Goal: Transaction & Acquisition: Purchase product/service

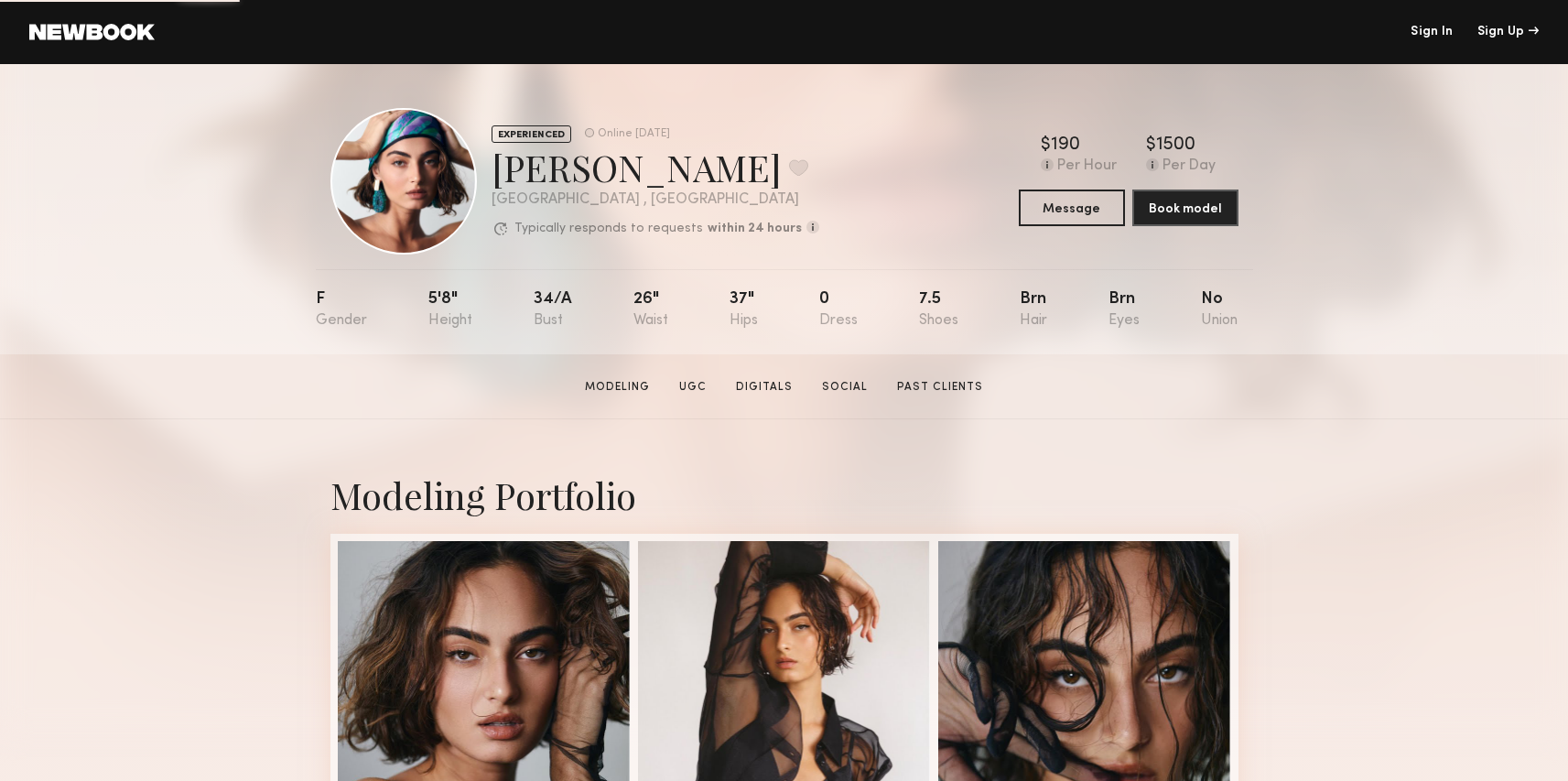
scroll to position [2, 0]
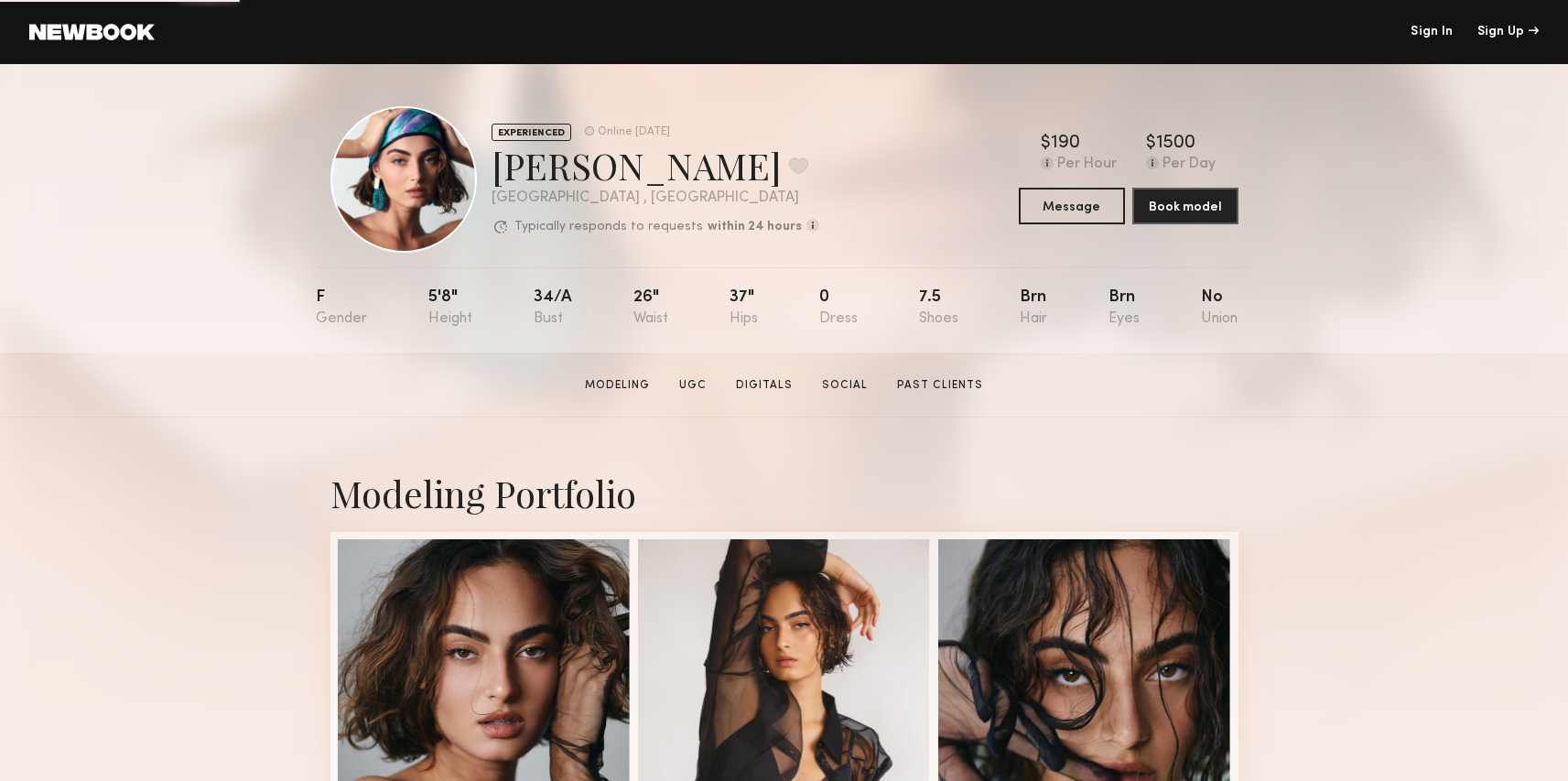
click at [24, 40] on header "Sign In Sign Up" at bounding box center [784, 32] width 1568 height 64
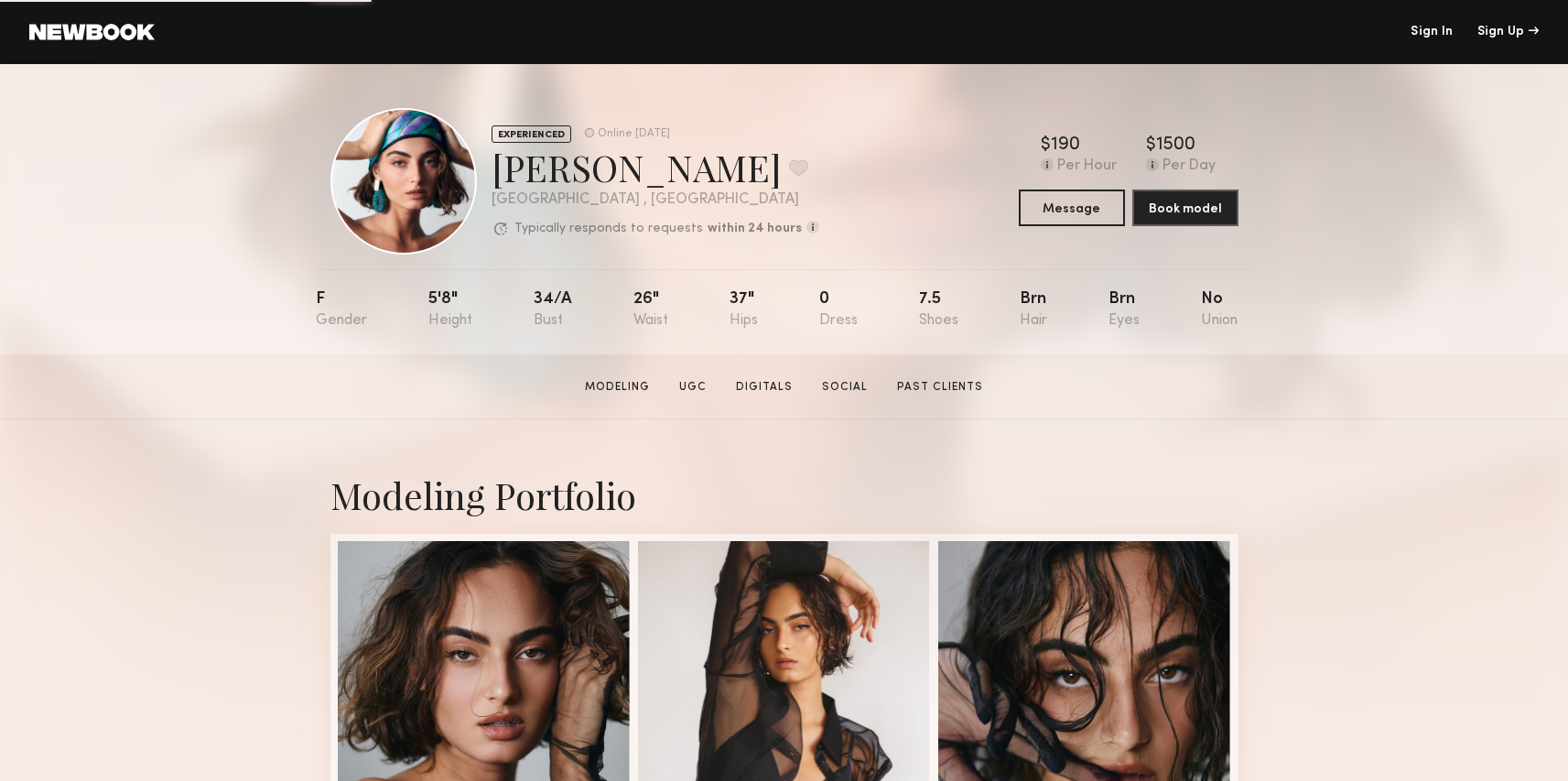
scroll to position [0, 0]
click at [44, 39] on link at bounding box center [91, 31] width 125 height 16
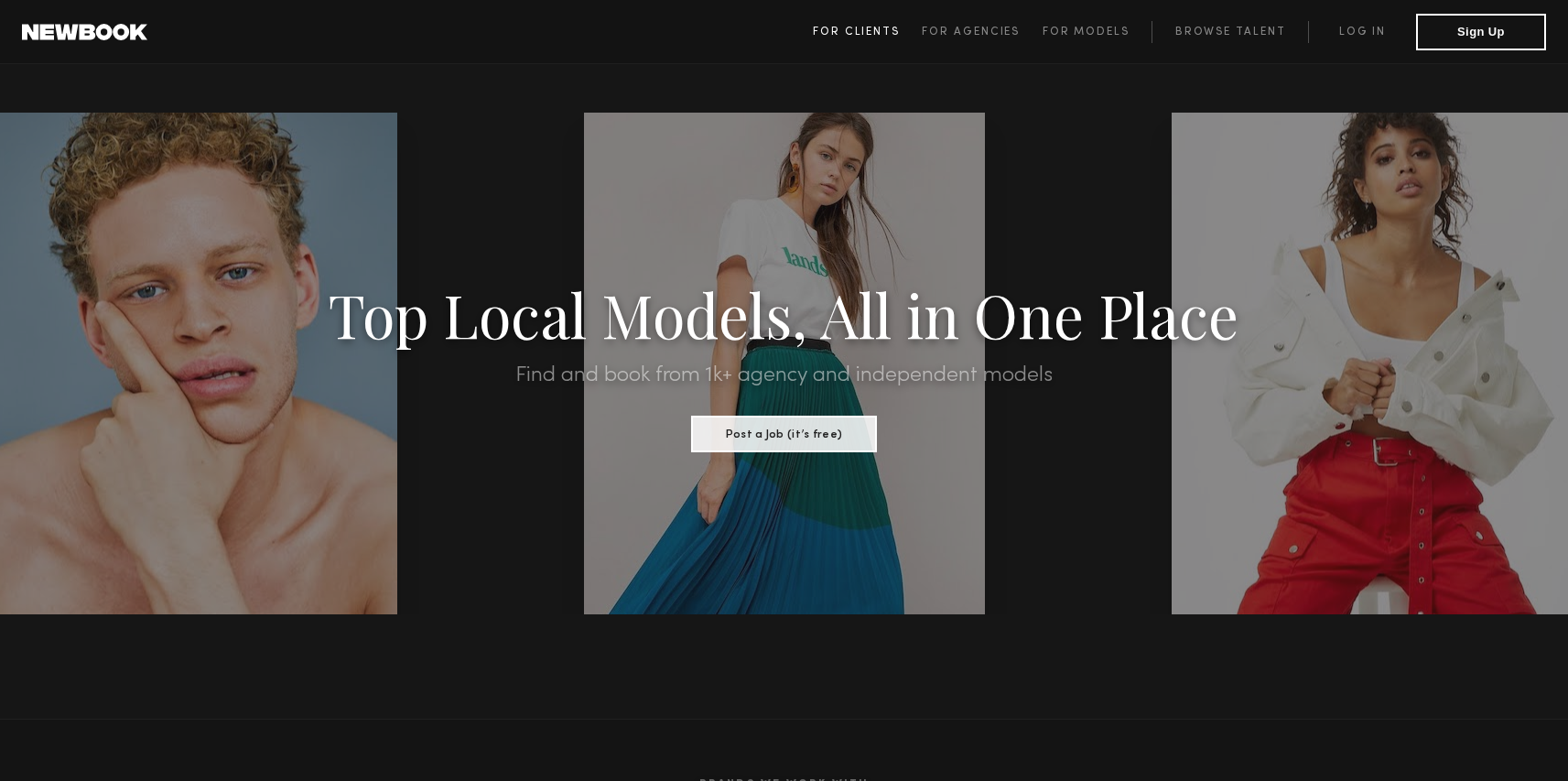
click at [858, 27] on span "For Clients" at bounding box center [856, 32] width 87 height 11
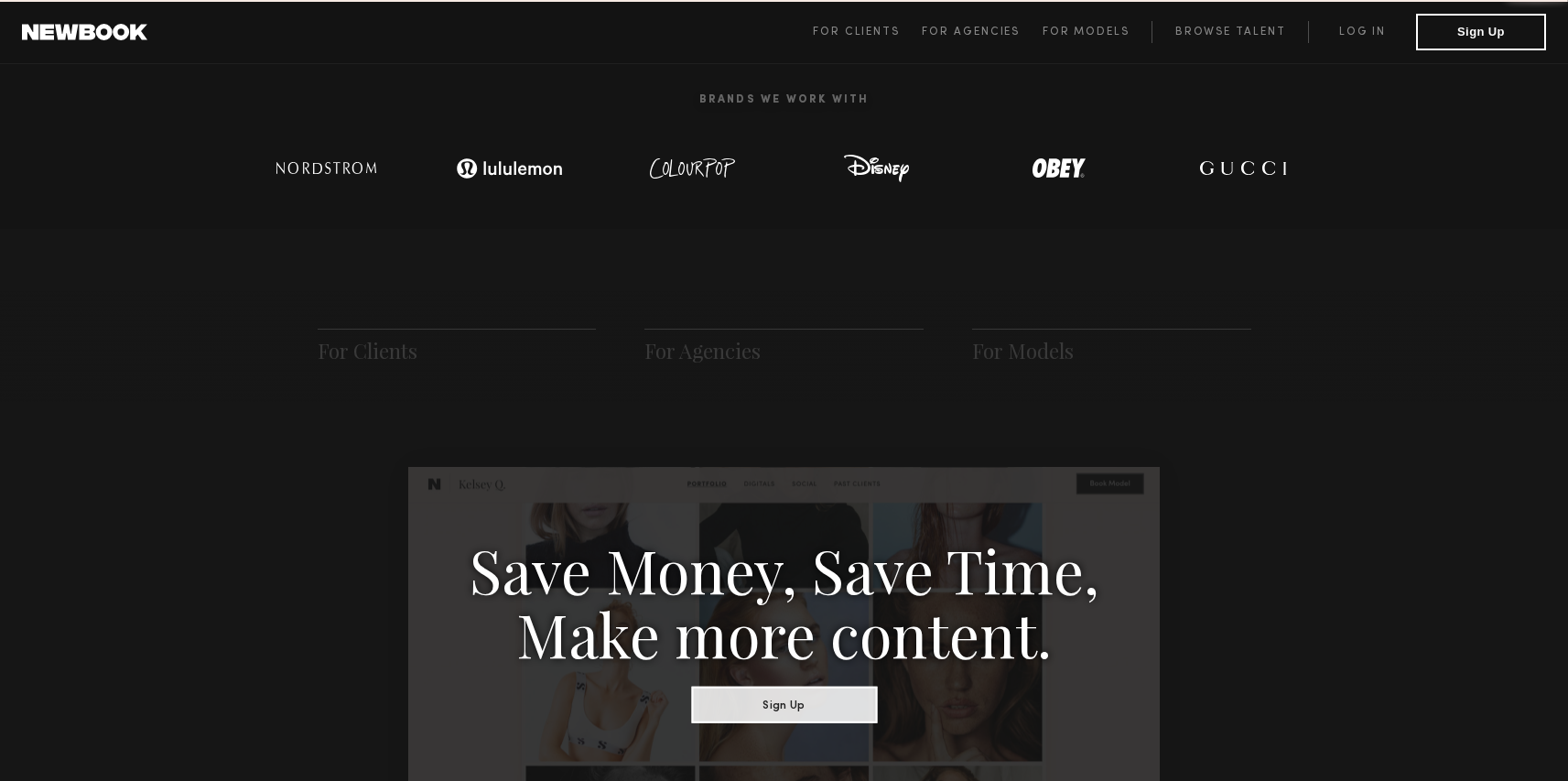
scroll to position [914, 0]
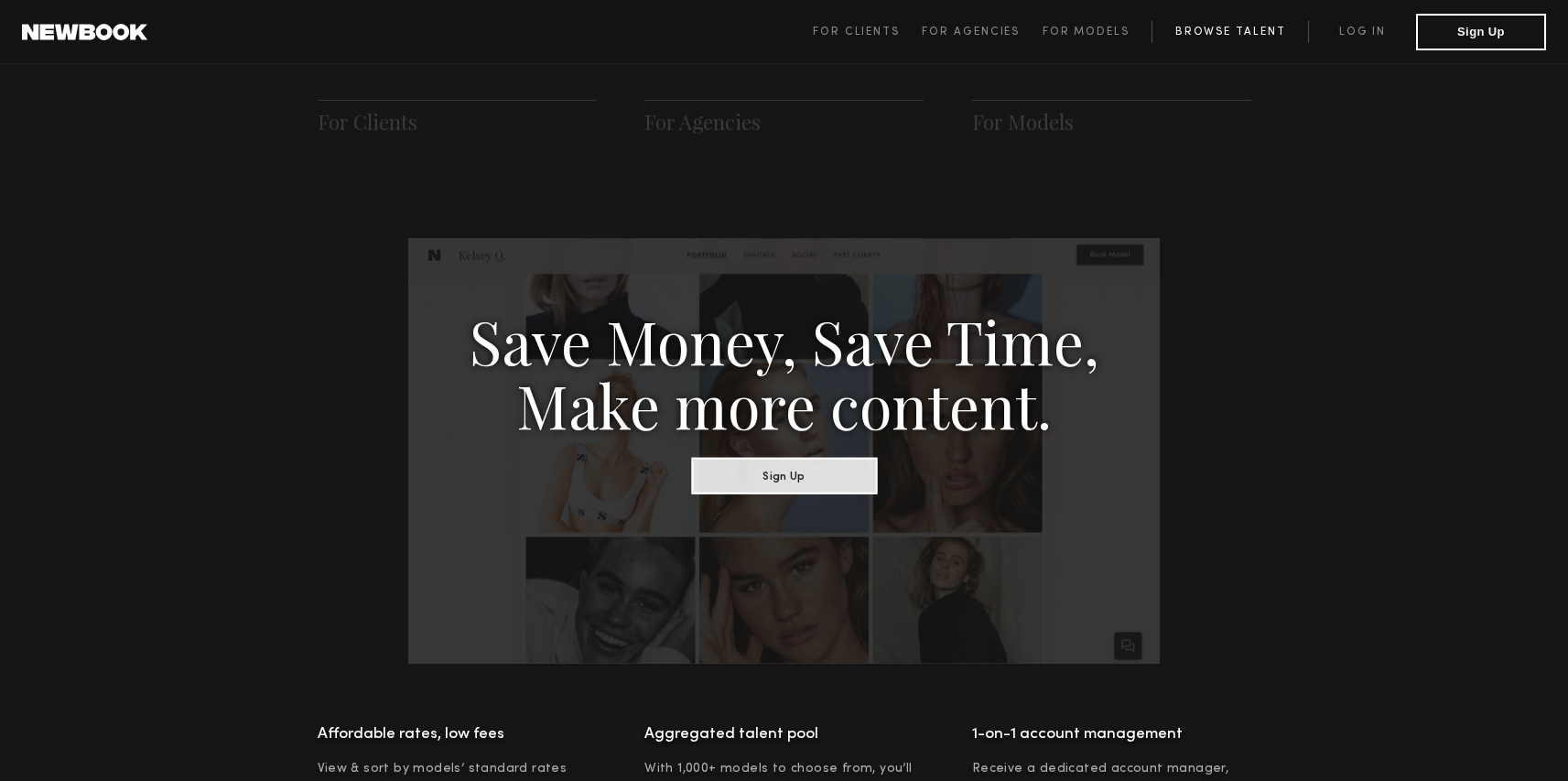
click at [1216, 39] on link "Browse Talent" at bounding box center [1230, 31] width 156 height 22
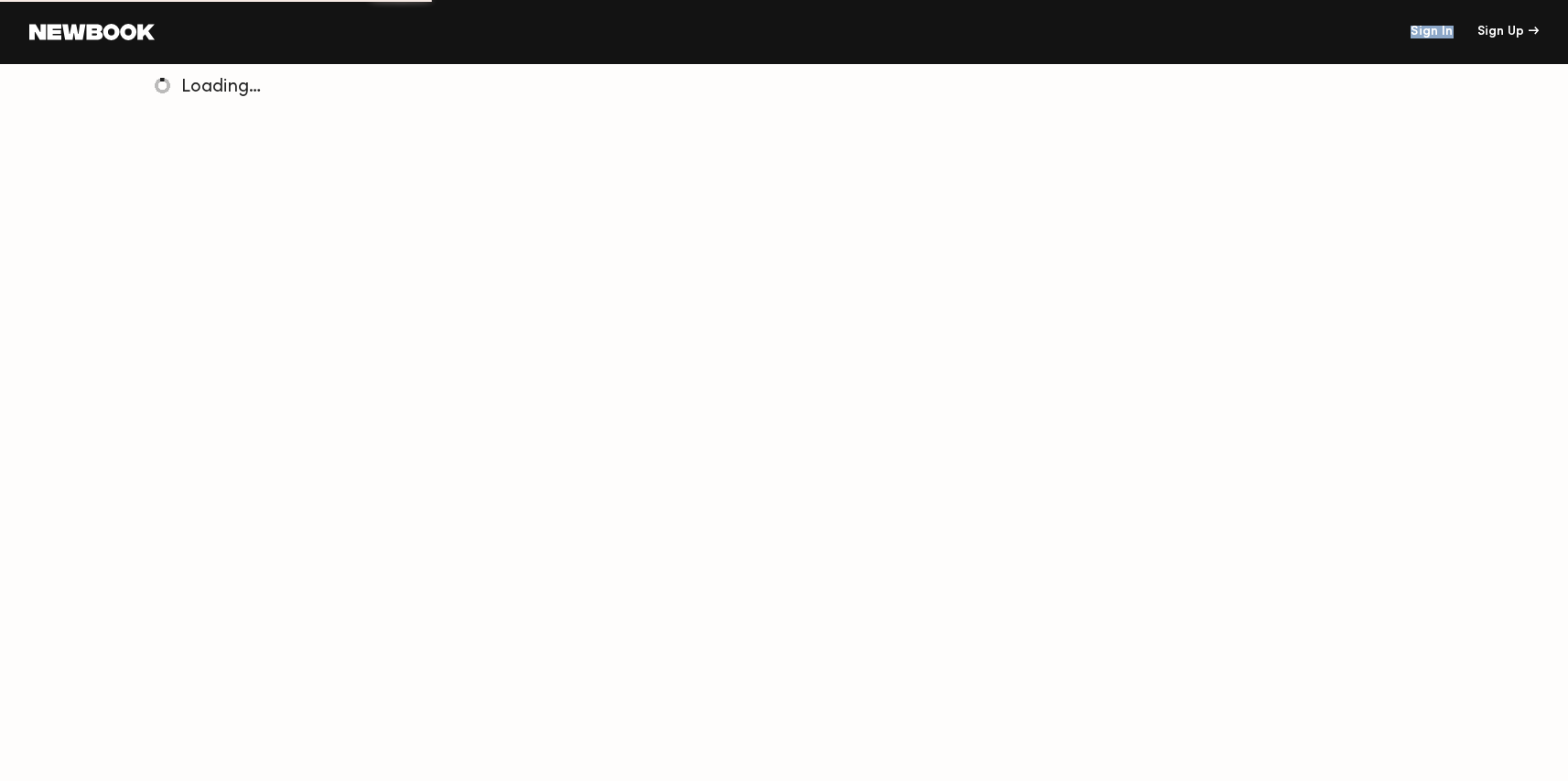
click at [1399, 38] on header "Sign In Sign Up" at bounding box center [784, 32] width 1568 height 64
click at [1406, 33] on div "Sign In Sign Up" at bounding box center [847, 32] width 1384 height 13
click at [1420, 30] on link "Sign In" at bounding box center [1431, 32] width 42 height 13
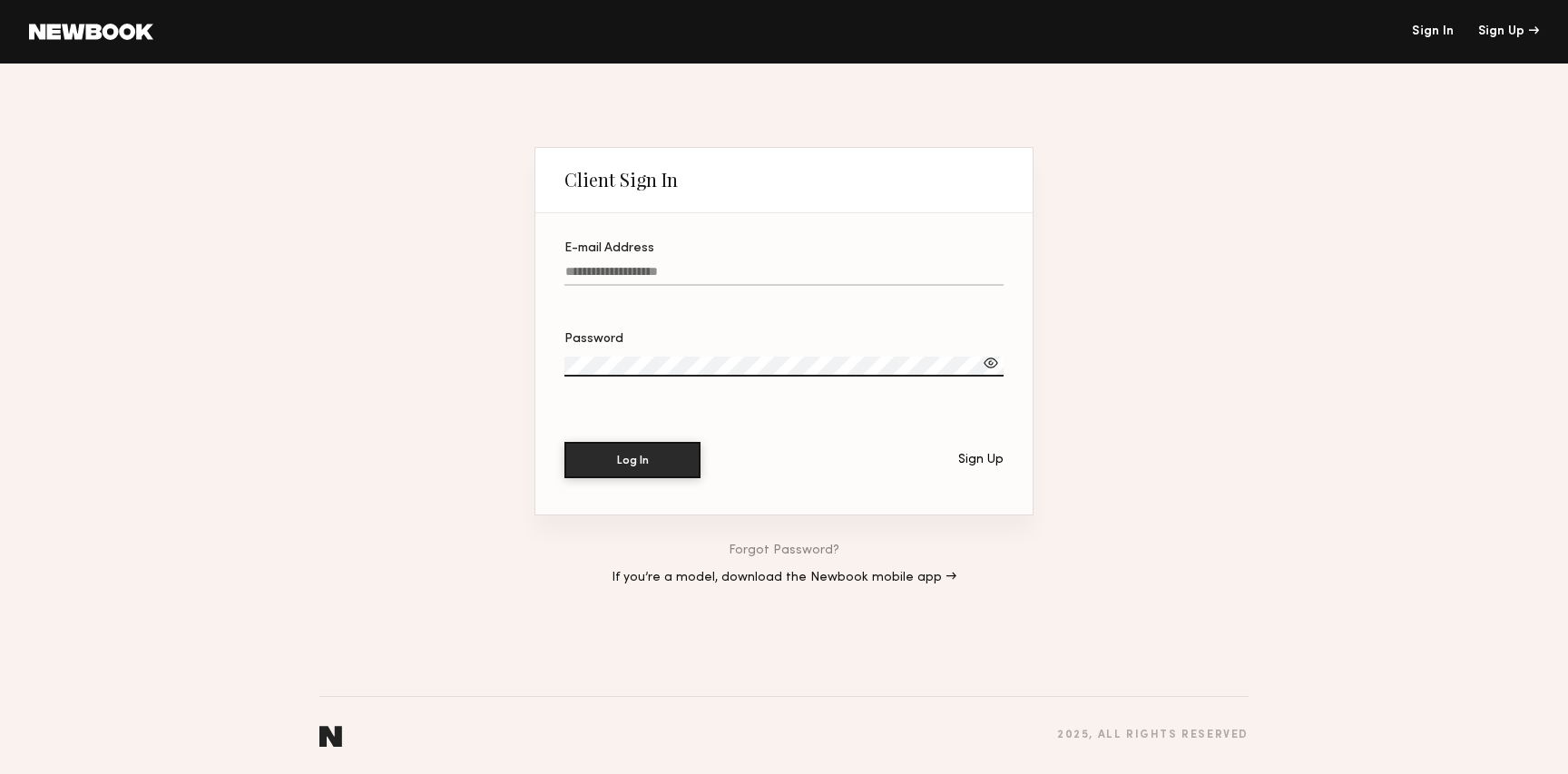
type input "**********"
click at [615, 442] on button "Log In" at bounding box center [633, 458] width 136 height 36
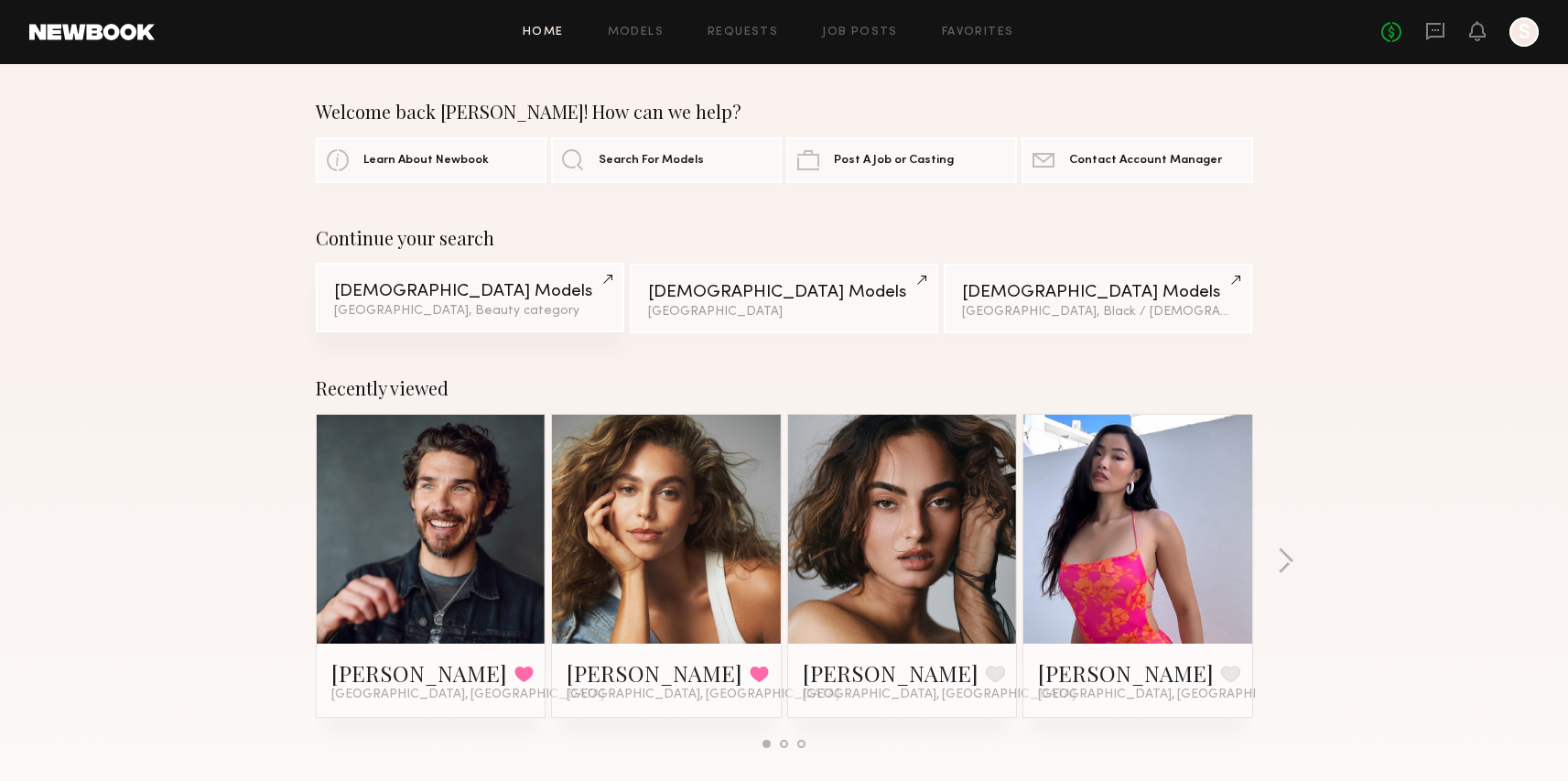
click at [363, 318] on link "Female Models Los Angeles, Beauty category" at bounding box center [470, 298] width 309 height 70
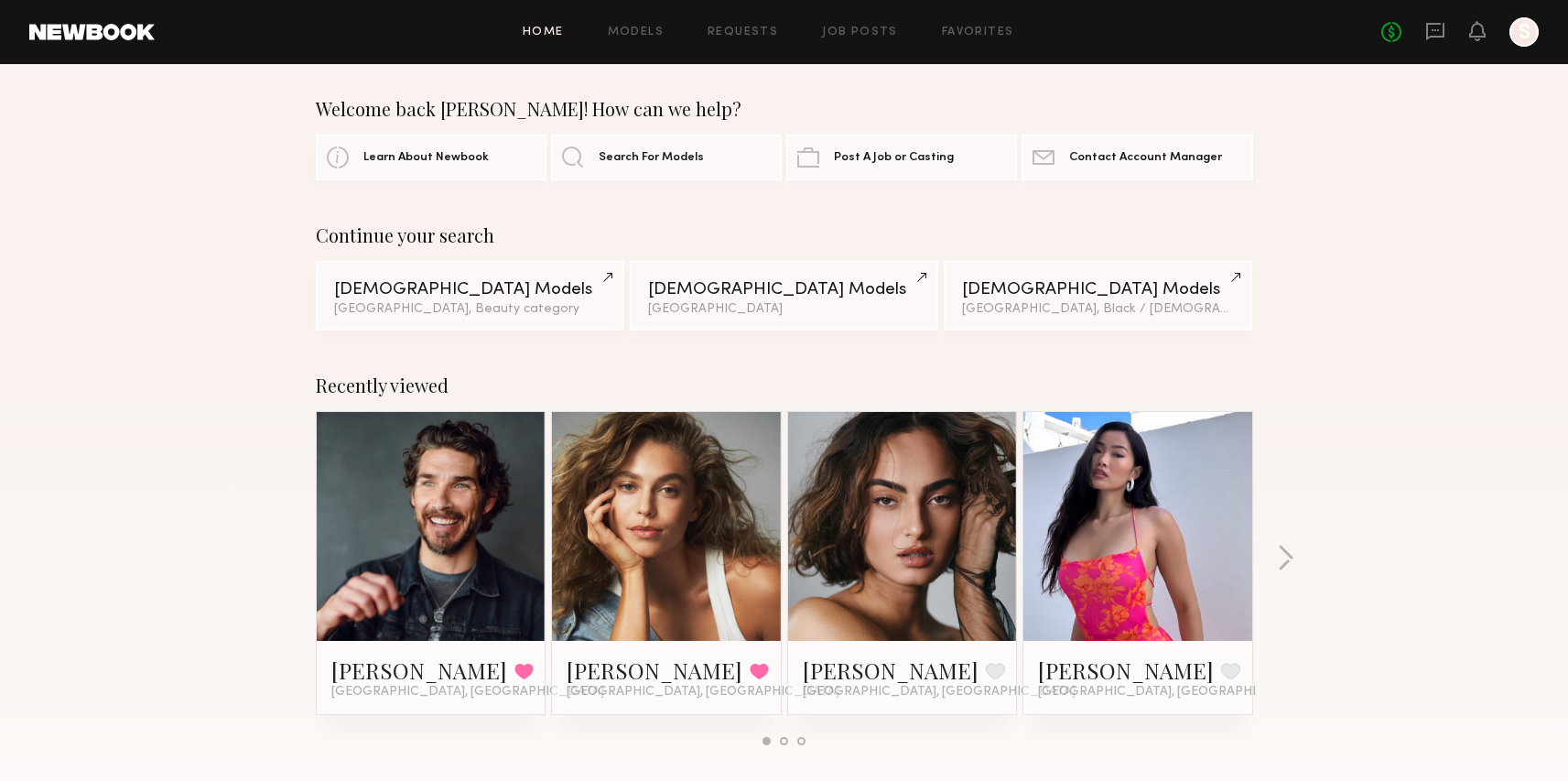
drag, startPoint x: 1286, startPoint y: 553, endPoint x: 1193, endPoint y: 498, distance: 108.0
click at [1193, 499] on section "Recently viewed John Y. Favorited Los Angeles, CA Mariana P. Favorited Los Ange…" at bounding box center [784, 561] width 938 height 371
click at [1193, 498] on link at bounding box center [1138, 526] width 112 height 229
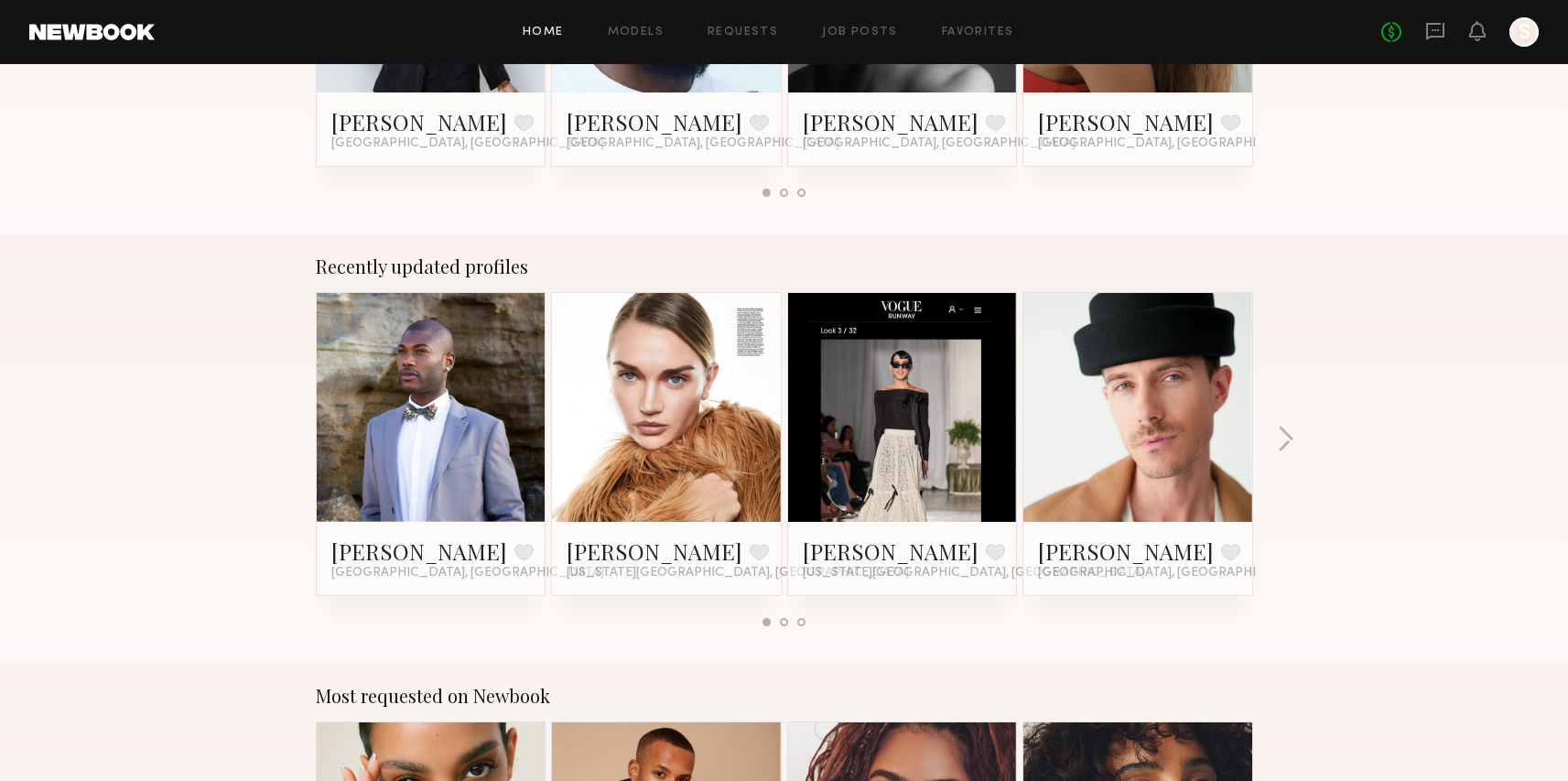
scroll to position [983, 0]
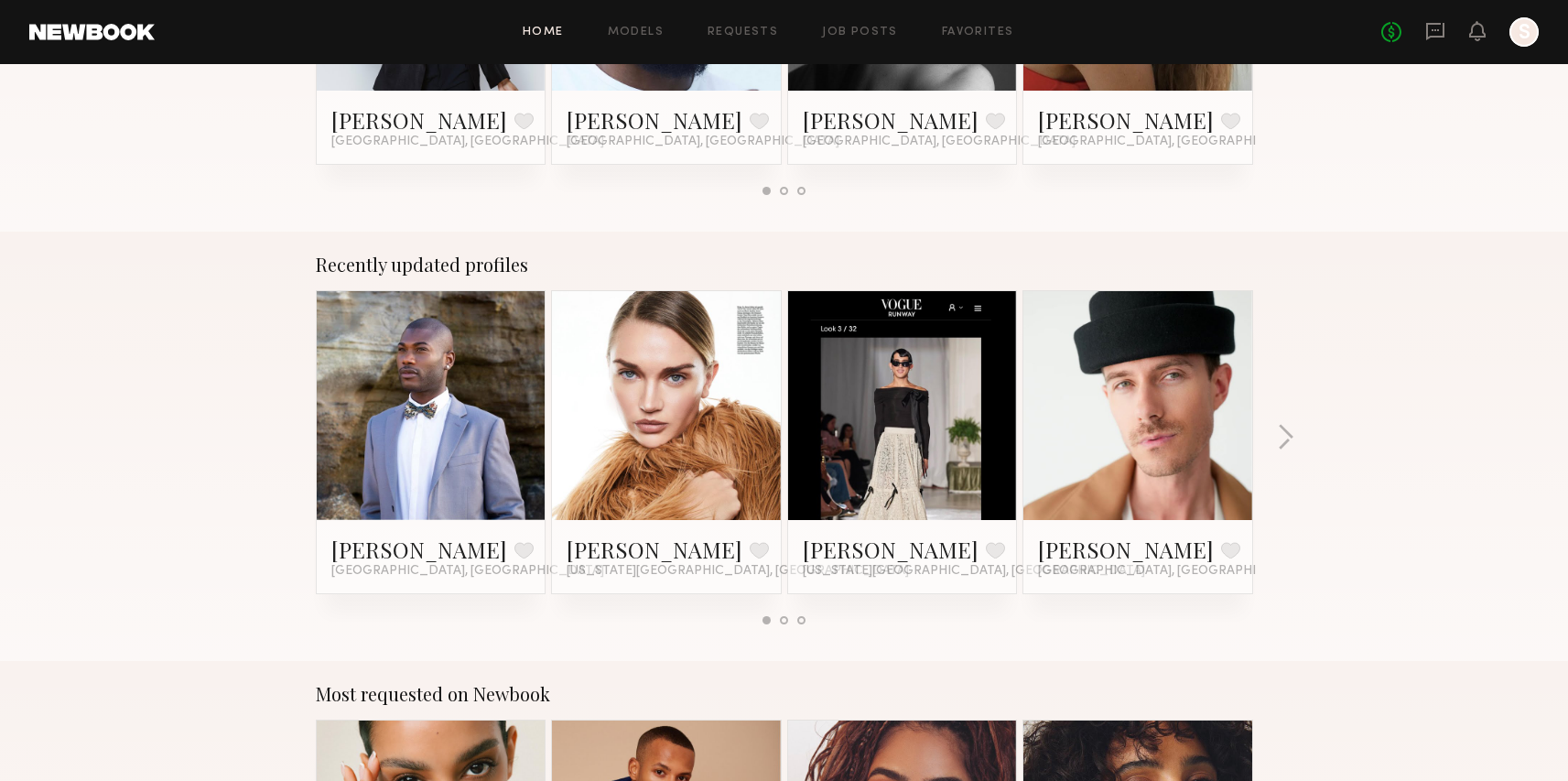
click at [1203, 461] on div at bounding box center [1138, 405] width 229 height 229
click at [1122, 383] on link at bounding box center [1138, 405] width 112 height 229
click at [1297, 444] on div "Recently updated profiles Delano B. Favorite Los Angeles, CA Wiktoria G. Favori…" at bounding box center [784, 447] width 1568 height 430
click at [1289, 434] on button "button" at bounding box center [1285, 439] width 17 height 30
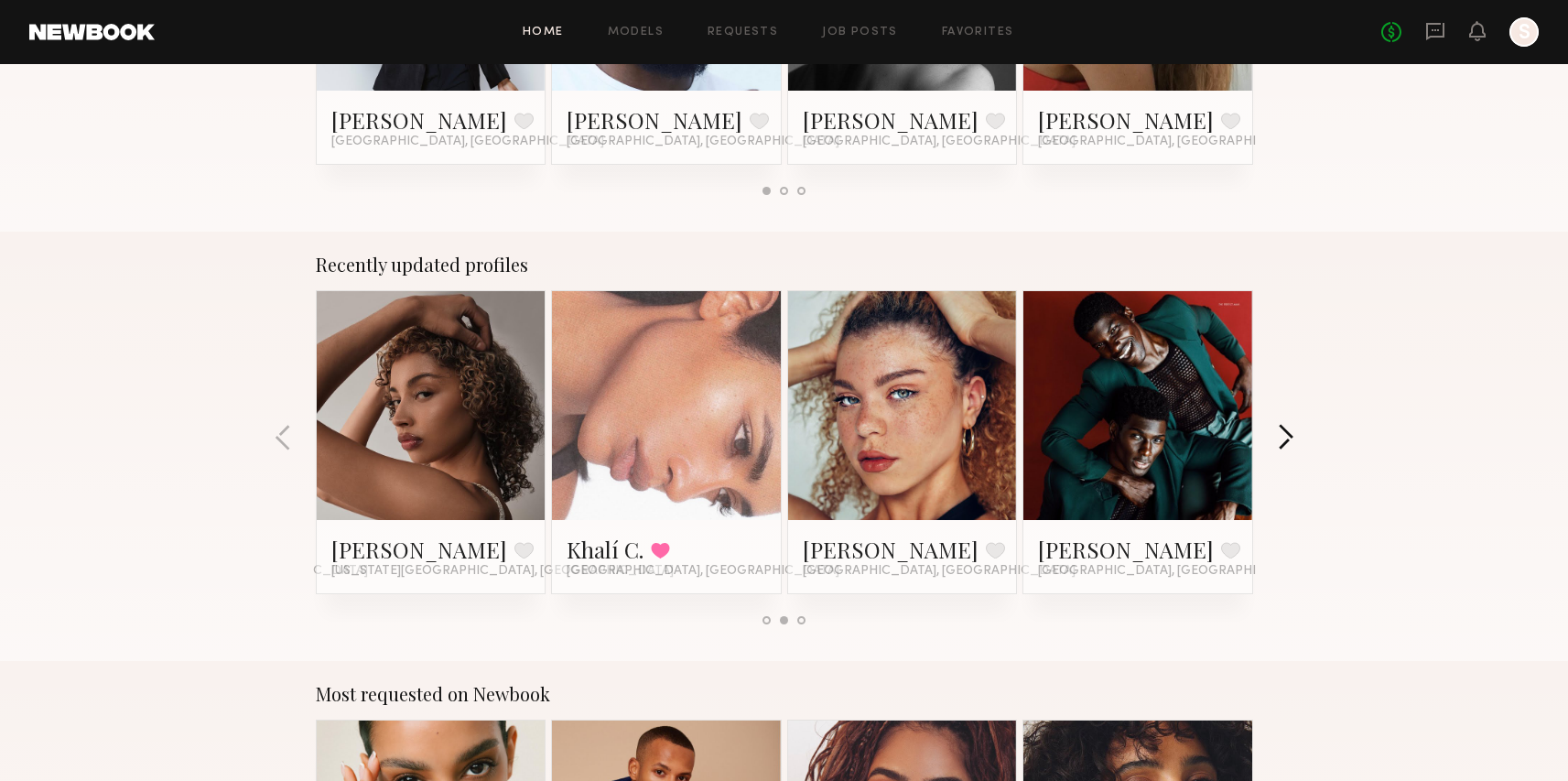
click at [1288, 433] on button "button" at bounding box center [1285, 439] width 17 height 30
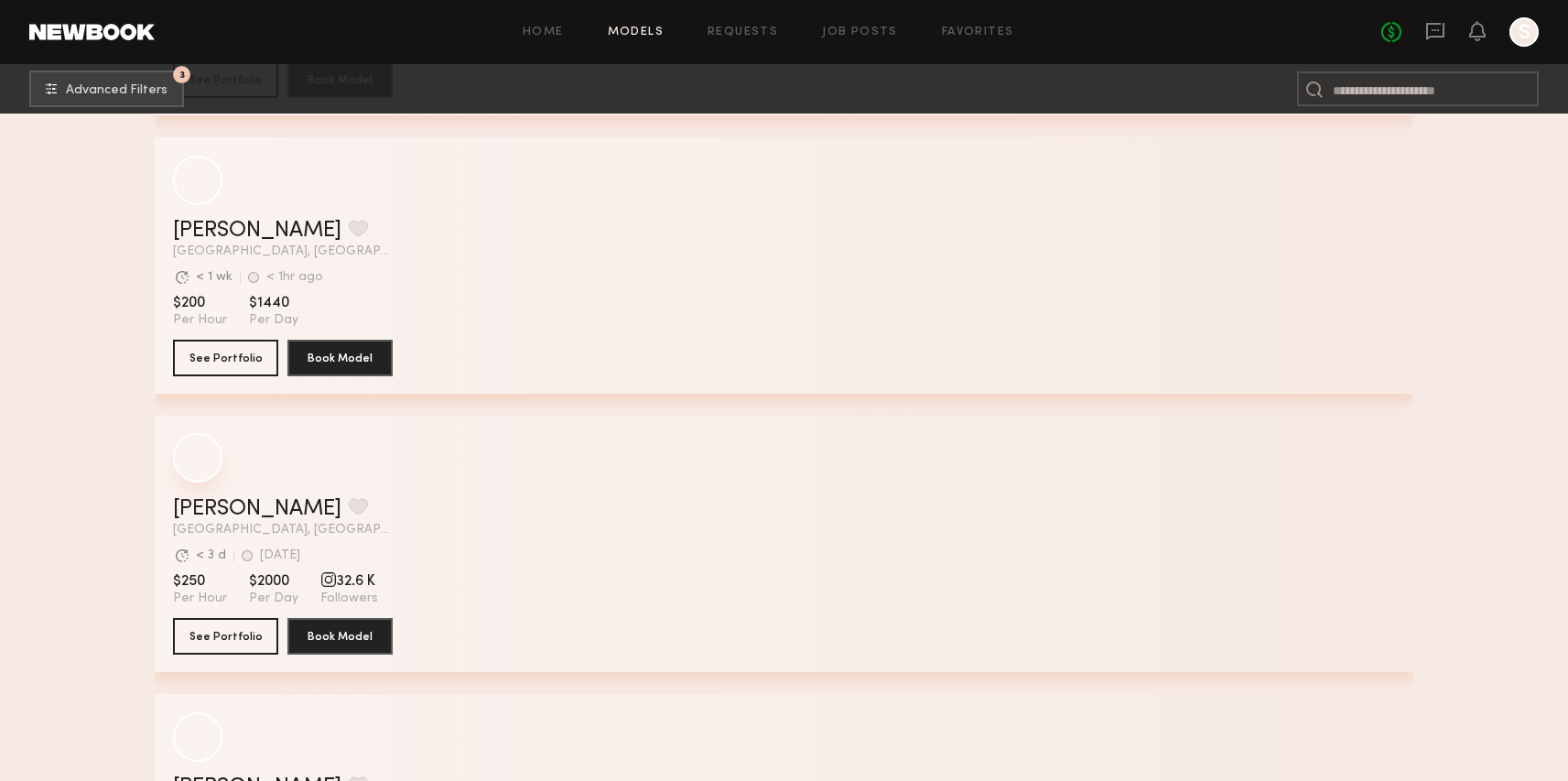
scroll to position [4709, 0]
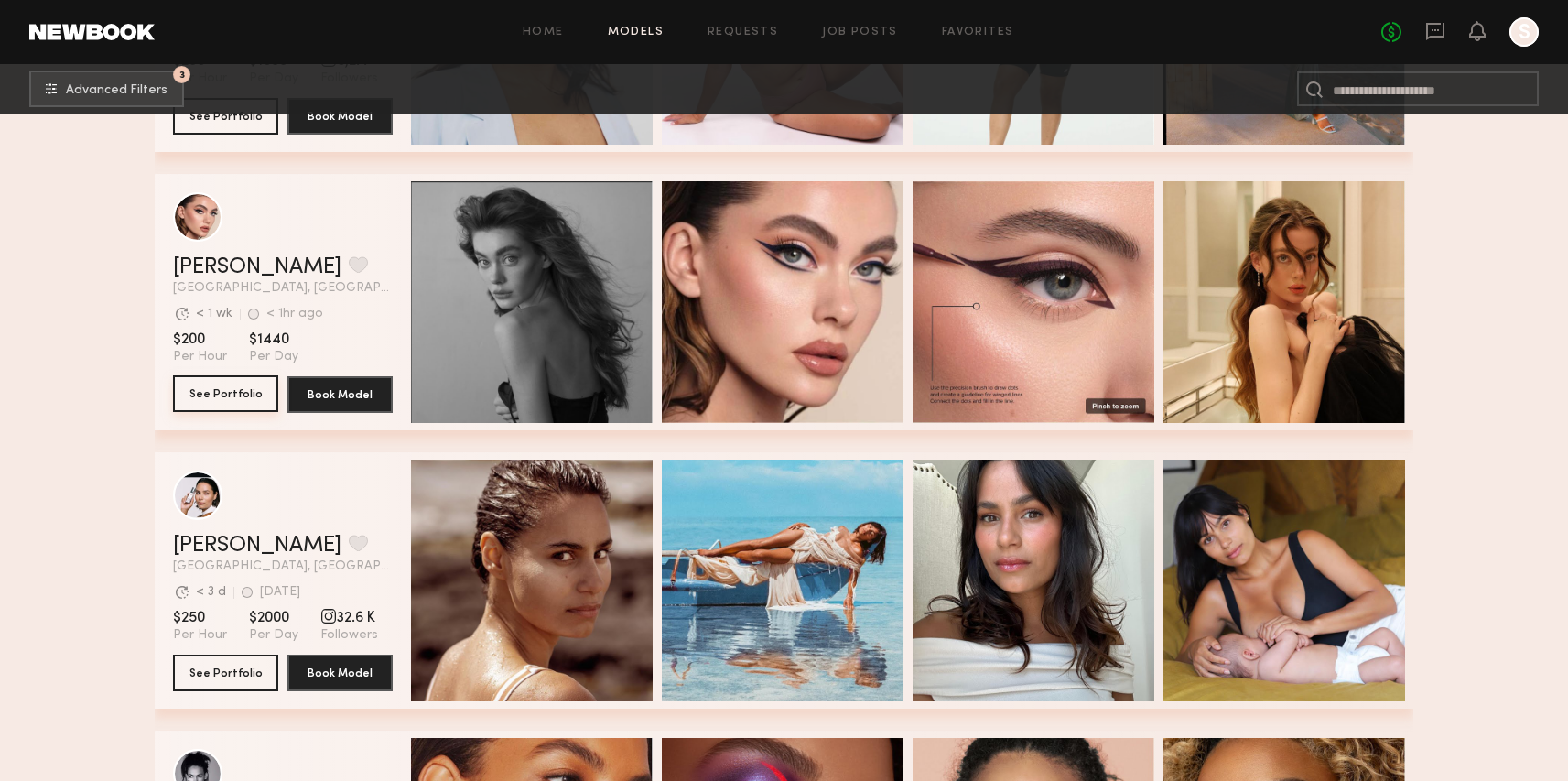
click at [261, 386] on button "See Portfolio" at bounding box center [226, 394] width 105 height 37
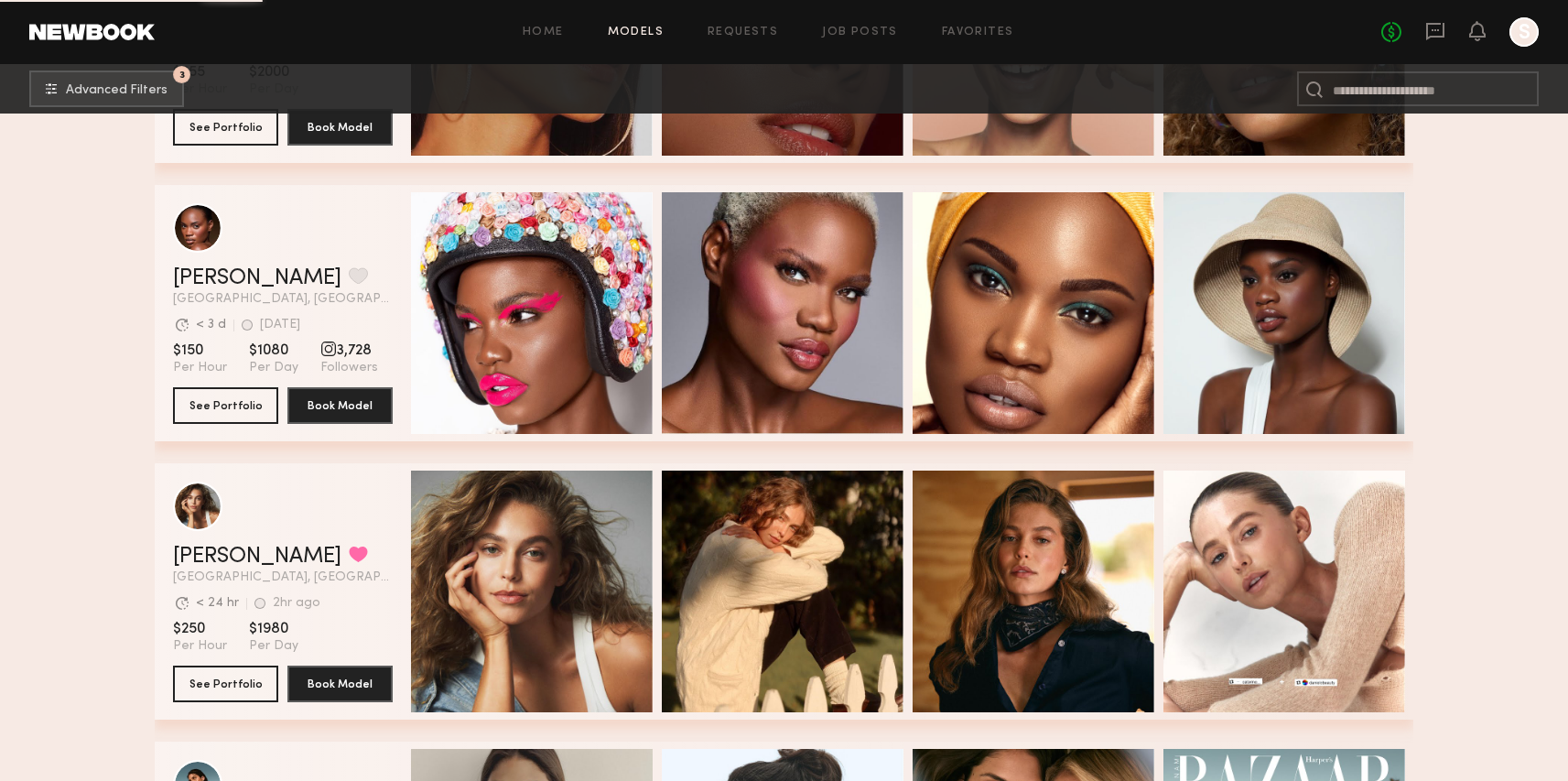
scroll to position [5531, 0]
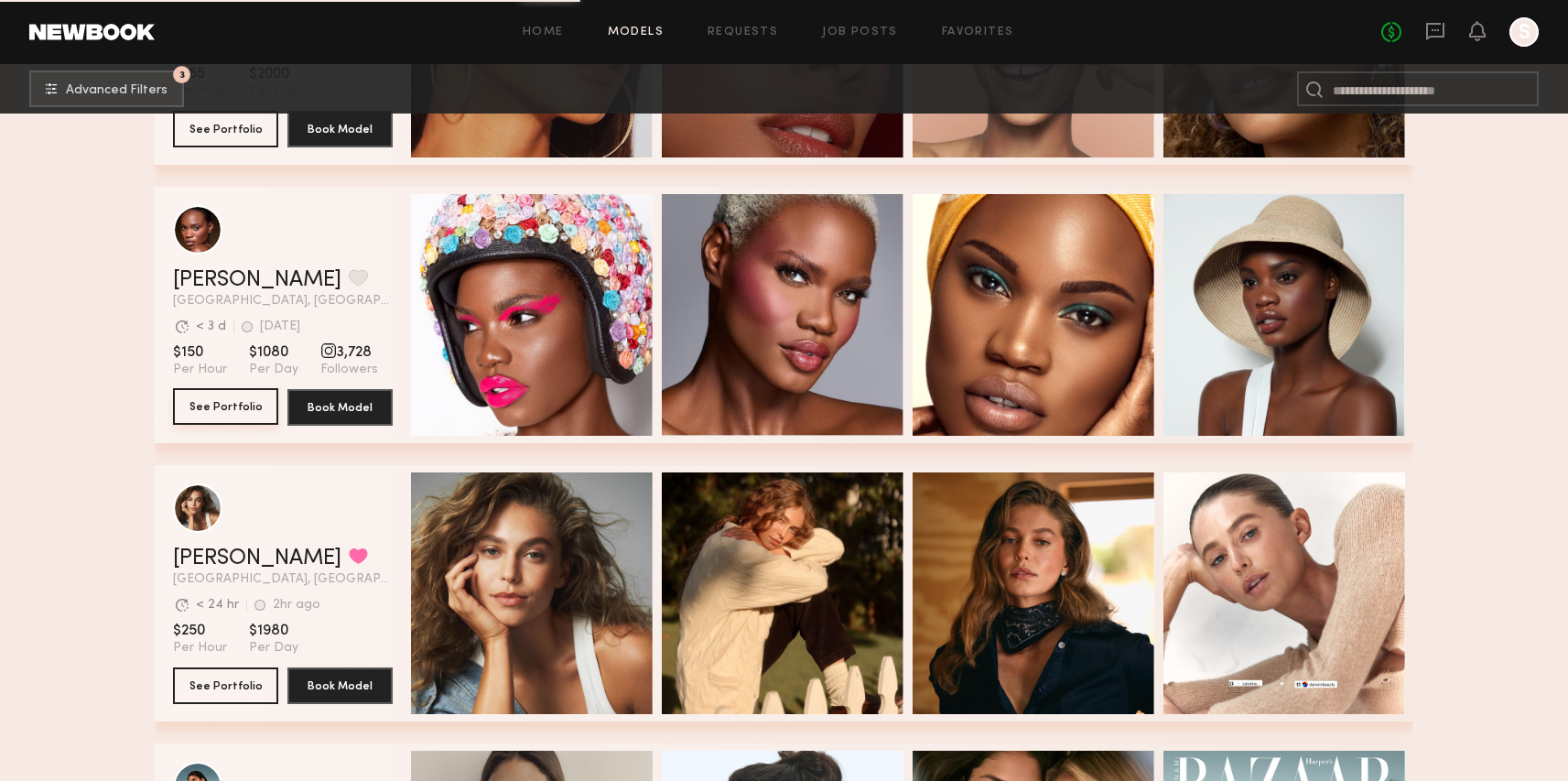
click at [258, 393] on button "See Portfolio" at bounding box center [226, 406] width 105 height 37
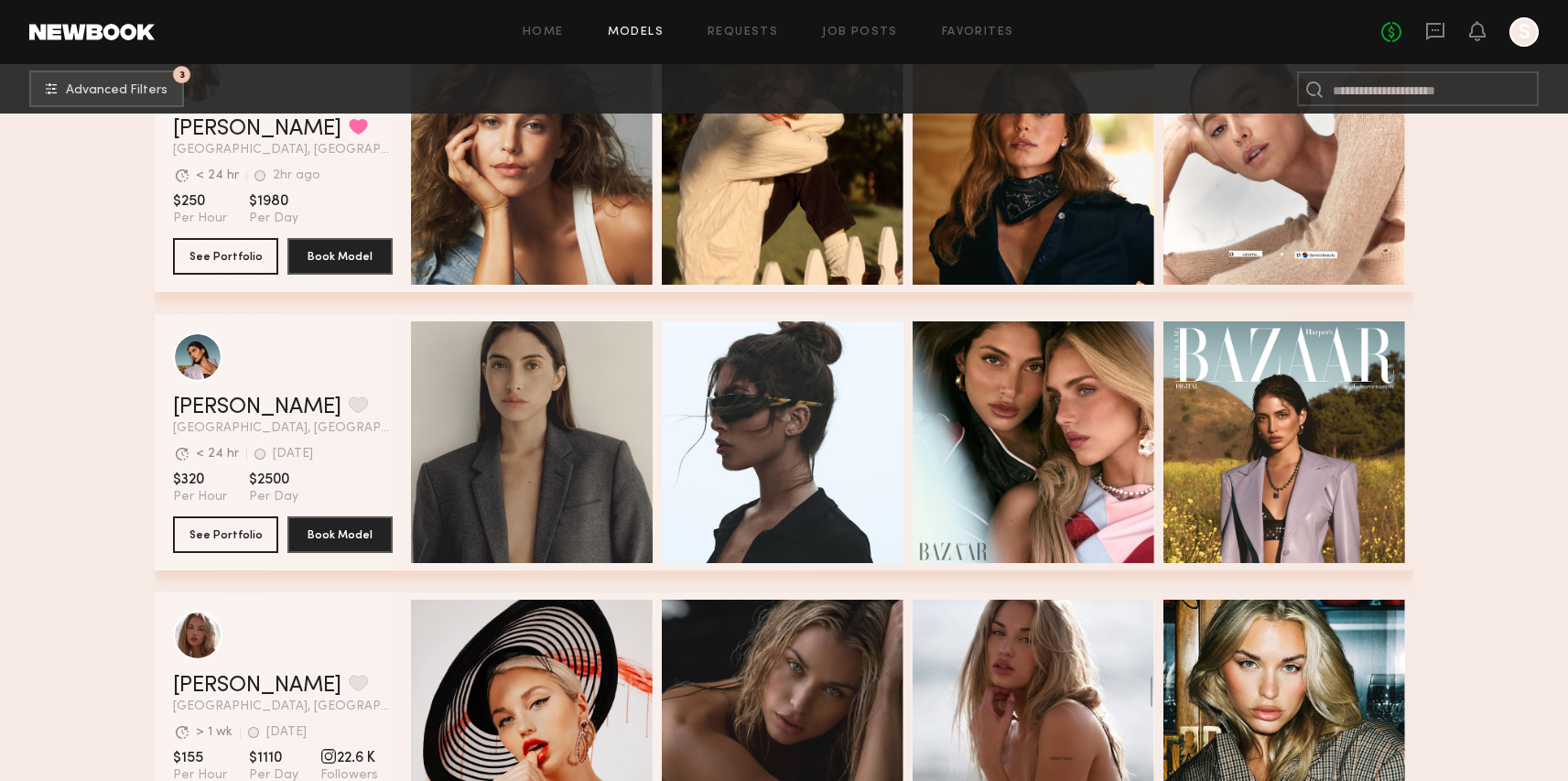
scroll to position [5967, 0]
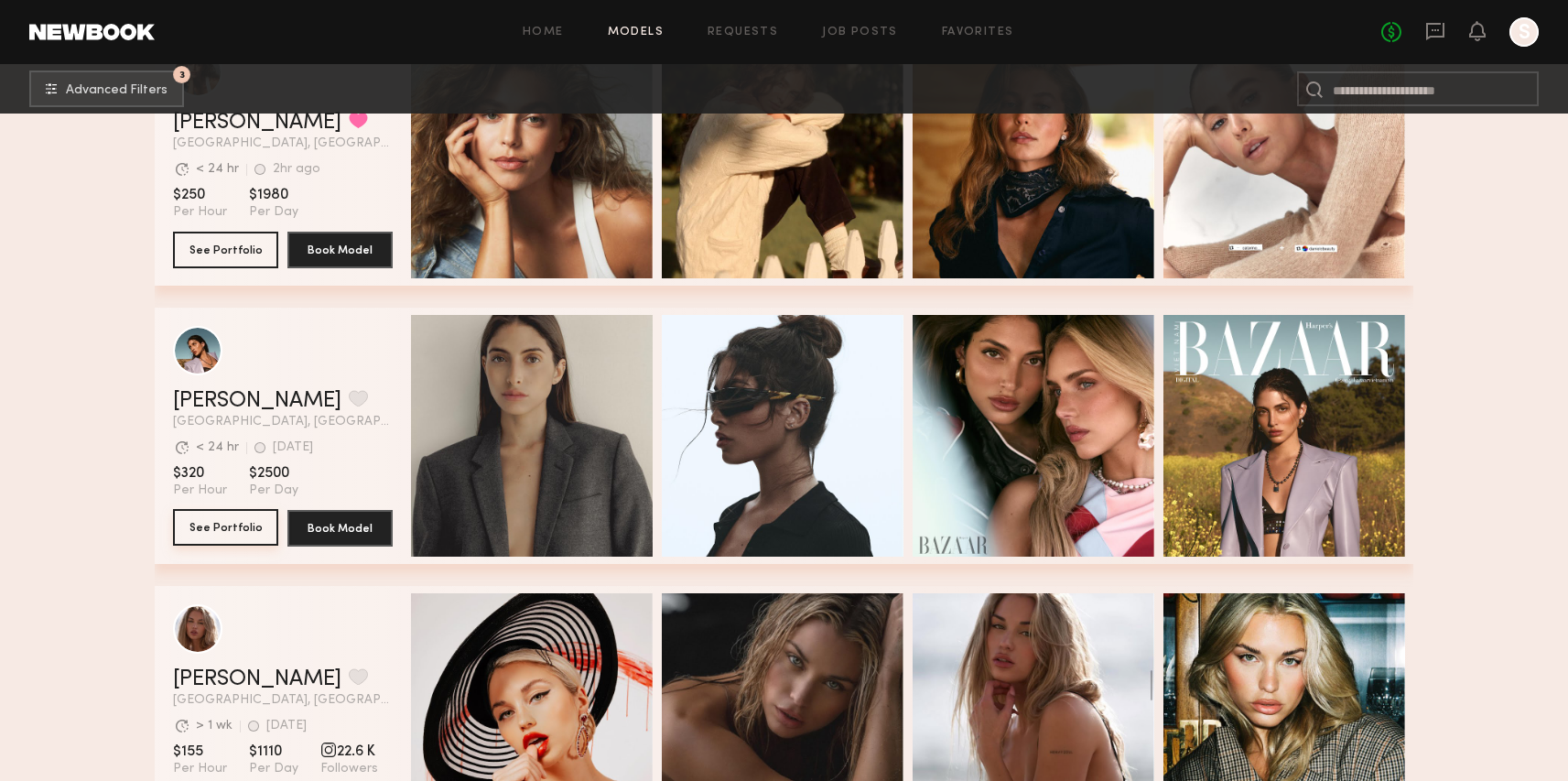
click at [264, 531] on button "See Portfolio" at bounding box center [226, 528] width 105 height 37
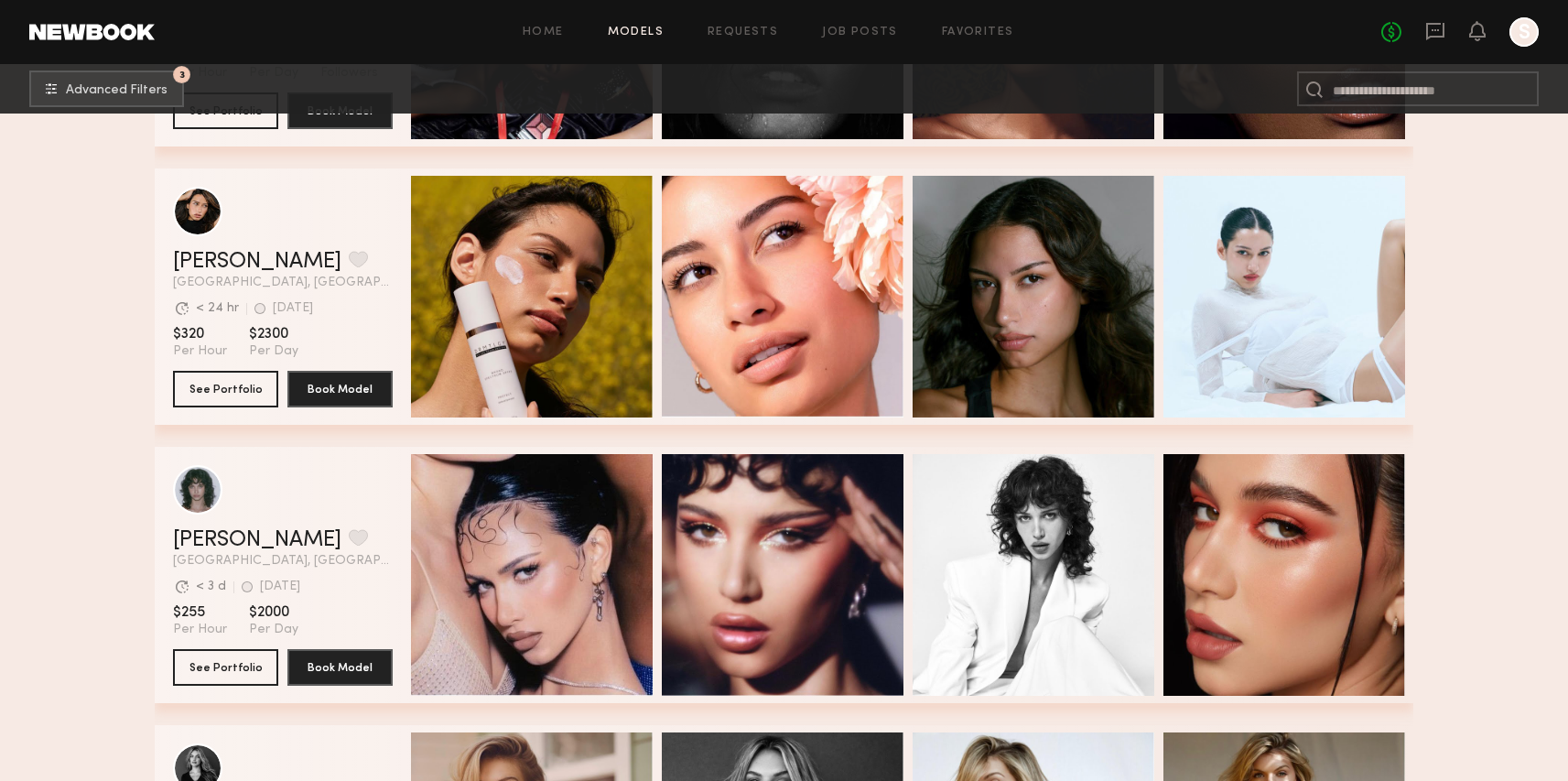
scroll to position [7500, 0]
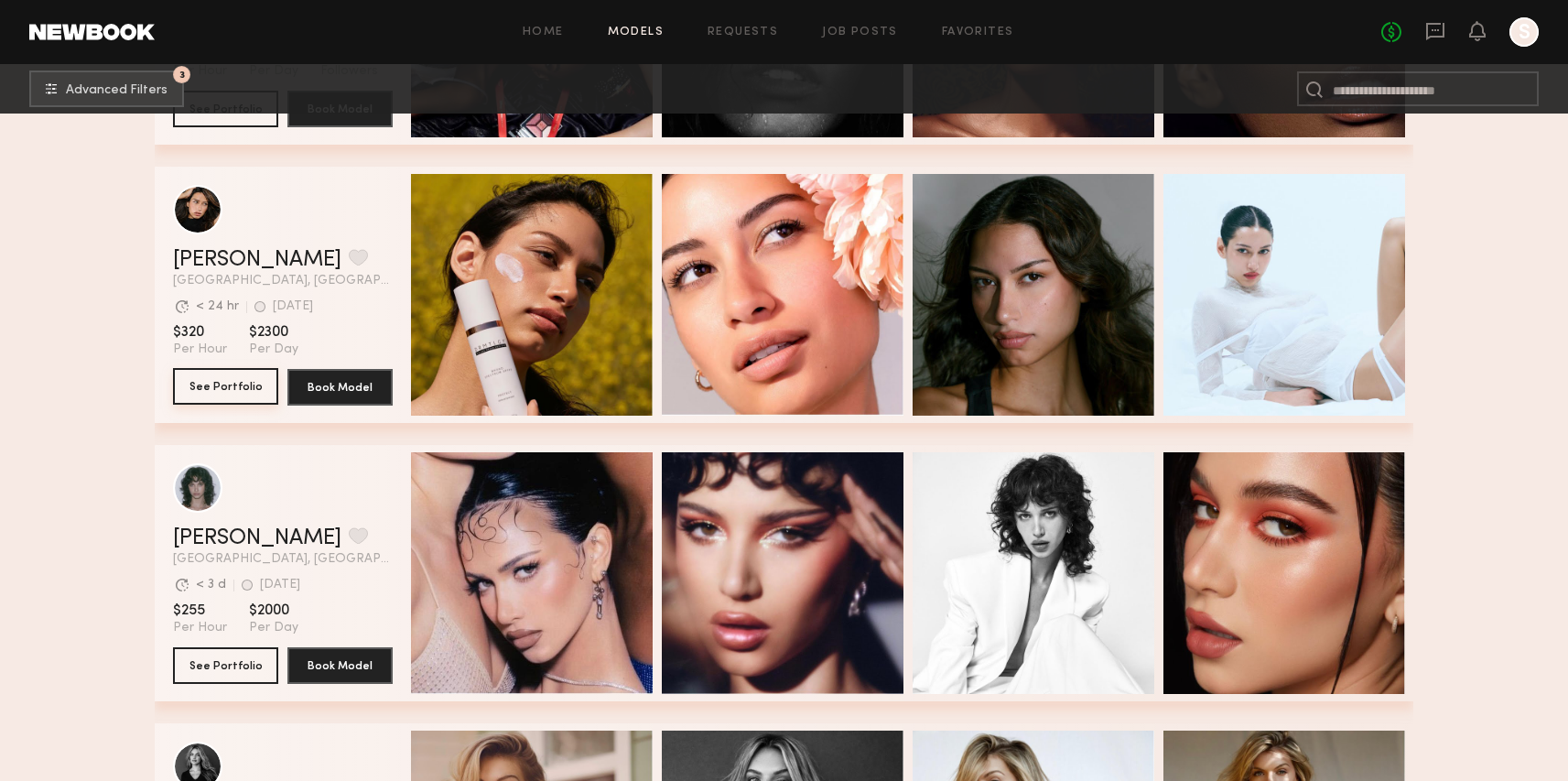
click at [219, 374] on button "See Portfolio" at bounding box center [226, 386] width 105 height 37
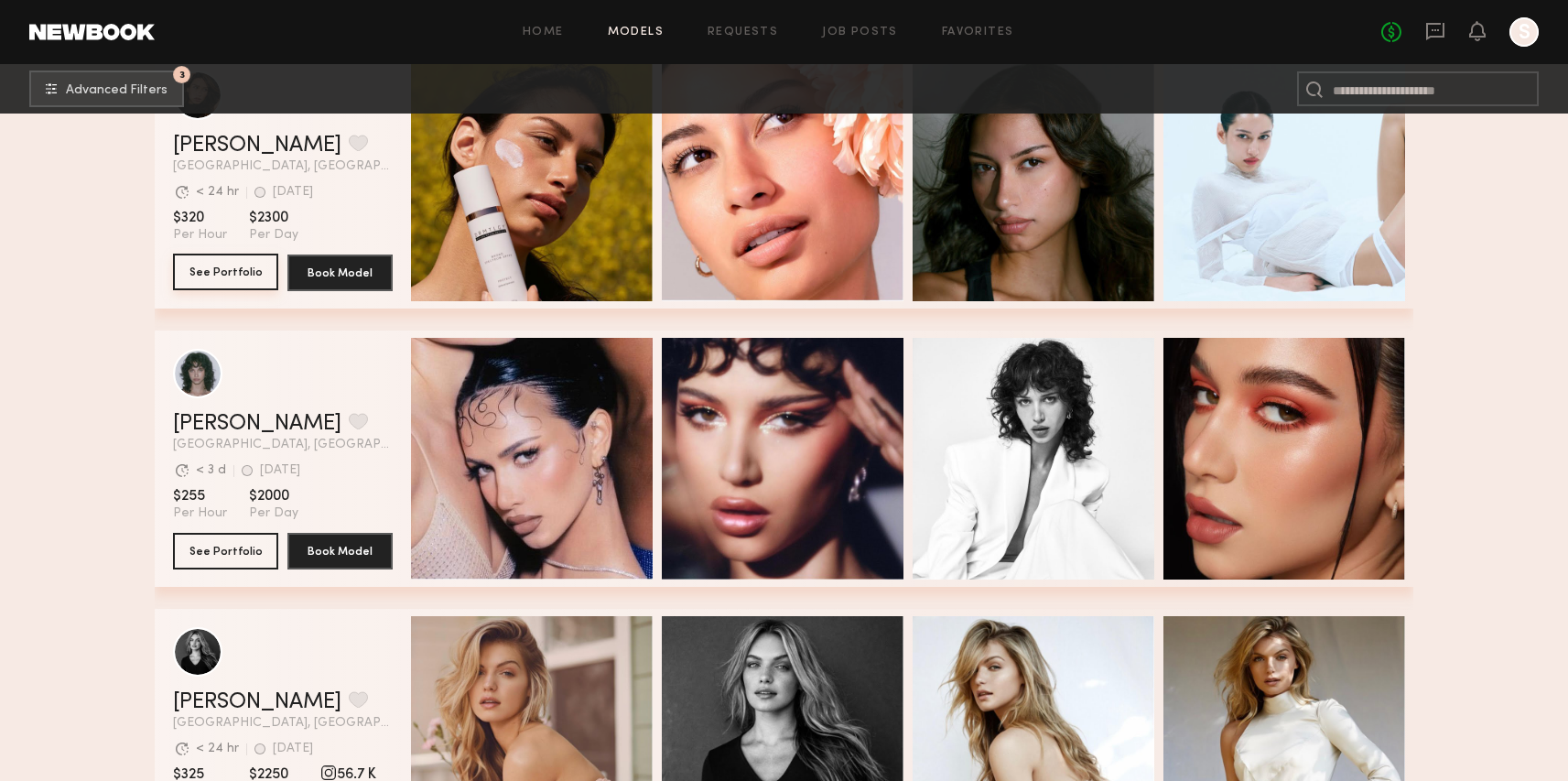
scroll to position [7640, 0]
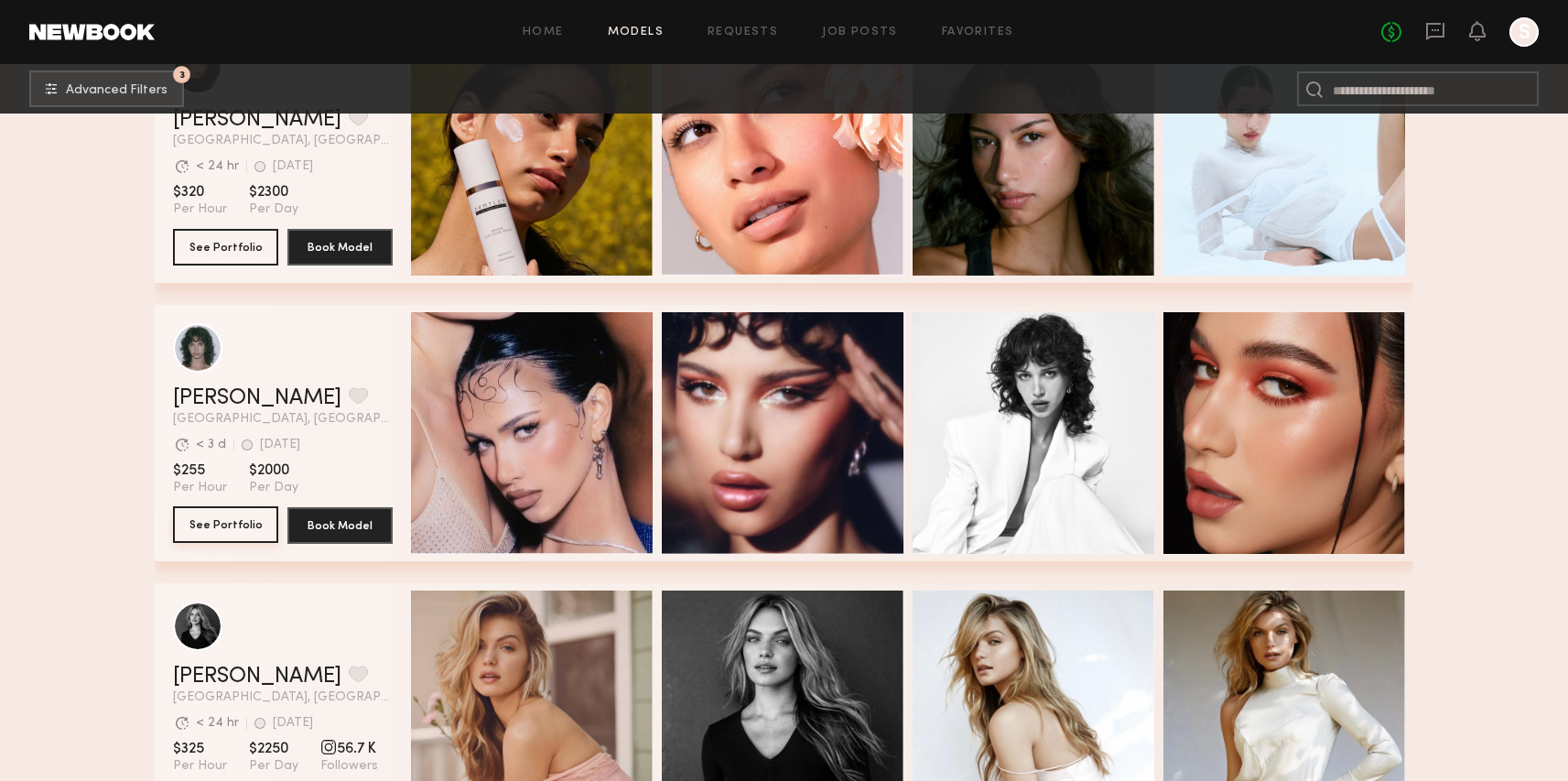
click at [227, 518] on button "See Portfolio" at bounding box center [226, 525] width 105 height 37
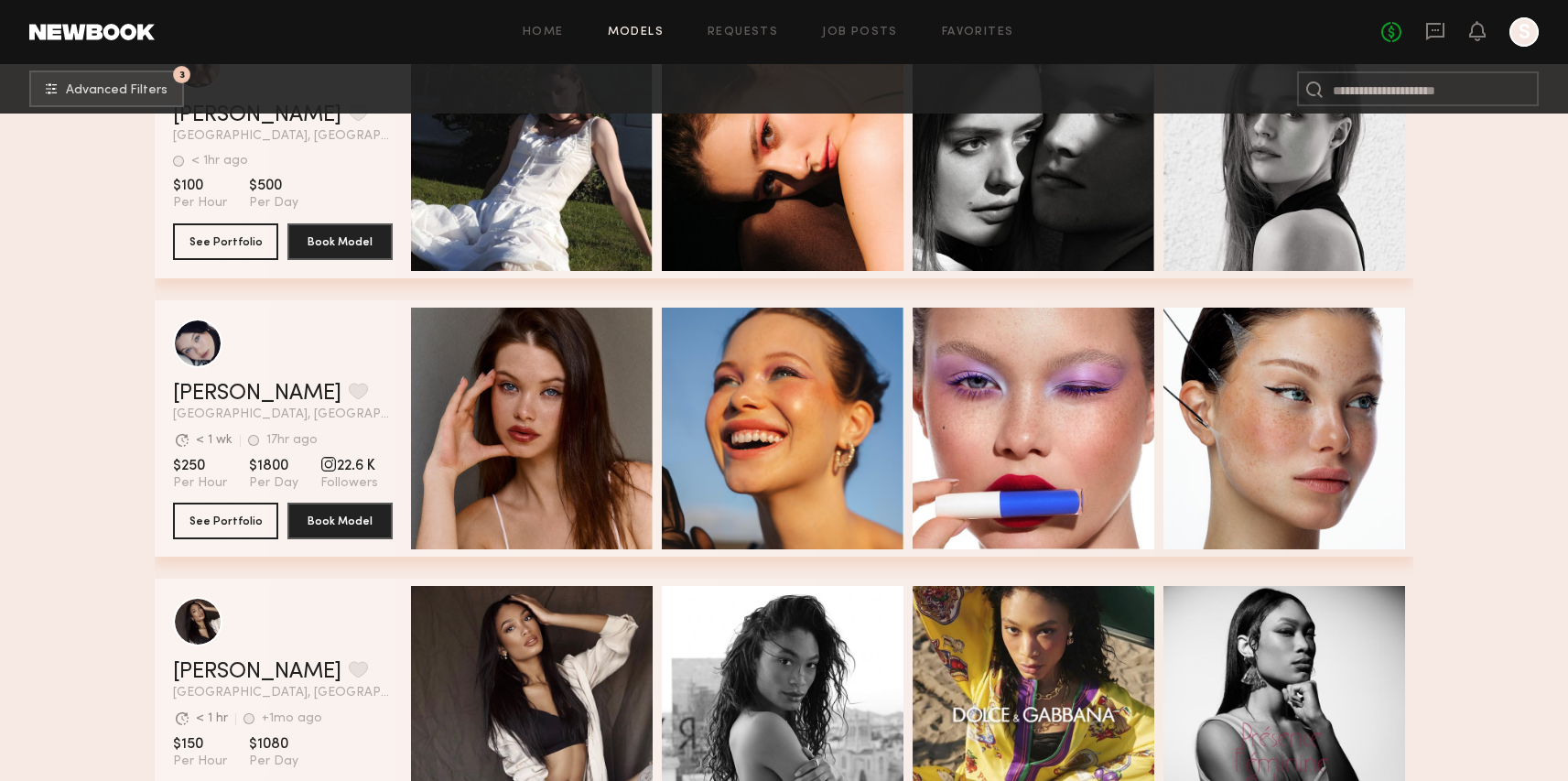
scroll to position [9425, 0]
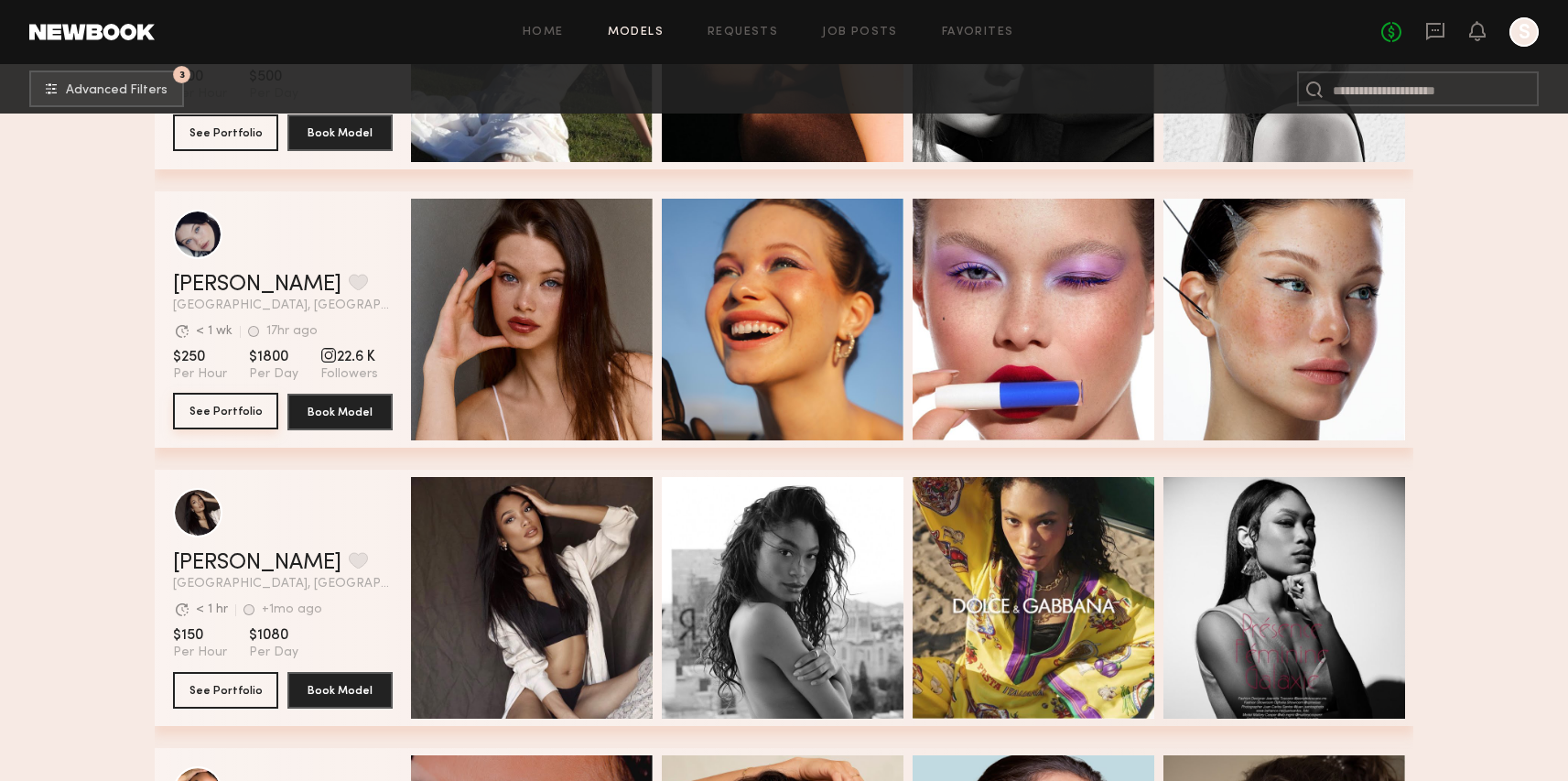
click at [243, 412] on button "See Portfolio" at bounding box center [226, 411] width 105 height 37
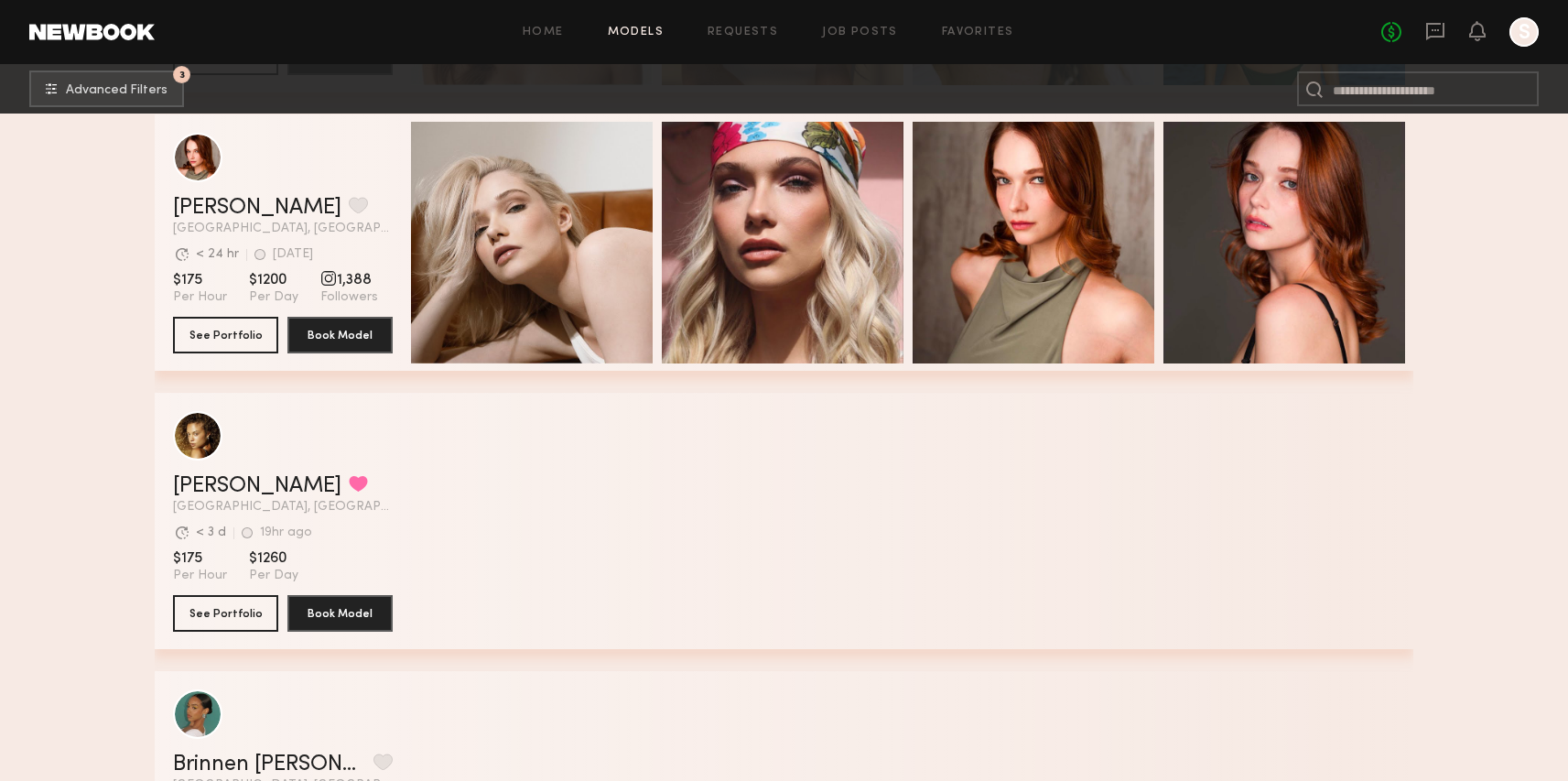
scroll to position [13220, 0]
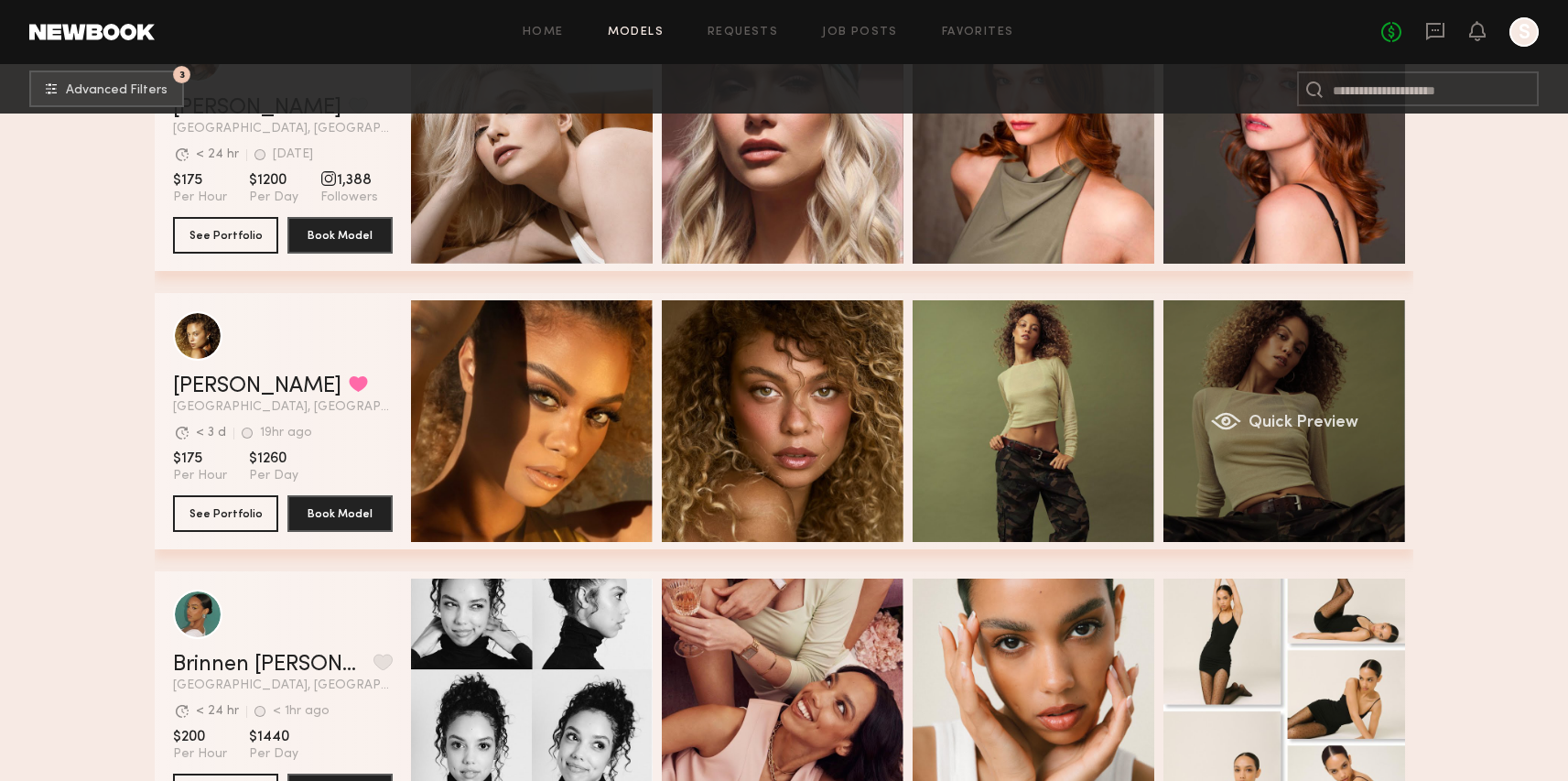
click at [1312, 430] on span "Quick Preview" at bounding box center [1303, 422] width 110 height 16
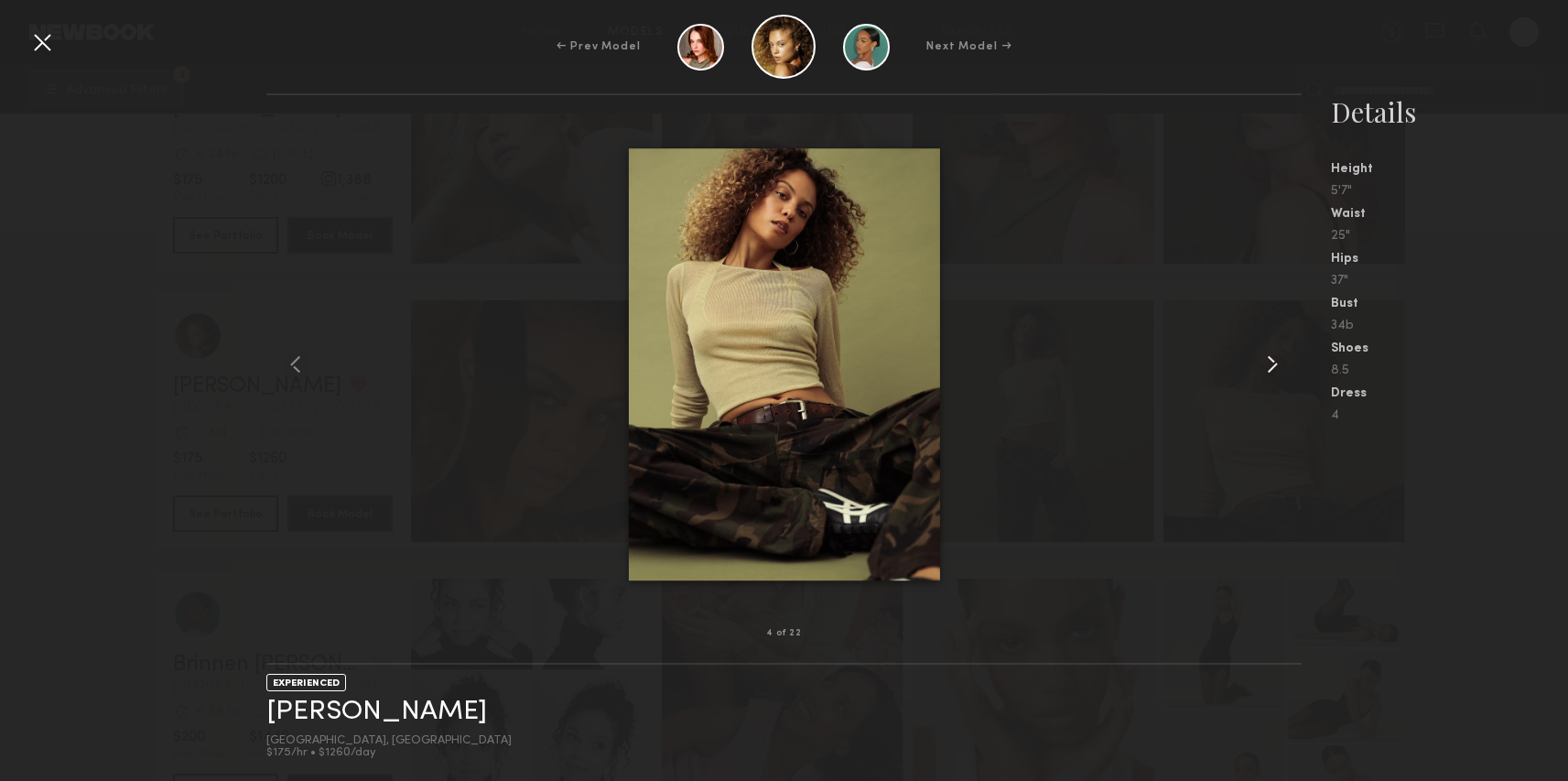
click at [1266, 355] on common-icon at bounding box center [1272, 364] width 29 height 29
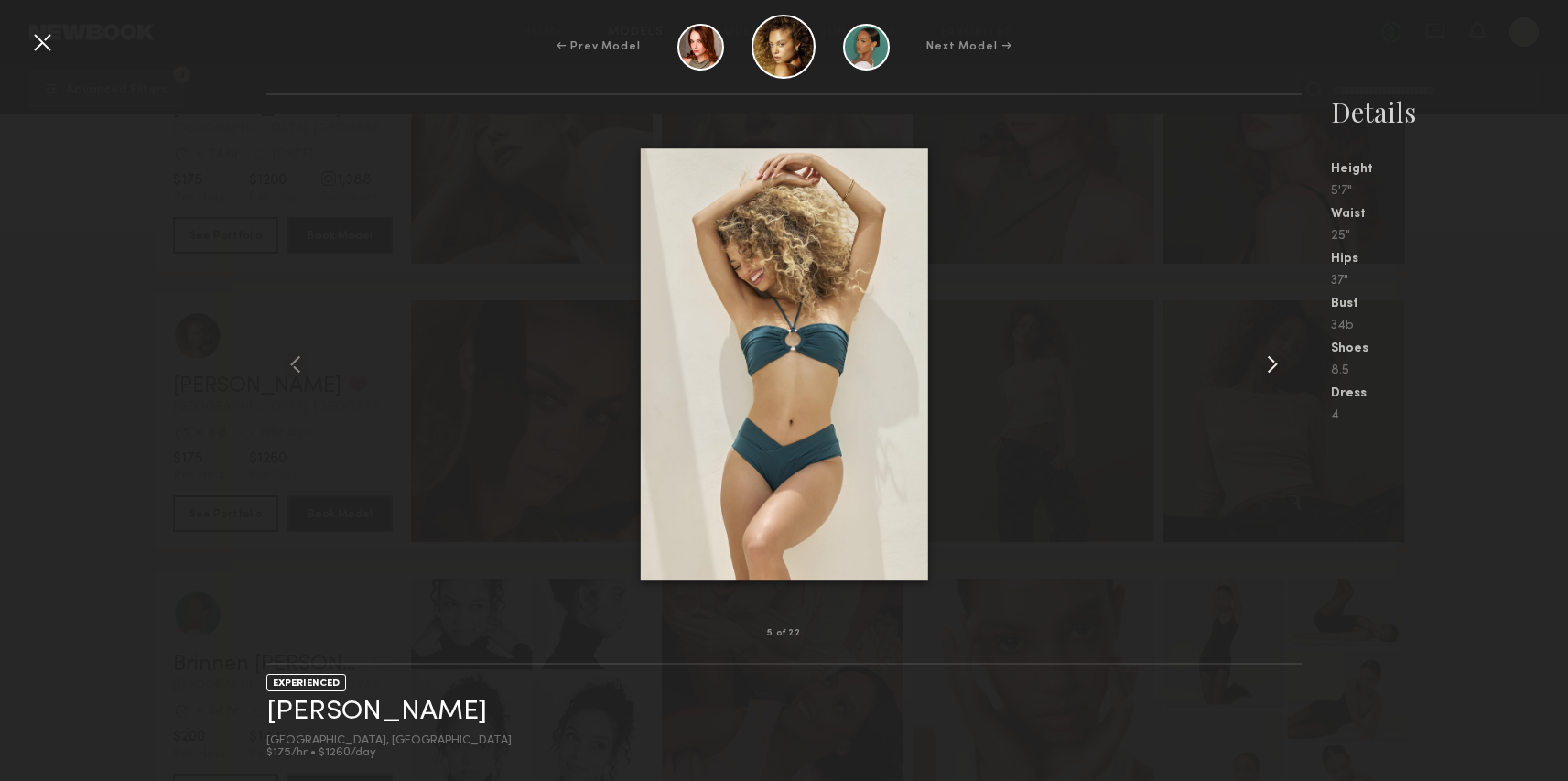
click at [1266, 355] on common-icon at bounding box center [1272, 364] width 29 height 29
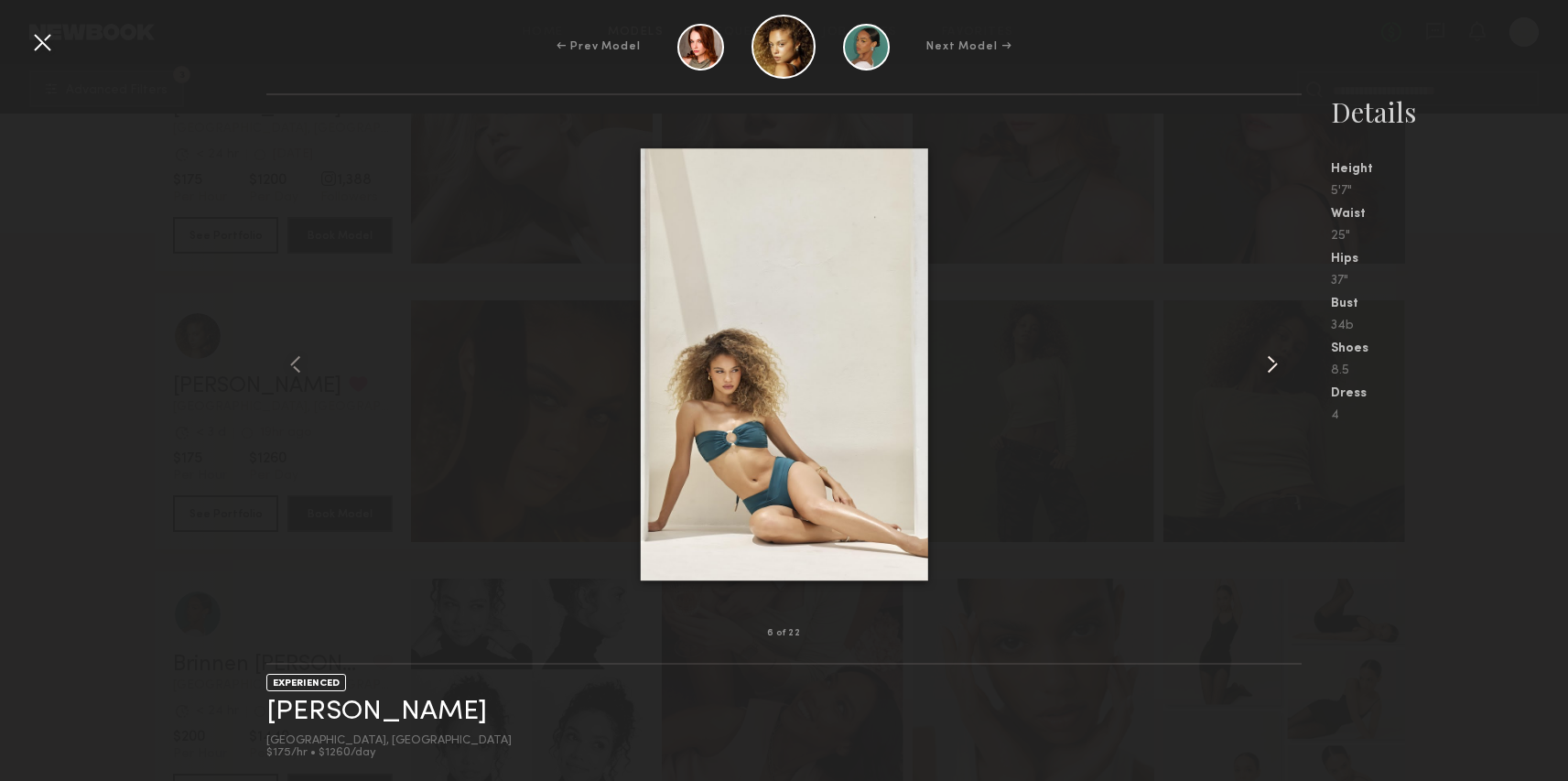
click at [1266, 355] on common-icon at bounding box center [1272, 364] width 29 height 29
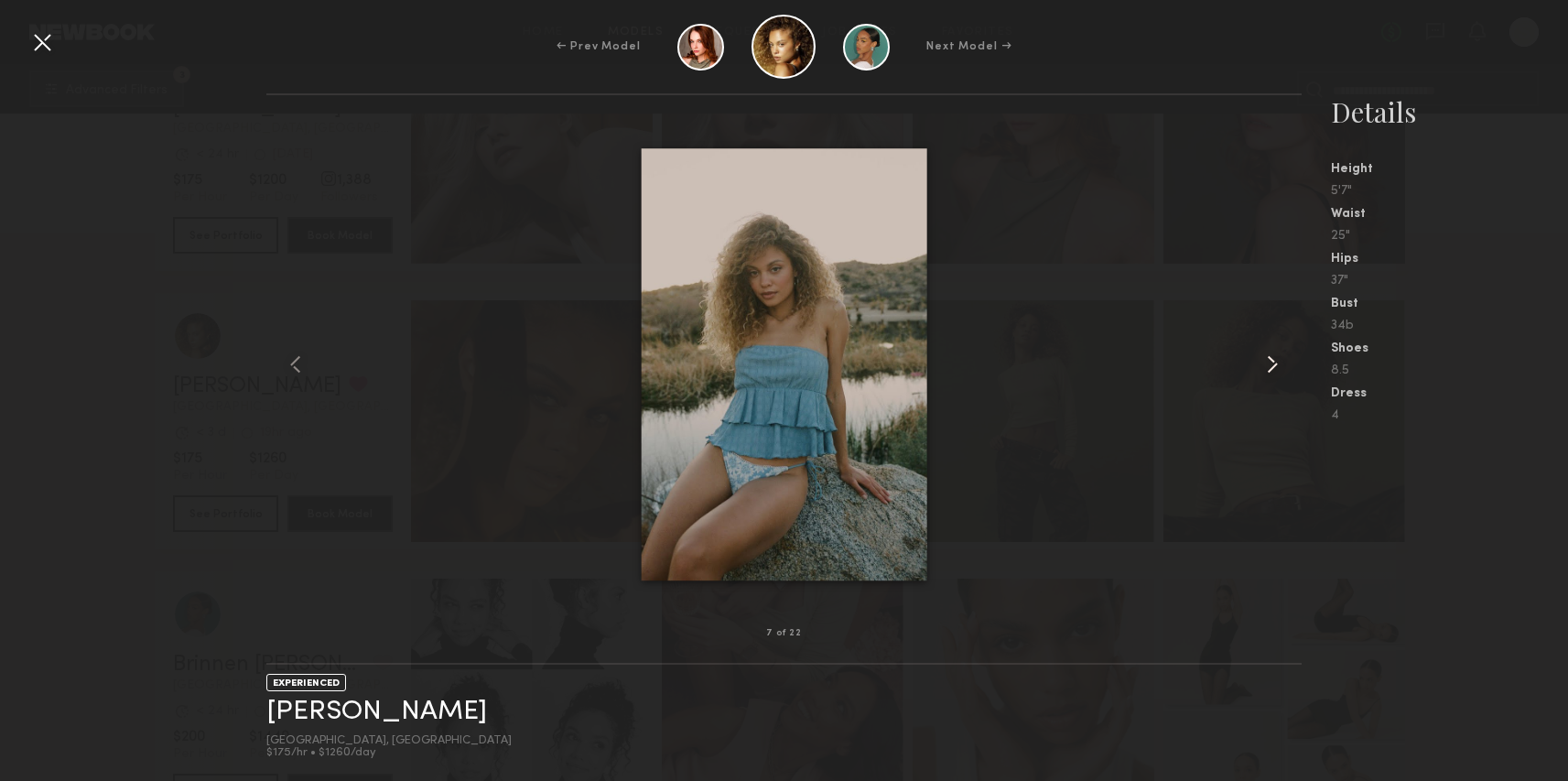
click at [1266, 355] on common-icon at bounding box center [1272, 364] width 29 height 29
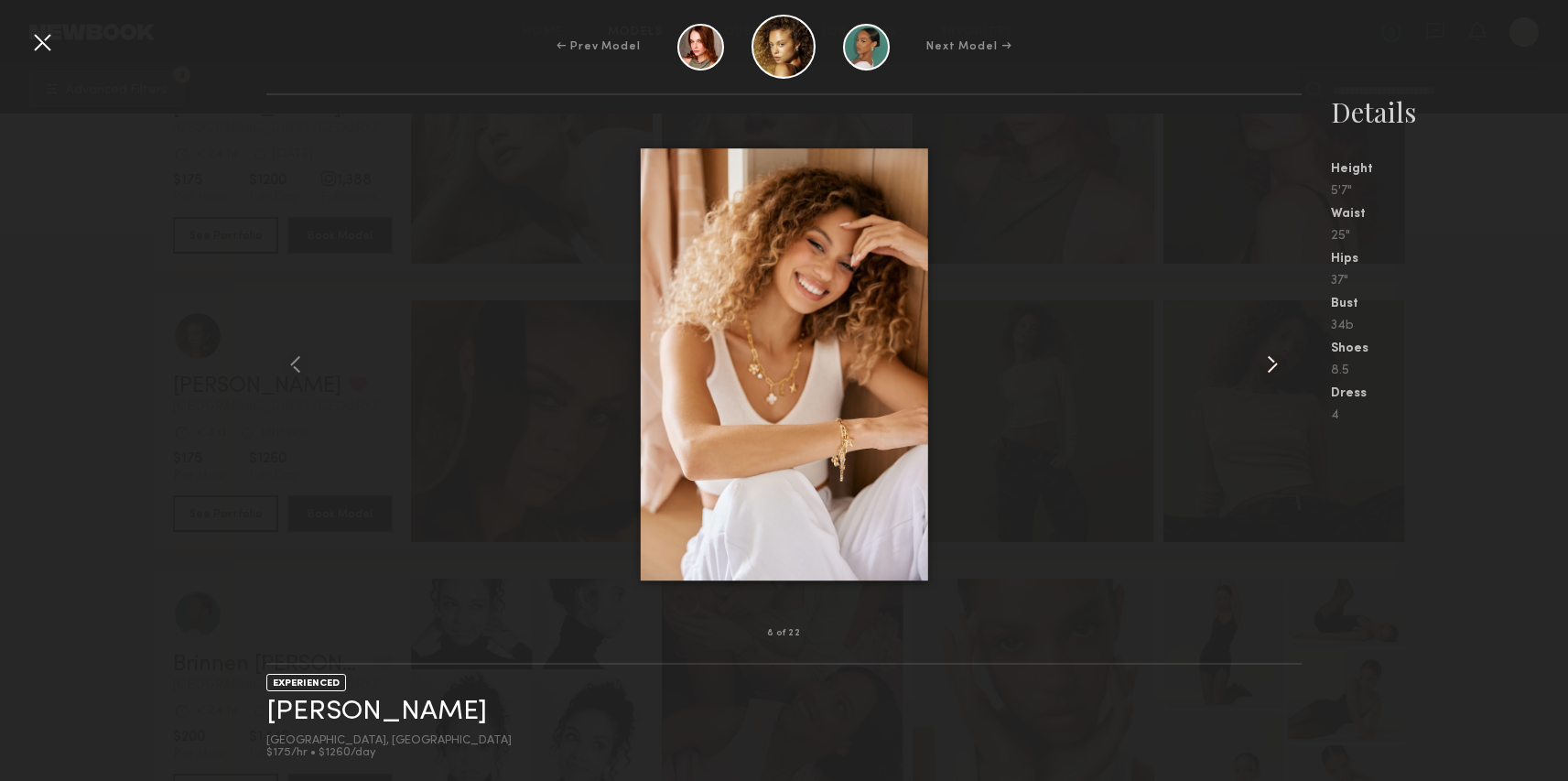
click at [1266, 355] on common-icon at bounding box center [1272, 364] width 29 height 29
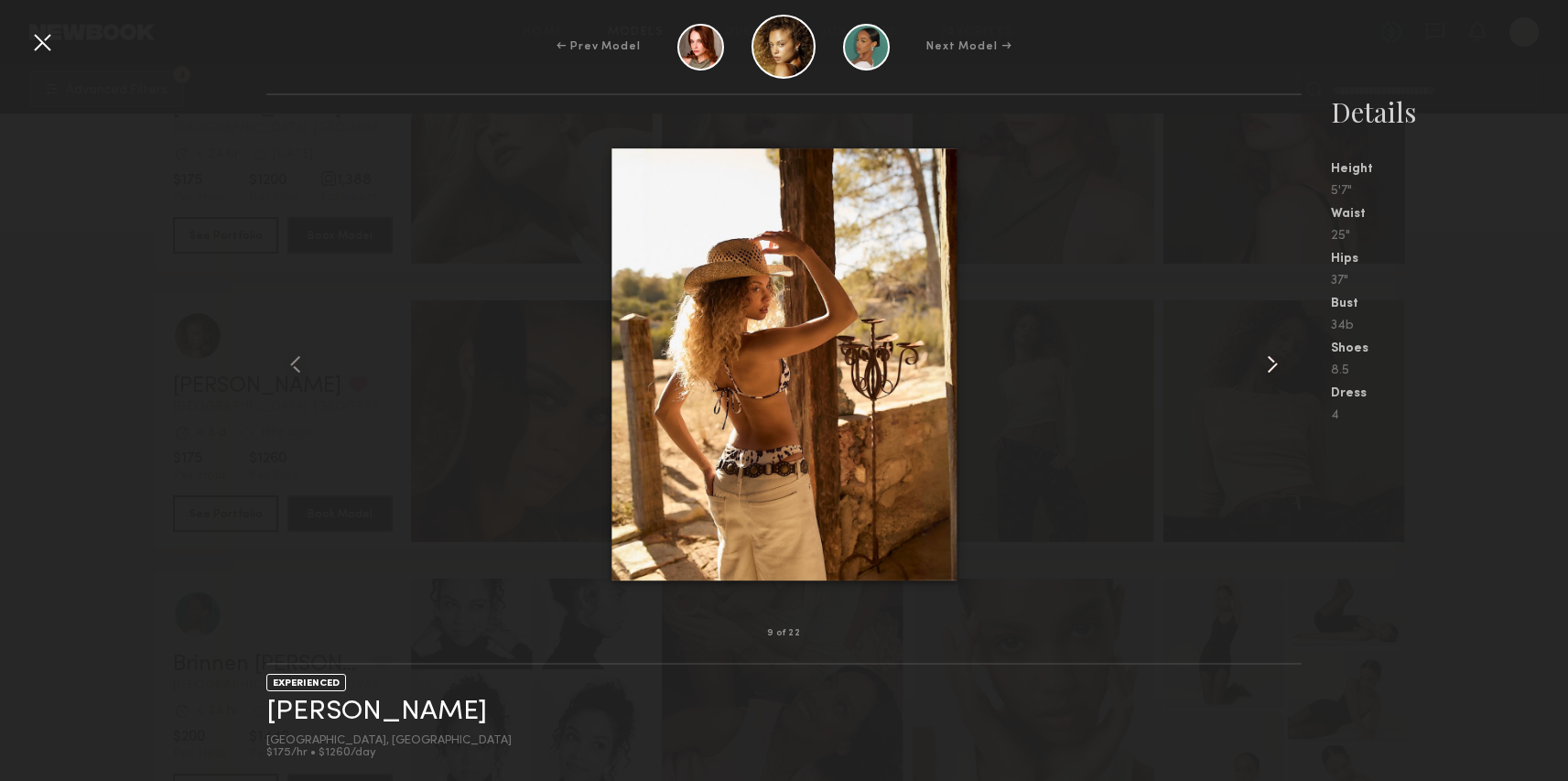
click at [1266, 355] on common-icon at bounding box center [1272, 364] width 29 height 29
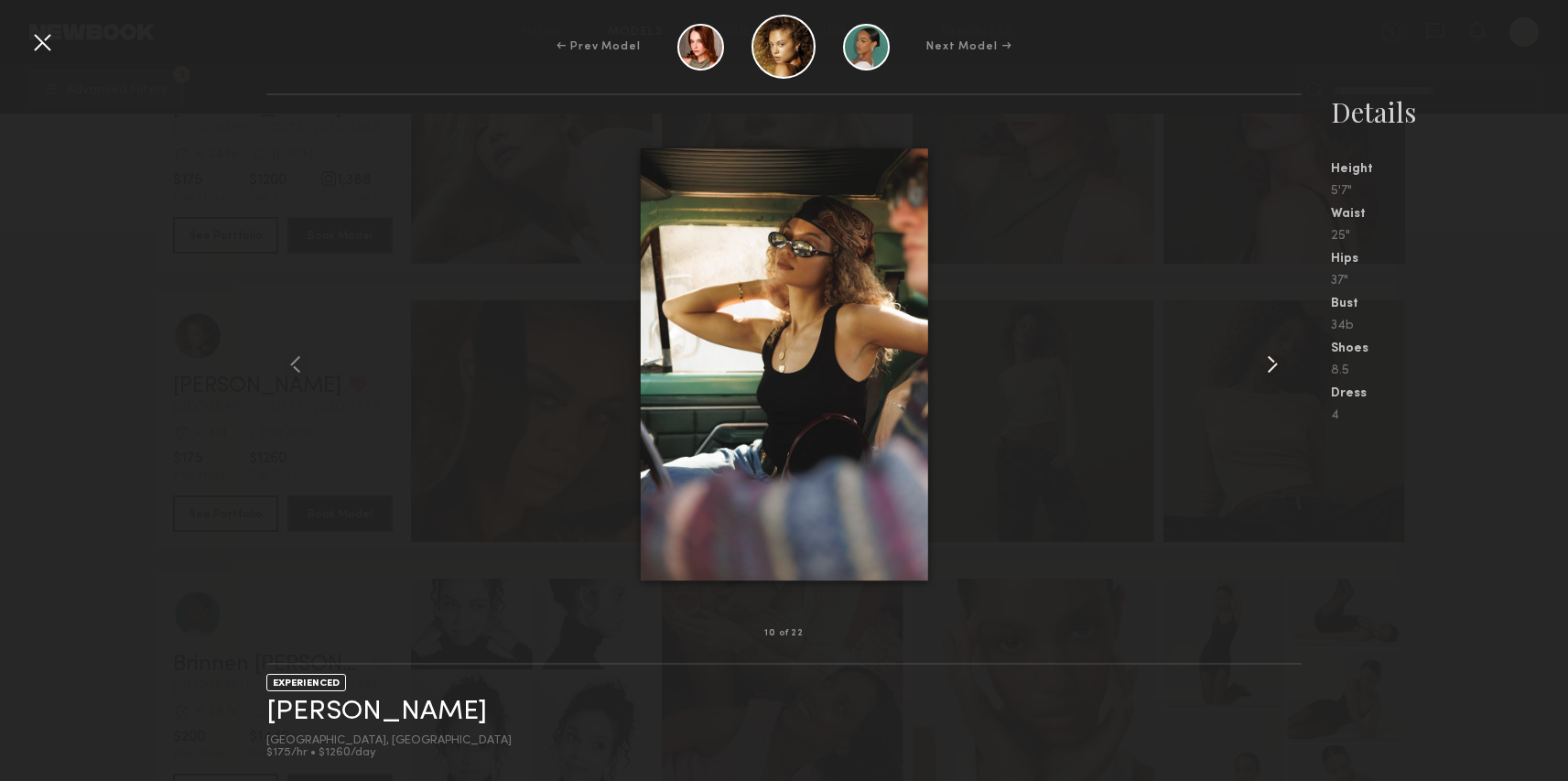
click at [1266, 355] on common-icon at bounding box center [1272, 364] width 29 height 29
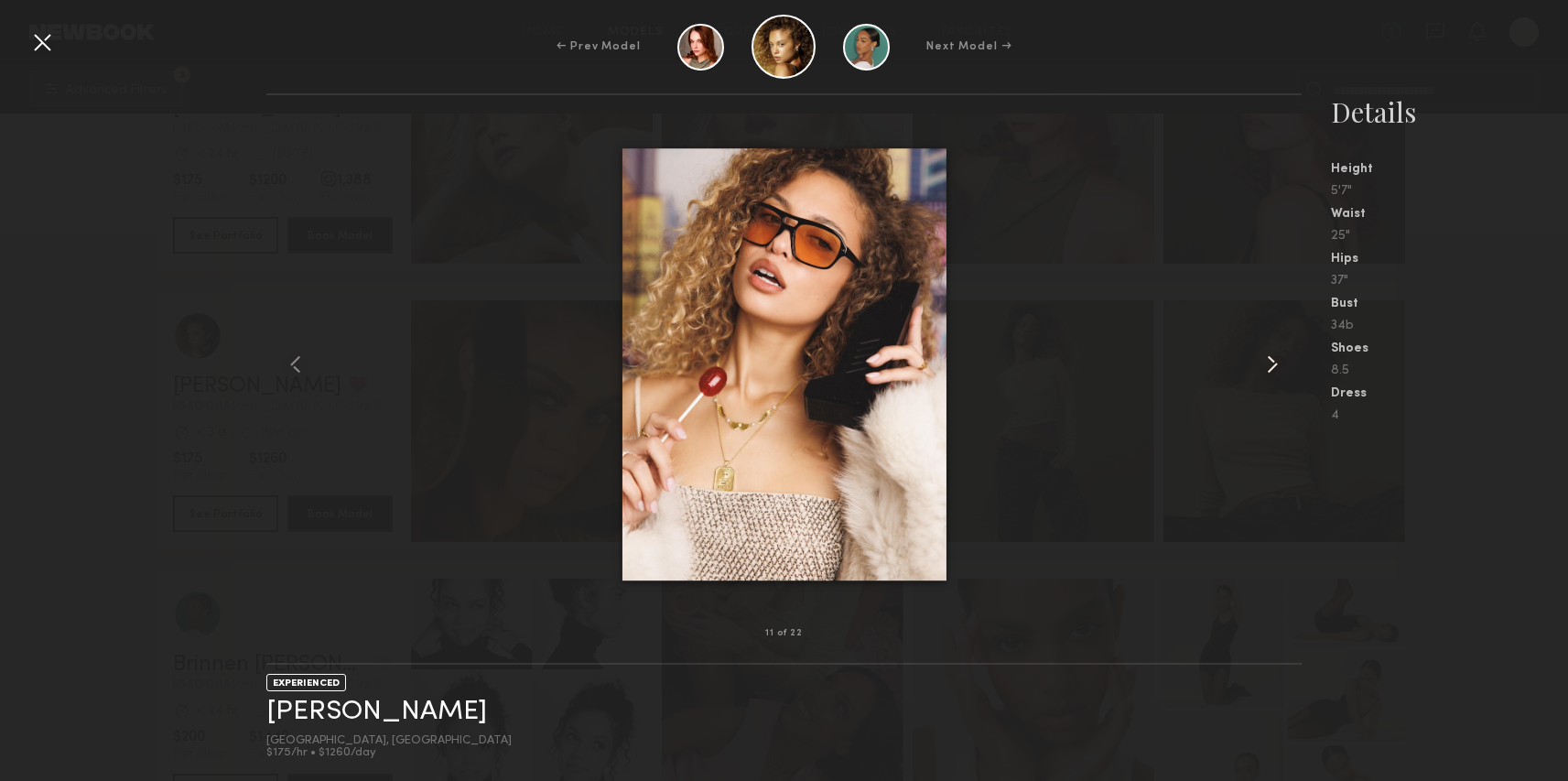
click at [1266, 355] on common-icon at bounding box center [1272, 364] width 29 height 29
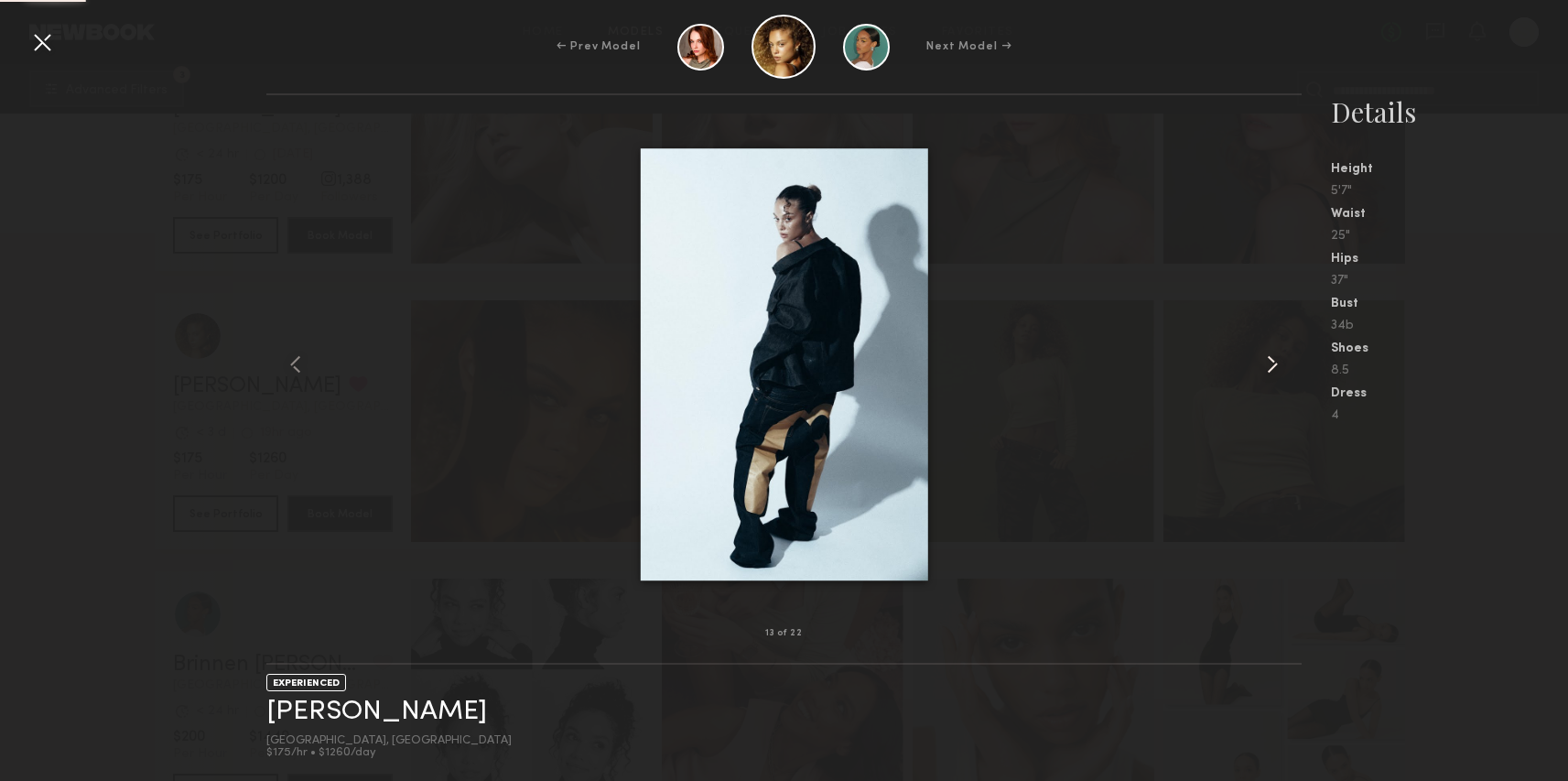
click at [1266, 355] on common-icon at bounding box center [1272, 364] width 29 height 29
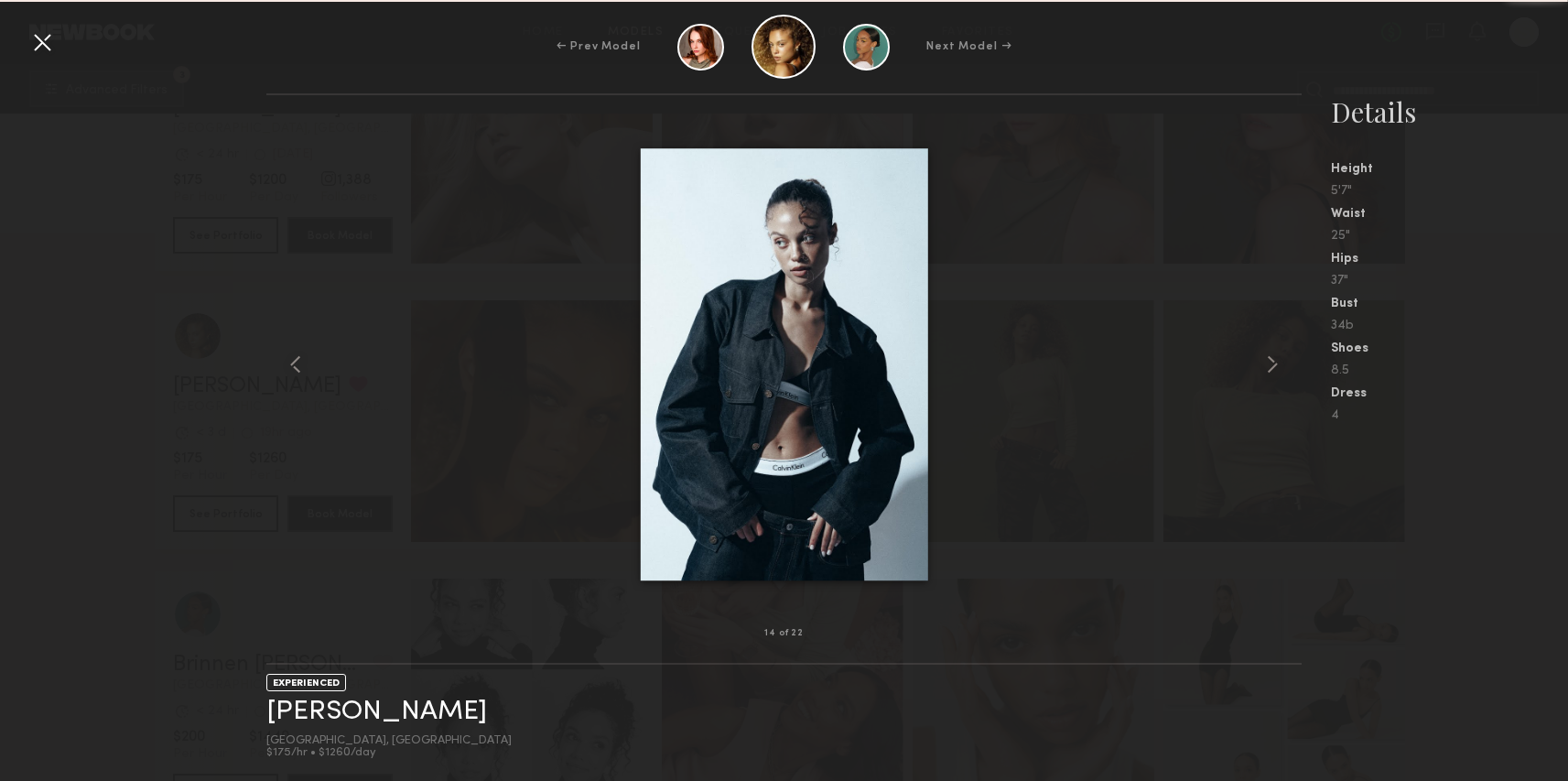
click at [1266, 355] on common-icon at bounding box center [1272, 364] width 29 height 29
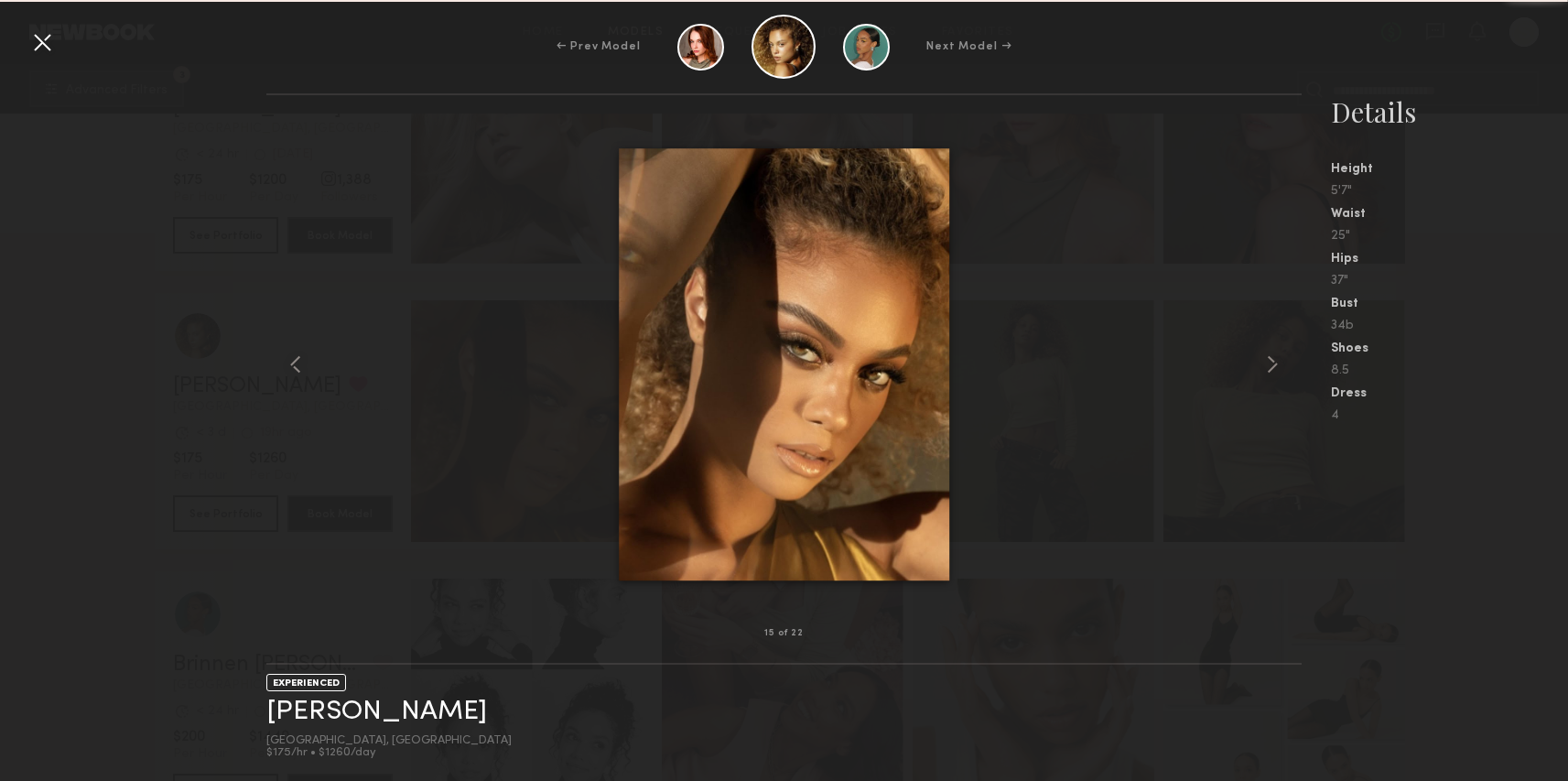
click at [1266, 355] on common-icon at bounding box center [1272, 364] width 29 height 29
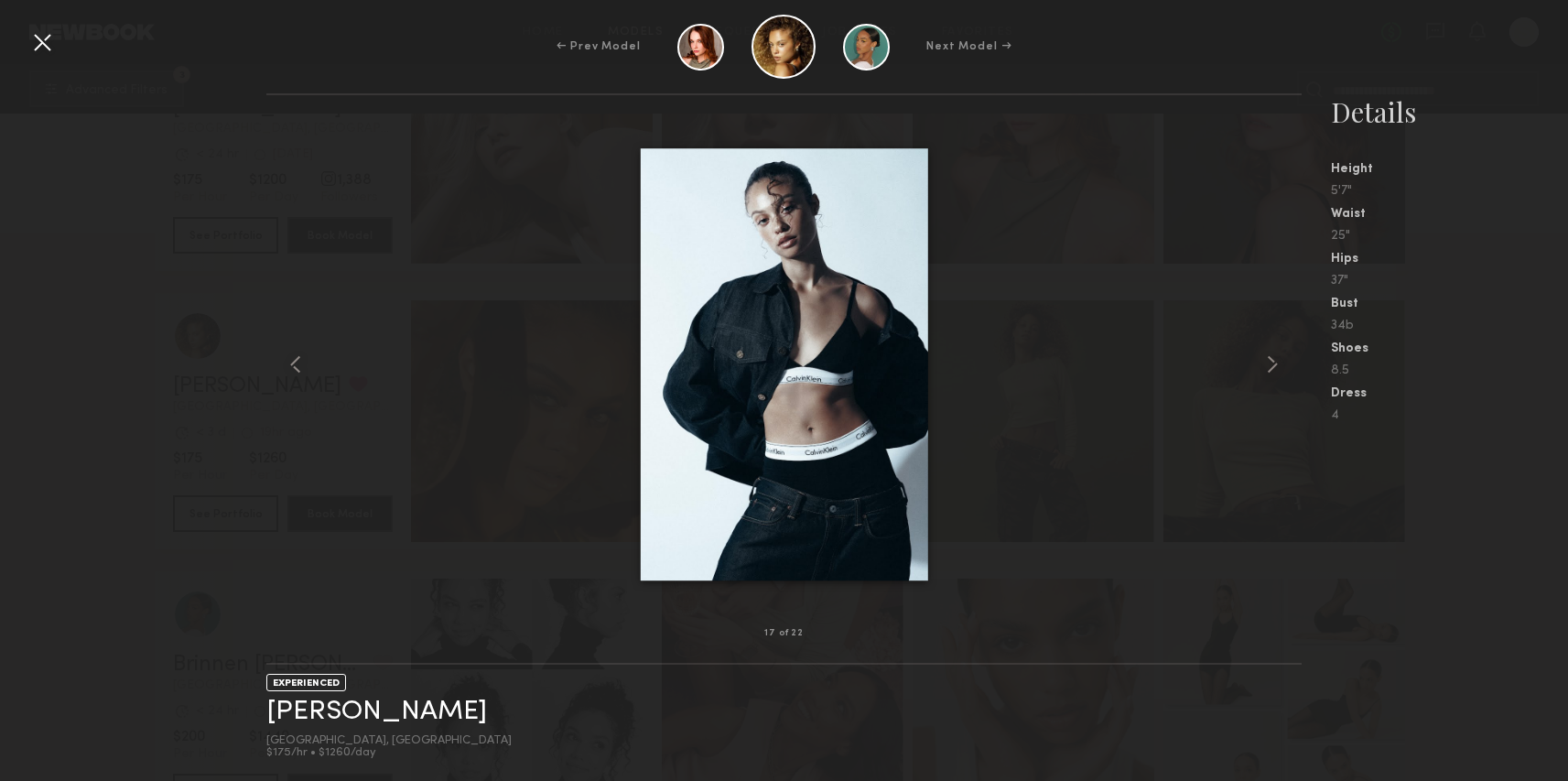
click at [1266, 355] on common-icon at bounding box center [1272, 364] width 29 height 29
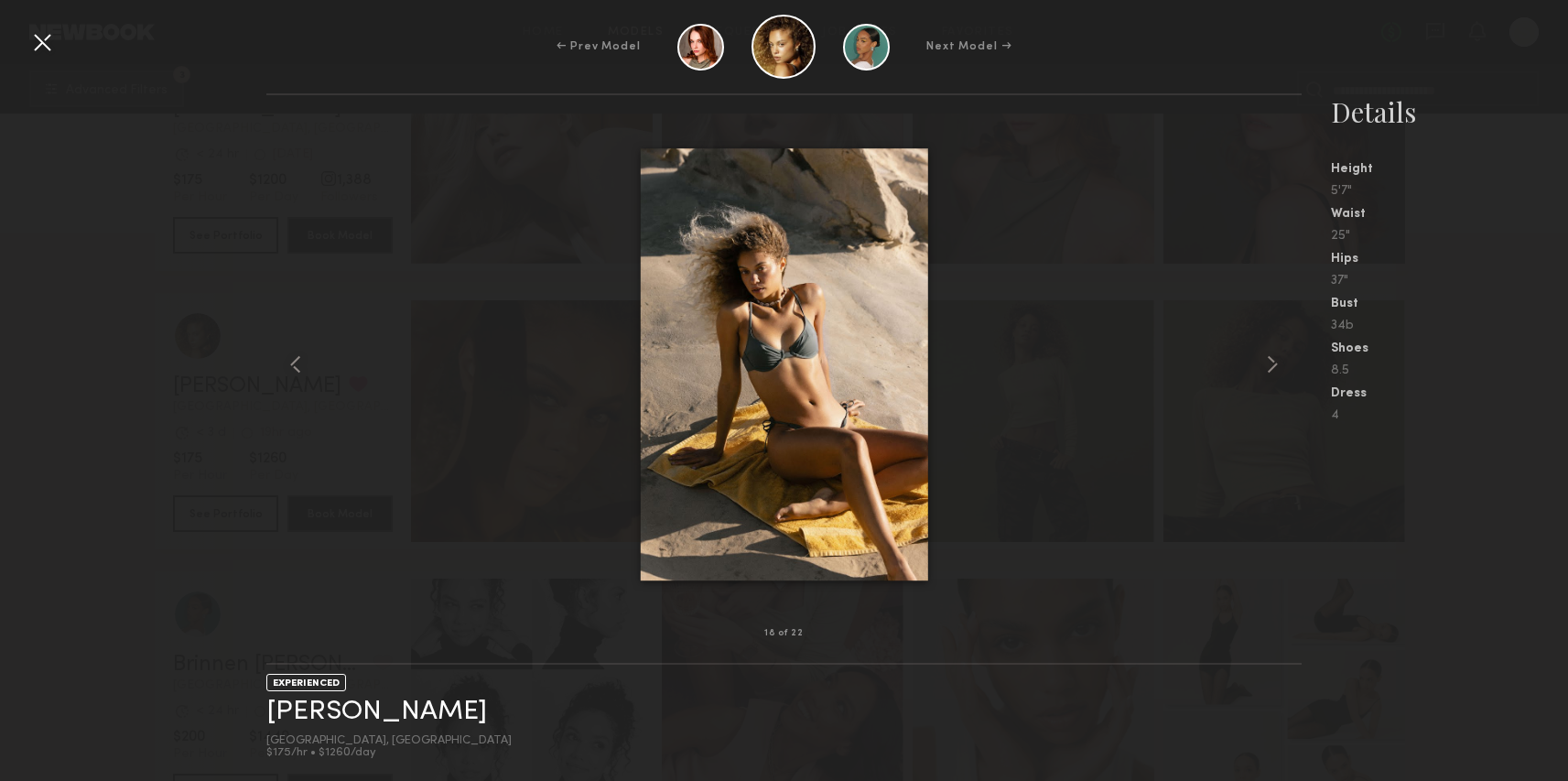
click at [1266, 355] on common-icon at bounding box center [1272, 364] width 29 height 29
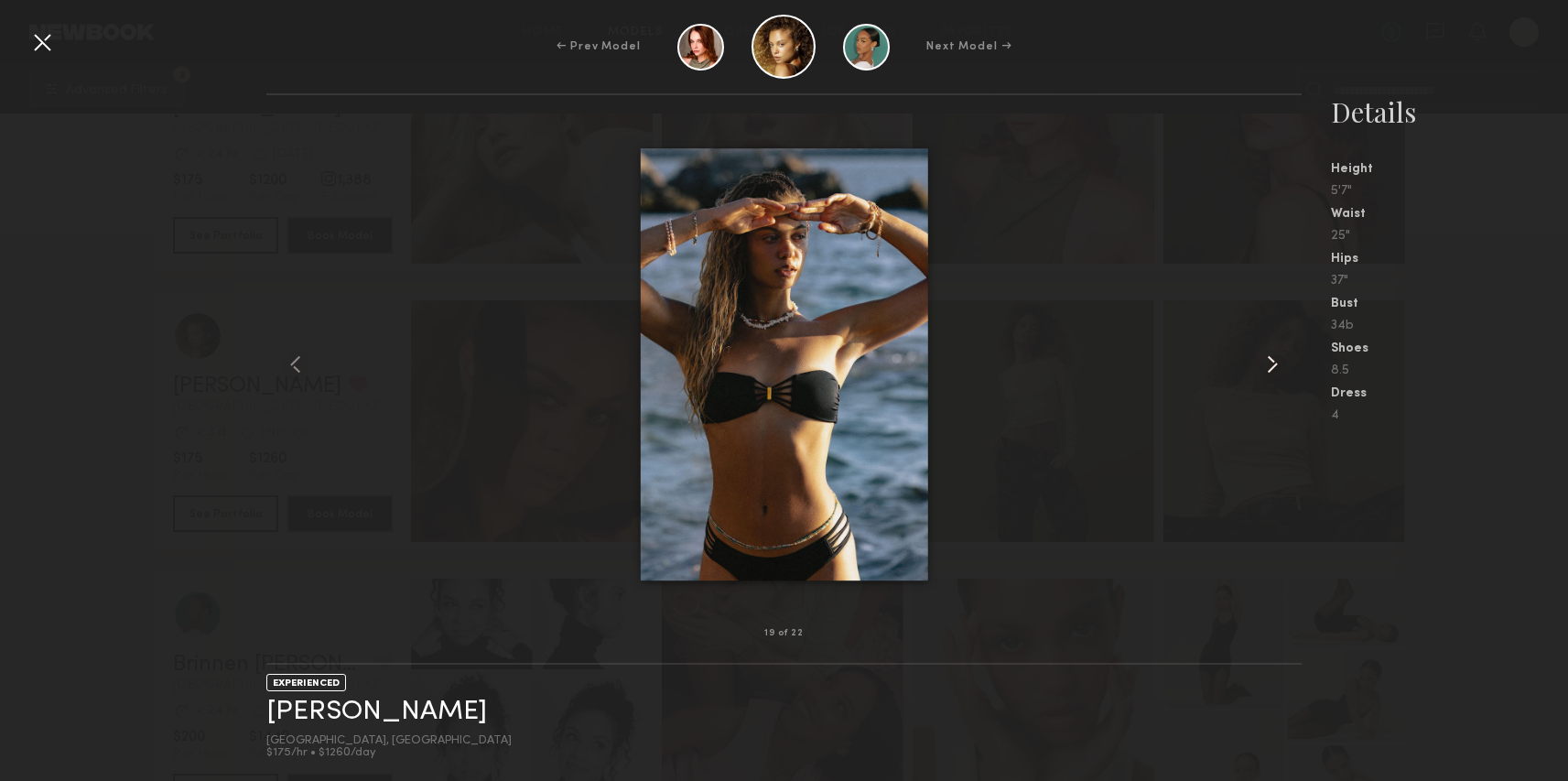
click at [1266, 357] on common-icon at bounding box center [1272, 364] width 29 height 29
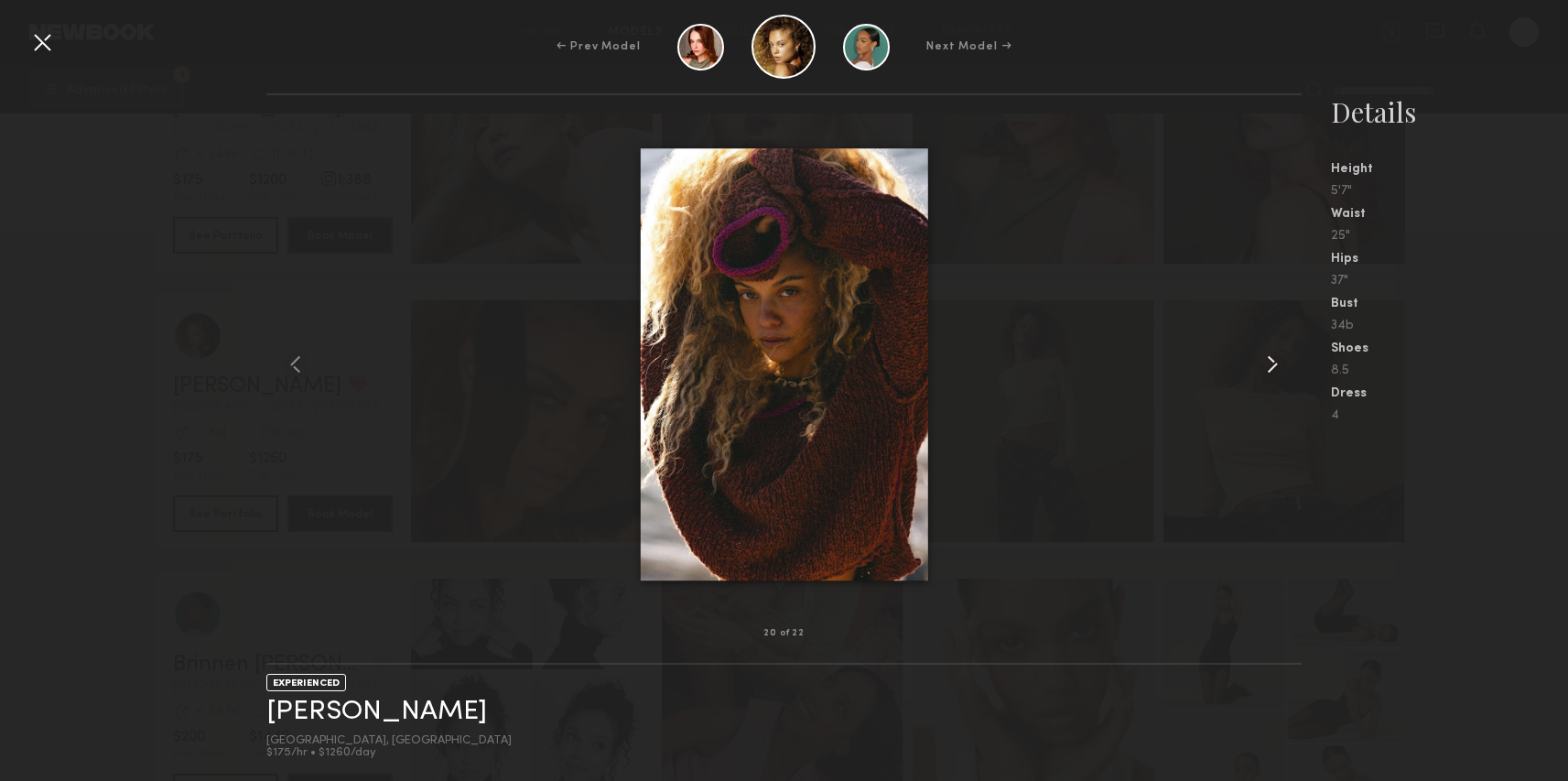
click at [1266, 359] on common-icon at bounding box center [1272, 364] width 29 height 29
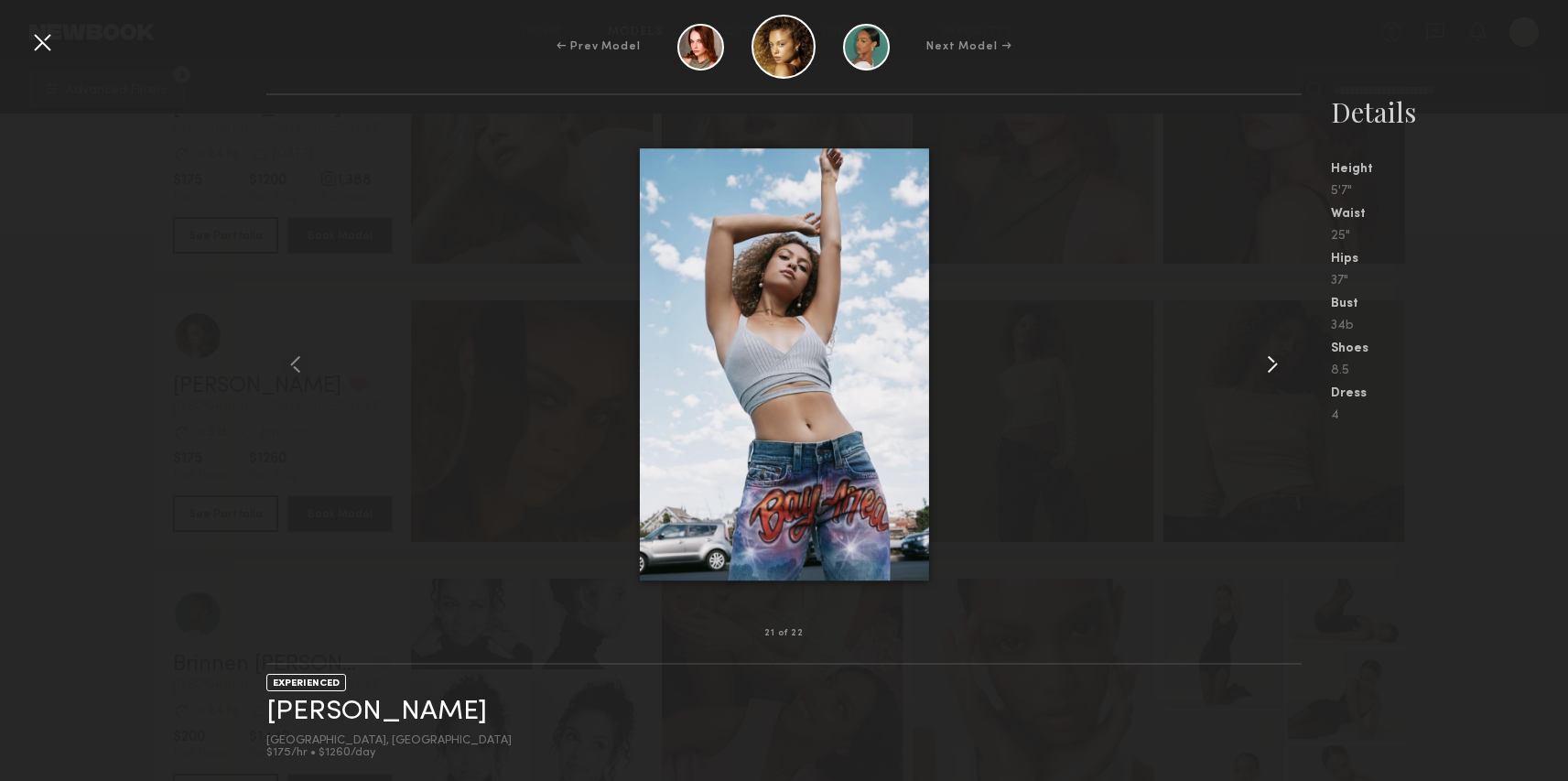
click at [1266, 359] on common-icon at bounding box center [1272, 364] width 29 height 29
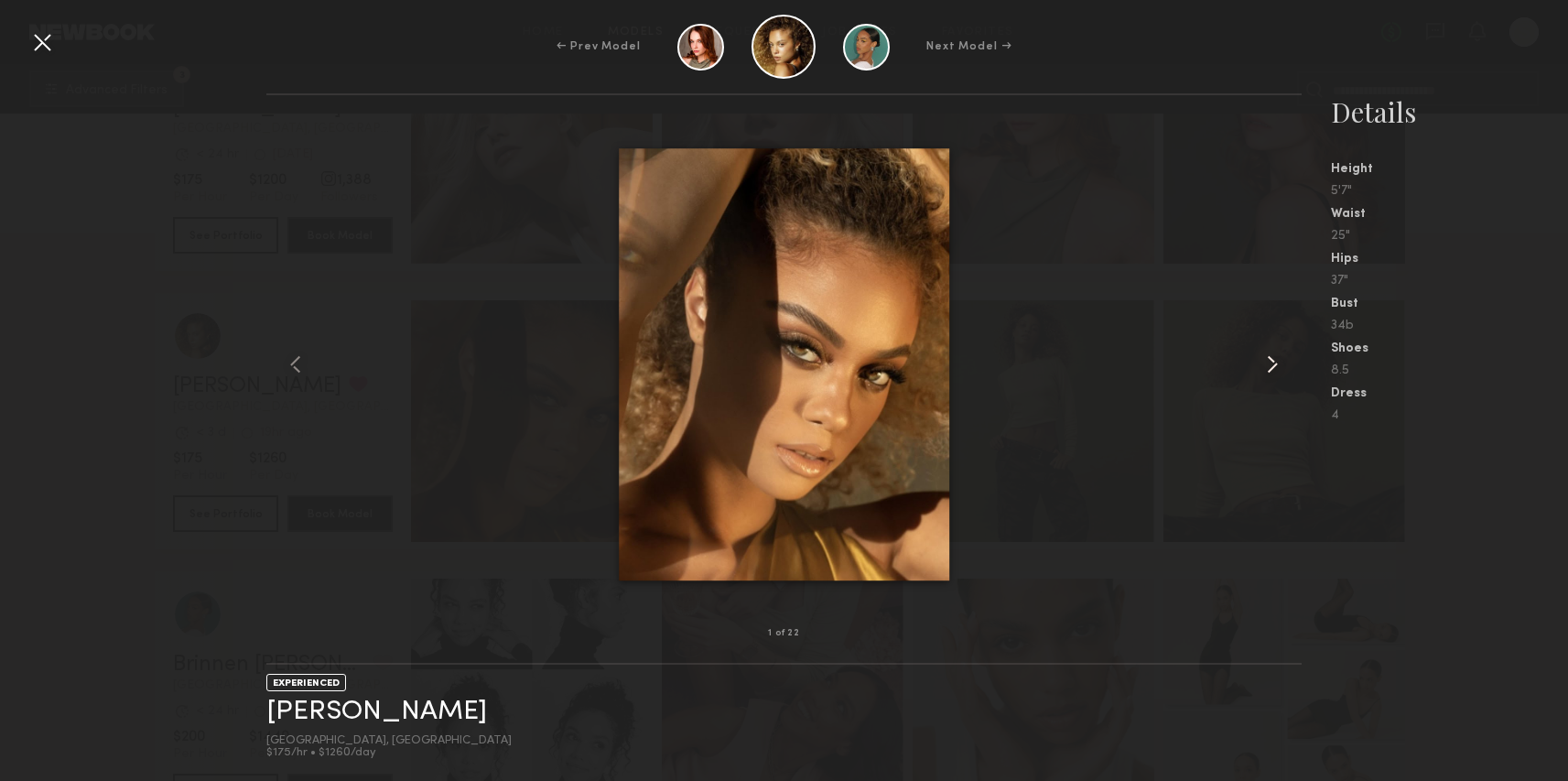
click at [1266, 358] on common-icon at bounding box center [1272, 364] width 29 height 29
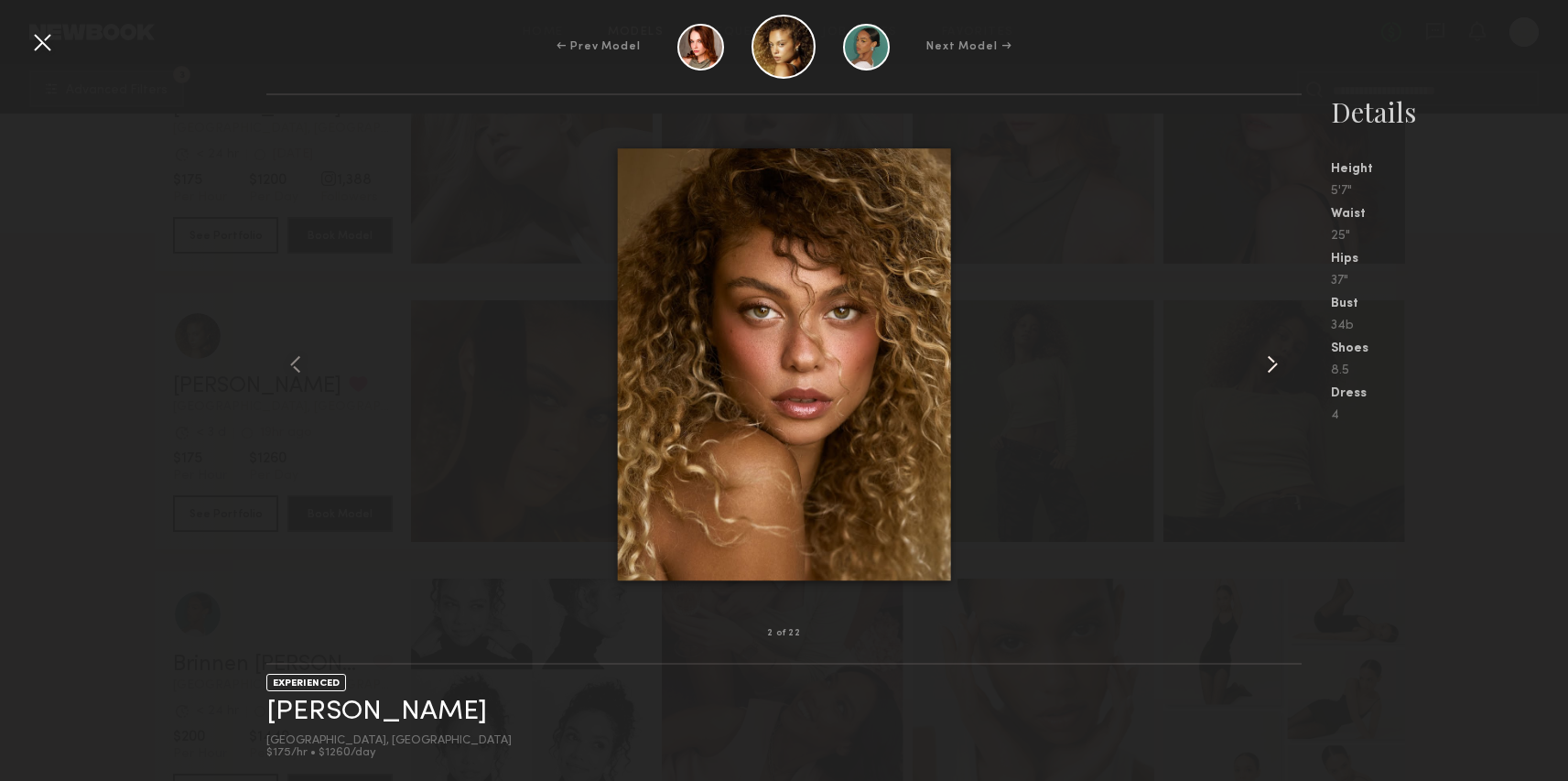
click at [1266, 358] on common-icon at bounding box center [1272, 364] width 29 height 29
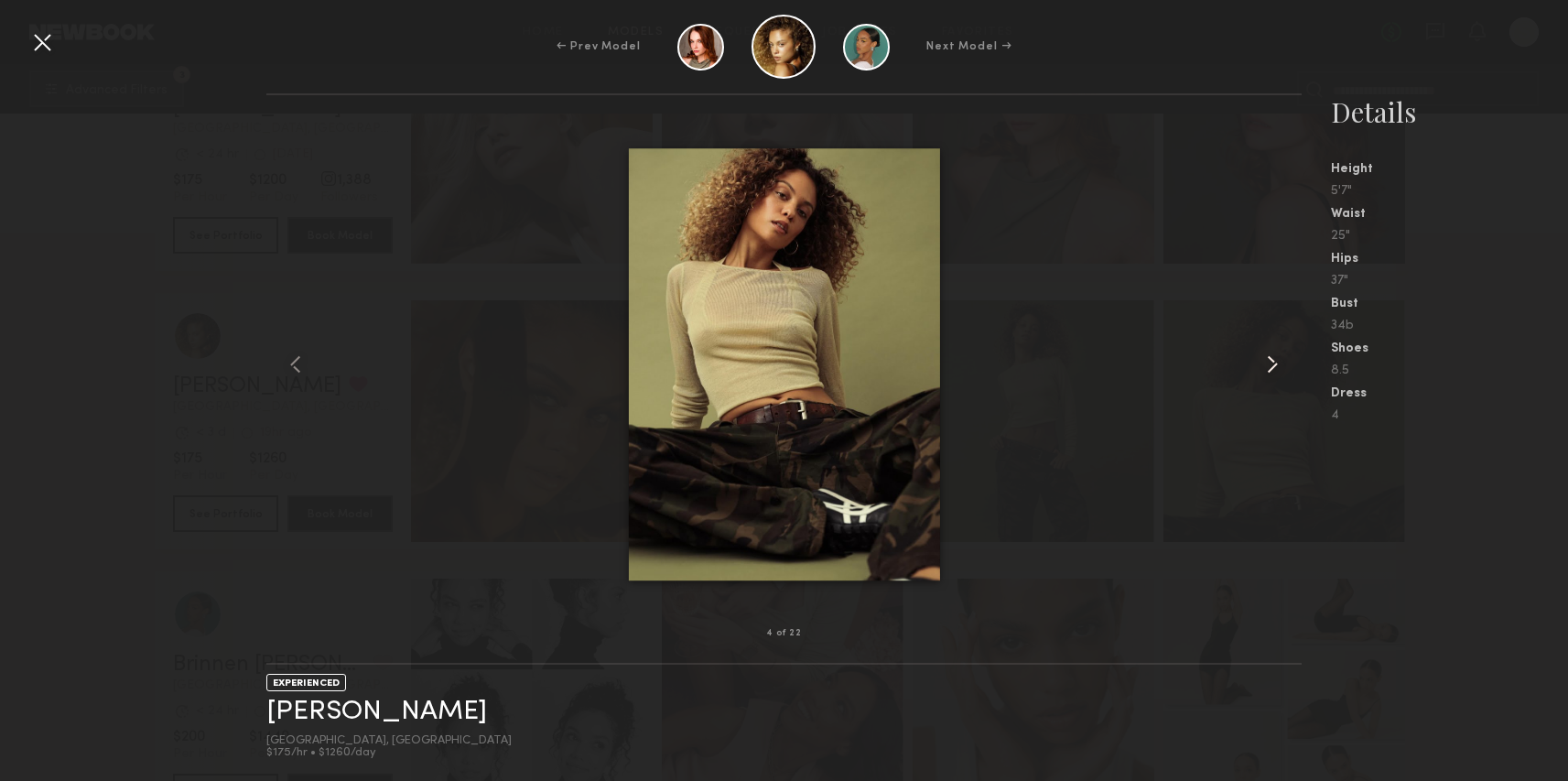
click at [1266, 358] on common-icon at bounding box center [1272, 364] width 29 height 29
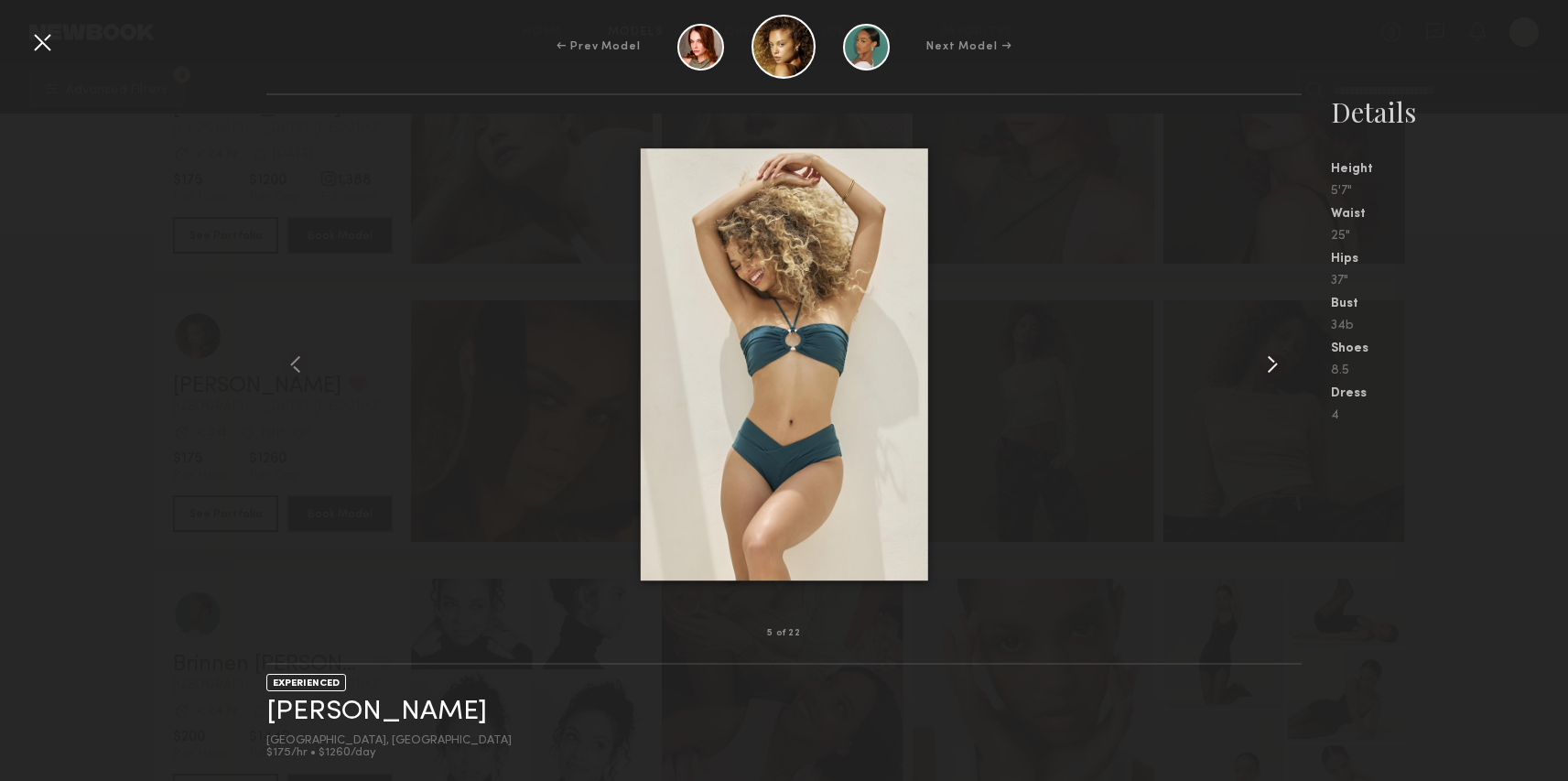
click at [1266, 358] on common-icon at bounding box center [1272, 364] width 29 height 29
click at [1266, 359] on common-icon at bounding box center [1272, 364] width 29 height 29
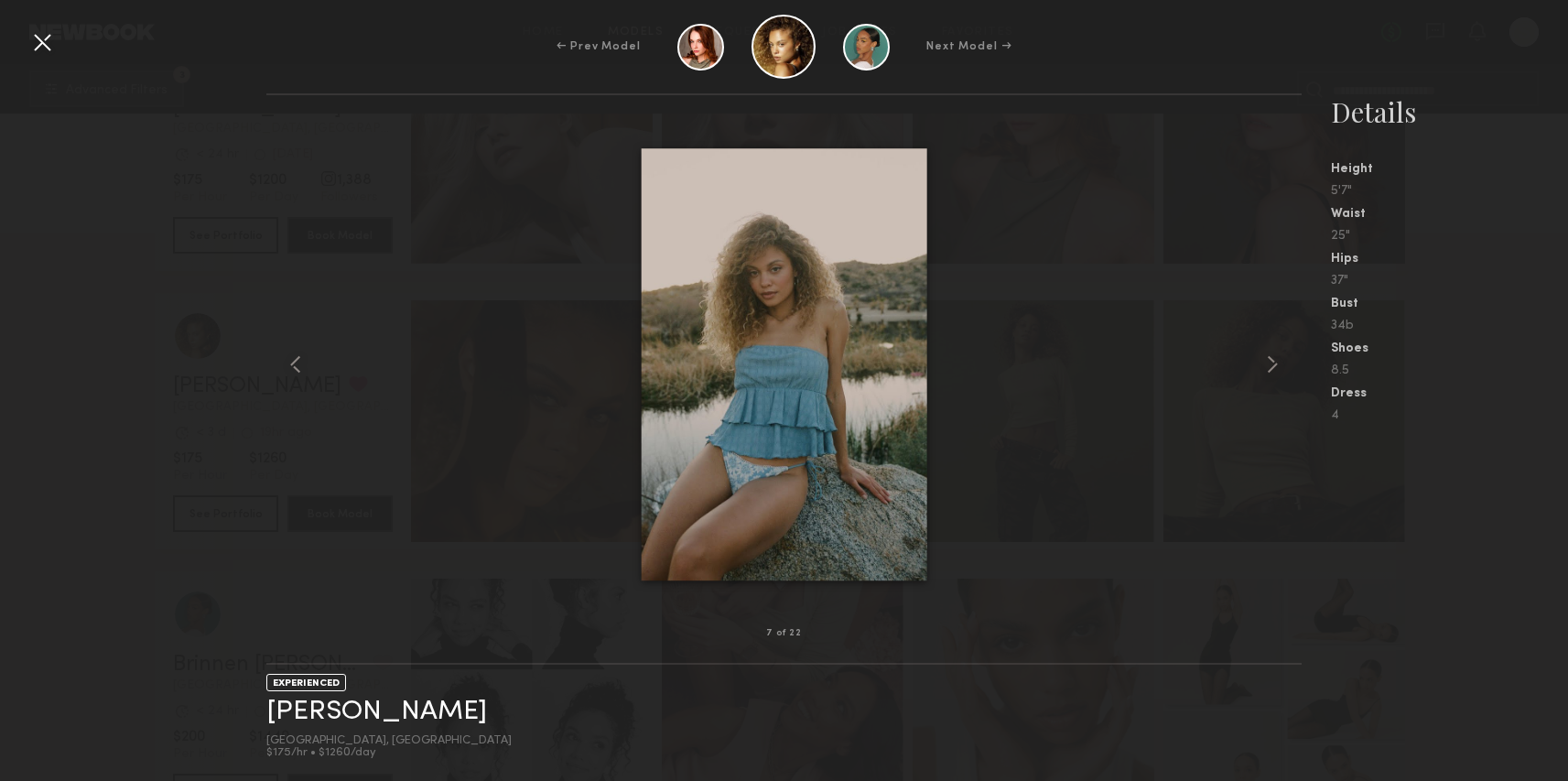
click at [60, 48] on div "← Prev Model Next Model →" at bounding box center [784, 47] width 1568 height 64
click at [34, 42] on div at bounding box center [41, 41] width 29 height 29
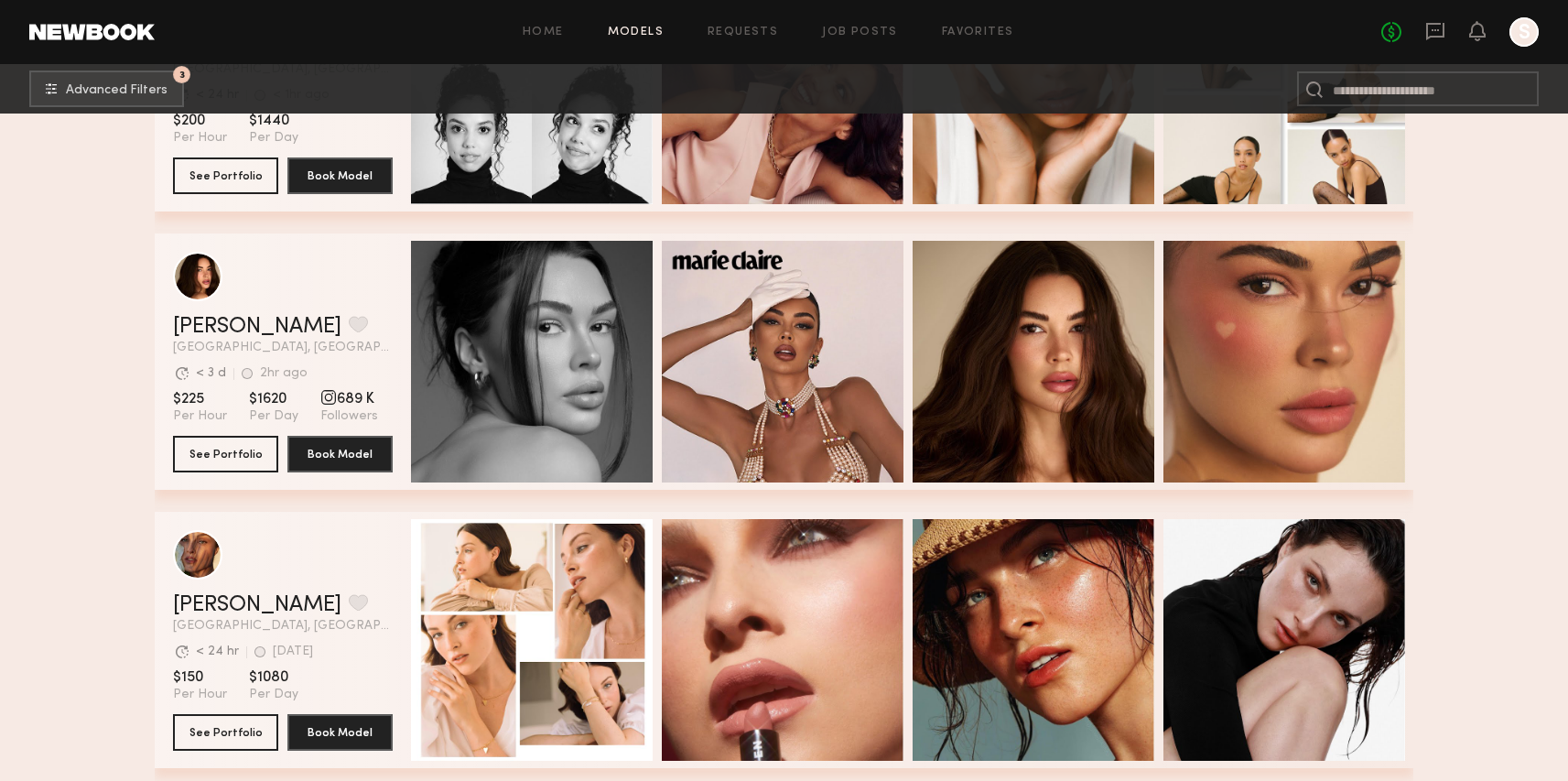
scroll to position [13841, 0]
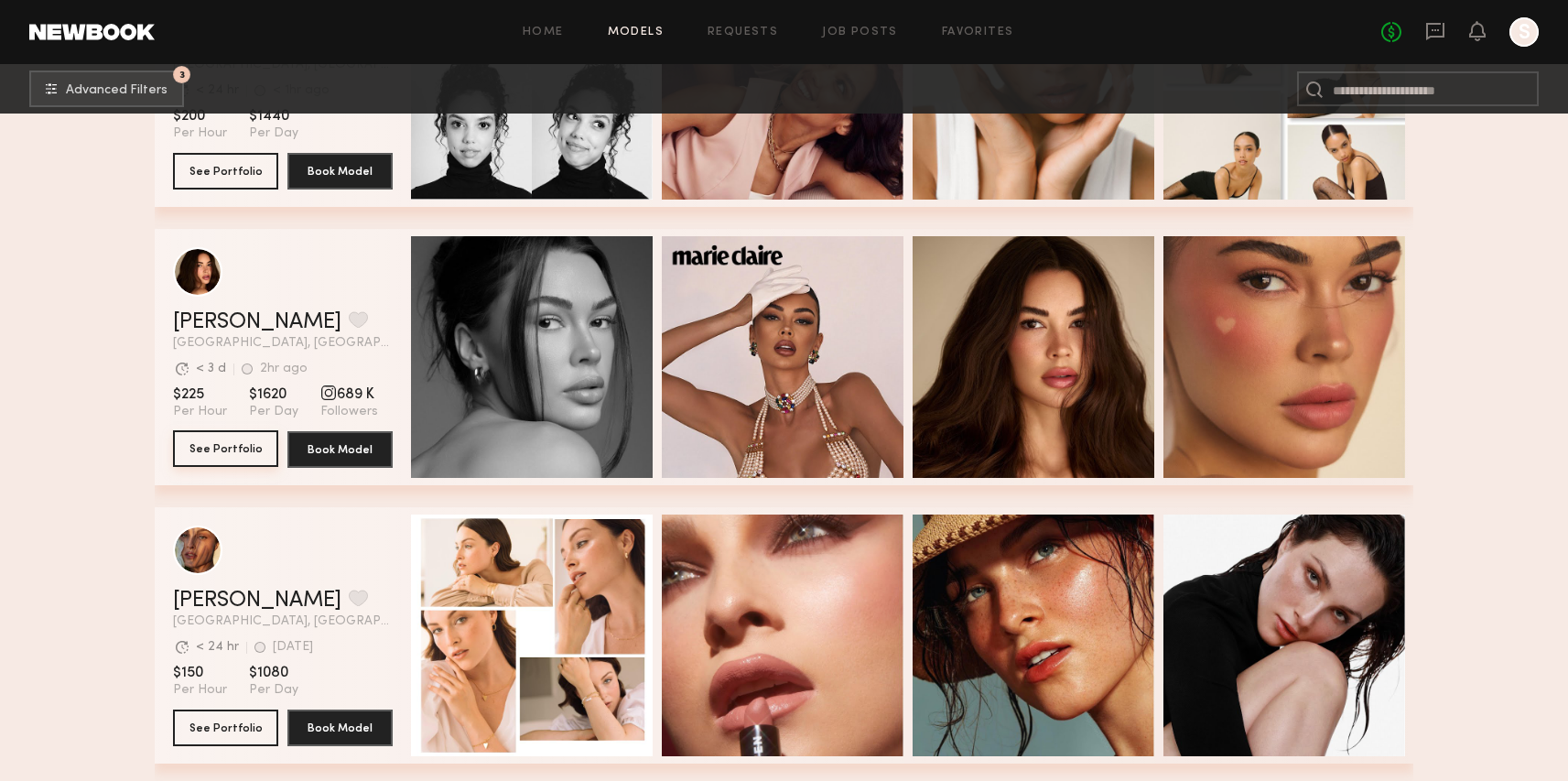
click at [247, 453] on button "See Portfolio" at bounding box center [226, 448] width 105 height 37
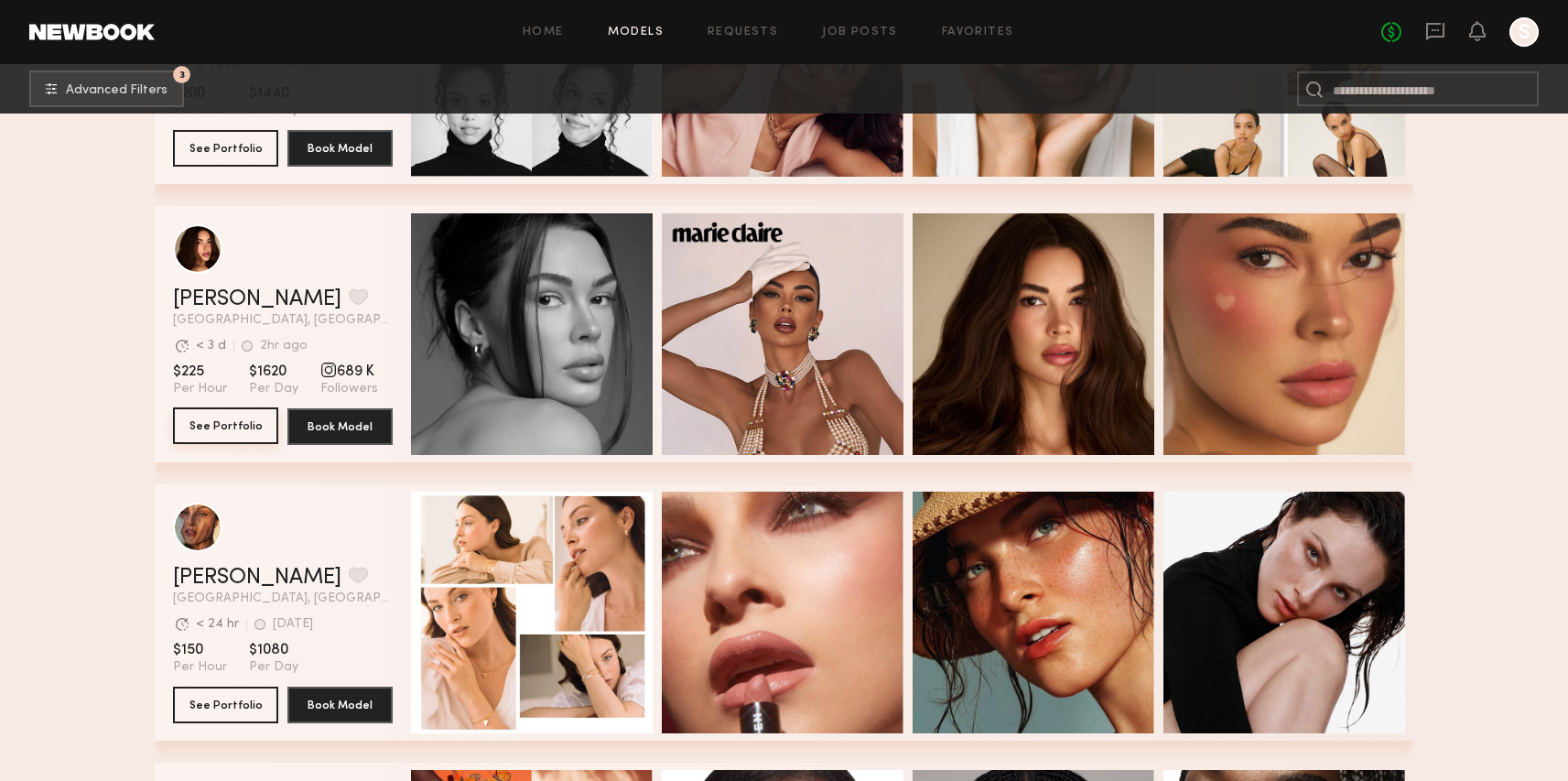
scroll to position [13878, 0]
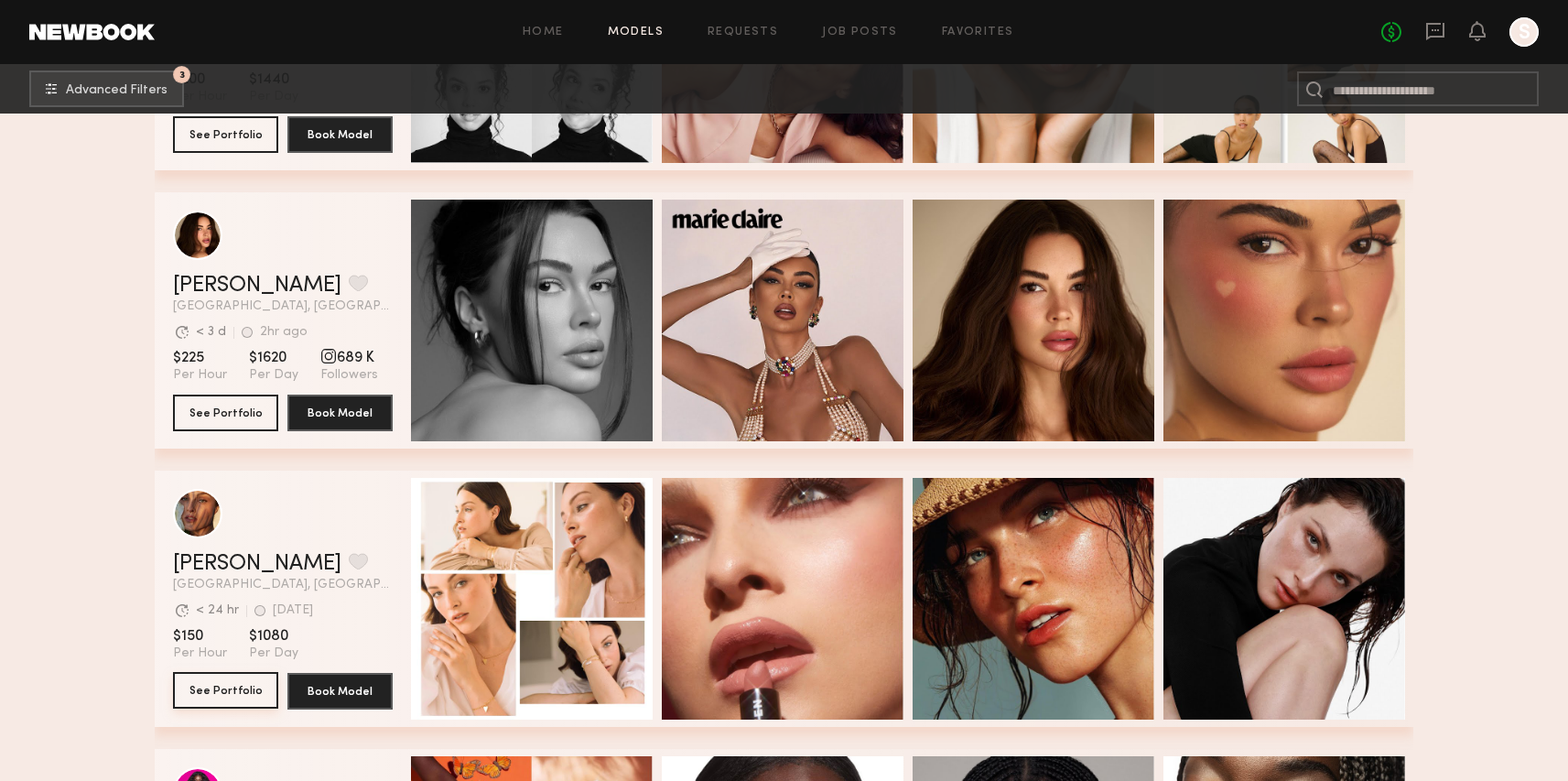
click at [251, 686] on button "See Portfolio" at bounding box center [226, 691] width 105 height 37
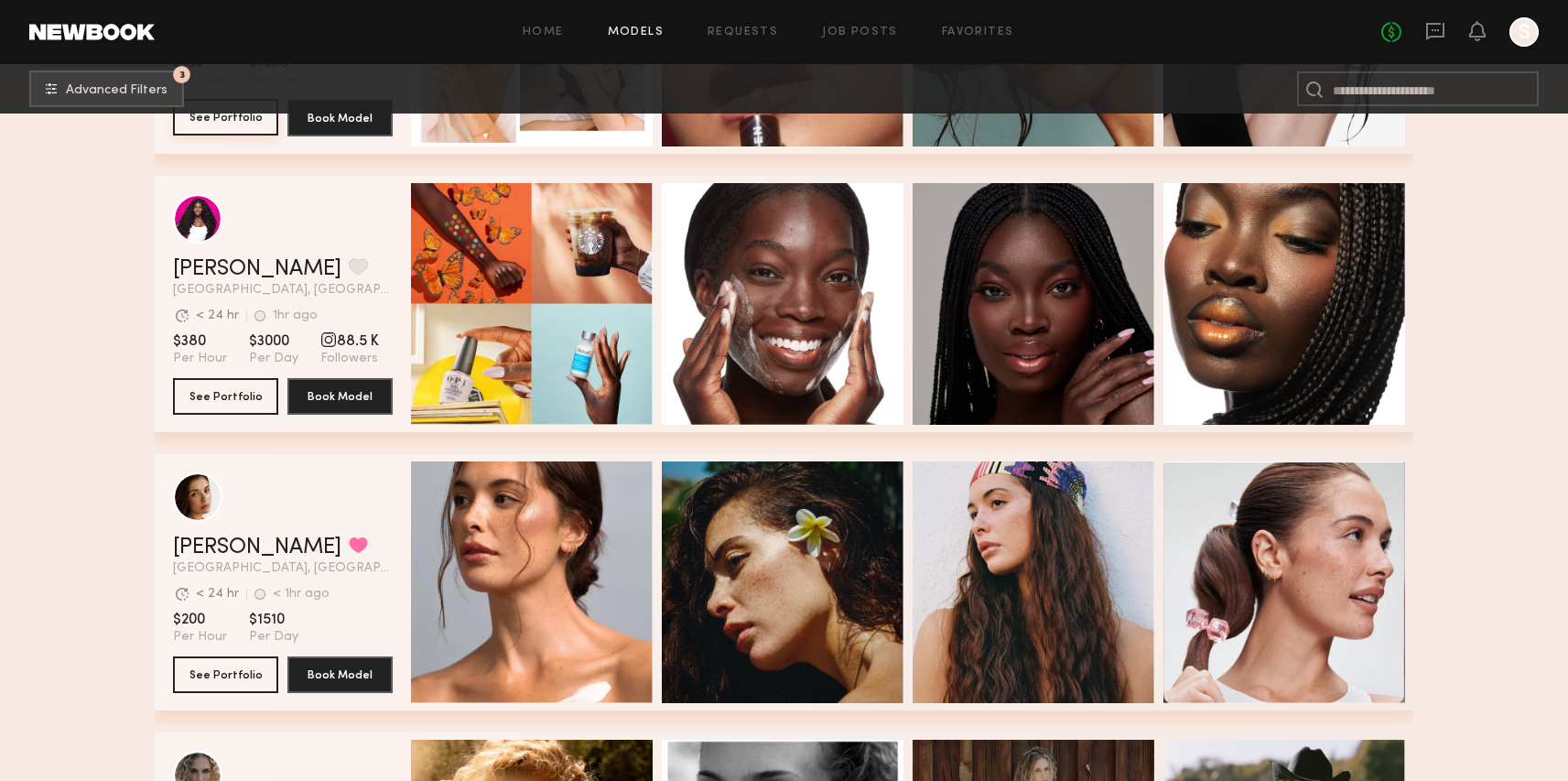
scroll to position [14457, 0]
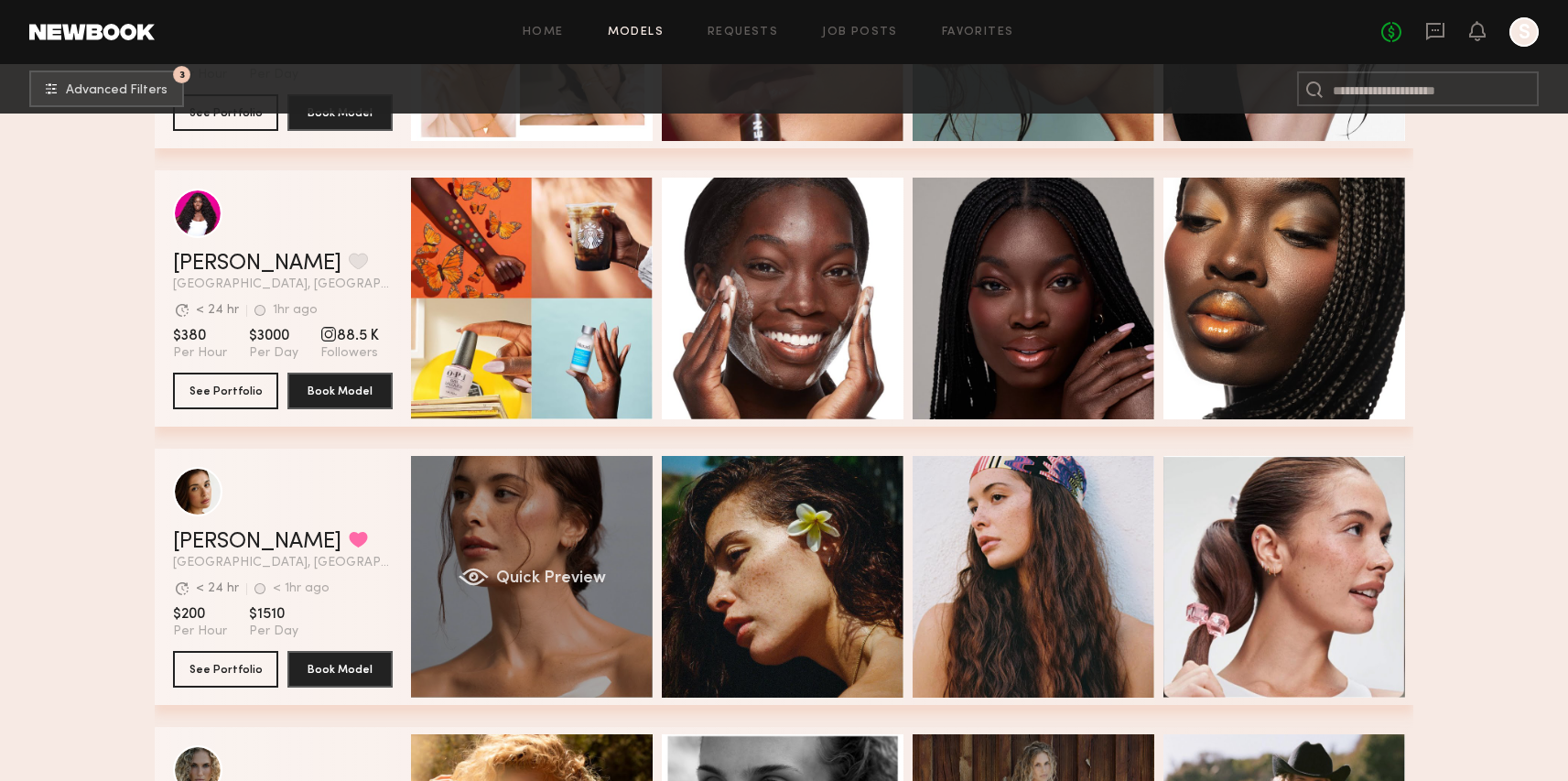
click at [524, 583] on span "Quick Preview" at bounding box center [551, 578] width 110 height 16
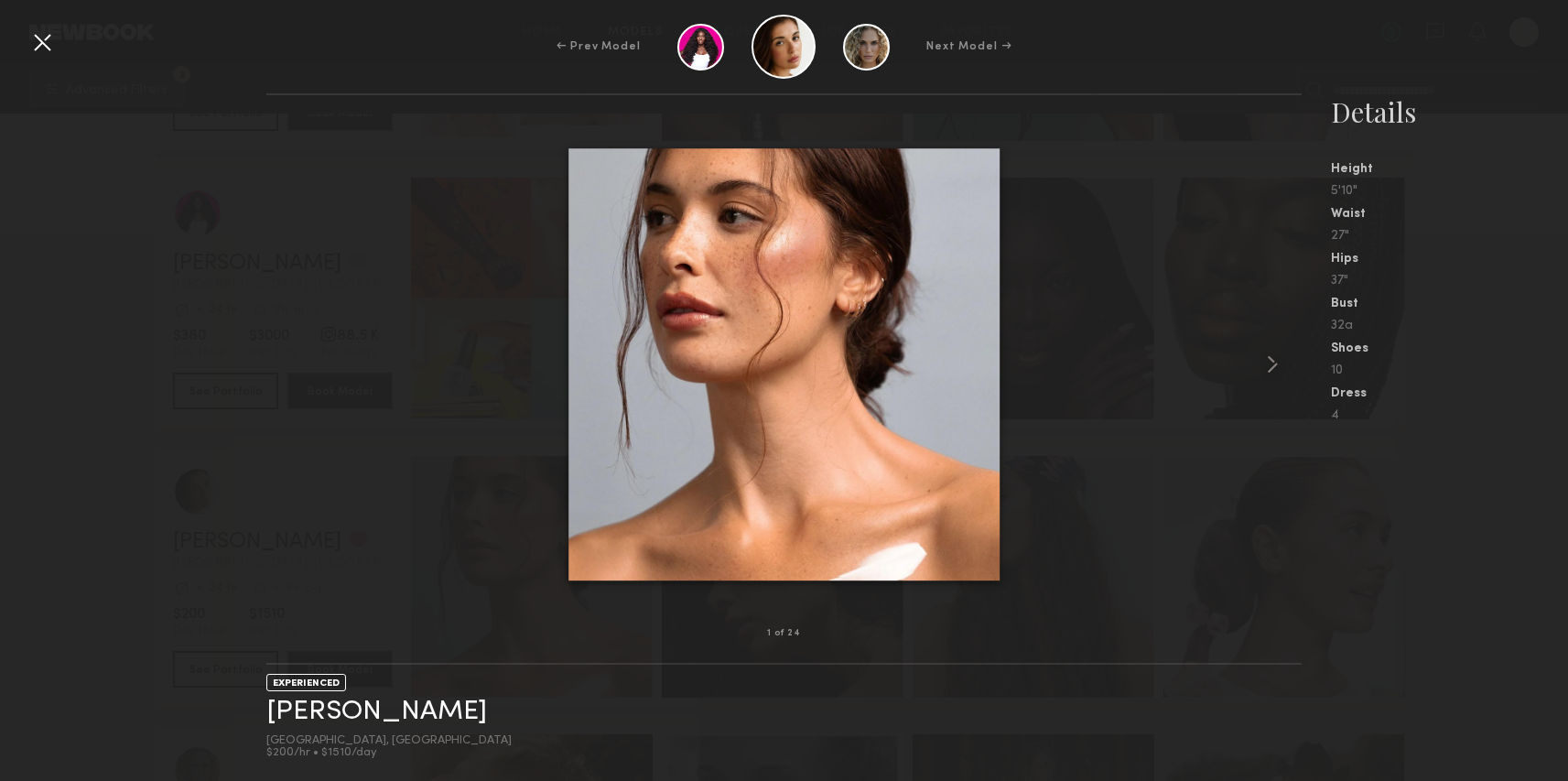
click at [40, 39] on div at bounding box center [41, 41] width 29 height 29
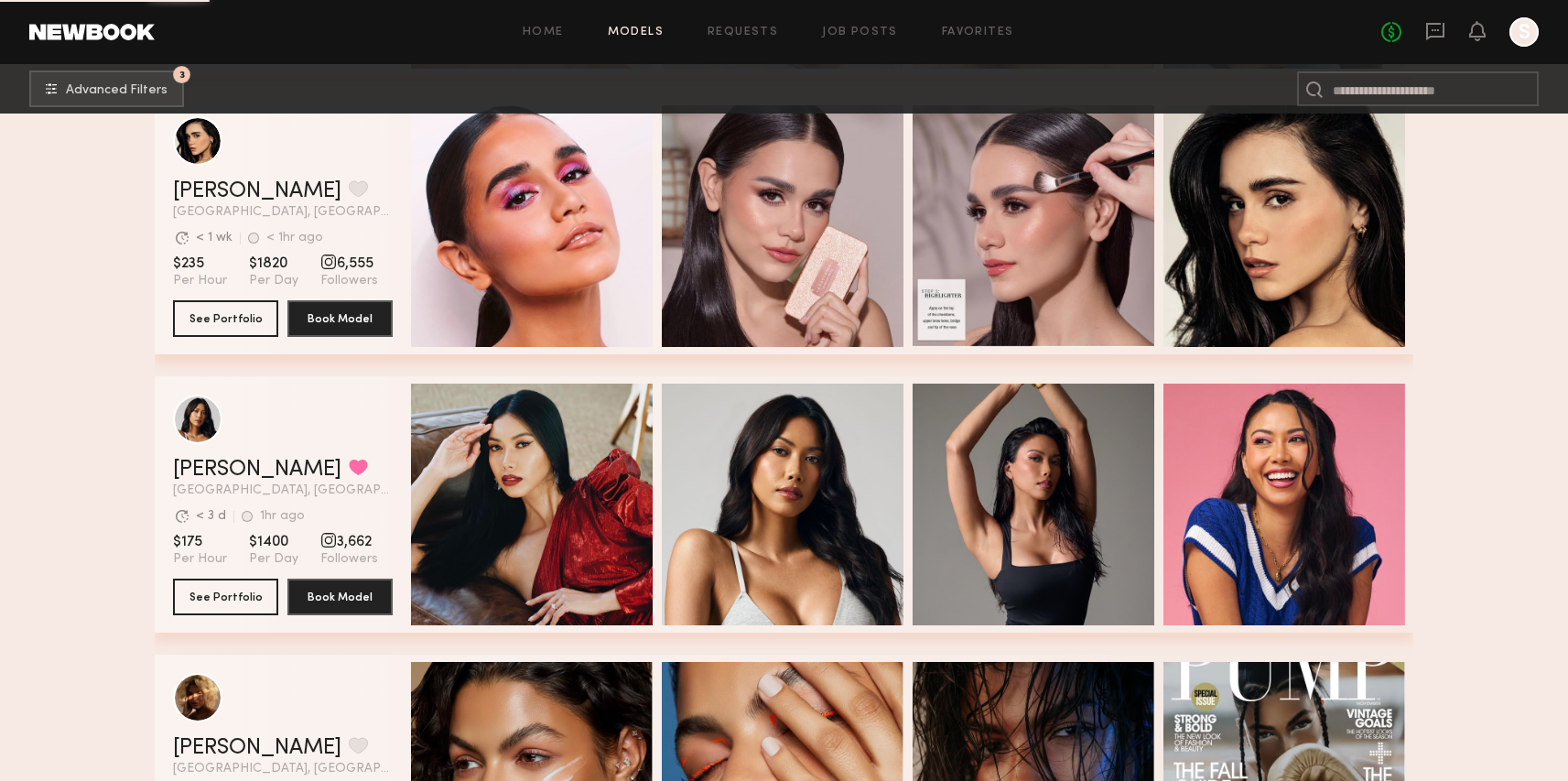
scroll to position [23081, 0]
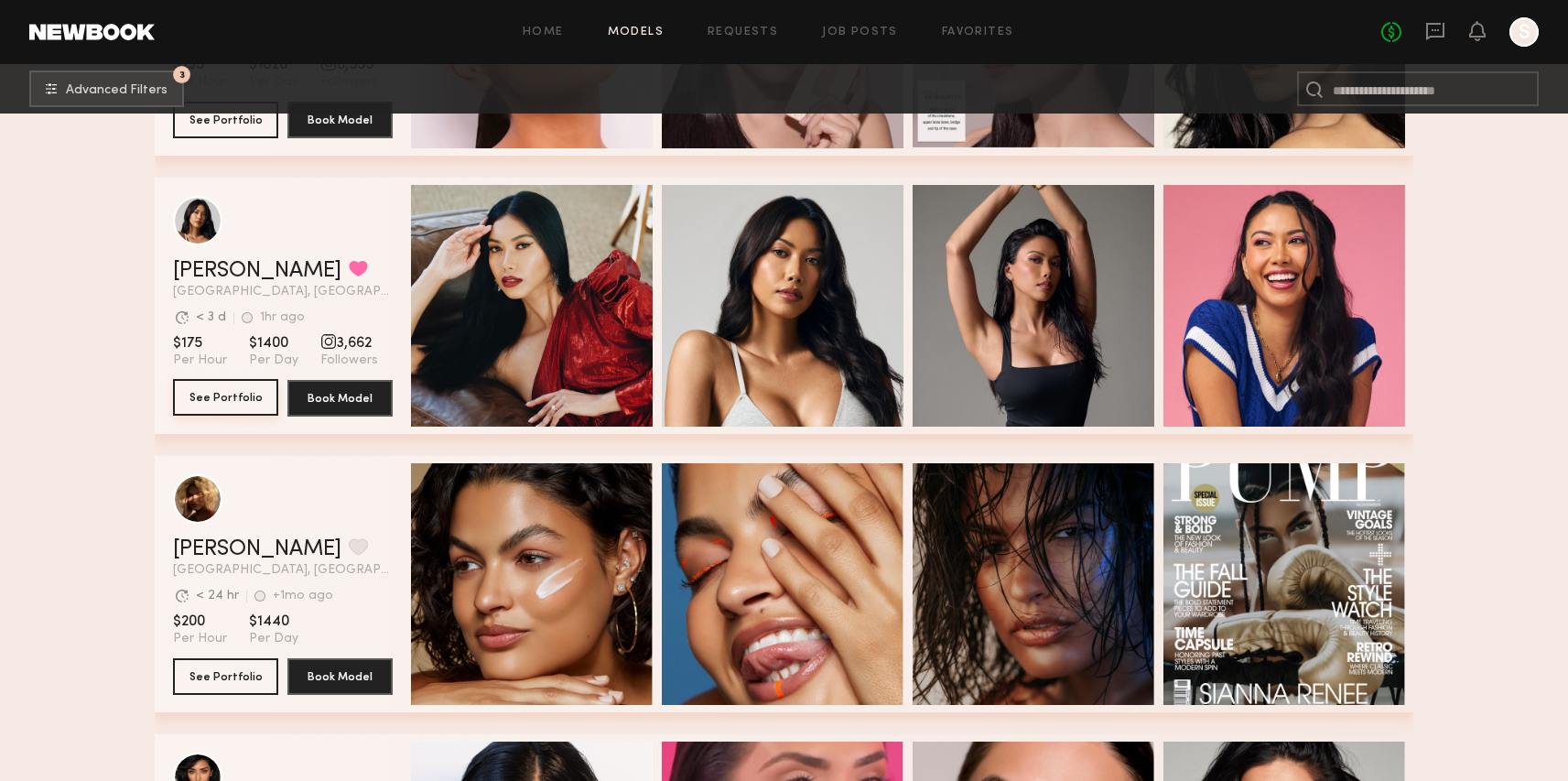
click at [260, 400] on button "See Portfolio" at bounding box center [226, 397] width 105 height 37
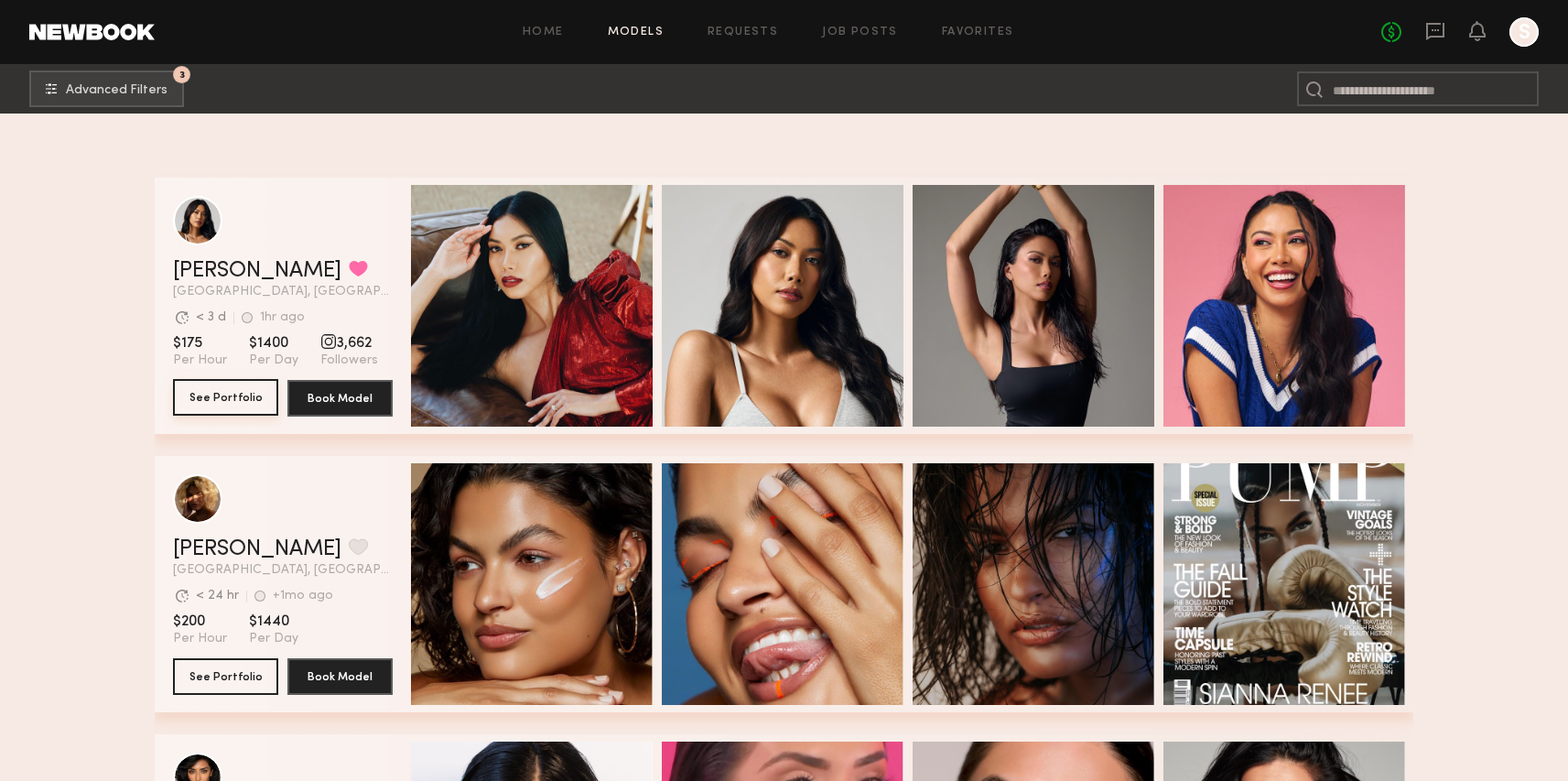
scroll to position [23647, 0]
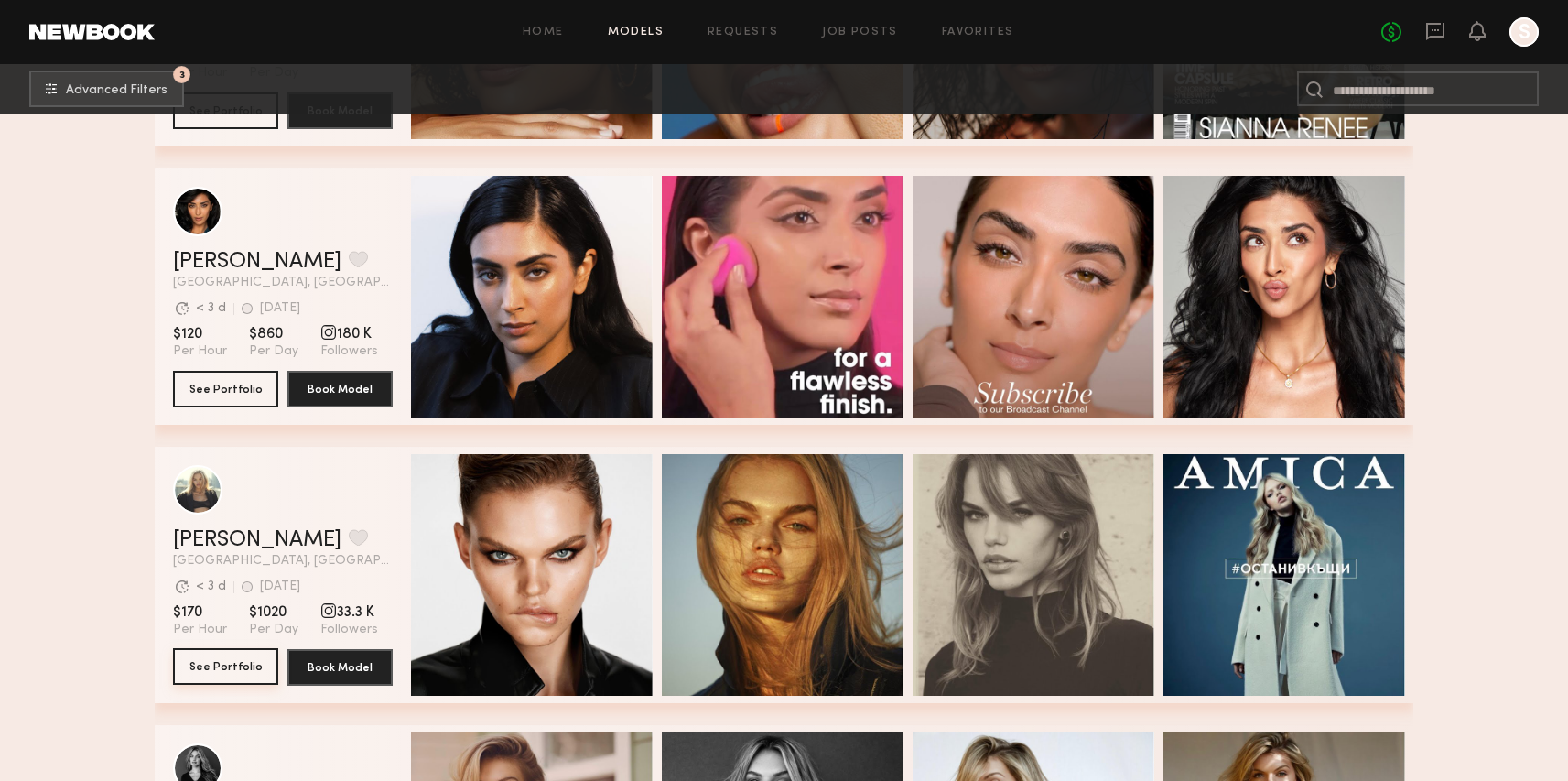
click at [204, 675] on button "See Portfolio" at bounding box center [226, 666] width 105 height 37
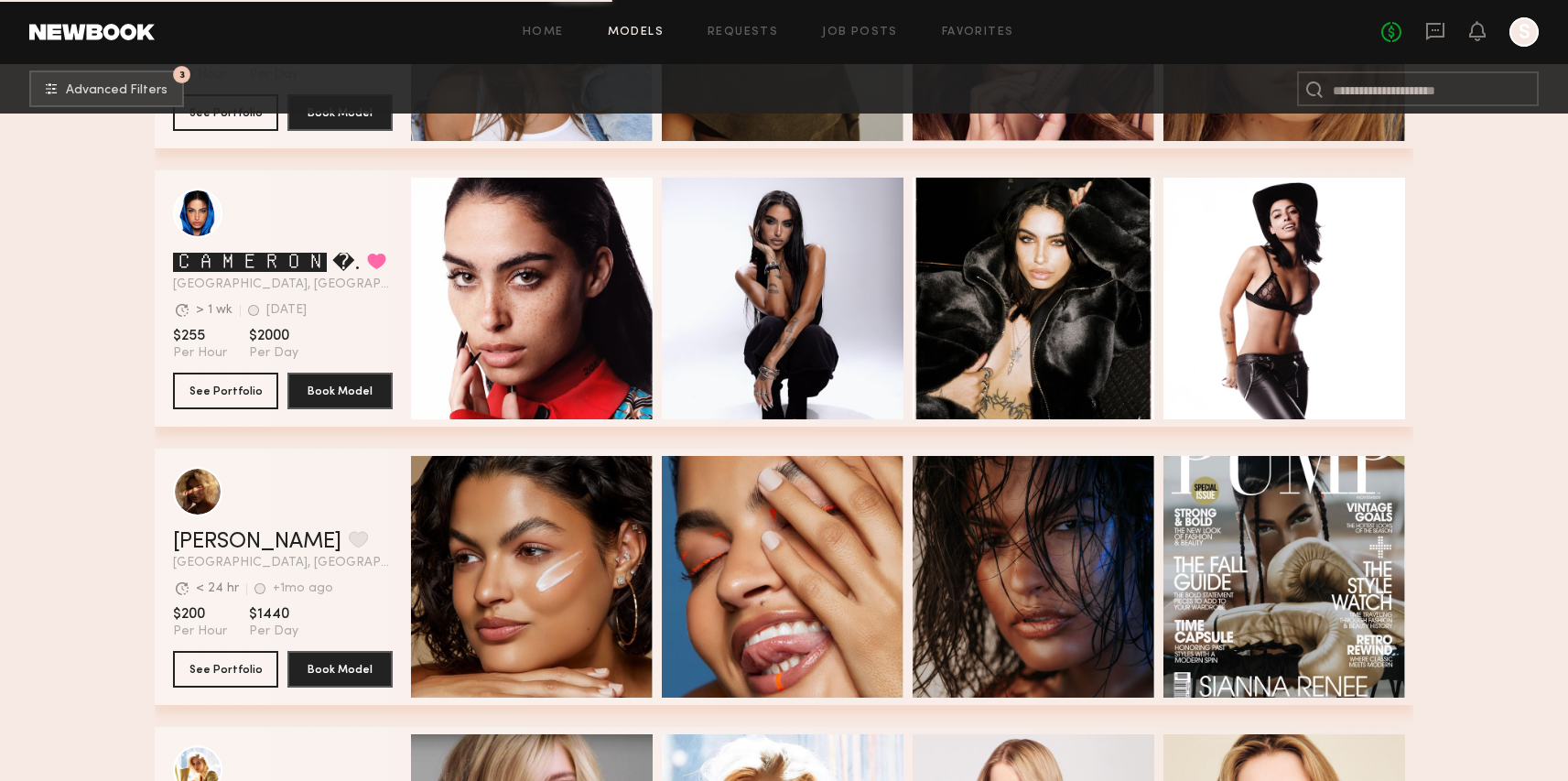
scroll to position [29494, 0]
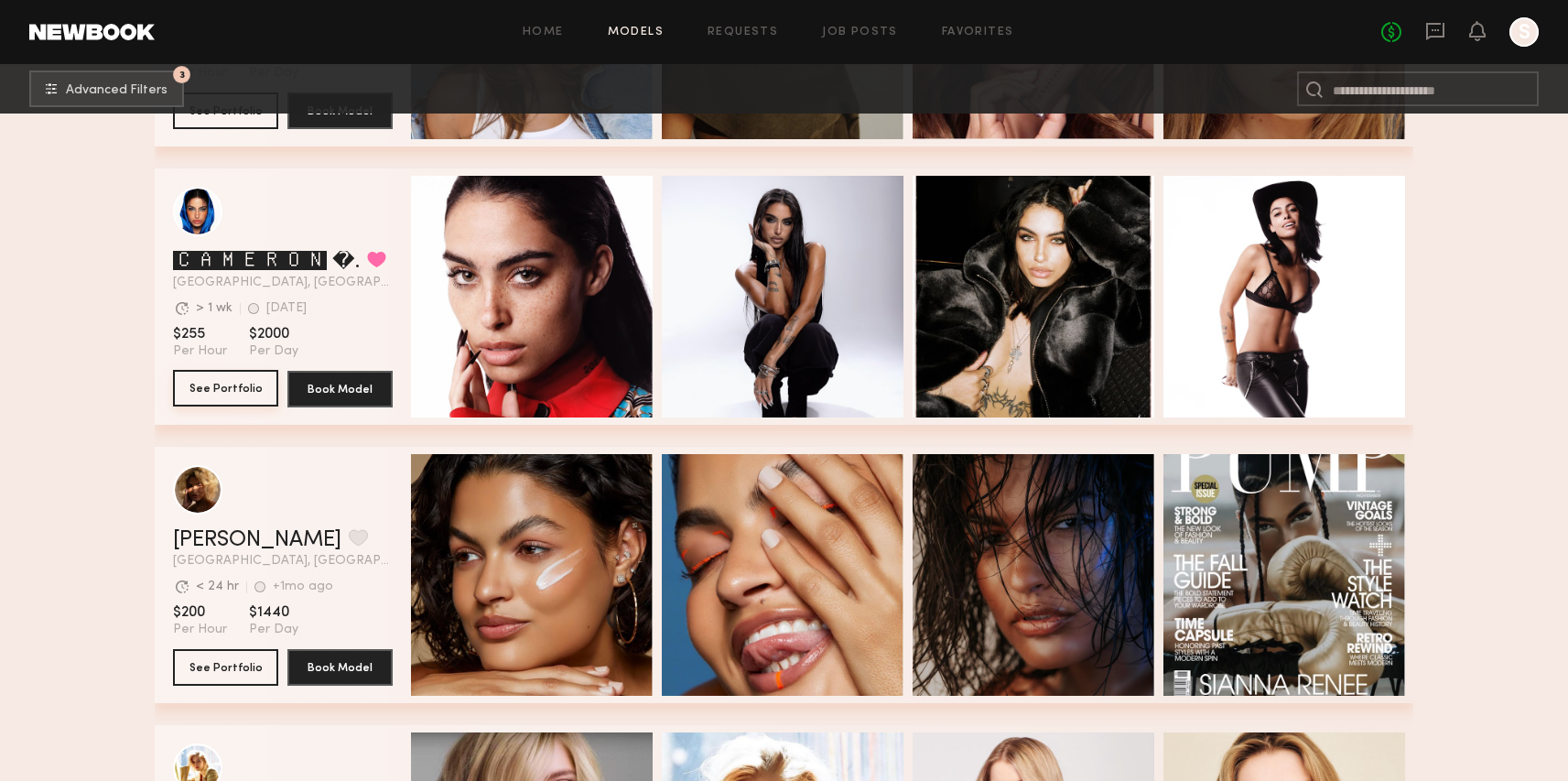
click at [232, 384] on button "See Portfolio" at bounding box center [226, 388] width 105 height 37
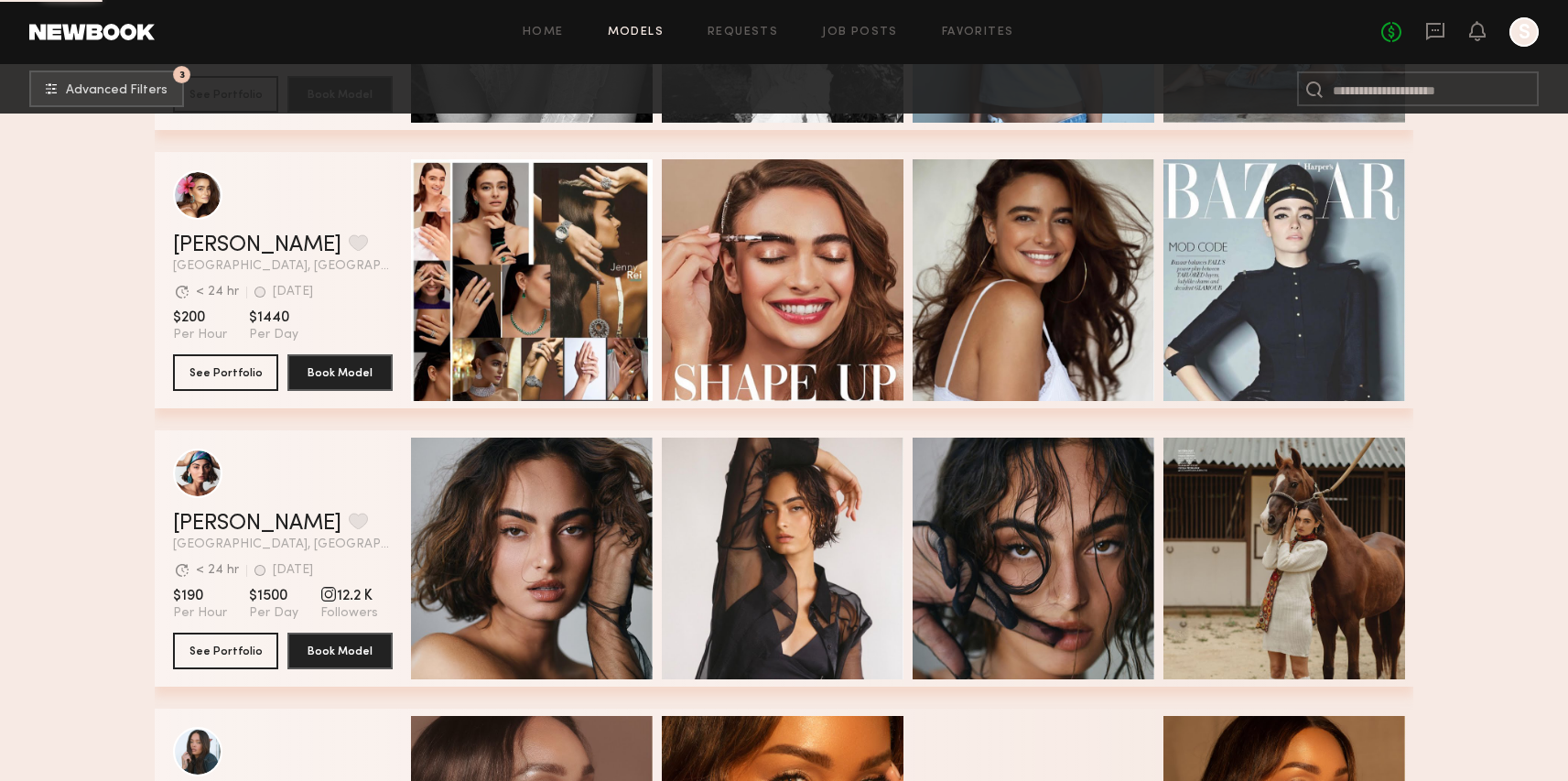
scroll to position [32624, 0]
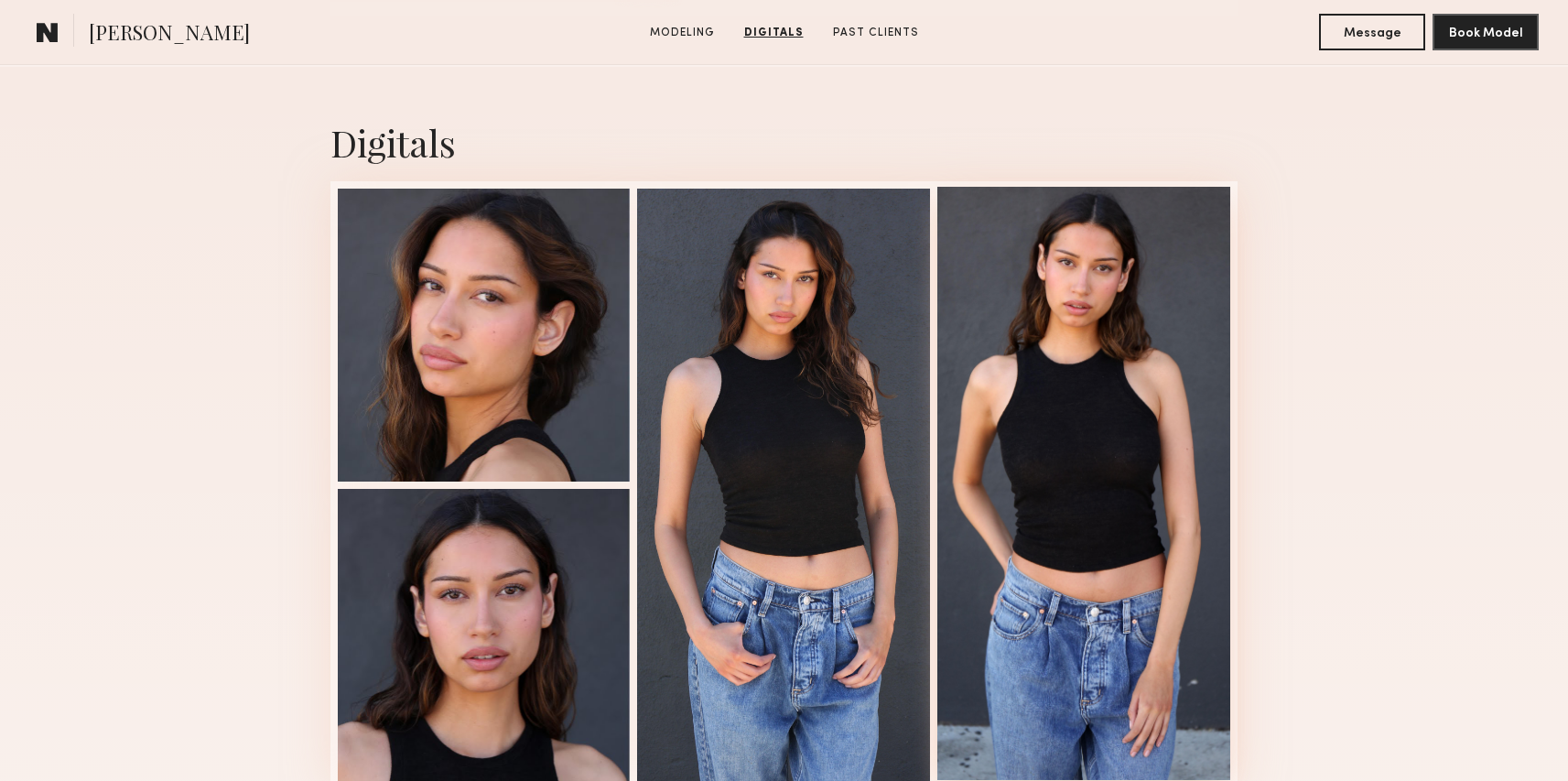
scroll to position [1782, 0]
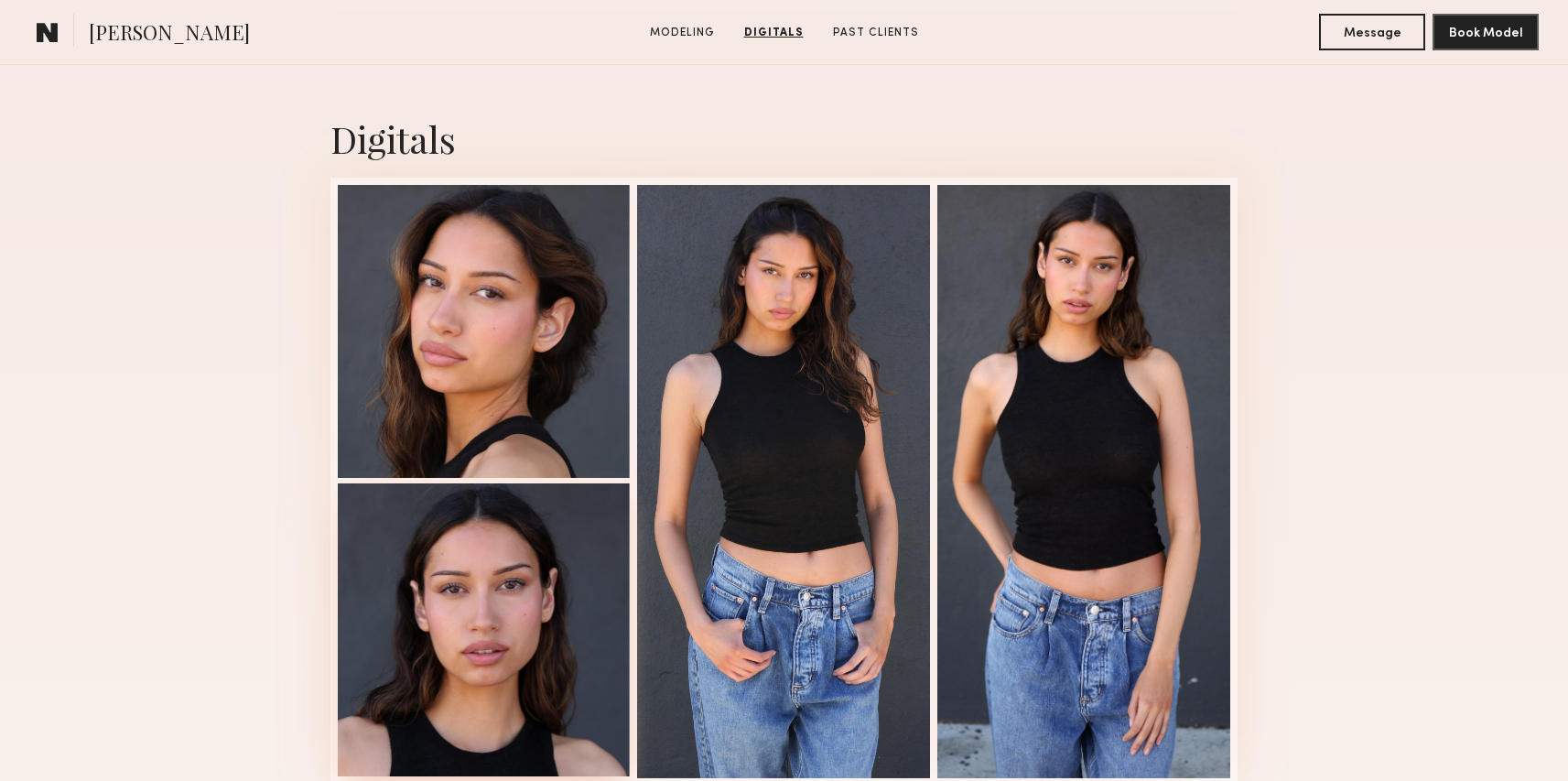
click at [529, 597] on div at bounding box center [484, 629] width 293 height 293
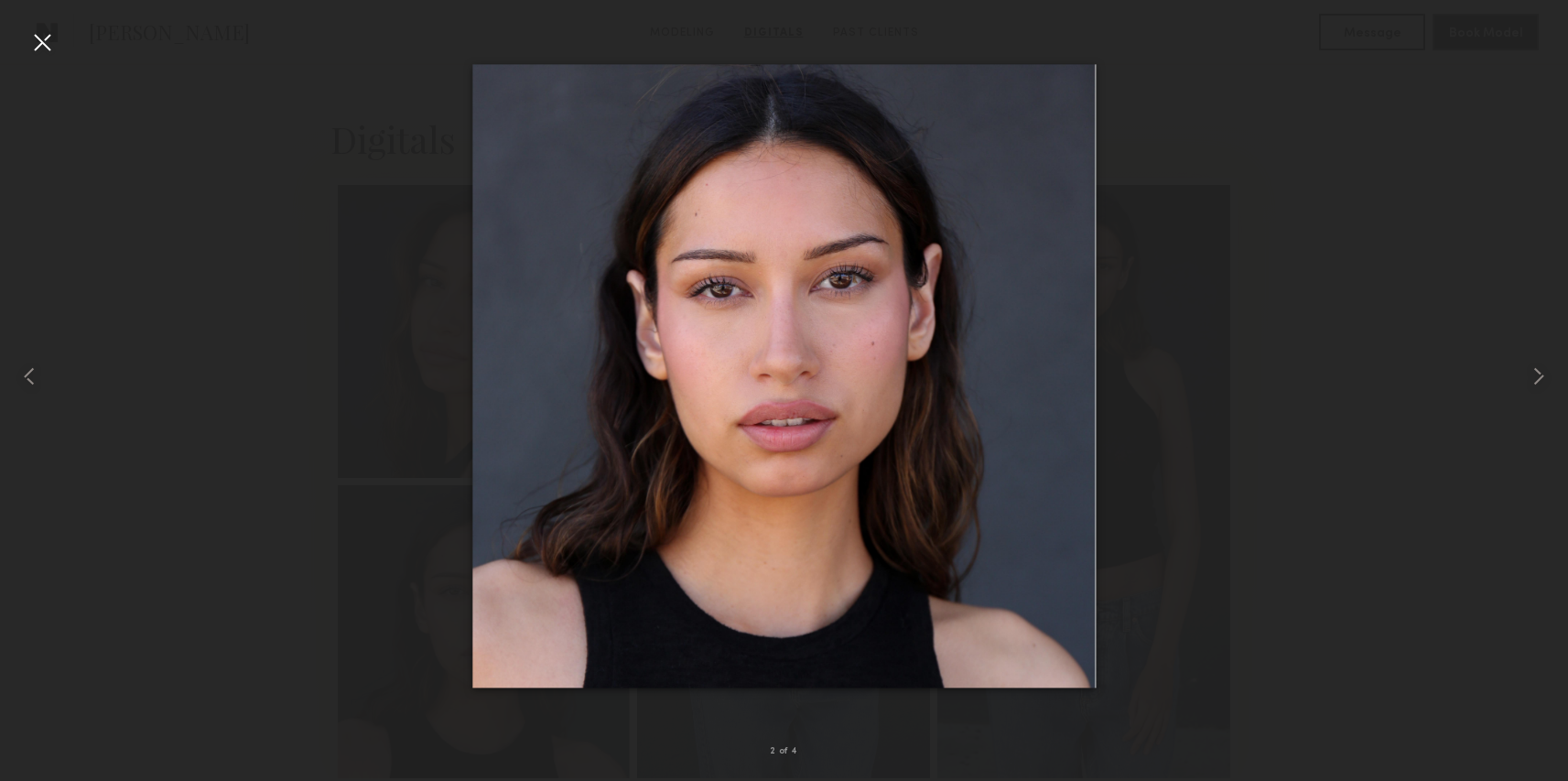
click at [1176, 331] on div at bounding box center [784, 376] width 1568 height 693
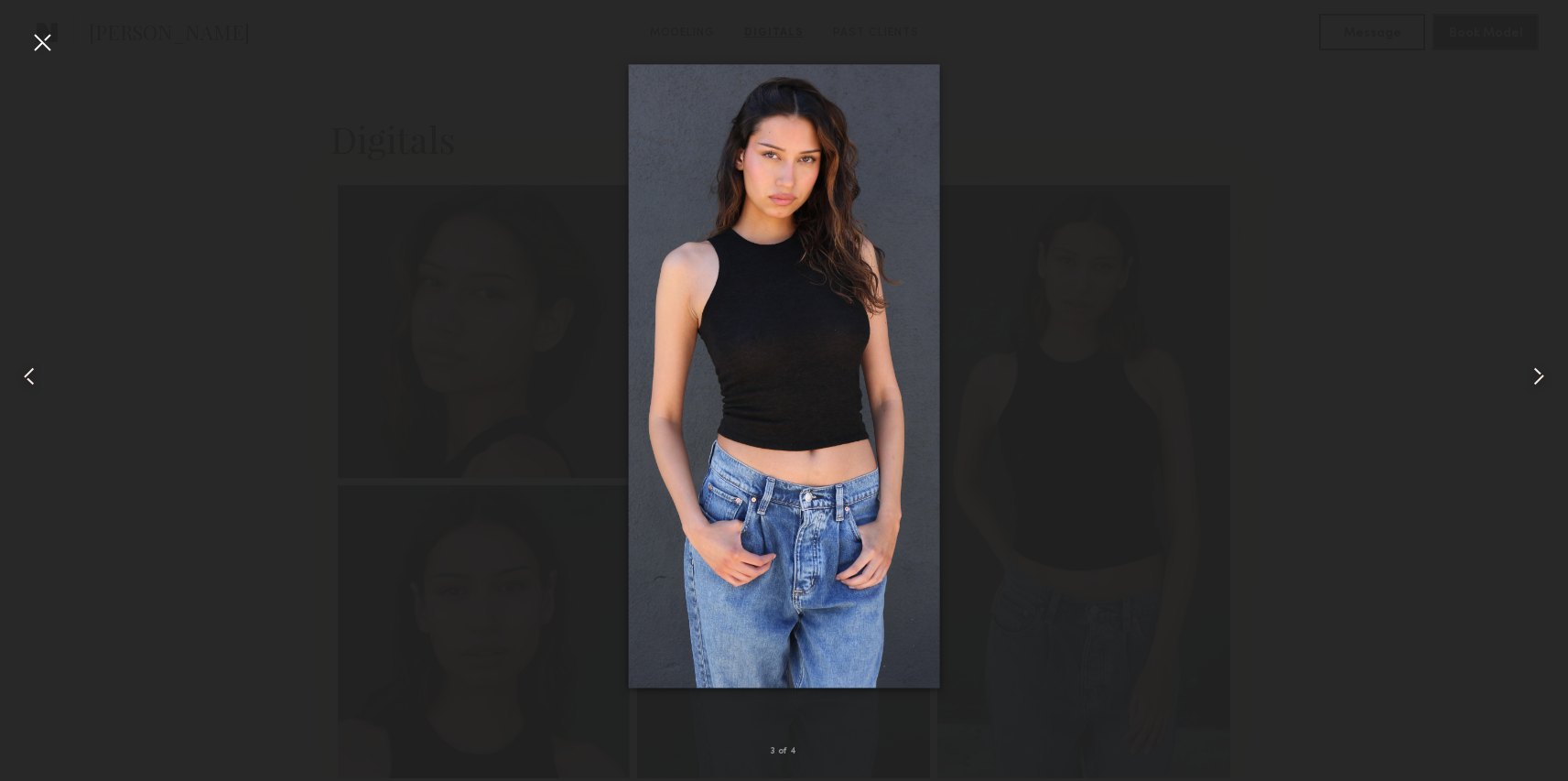
click at [234, 122] on div at bounding box center [784, 376] width 1568 height 693
click at [35, 46] on div at bounding box center [41, 41] width 29 height 29
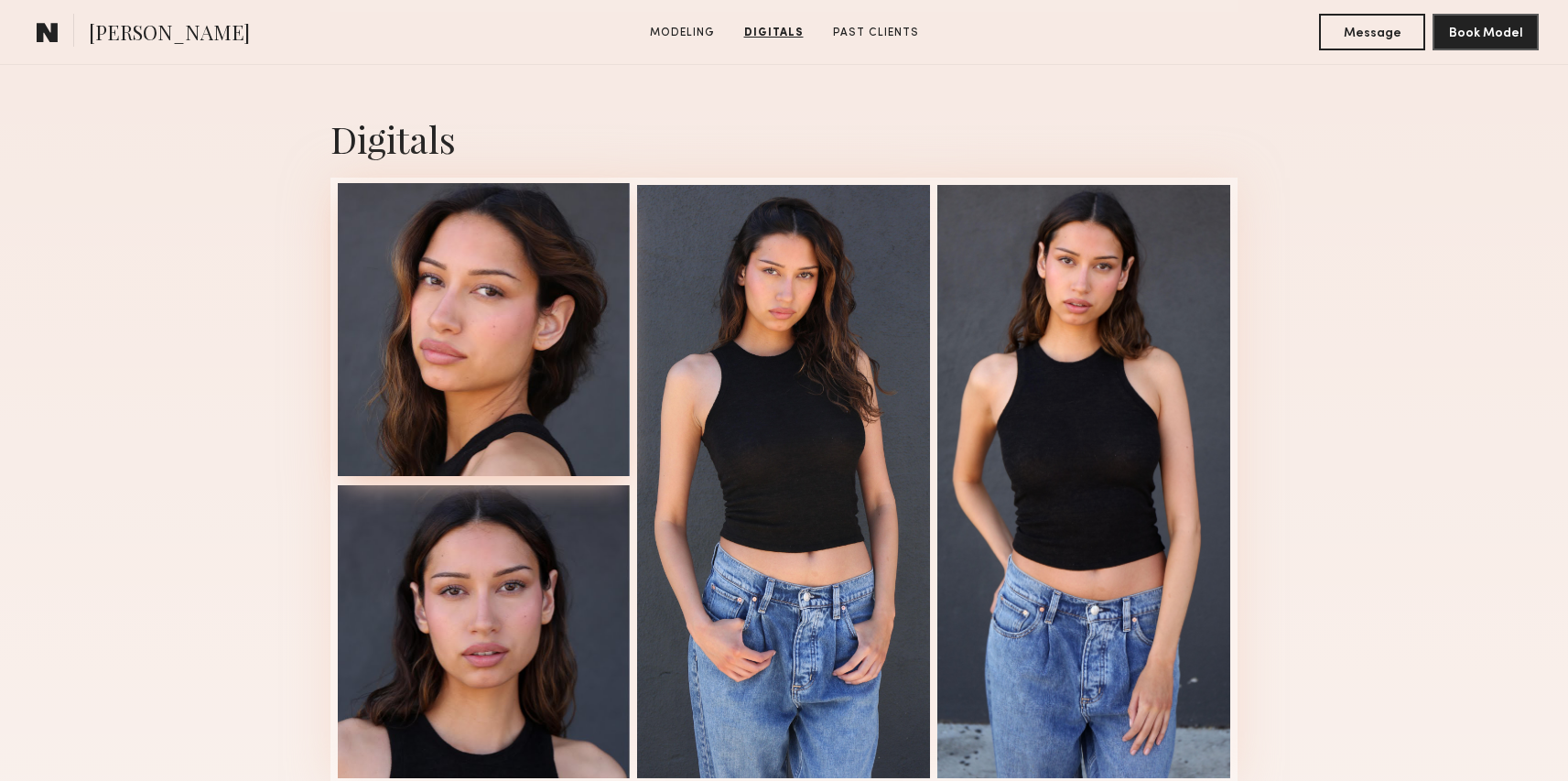
click at [535, 377] on div at bounding box center [484, 329] width 293 height 293
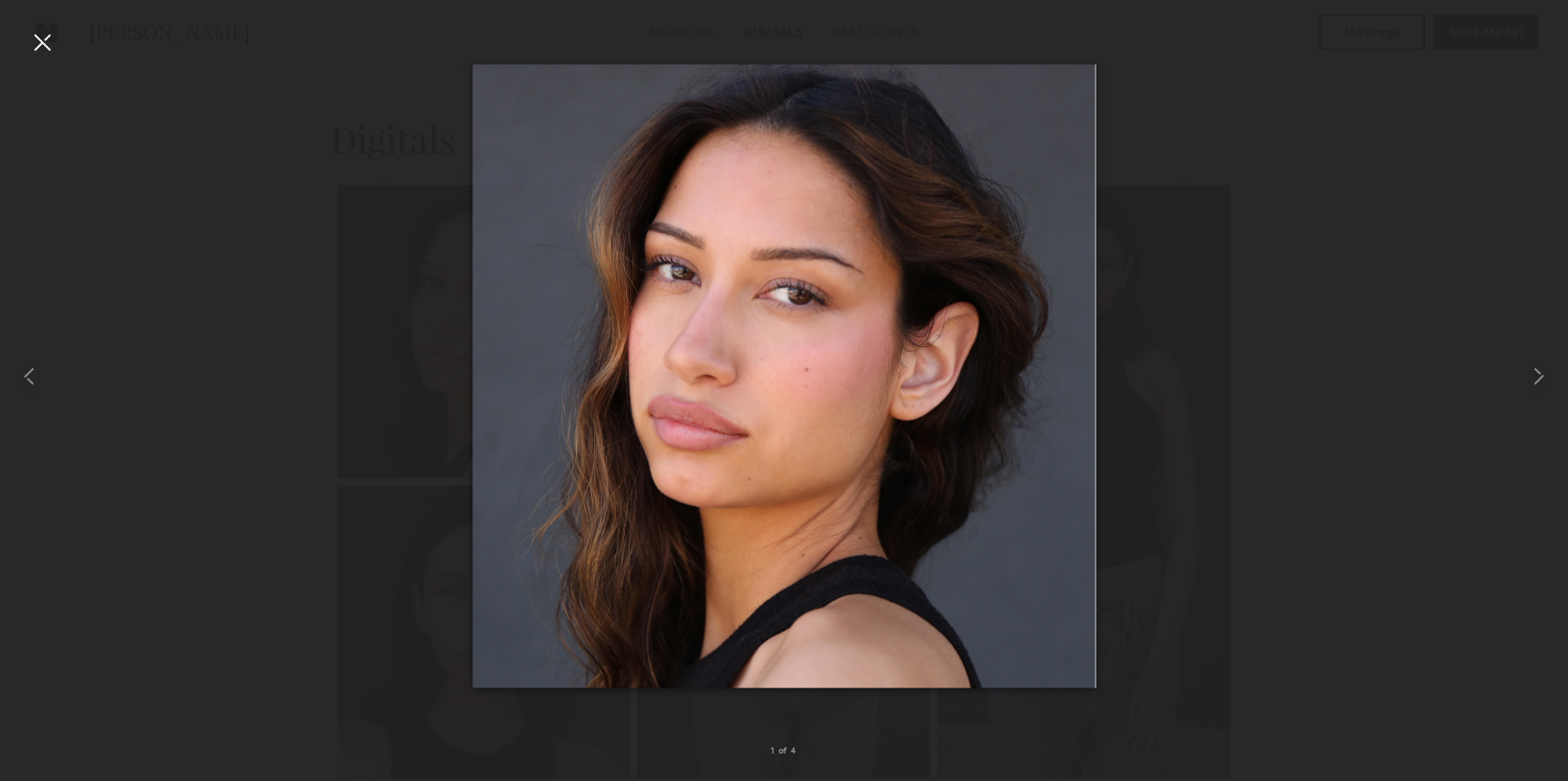
drag, startPoint x: 879, startPoint y: 362, endPoint x: 1012, endPoint y: 23, distance: 364.2
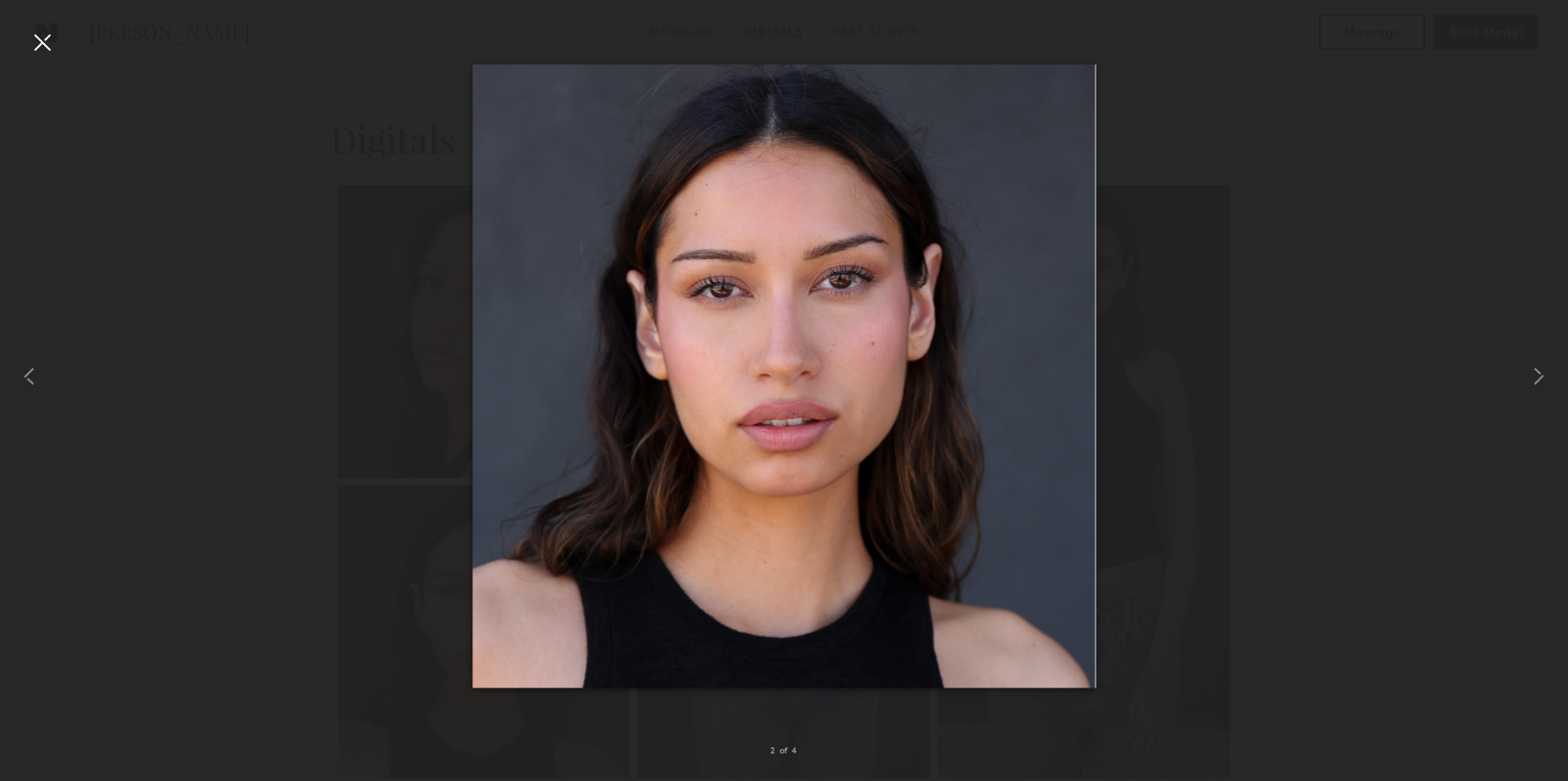
click at [1197, 164] on div at bounding box center [784, 376] width 1568 height 693
click at [55, 46] on div at bounding box center [41, 41] width 29 height 29
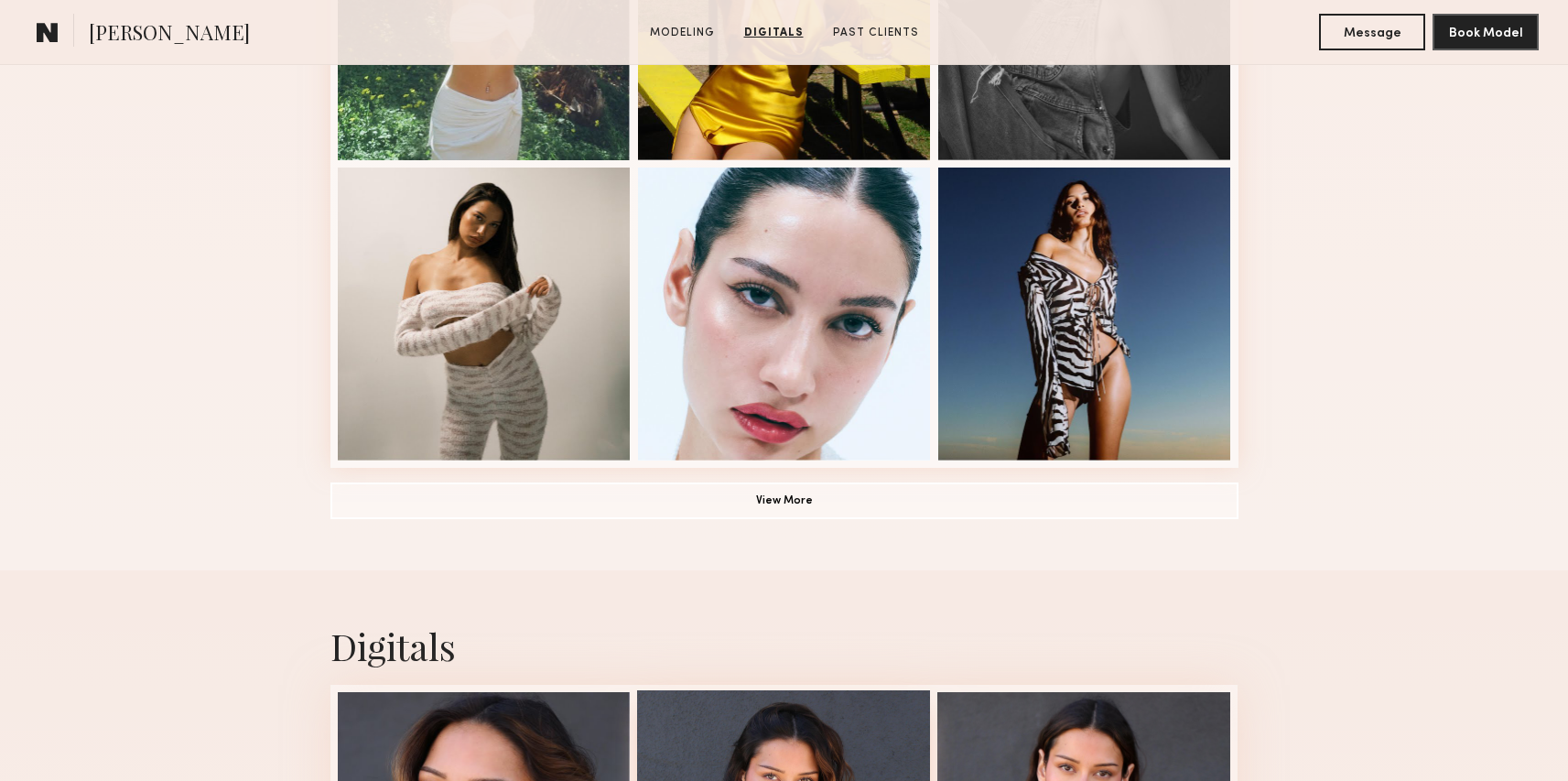
scroll to position [1083, 0]
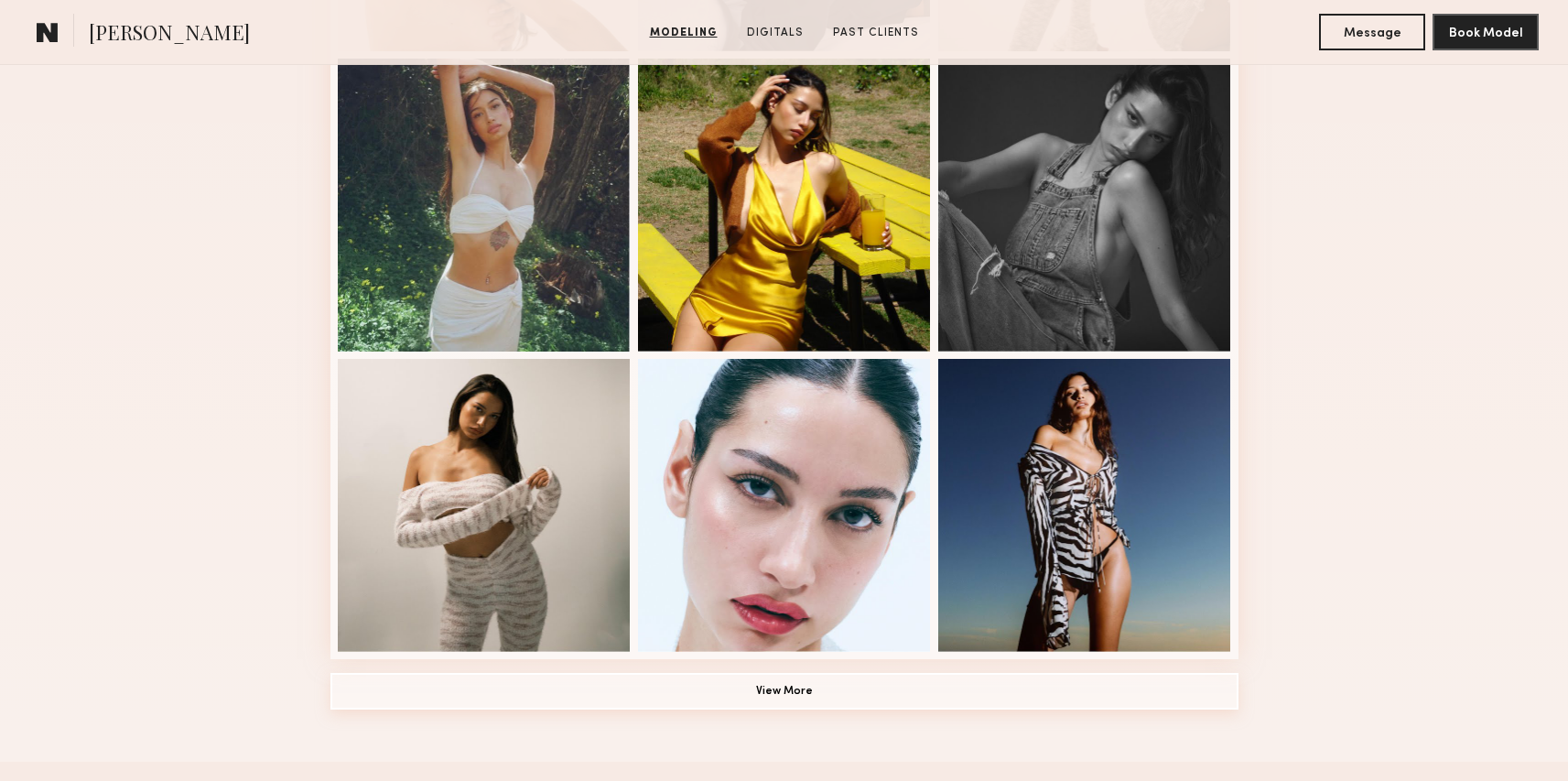
click at [939, 679] on button "View More" at bounding box center [784, 692] width 908 height 37
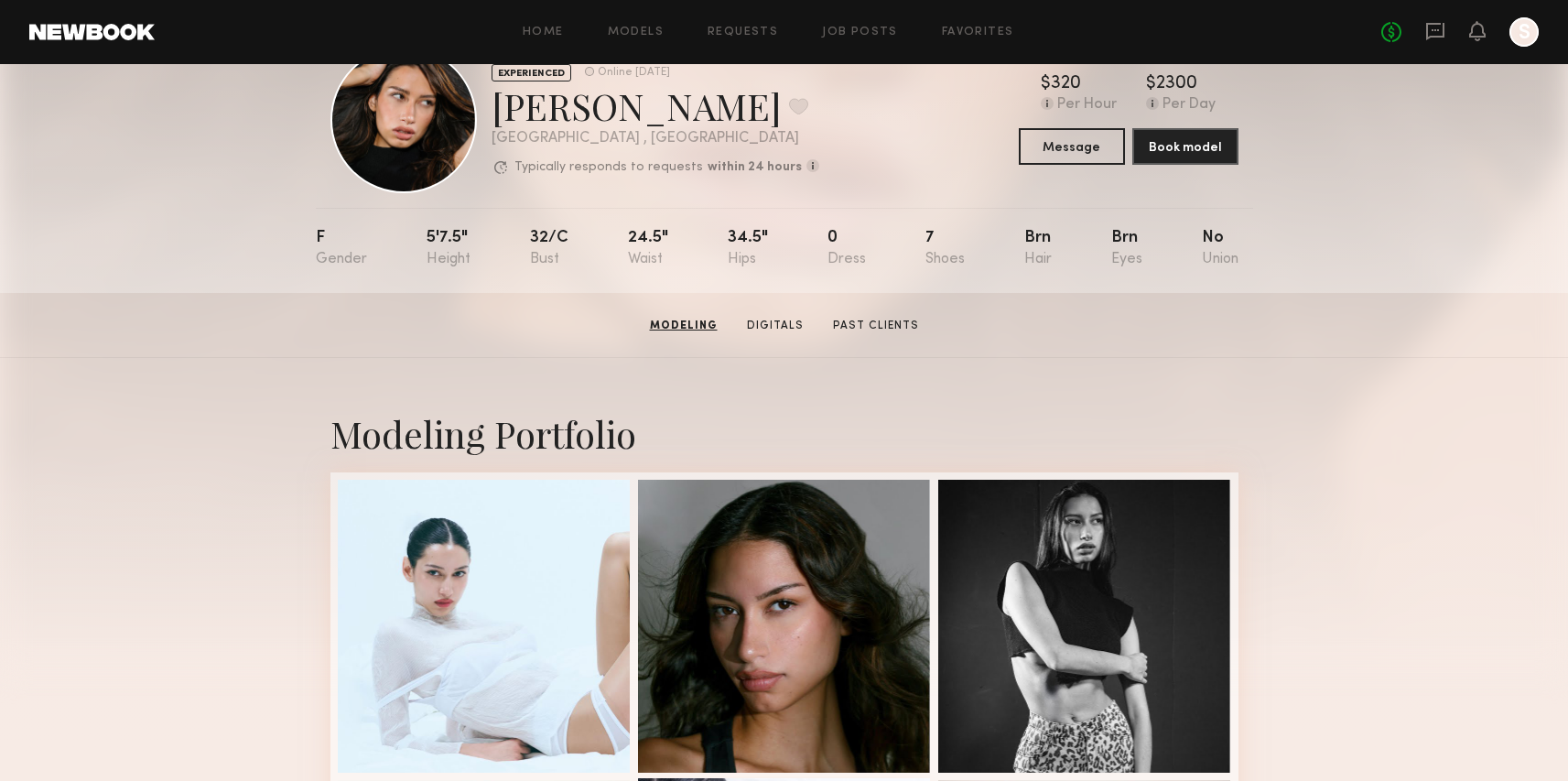
scroll to position [57, 0]
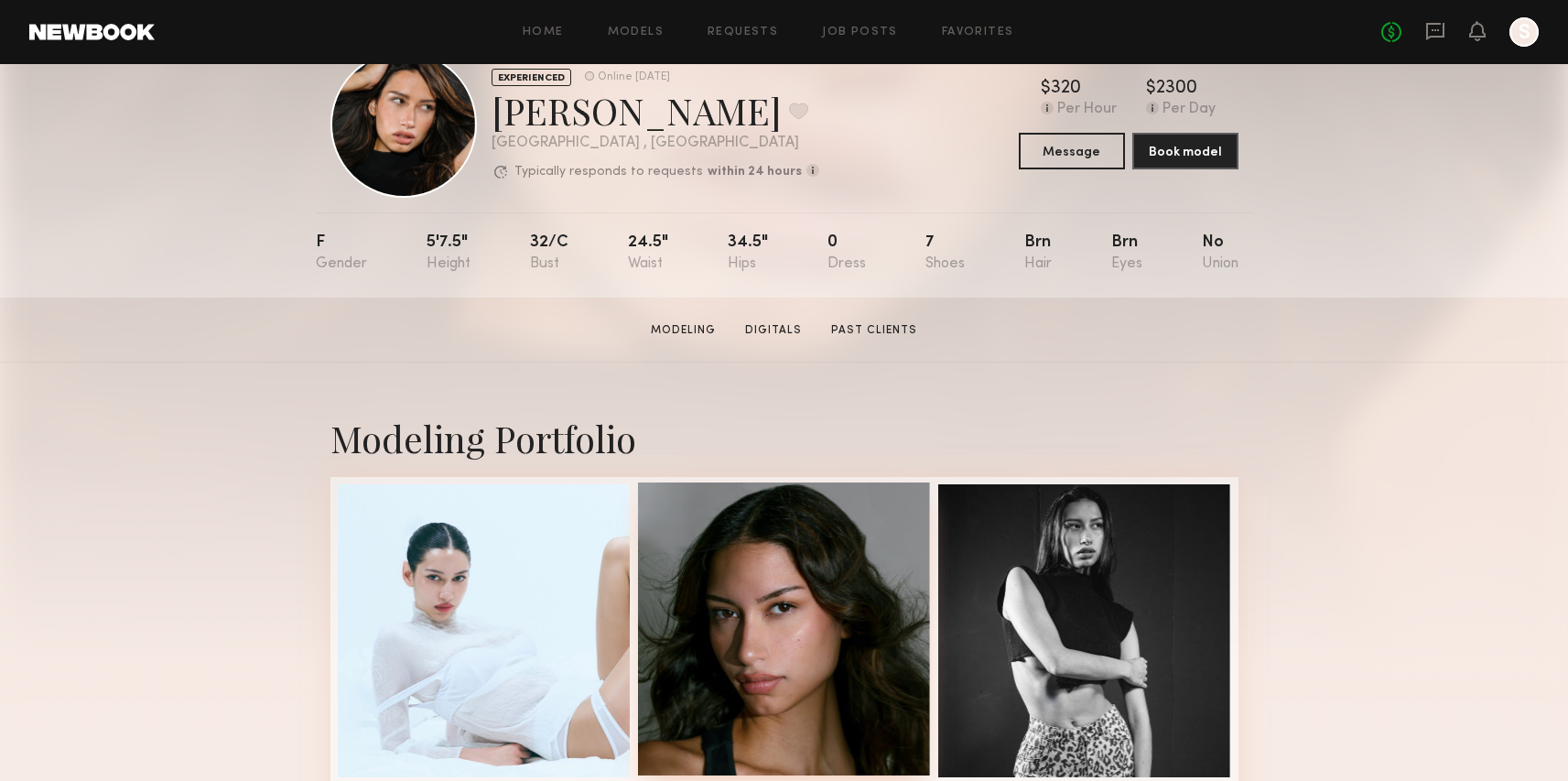
click at [791, 648] on div at bounding box center [784, 628] width 293 height 293
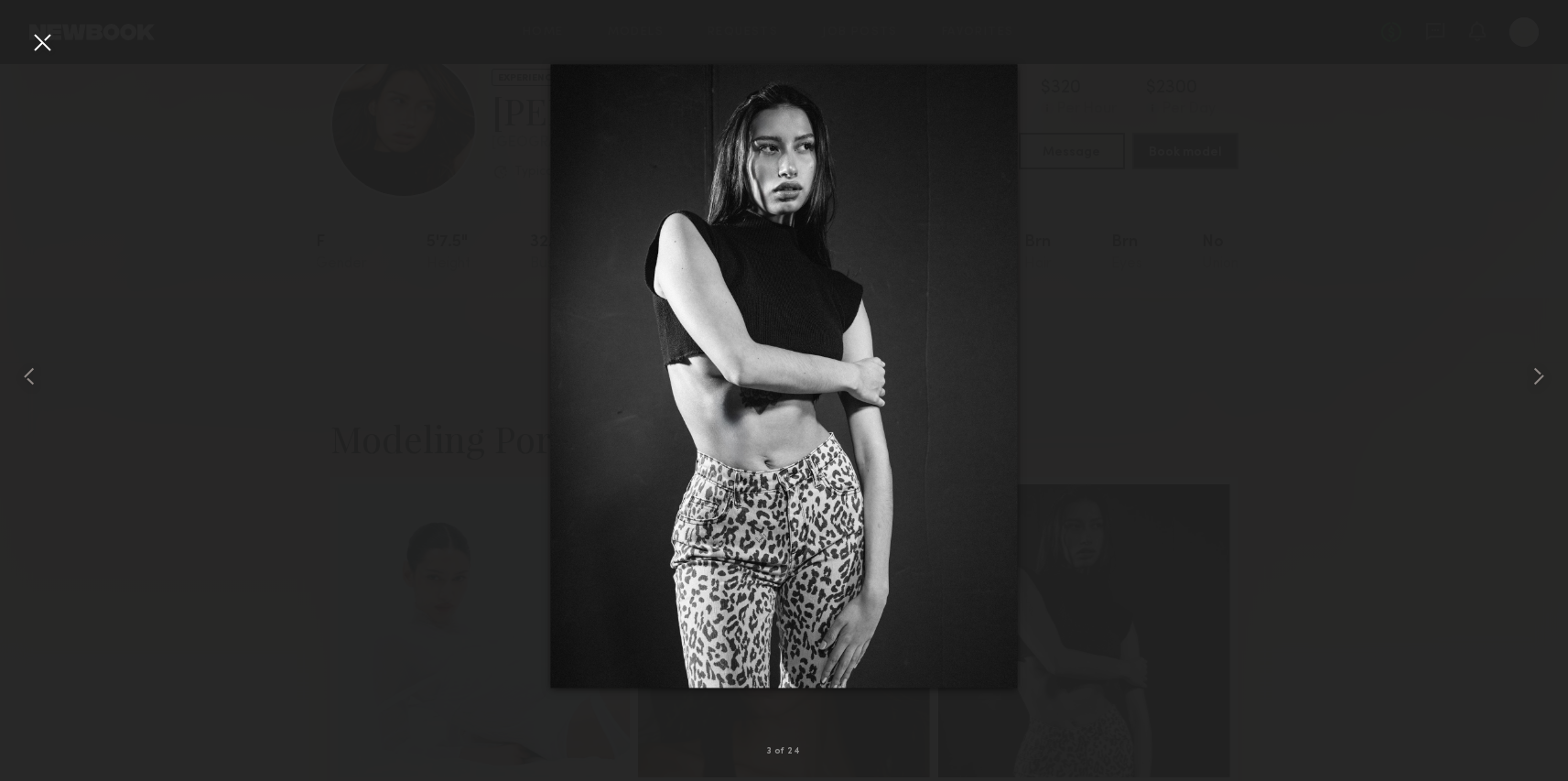
click at [1142, 122] on div at bounding box center [784, 376] width 1568 height 693
click at [36, 31] on div at bounding box center [41, 41] width 29 height 29
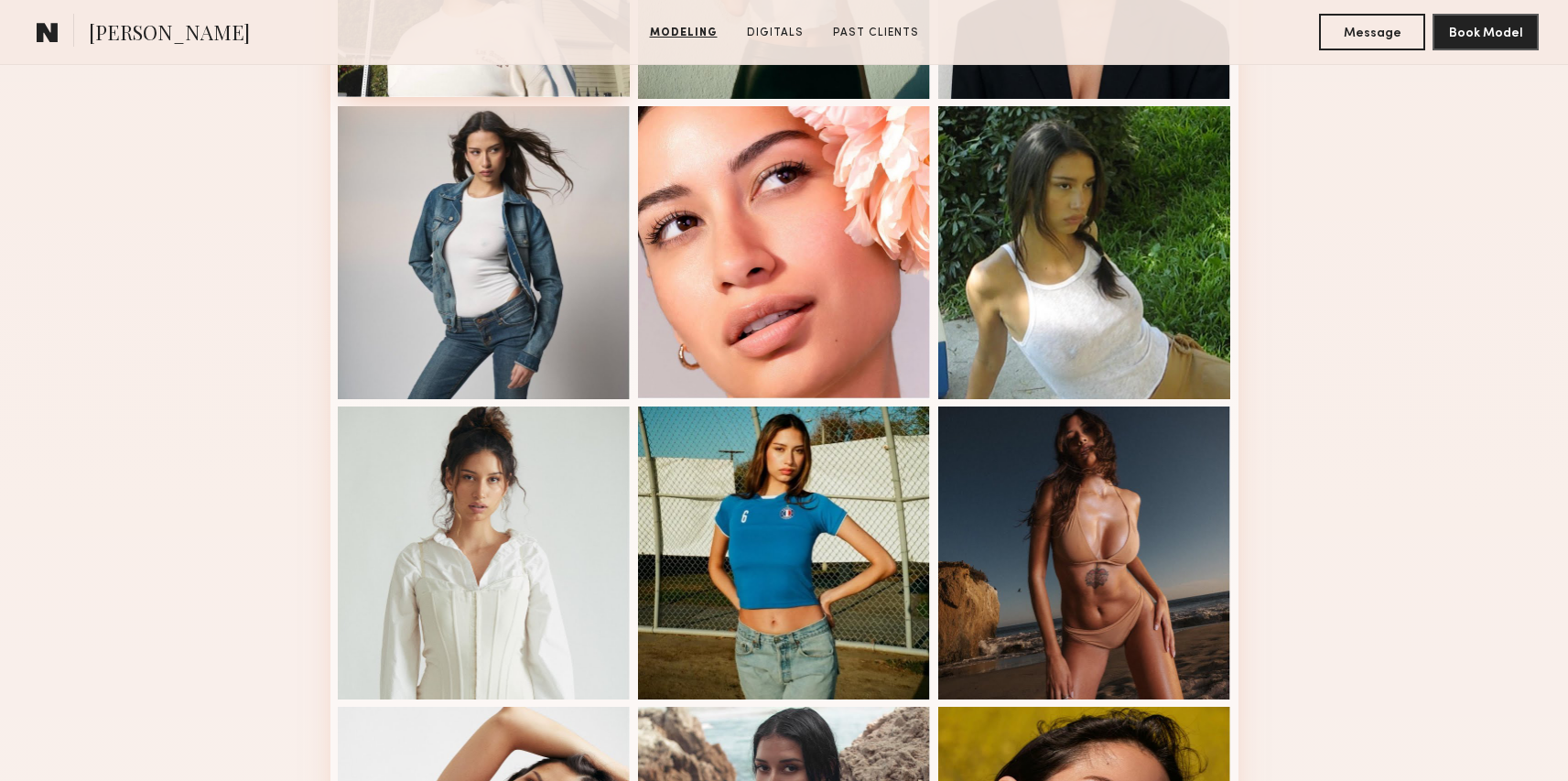
scroll to position [1944, 0]
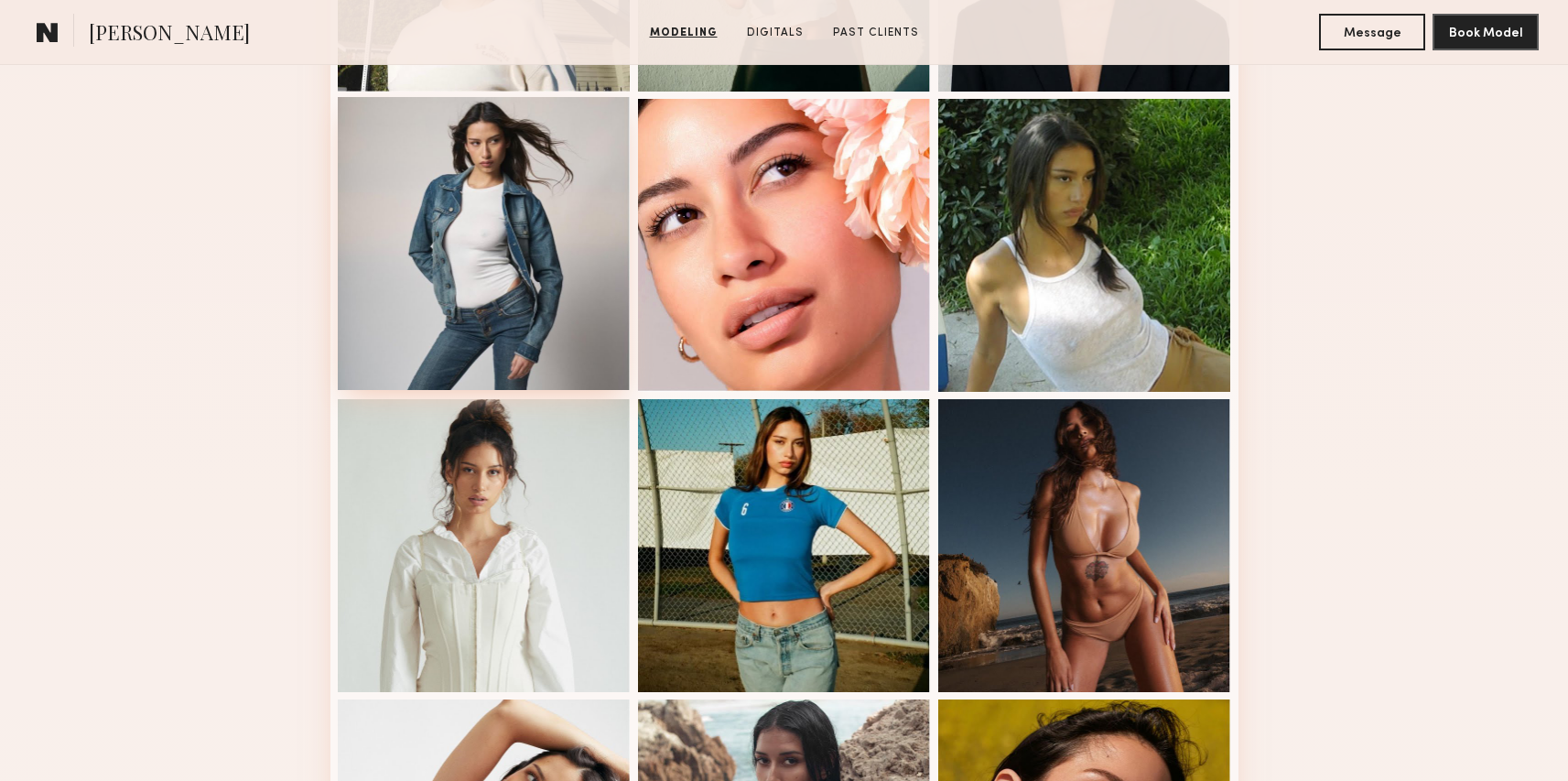
click at [483, 247] on div at bounding box center [484, 243] width 293 height 293
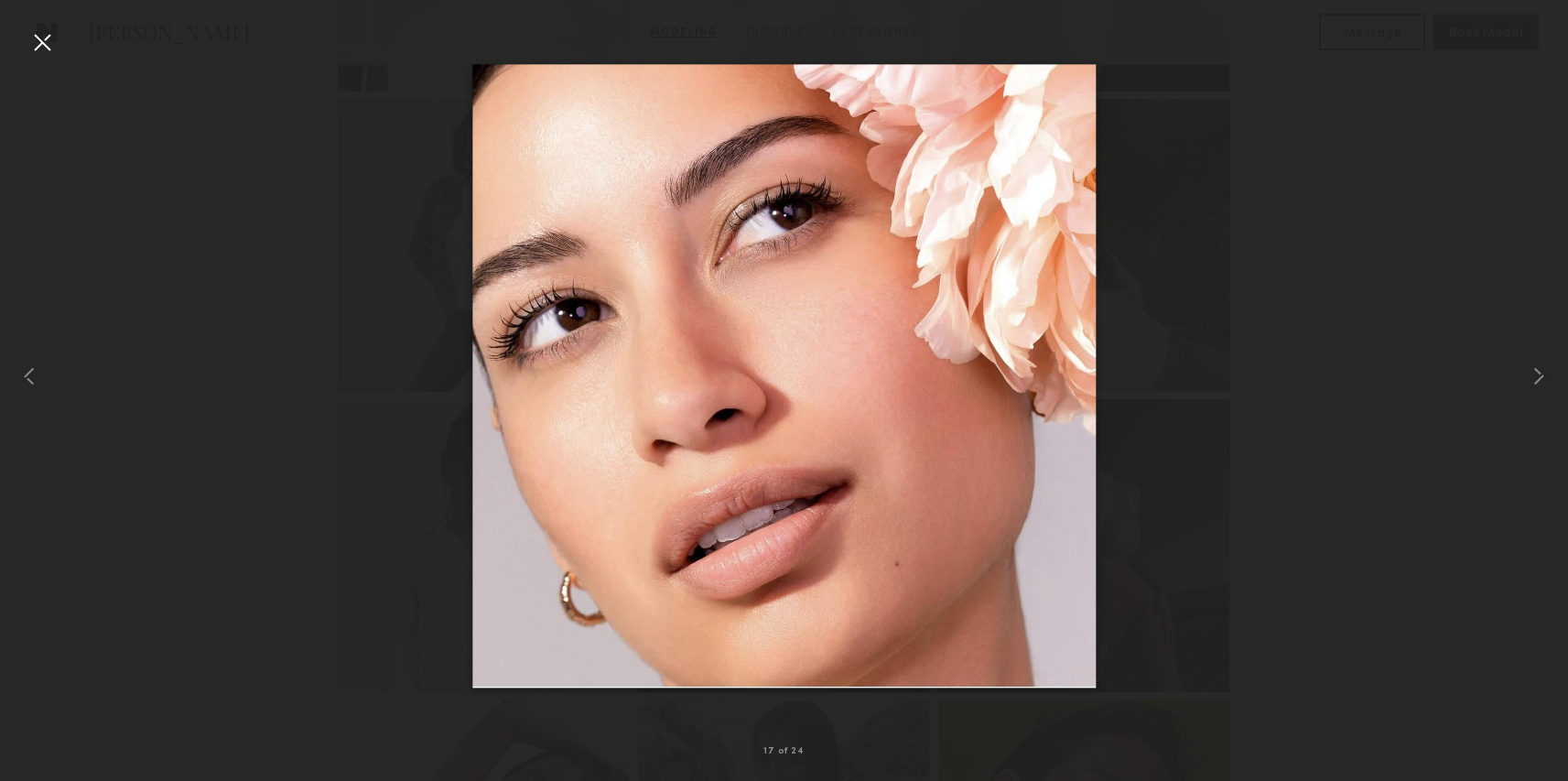
click at [1172, 398] on div at bounding box center [784, 376] width 1568 height 693
click at [30, 33] on div at bounding box center [41, 41] width 29 height 29
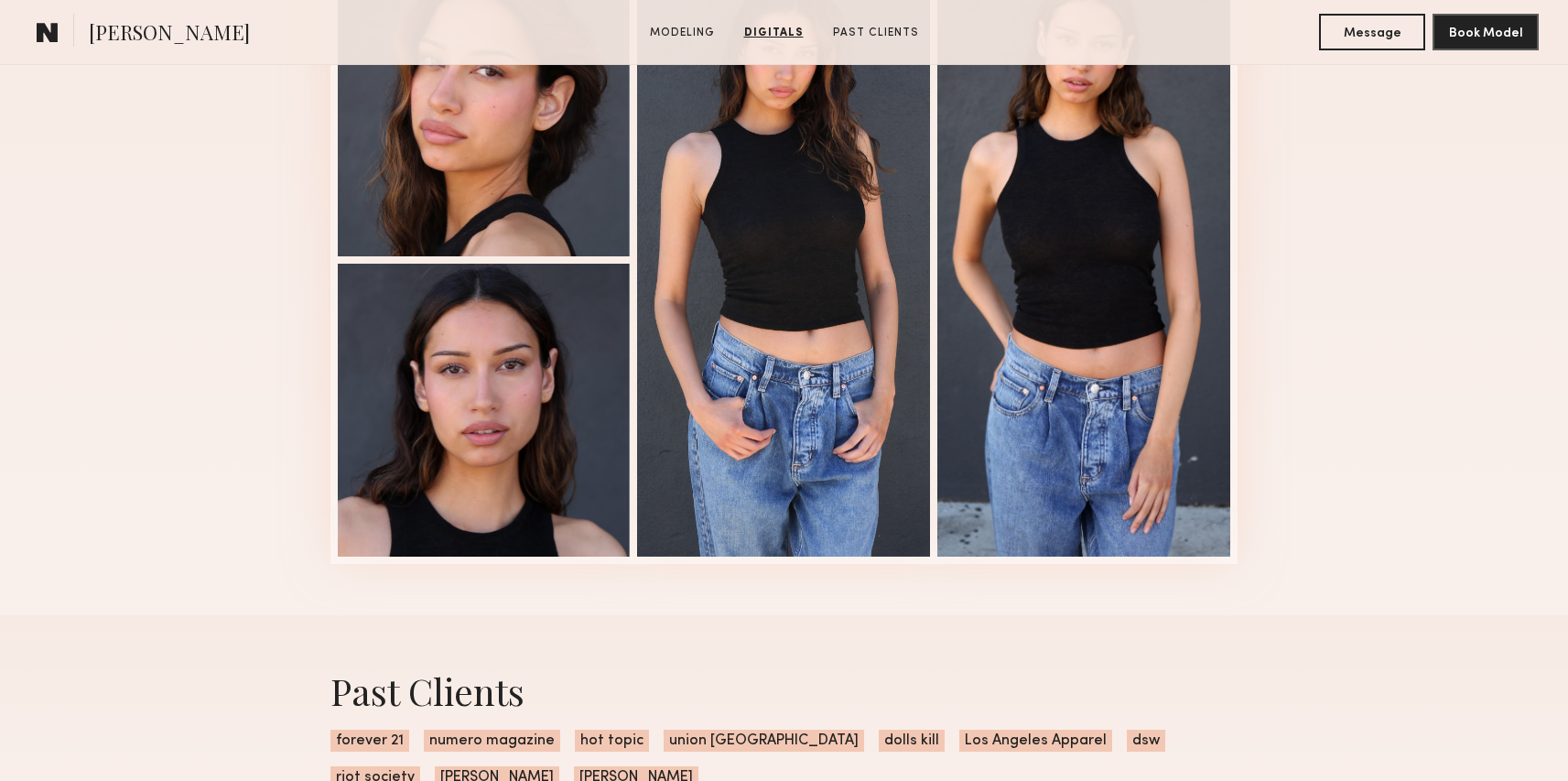
scroll to position [3156, 0]
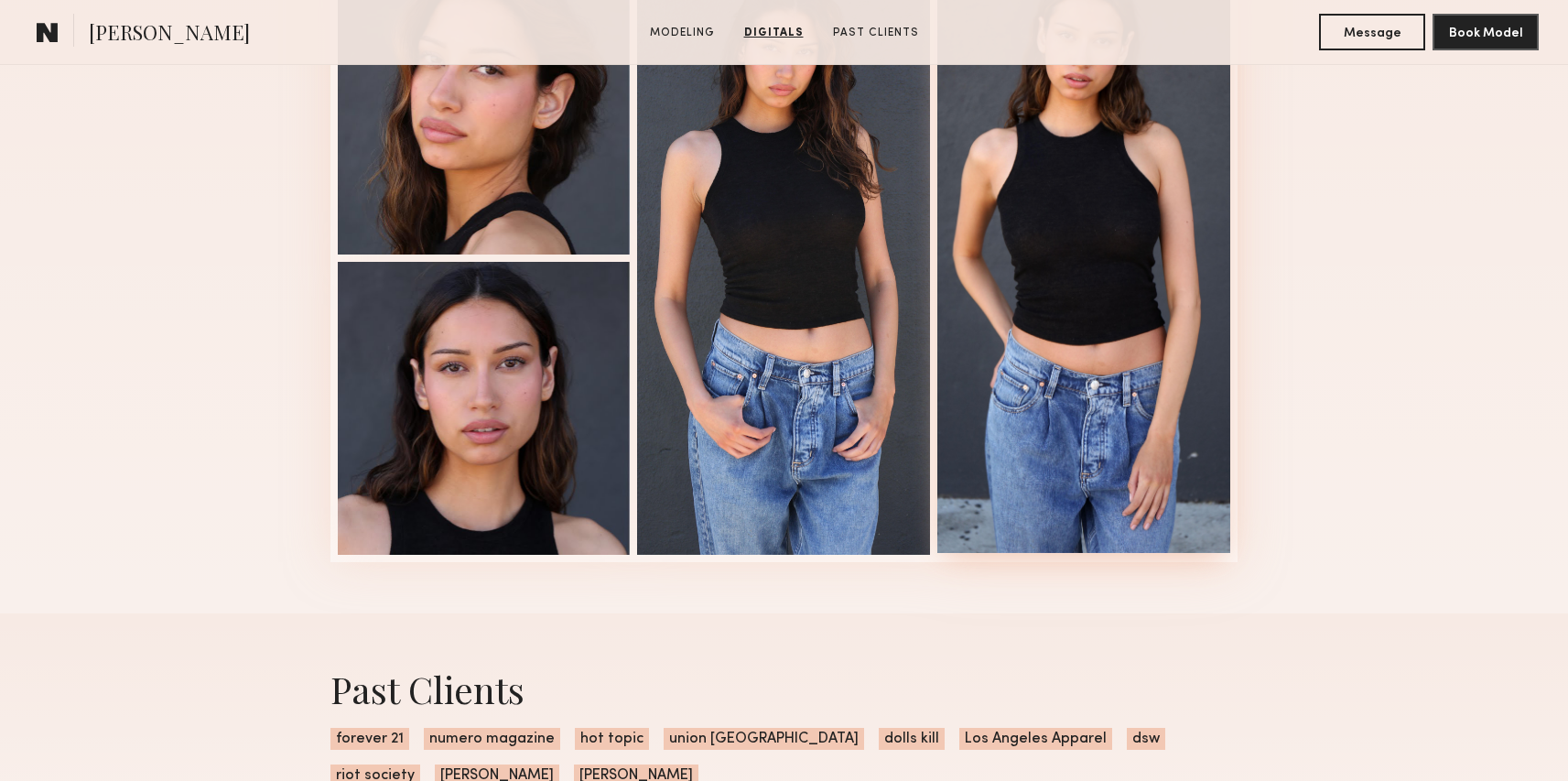
click at [1214, 487] on div at bounding box center [1084, 256] width 293 height 594
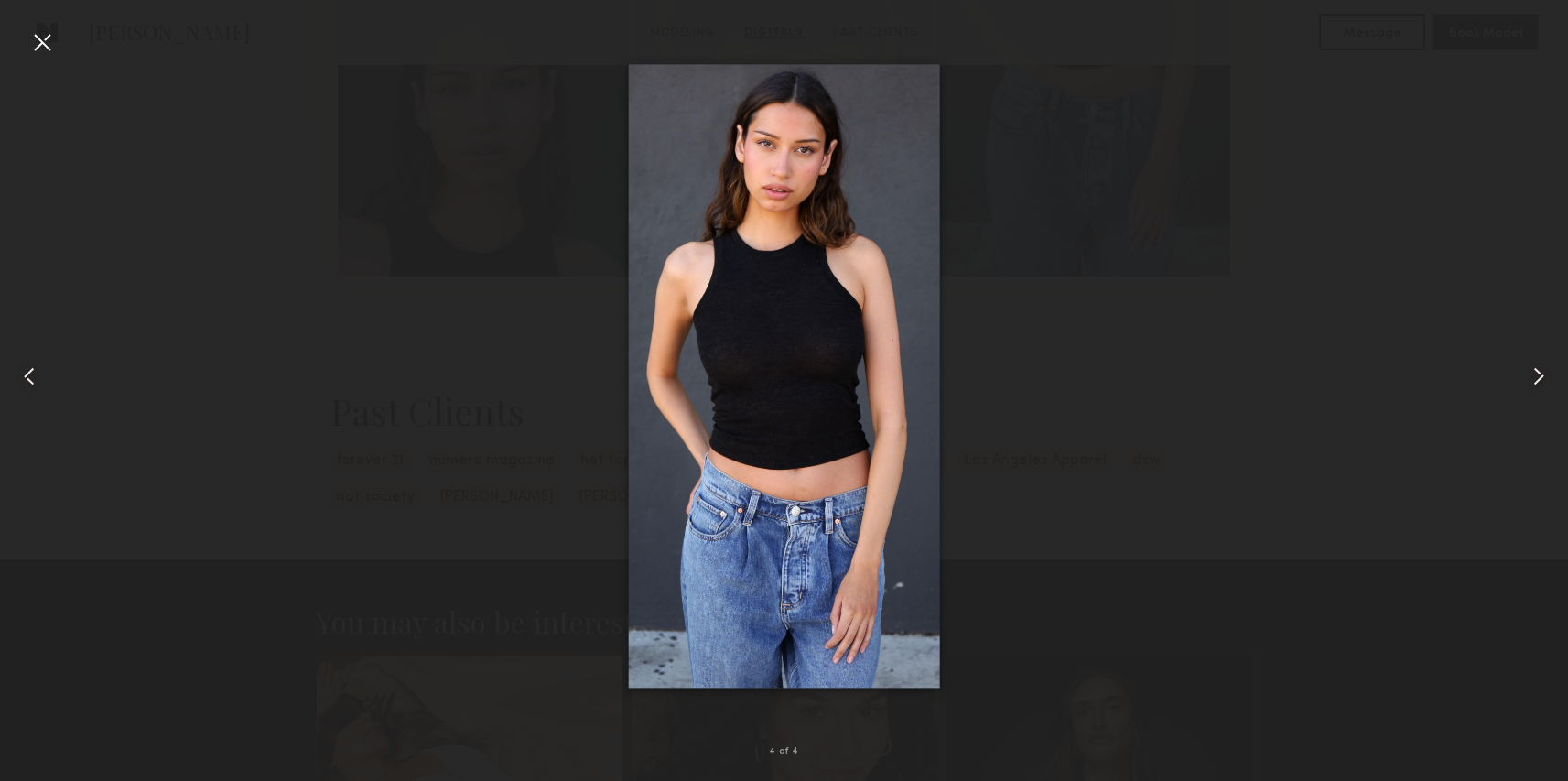
scroll to position [3431, 0]
click at [34, 53] on div at bounding box center [41, 41] width 29 height 29
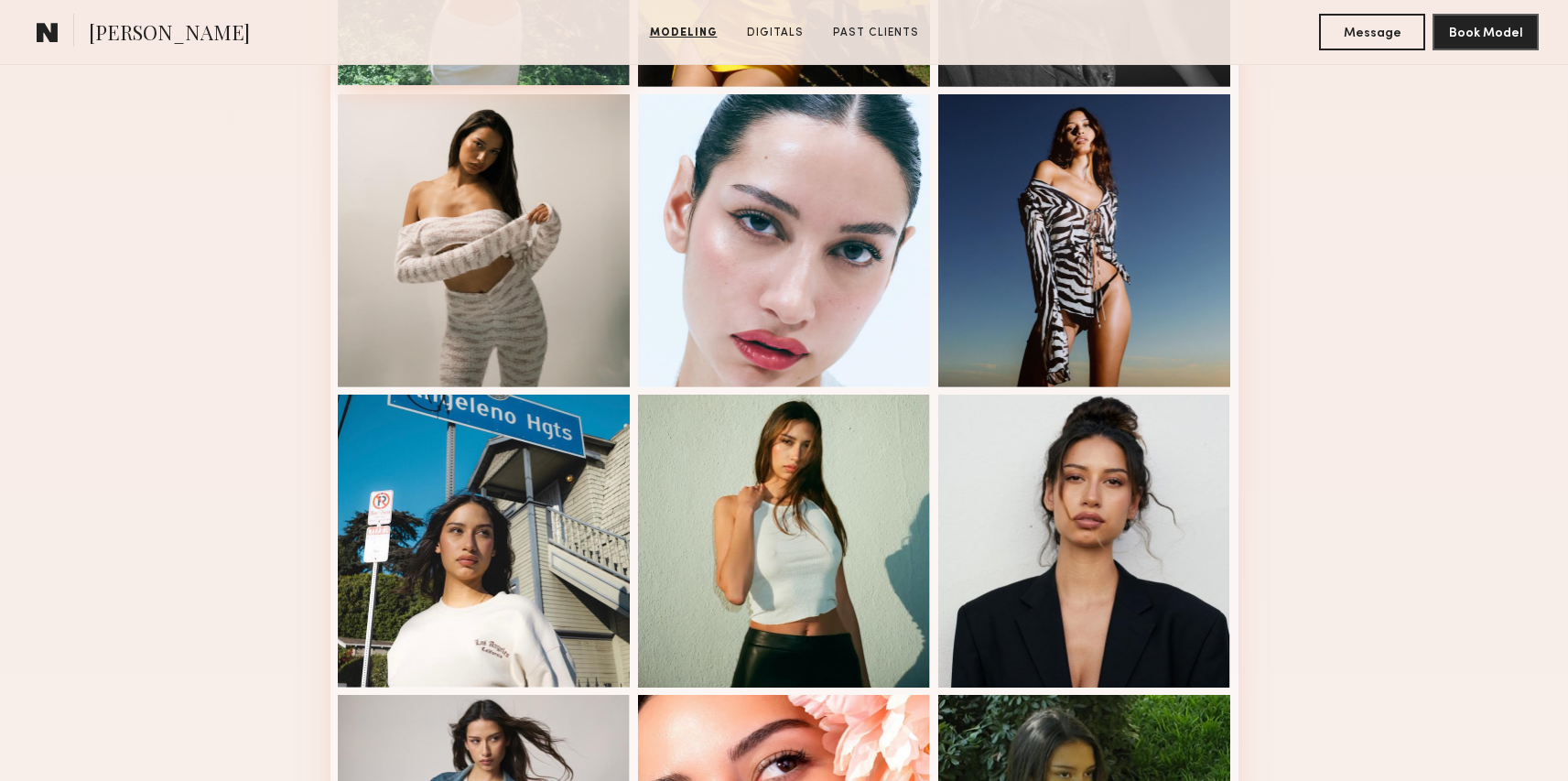
scroll to position [1361, 0]
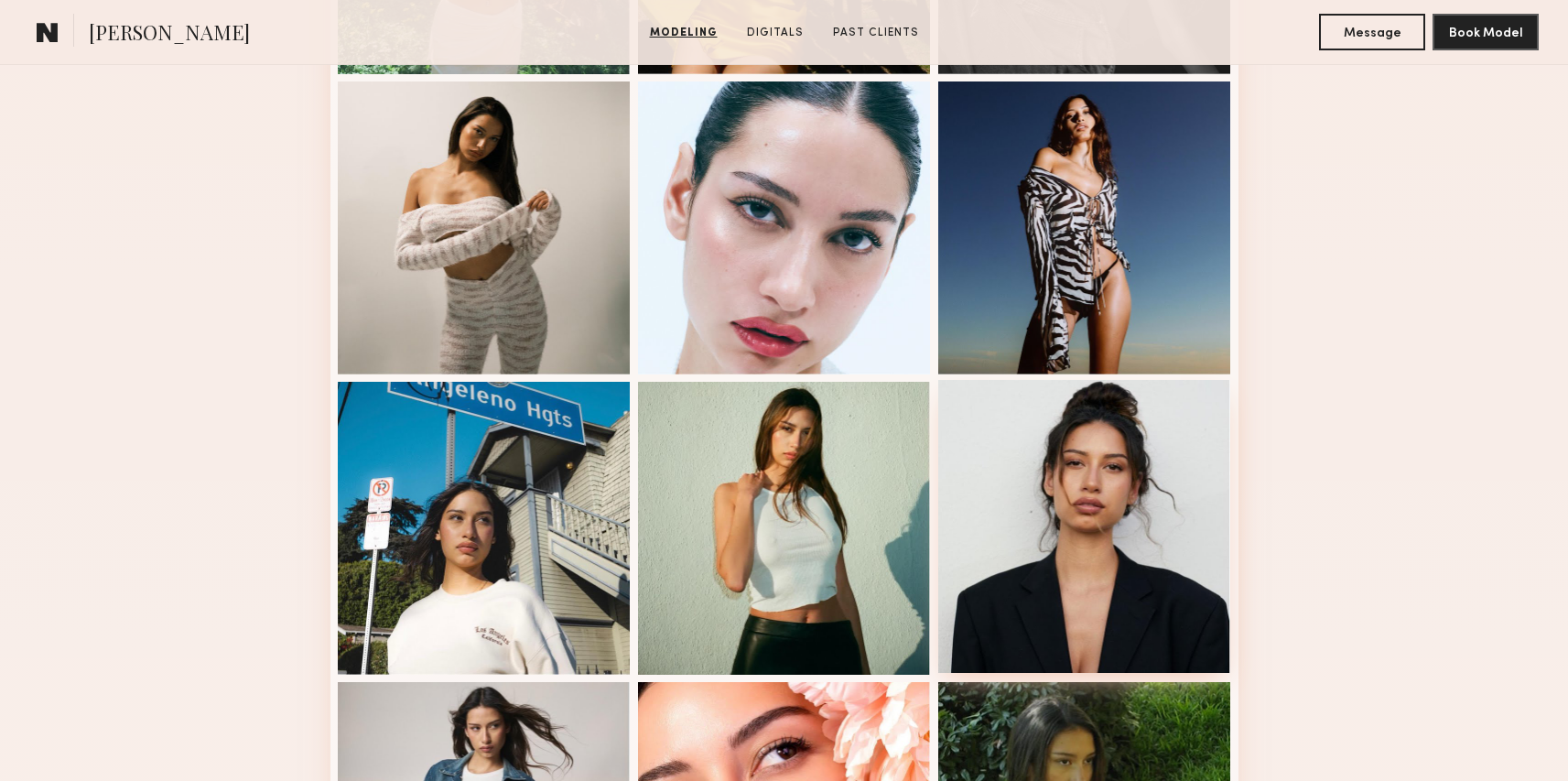
click at [1048, 610] on div at bounding box center [1084, 526] width 293 height 293
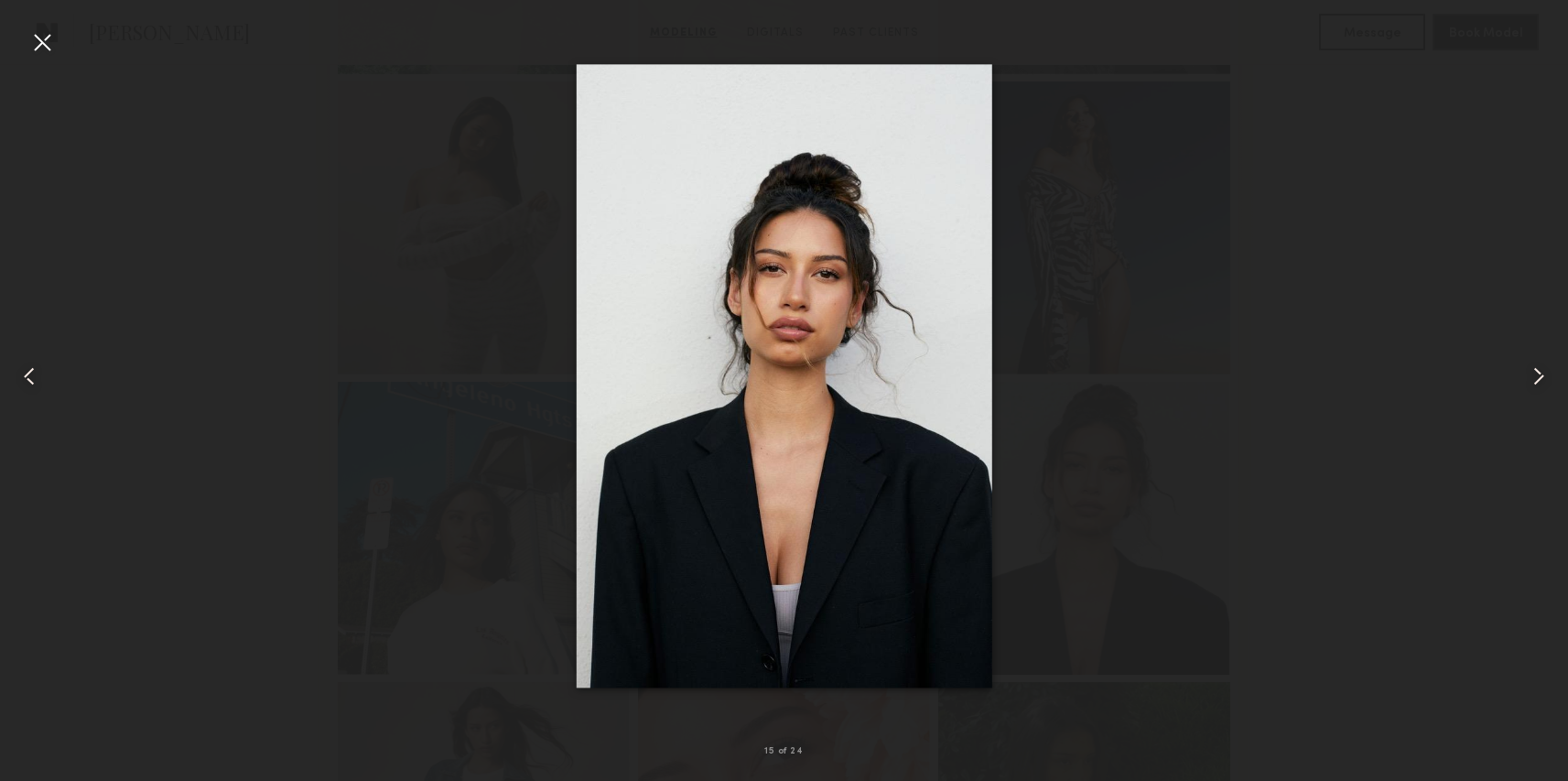
click at [120, 280] on div at bounding box center [784, 376] width 1568 height 693
click at [38, 49] on div at bounding box center [41, 41] width 29 height 29
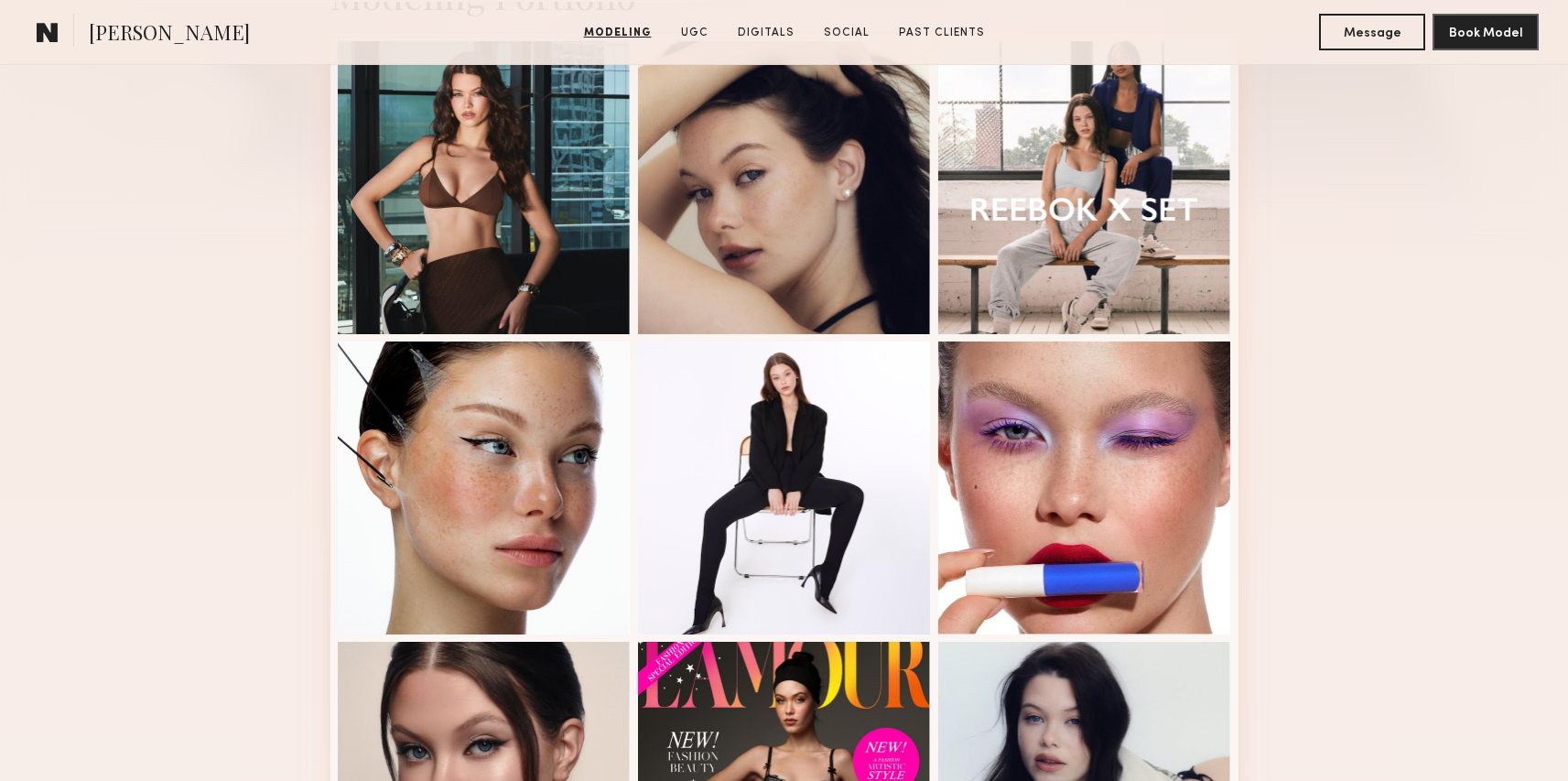
scroll to position [1256, 0]
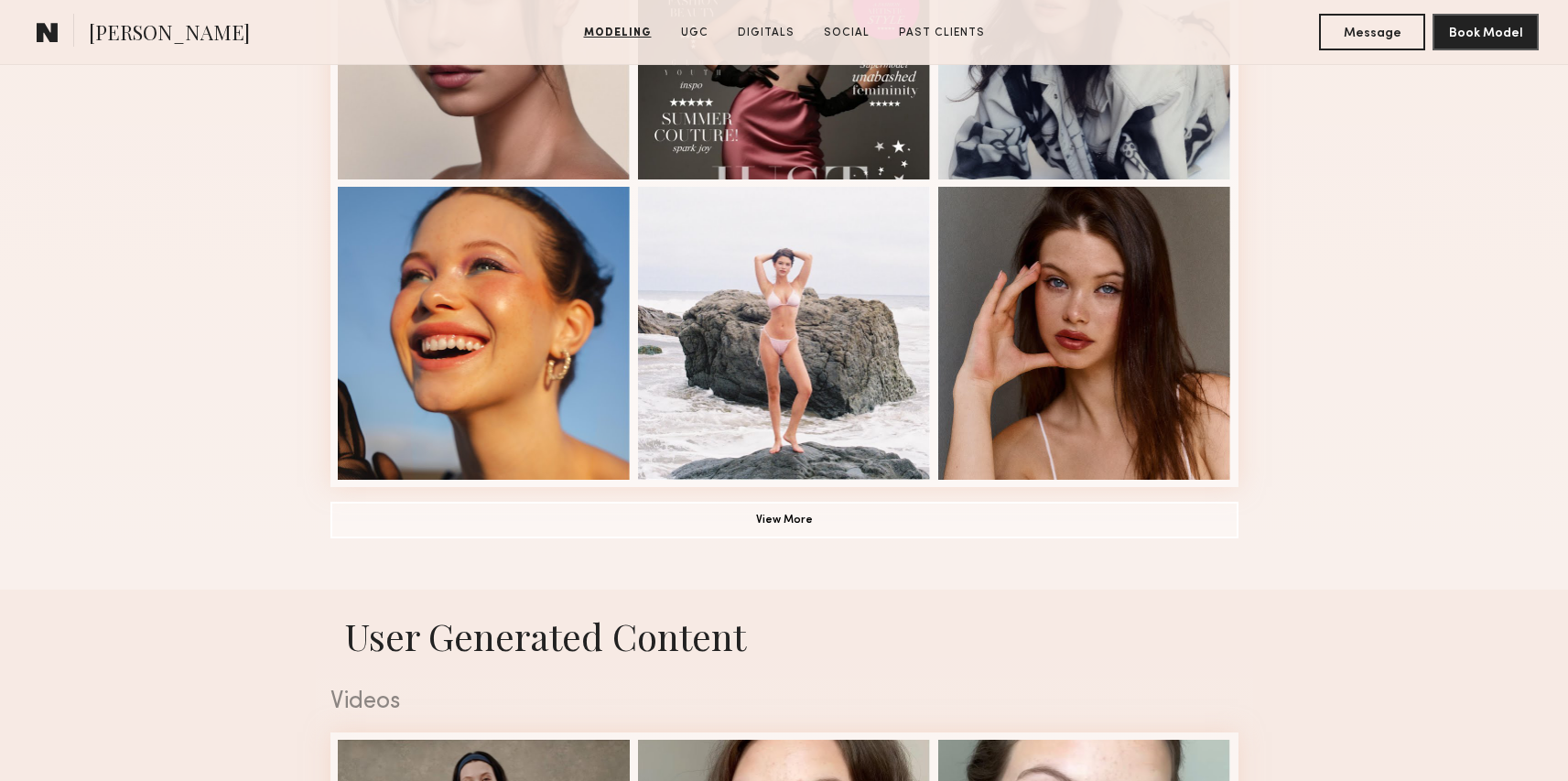
click at [1097, 537] on common-button "View More" at bounding box center [784, 520] width 908 height 37
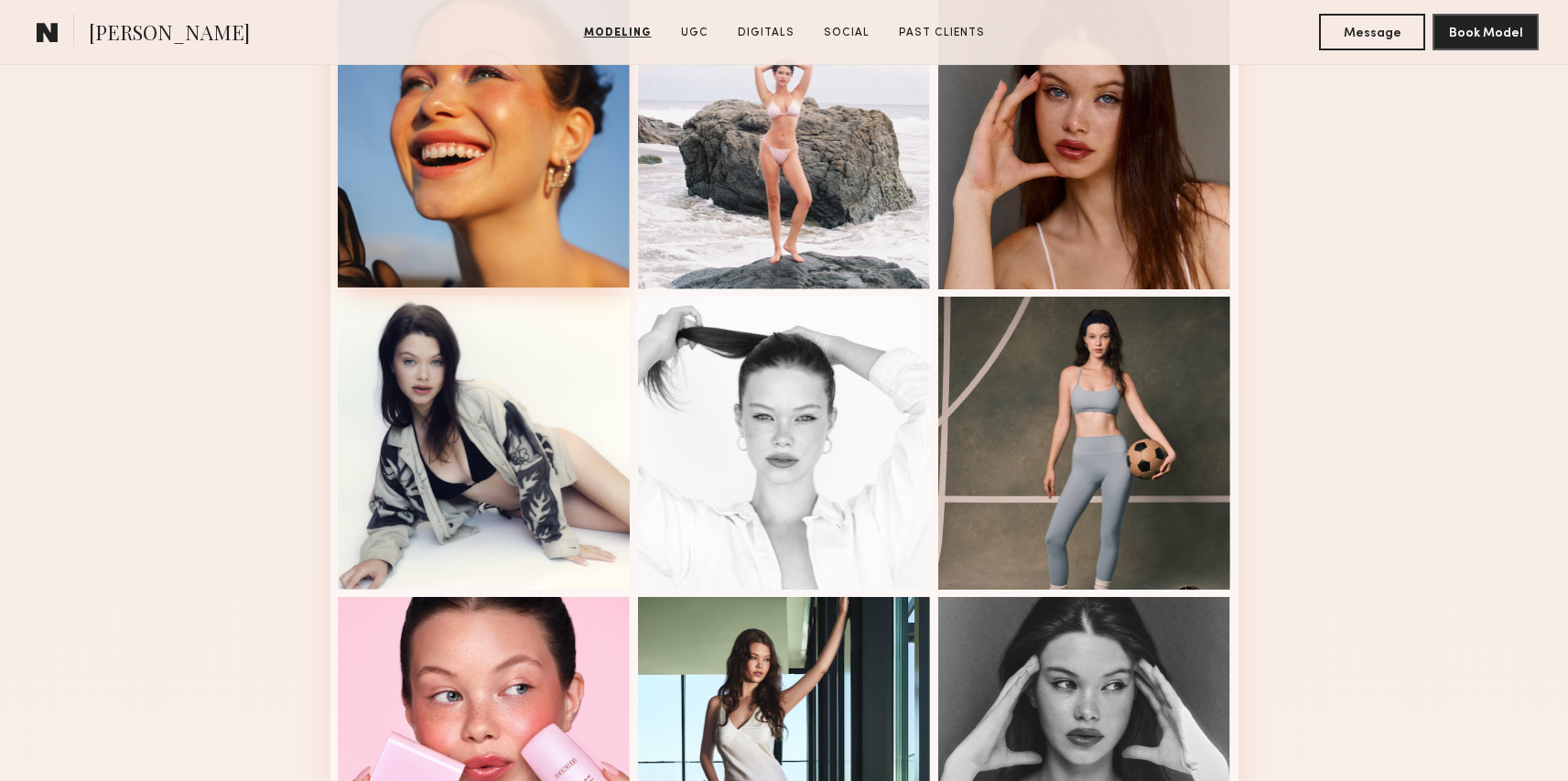
scroll to position [1623, 0]
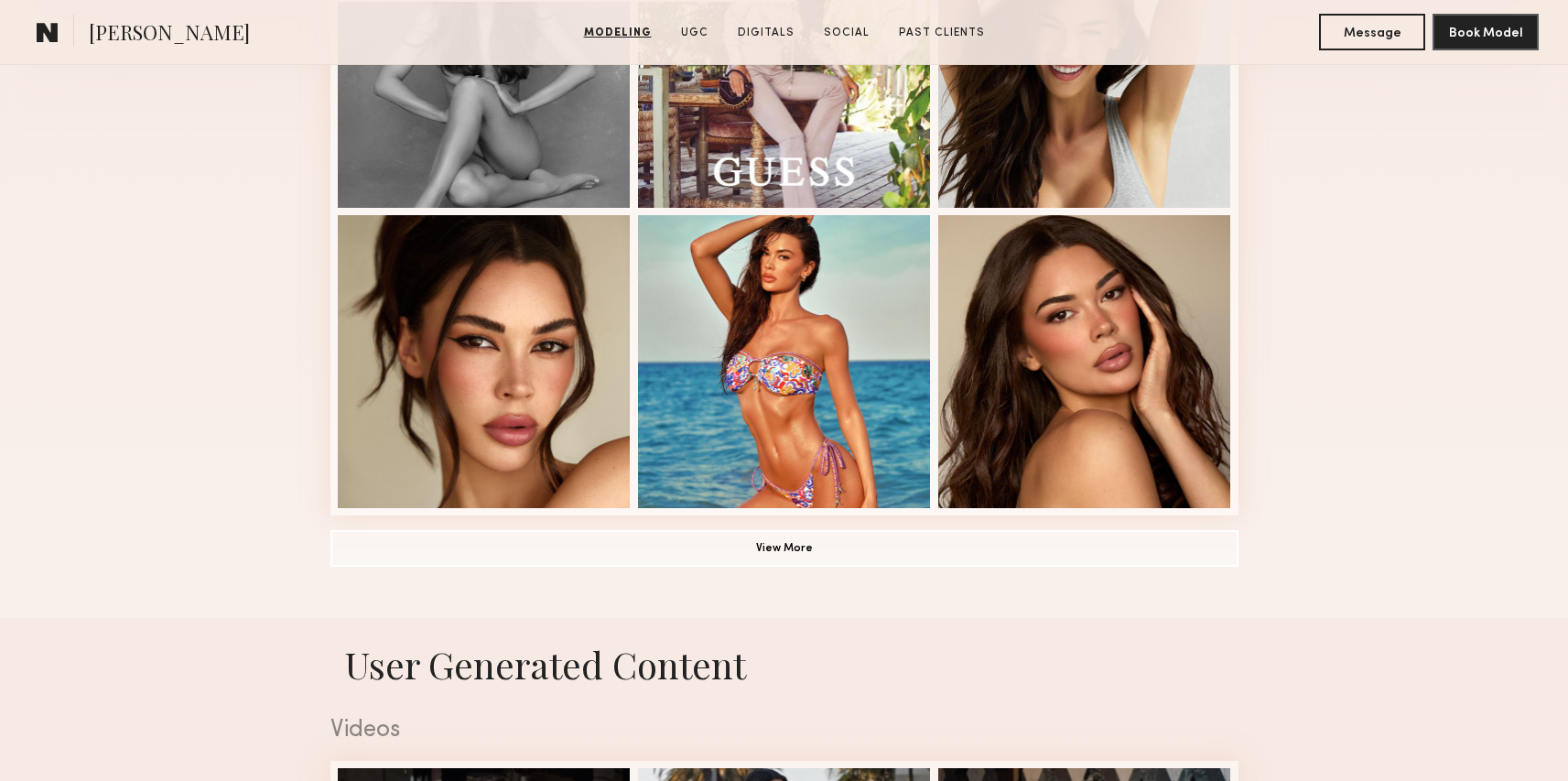
scroll to position [632, 0]
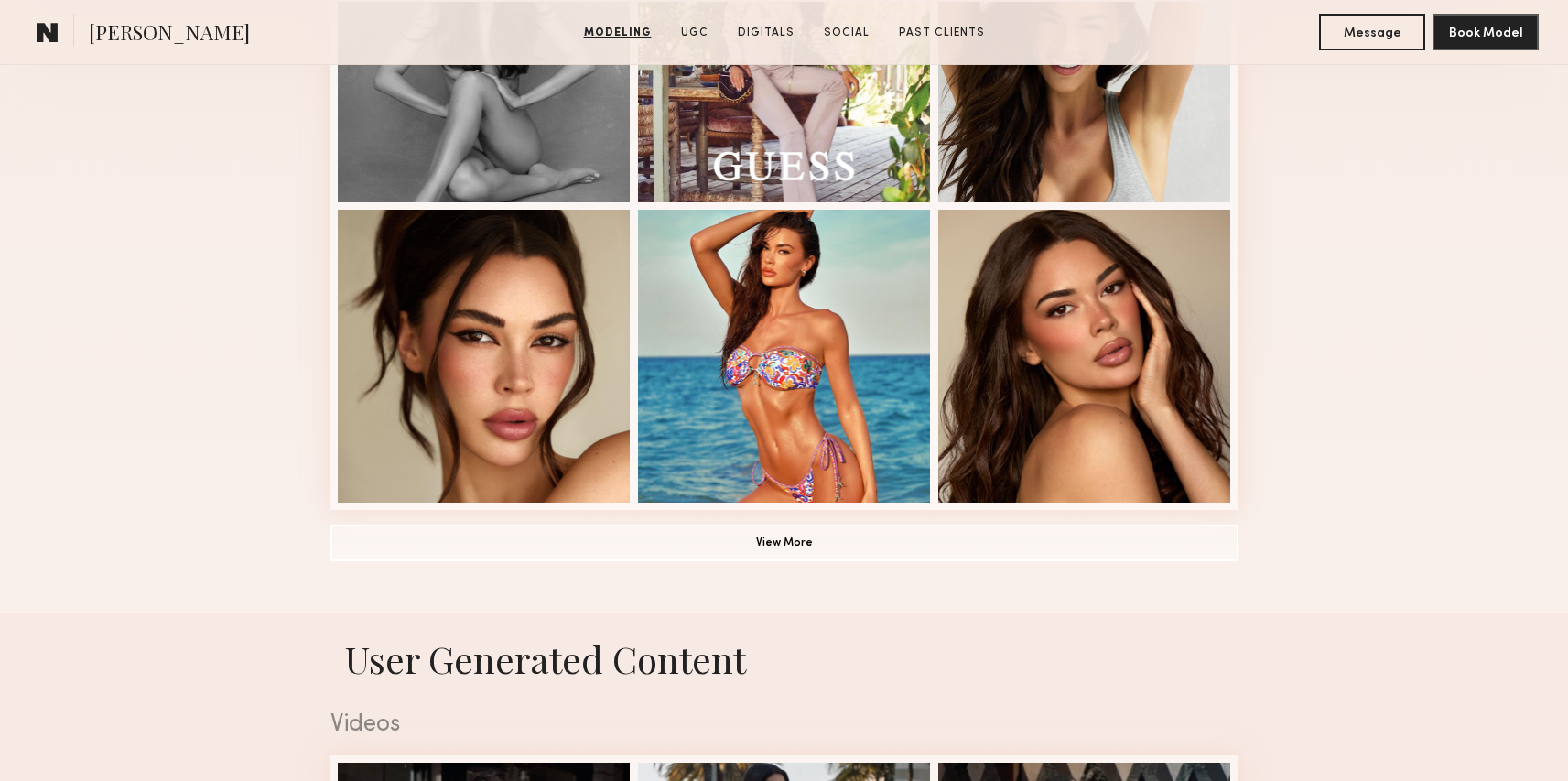
click at [1094, 567] on div "Modeling Portfolio View More" at bounding box center [784, 200] width 908 height 825
click at [784, 548] on button "View More" at bounding box center [784, 542] width 908 height 37
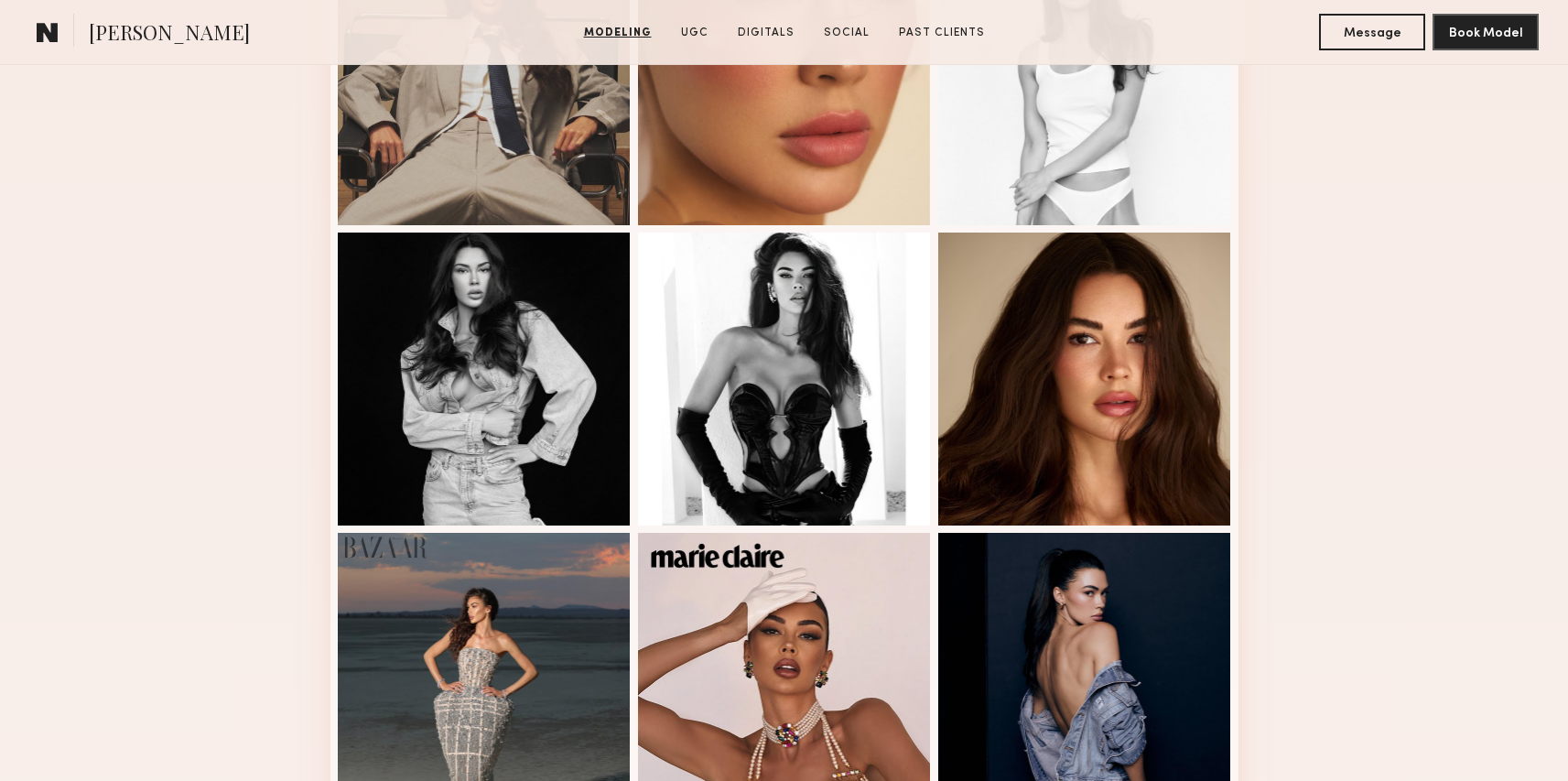
scroll to position [1213, 0]
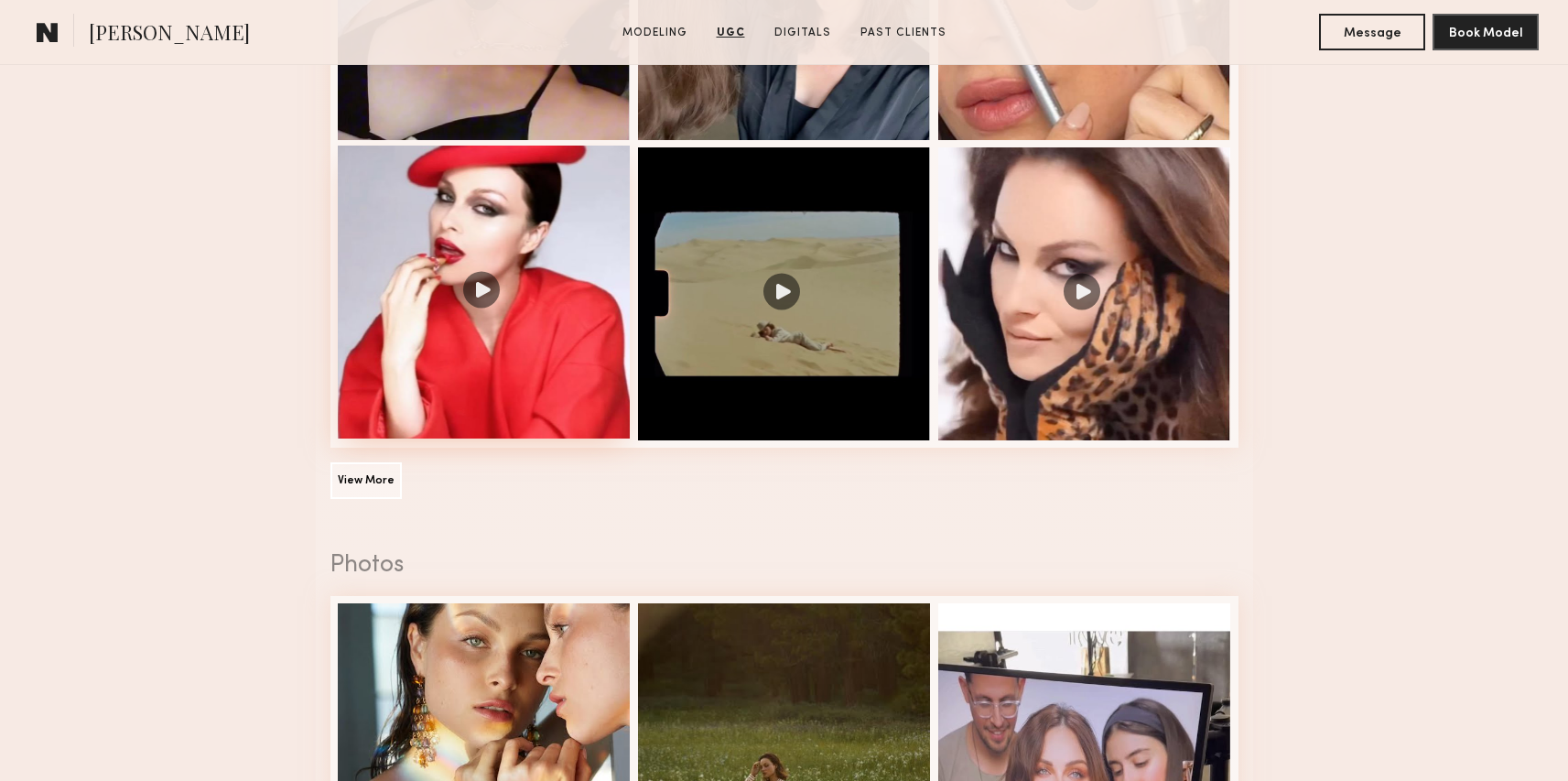
scroll to position [2451, 0]
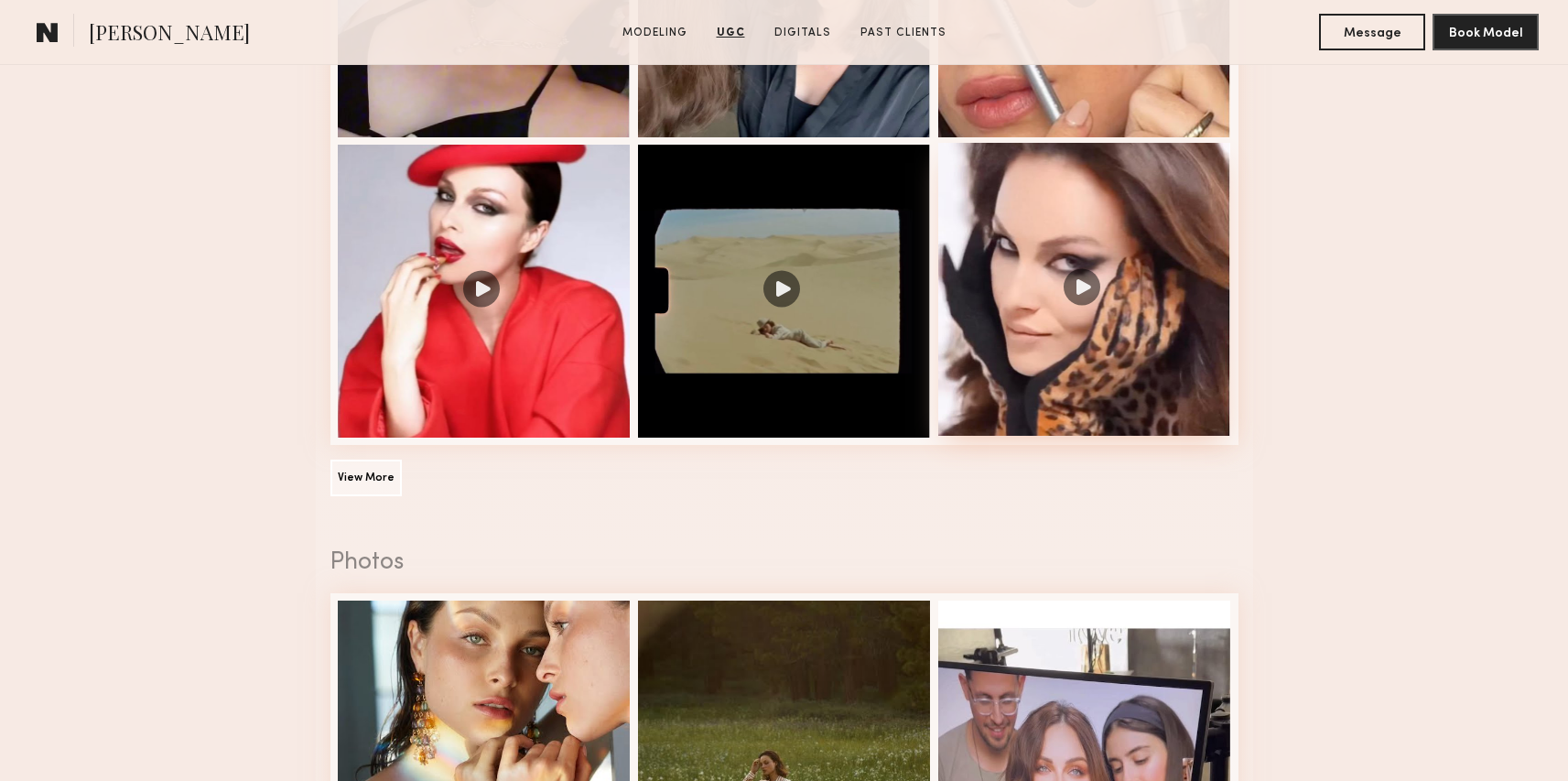
click at [1094, 292] on div at bounding box center [1084, 289] width 293 height 293
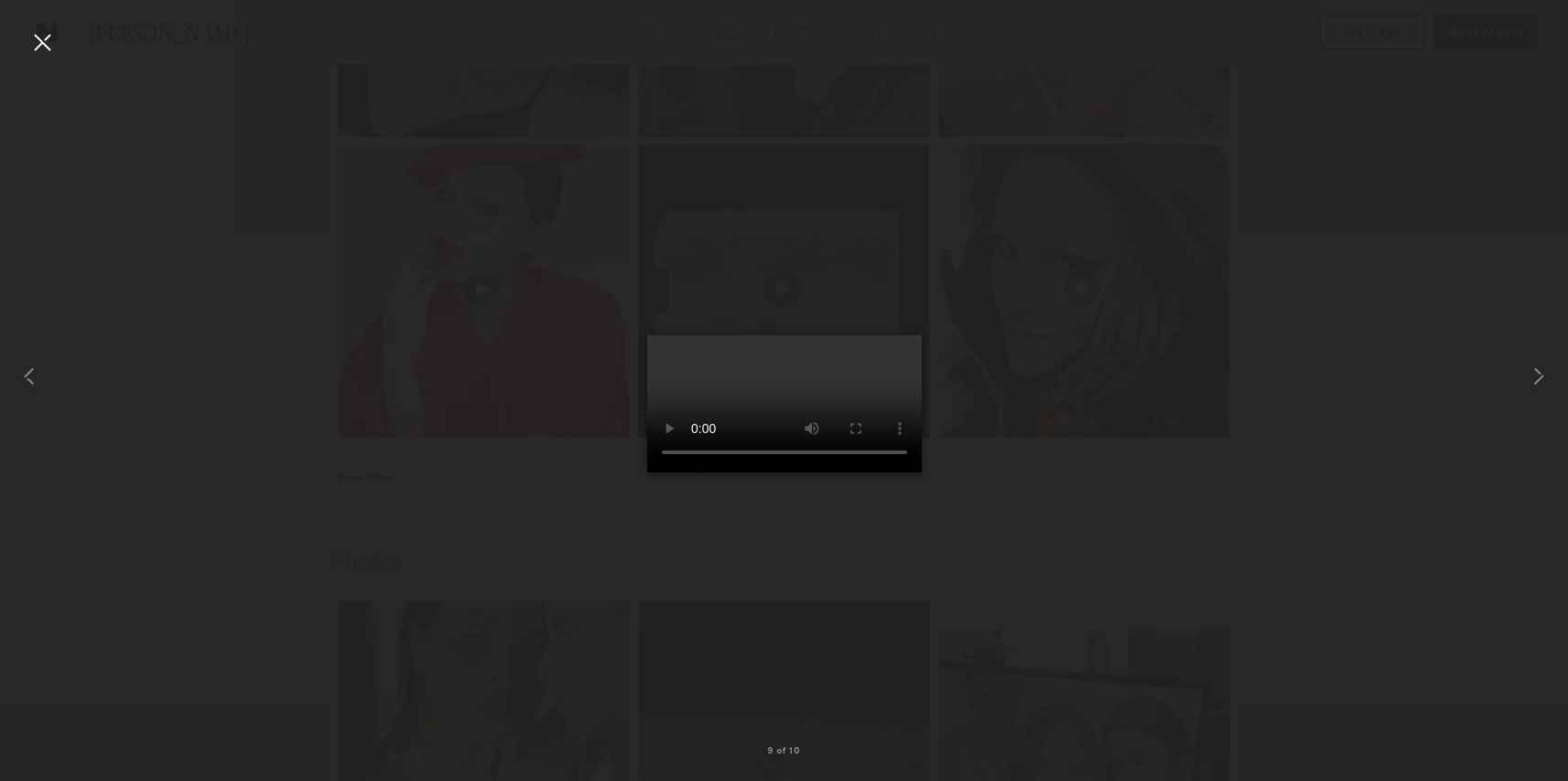
click at [31, 43] on div at bounding box center [41, 41] width 29 height 29
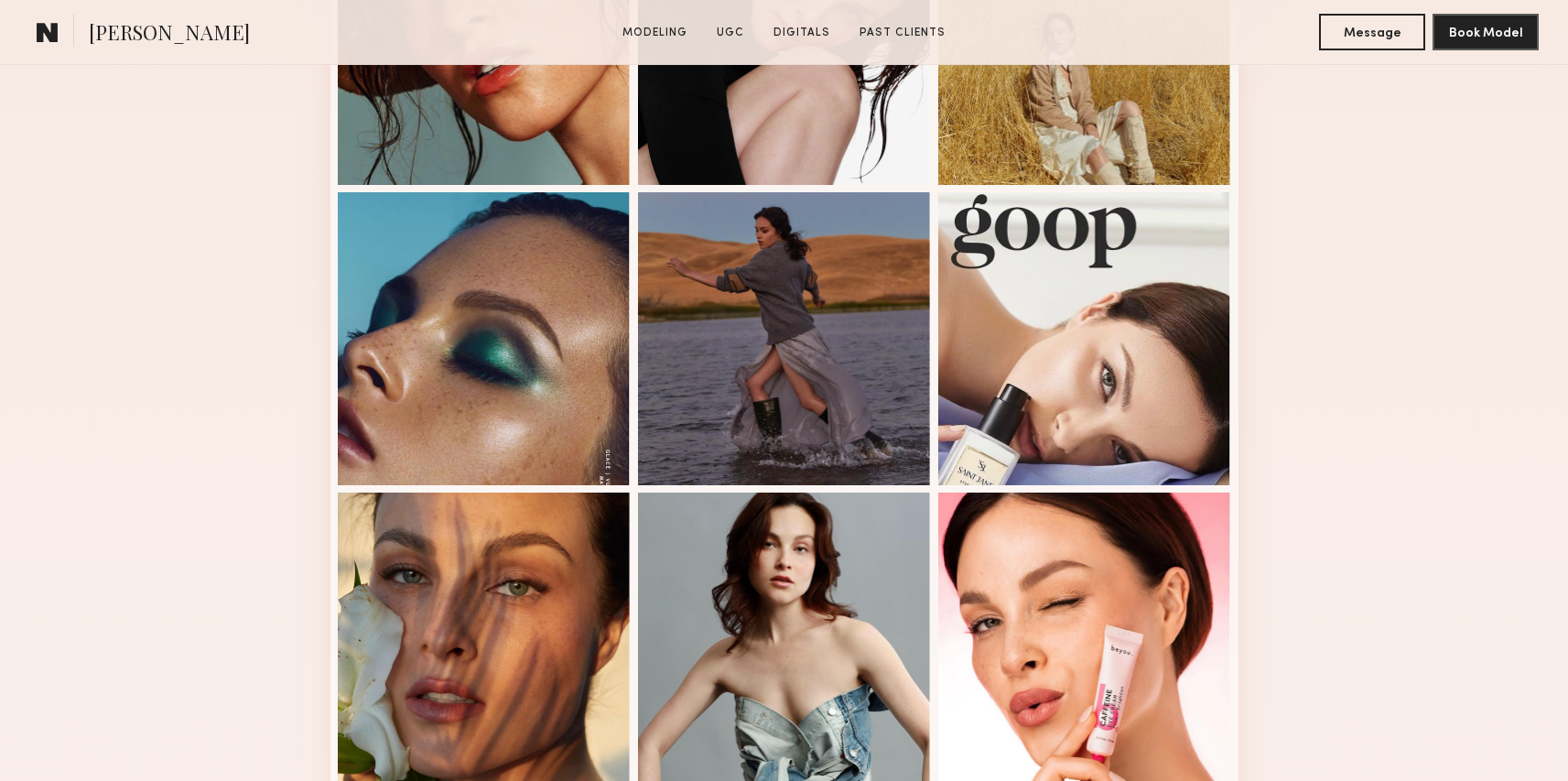
scroll to position [768, 0]
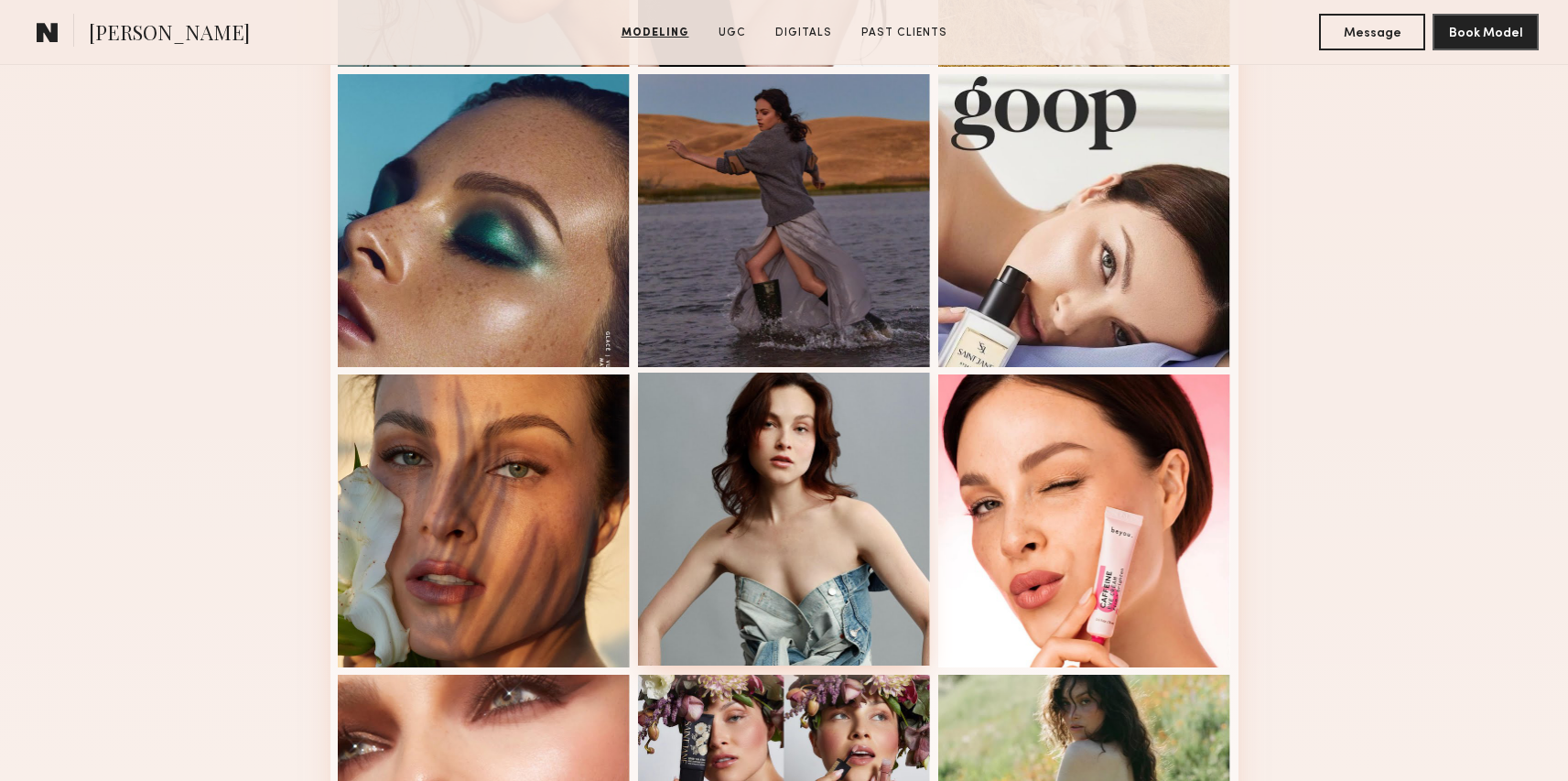
click at [726, 602] on div at bounding box center [784, 519] width 293 height 293
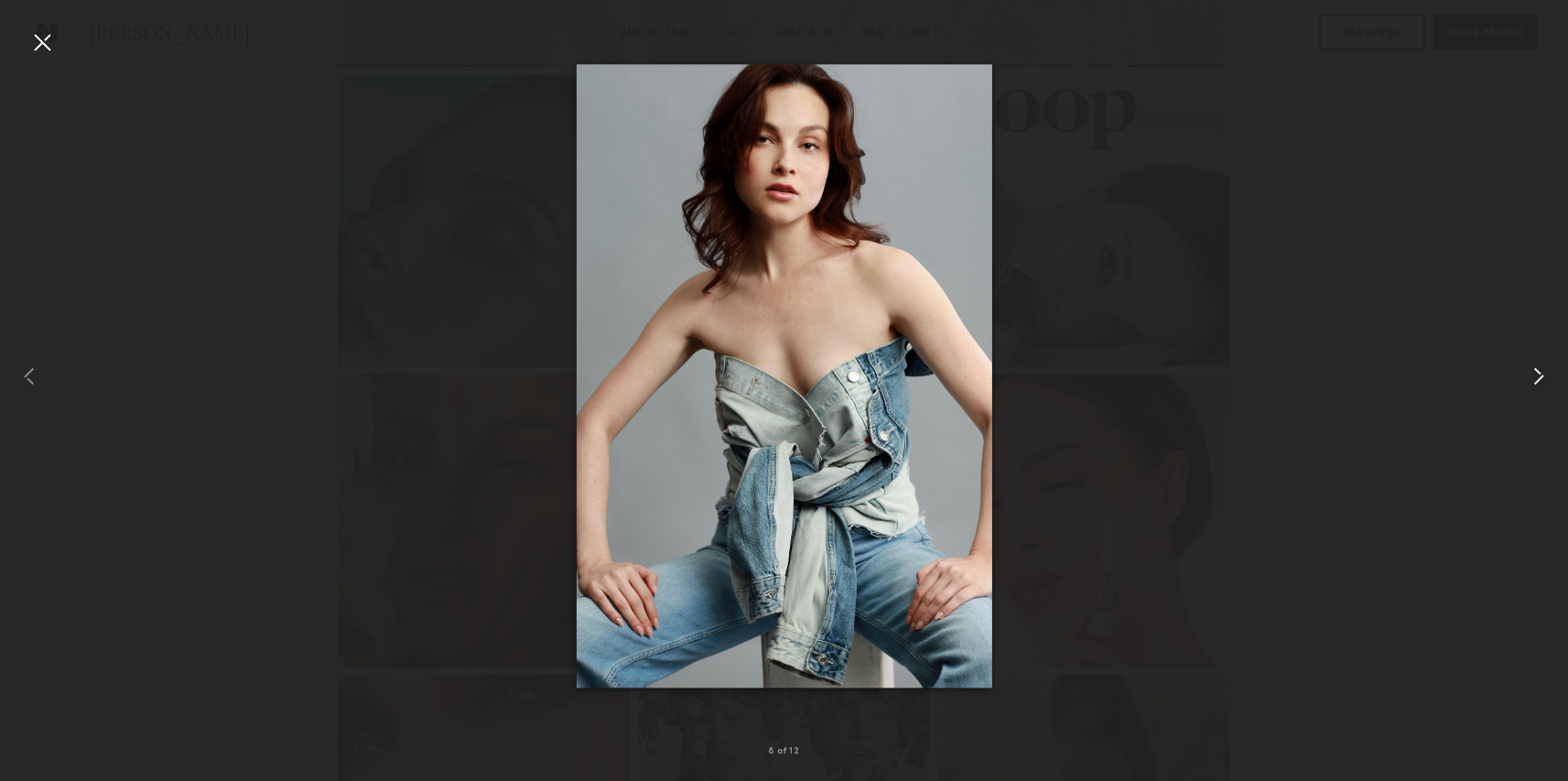
click at [1529, 384] on common-icon at bounding box center [1539, 376] width 29 height 29
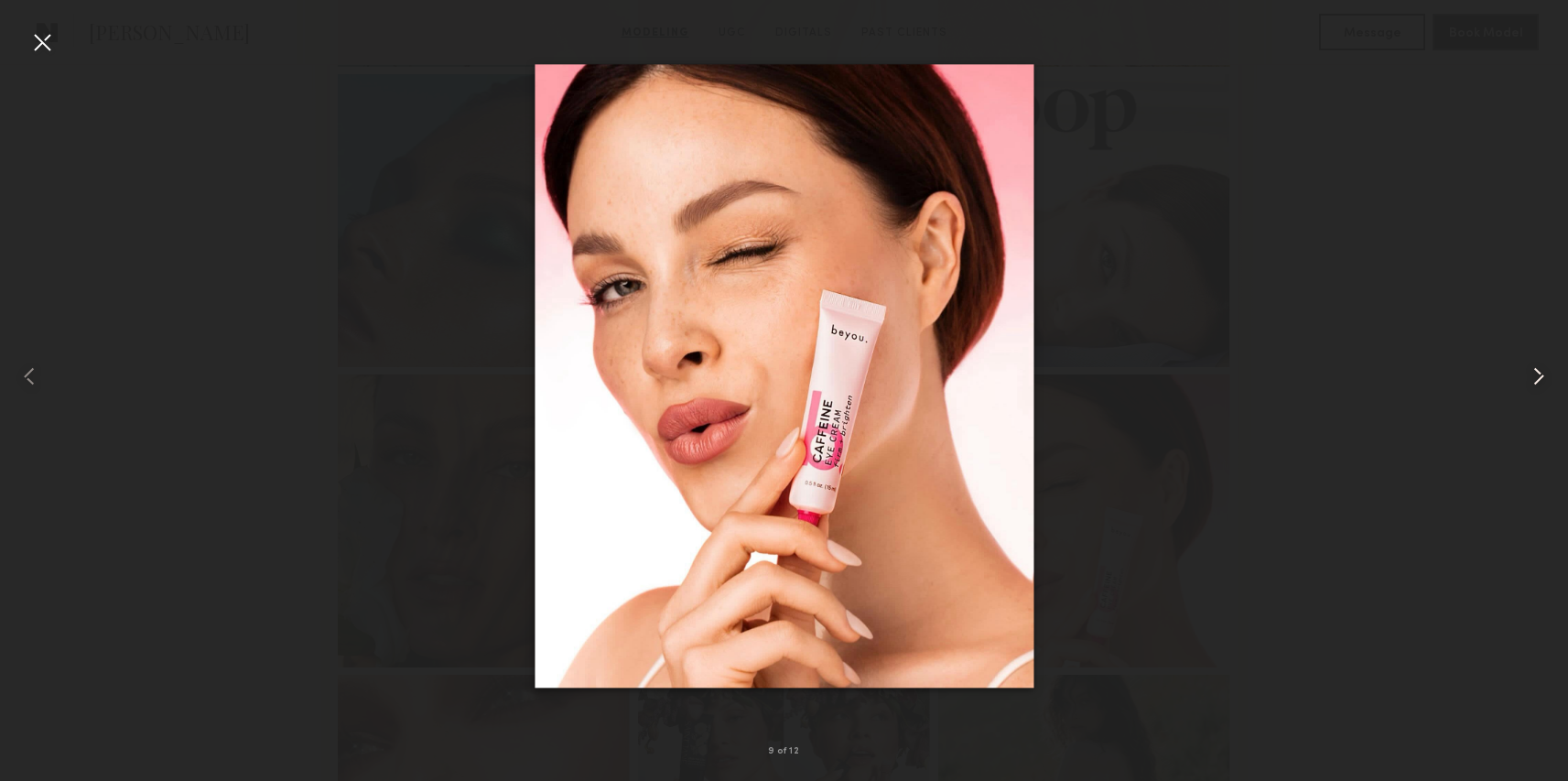
click at [1529, 384] on common-icon at bounding box center [1539, 376] width 29 height 29
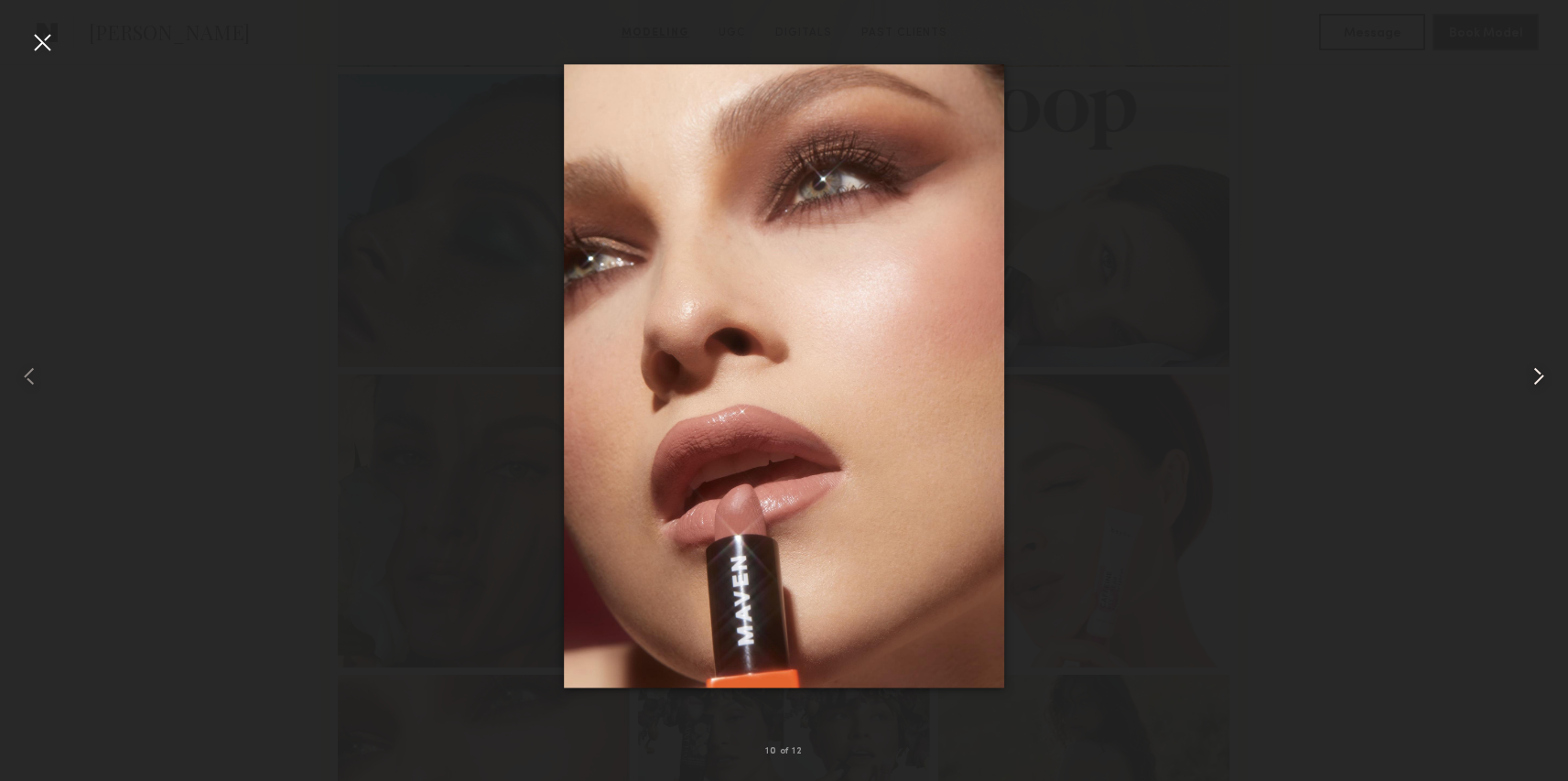
click at [1529, 384] on common-icon at bounding box center [1539, 376] width 29 height 29
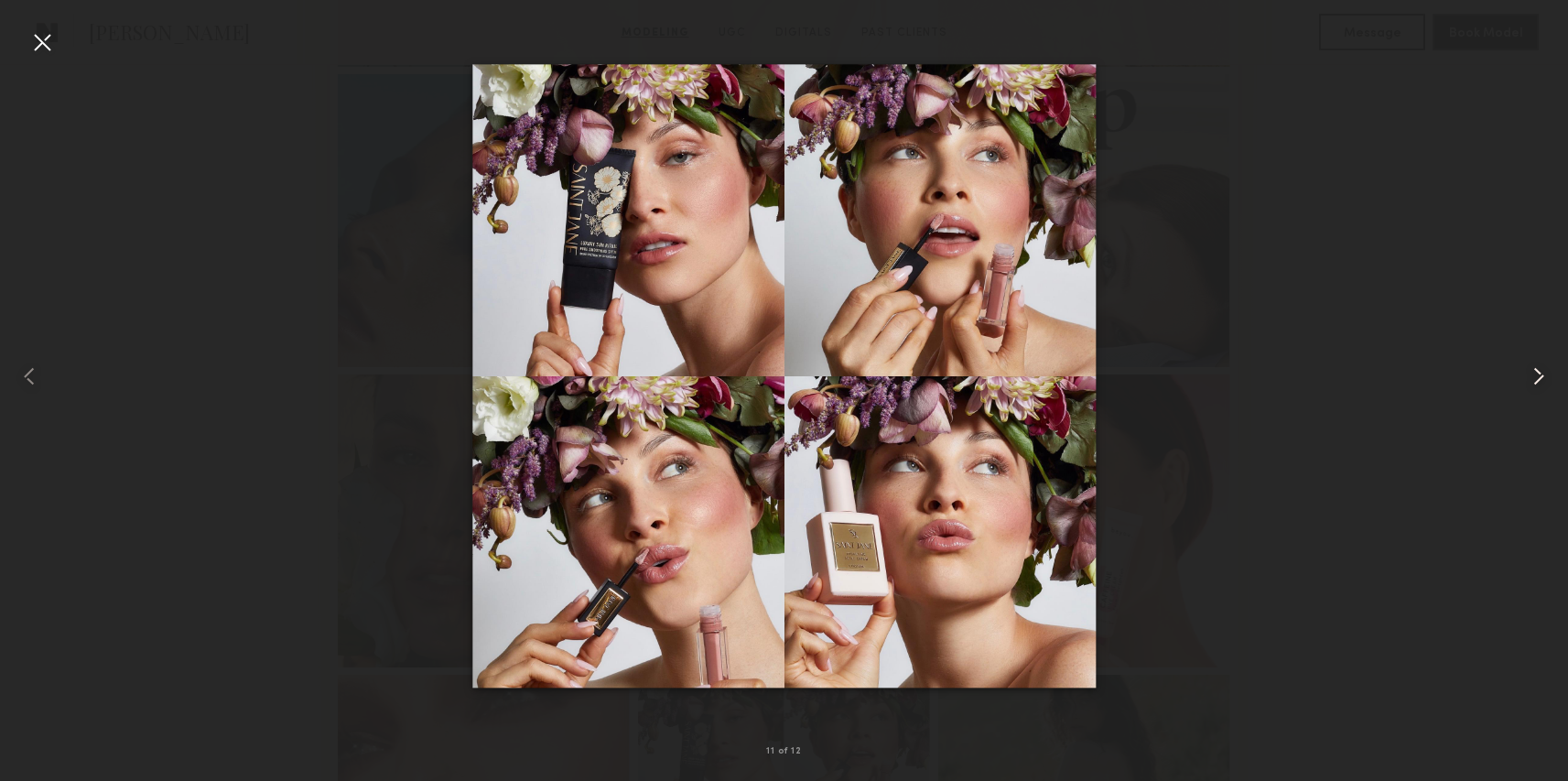
click at [1529, 384] on common-icon at bounding box center [1539, 376] width 29 height 29
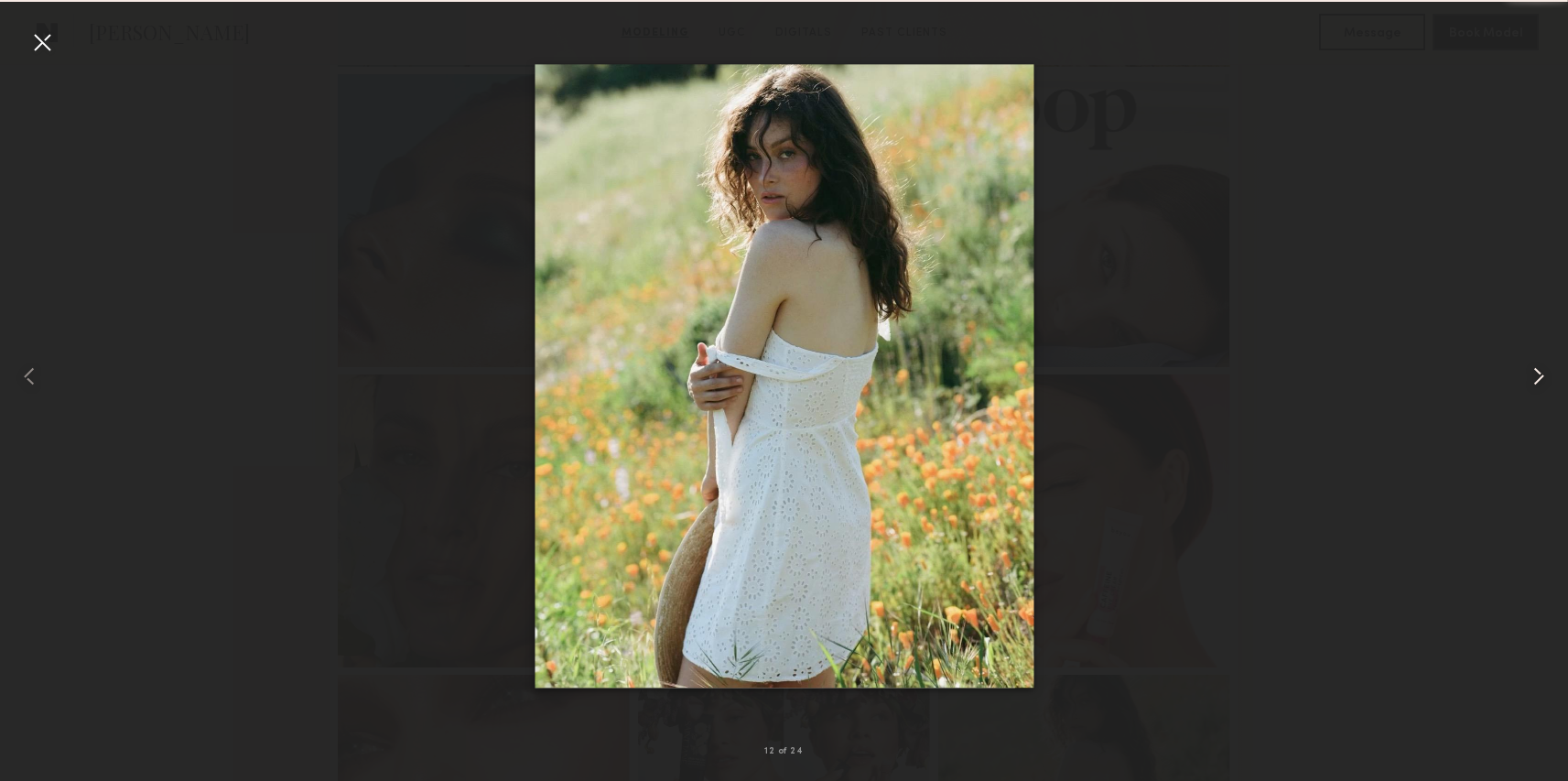
click at [1529, 384] on common-icon at bounding box center [1539, 376] width 29 height 29
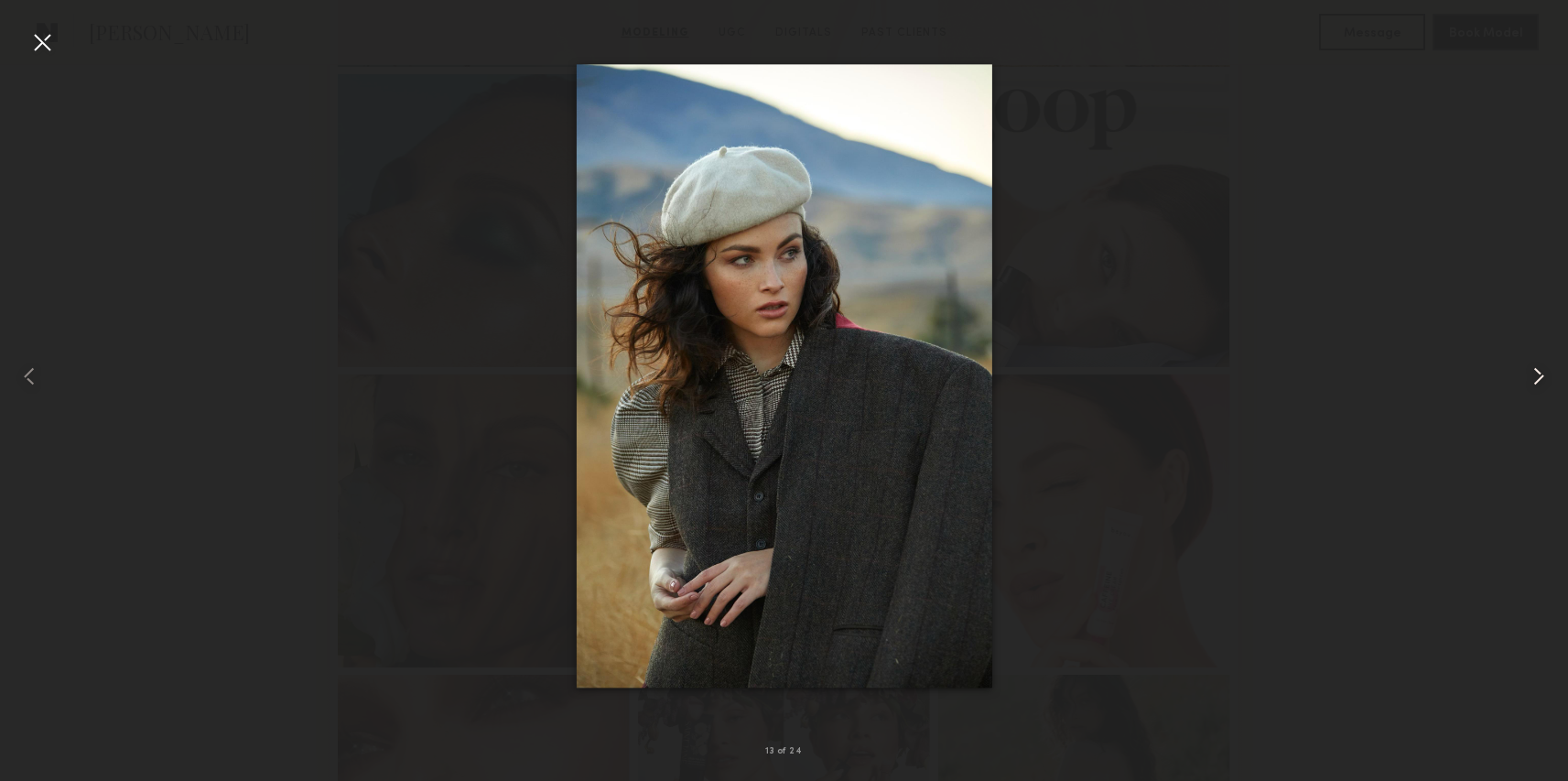
click at [1529, 384] on common-icon at bounding box center [1539, 376] width 29 height 29
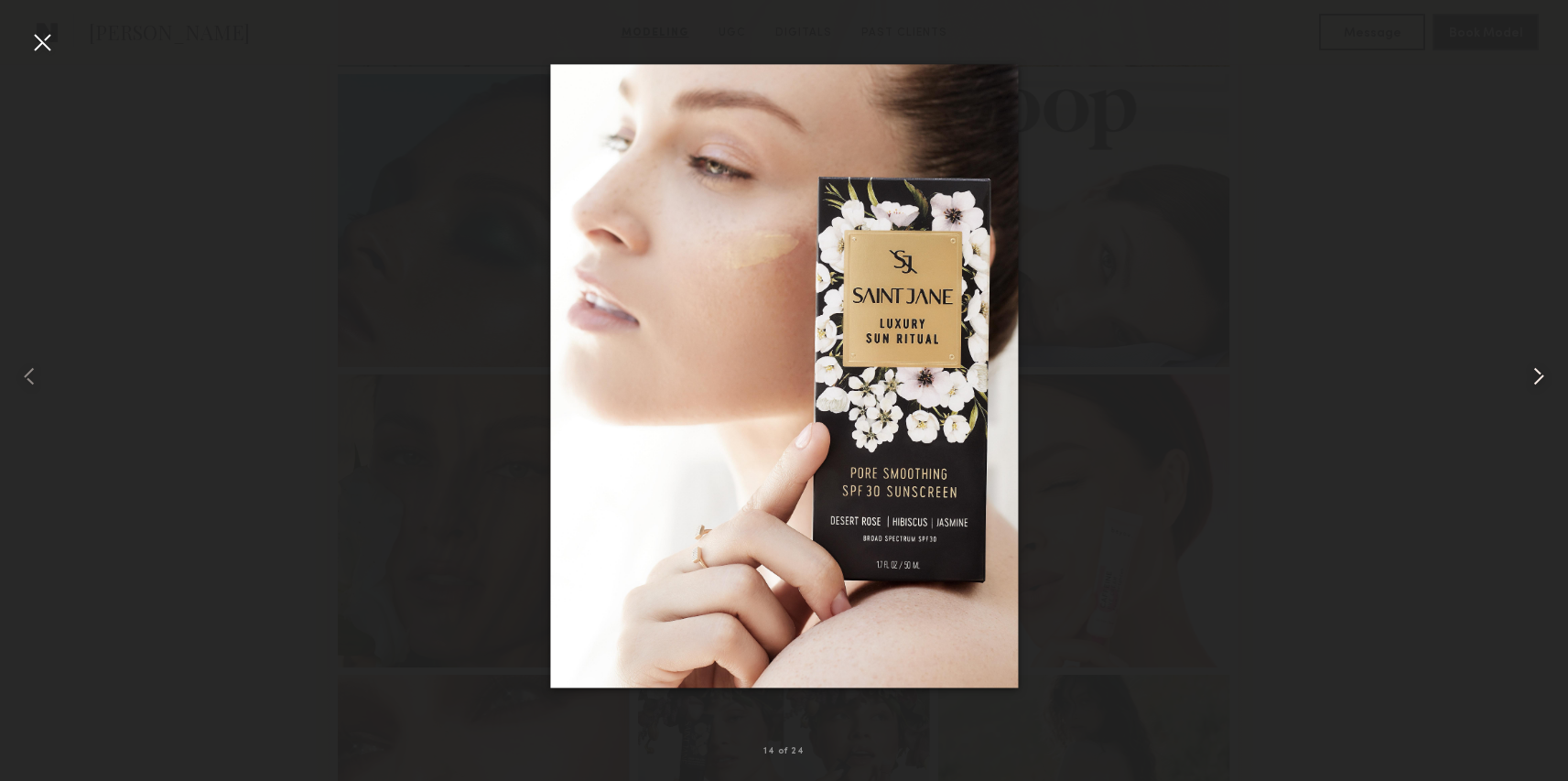
click at [1529, 384] on common-icon at bounding box center [1539, 376] width 29 height 29
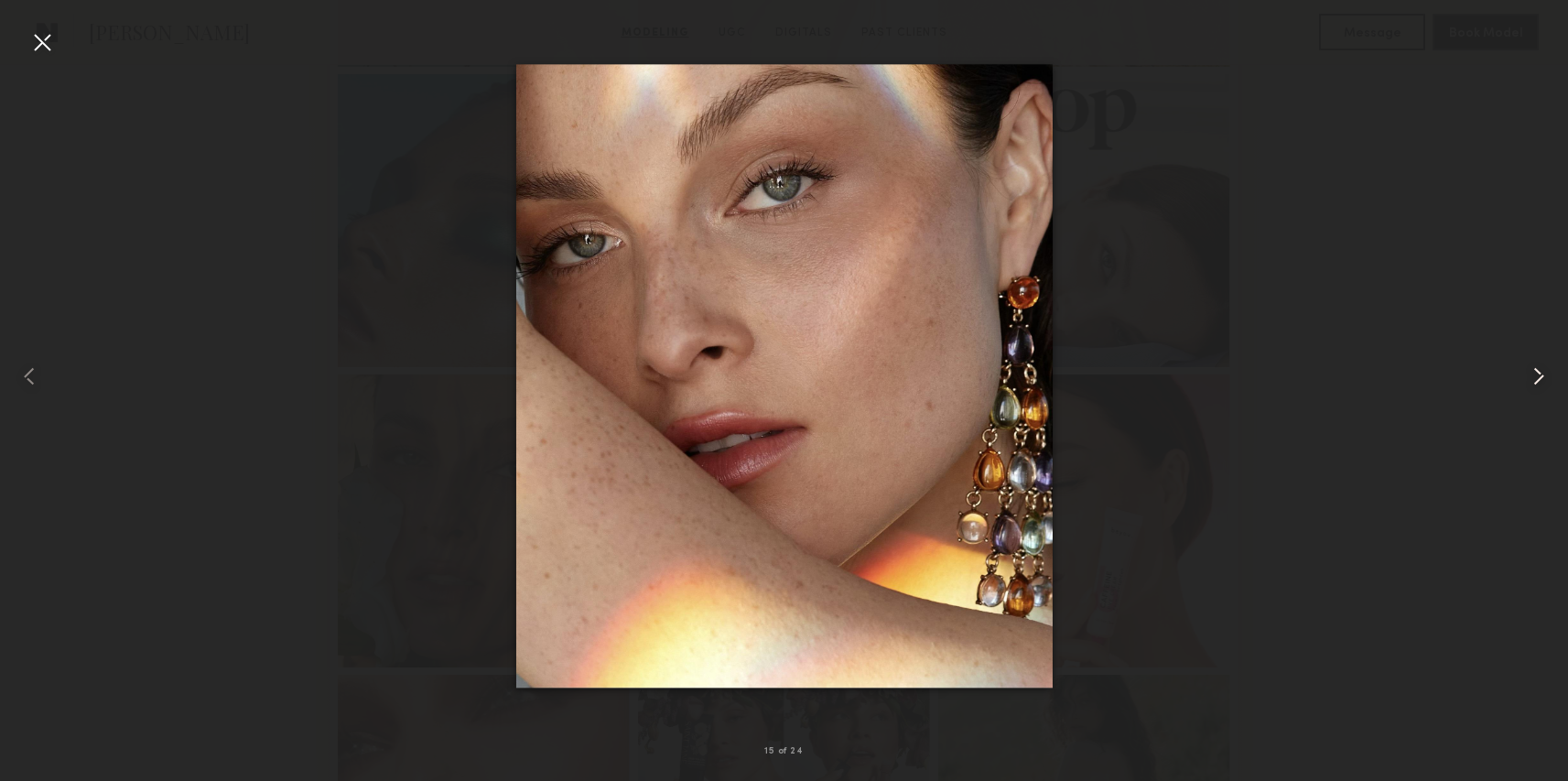
click at [1529, 384] on common-icon at bounding box center [1539, 376] width 29 height 29
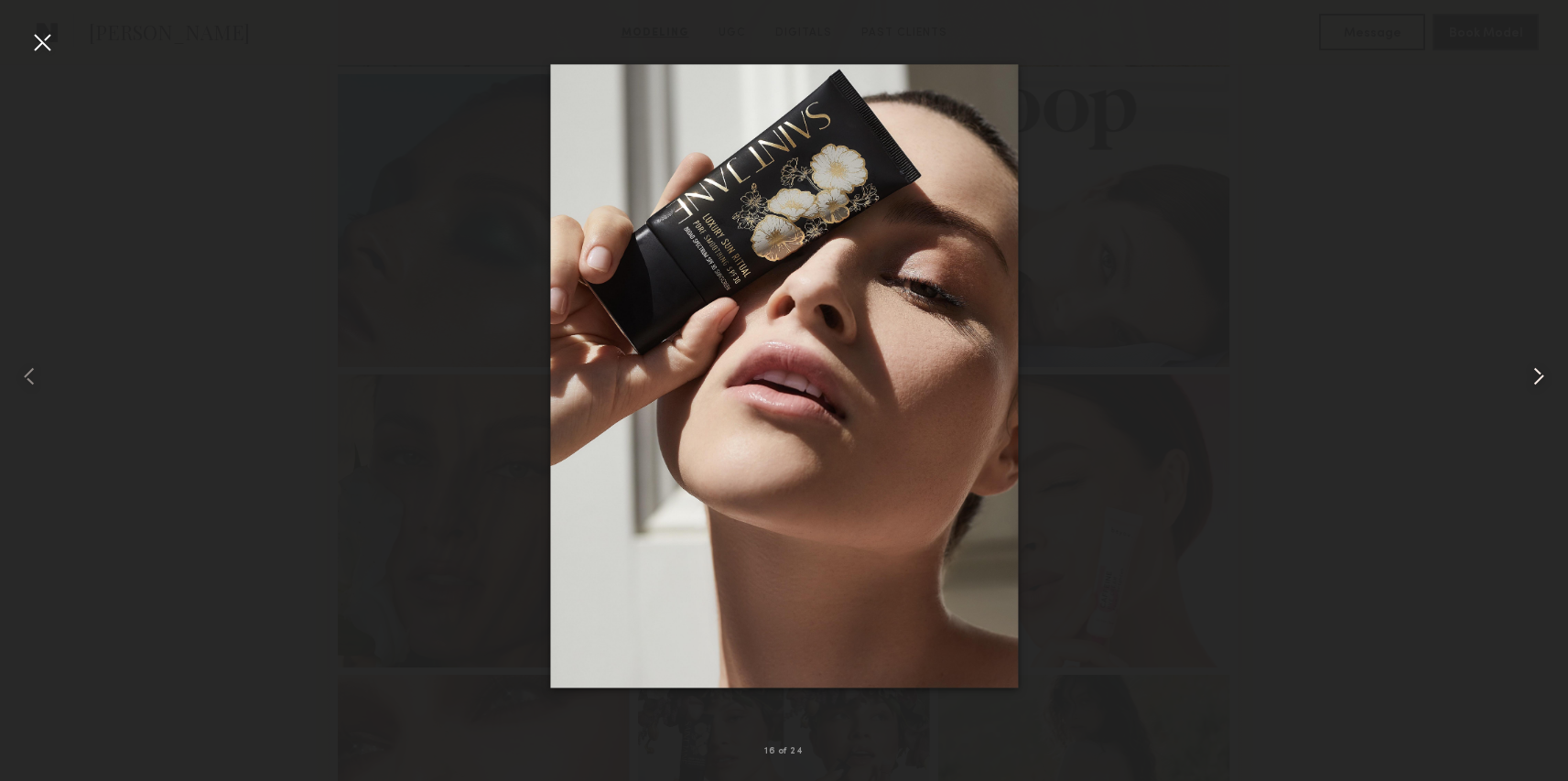
click at [1529, 384] on common-icon at bounding box center [1539, 376] width 29 height 29
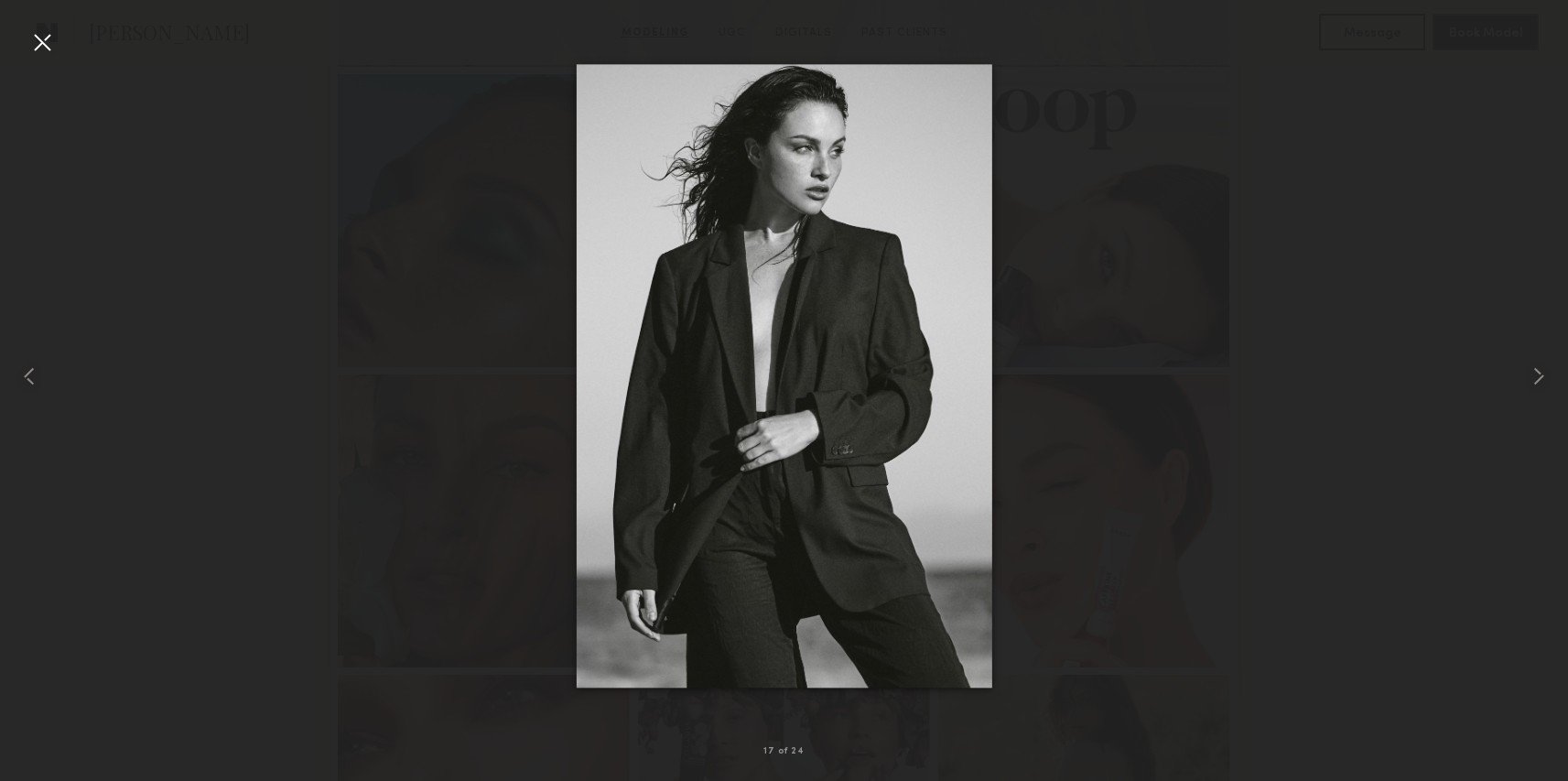
click at [1415, 312] on div at bounding box center [784, 376] width 1568 height 693
click at [23, 30] on div at bounding box center [31, 376] width 63 height 693
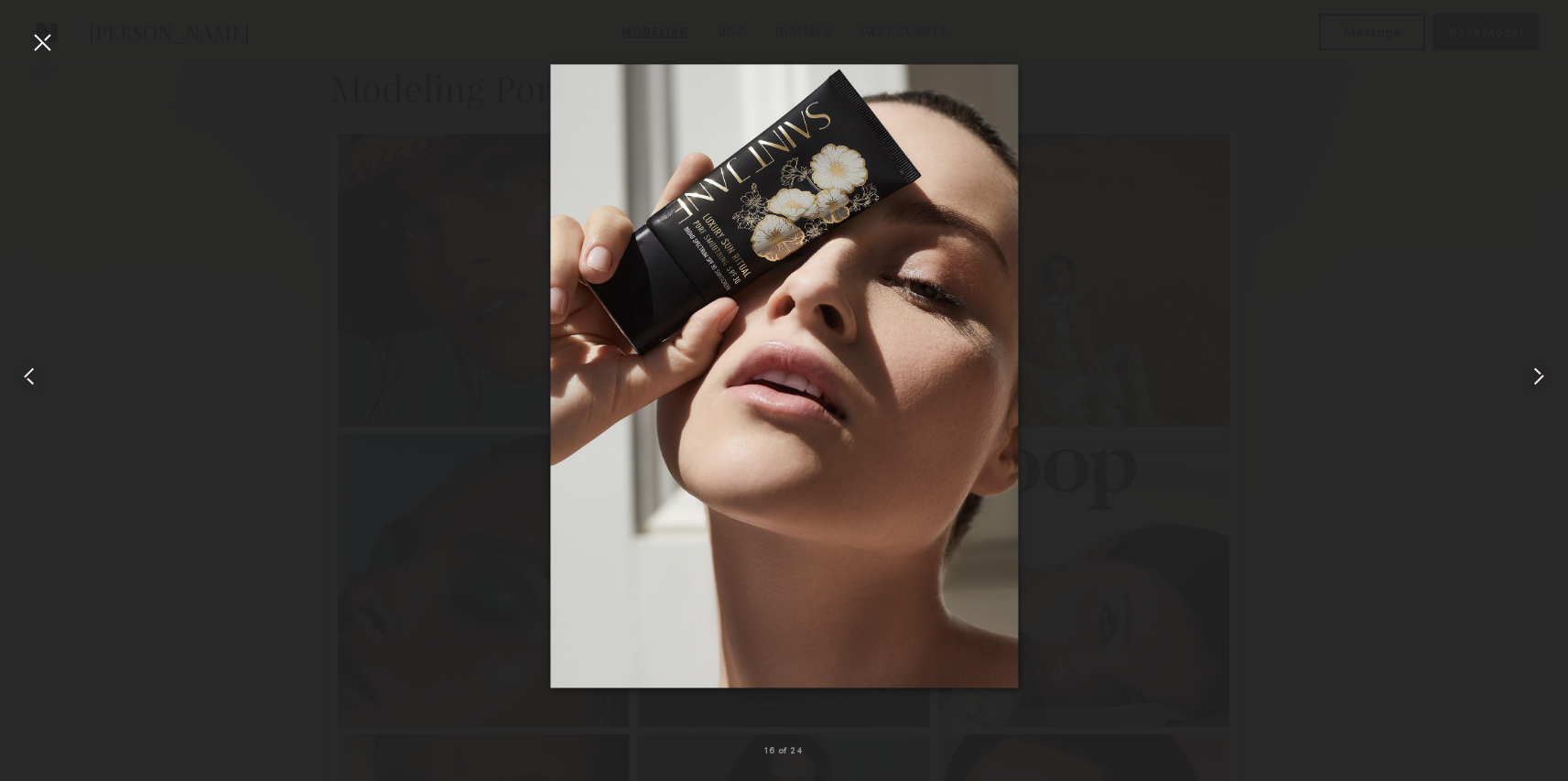
click at [40, 45] on div at bounding box center [41, 41] width 29 height 29
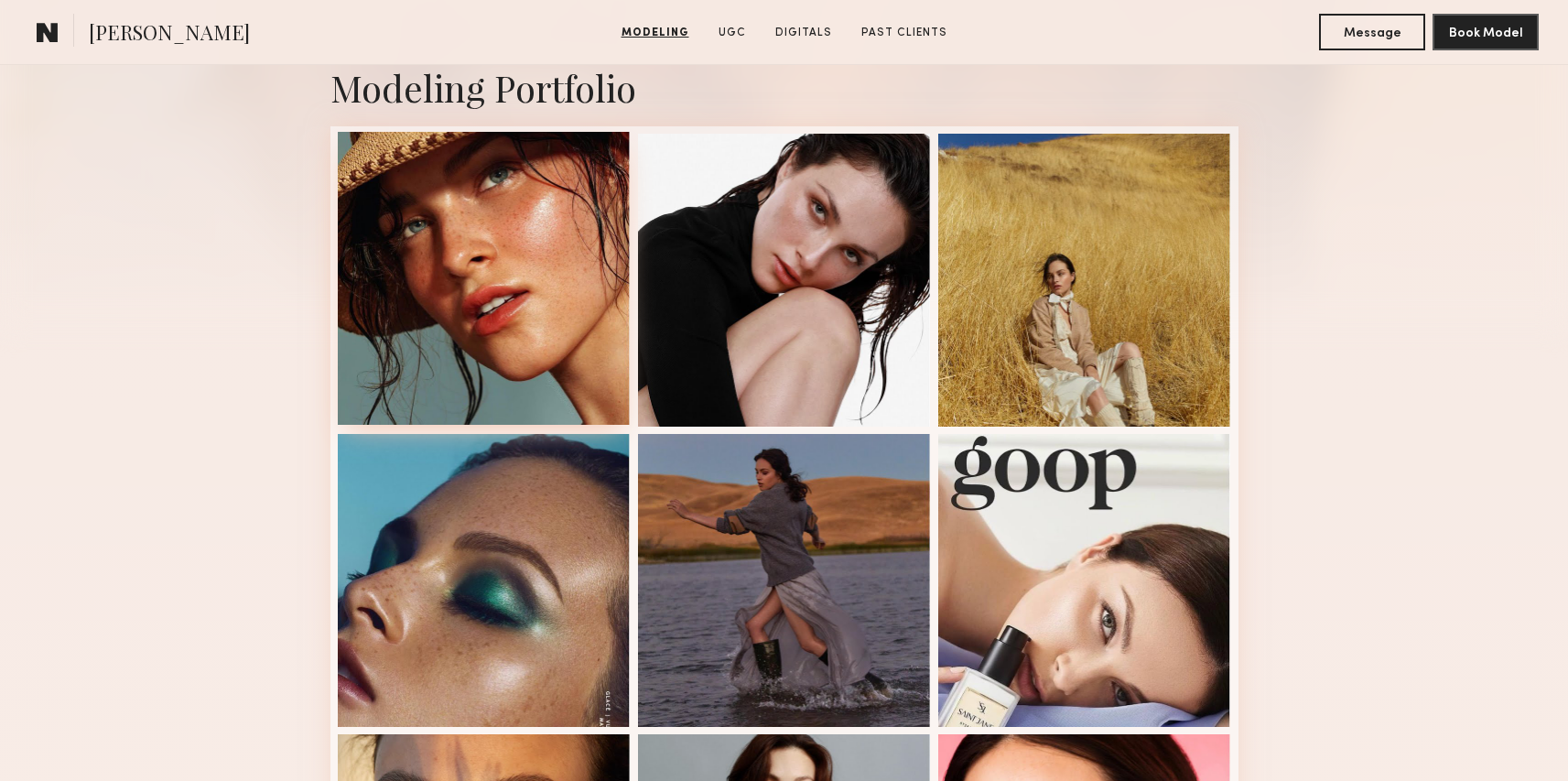
scroll to position [0, 0]
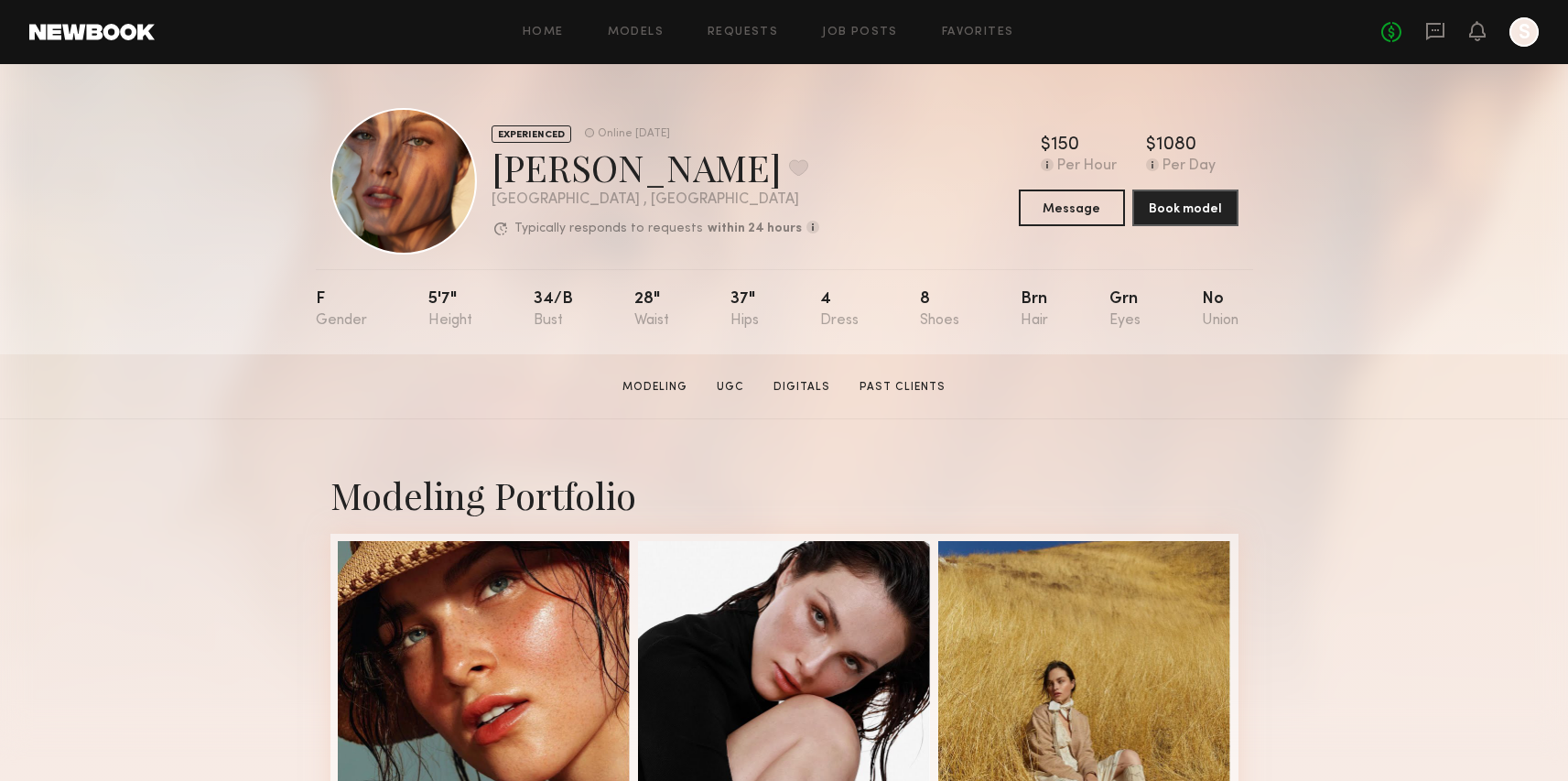
click at [671, 160] on div "Nicole C. Favorite" at bounding box center [655, 168] width 328 height 49
click at [789, 160] on button at bounding box center [799, 167] width 19 height 16
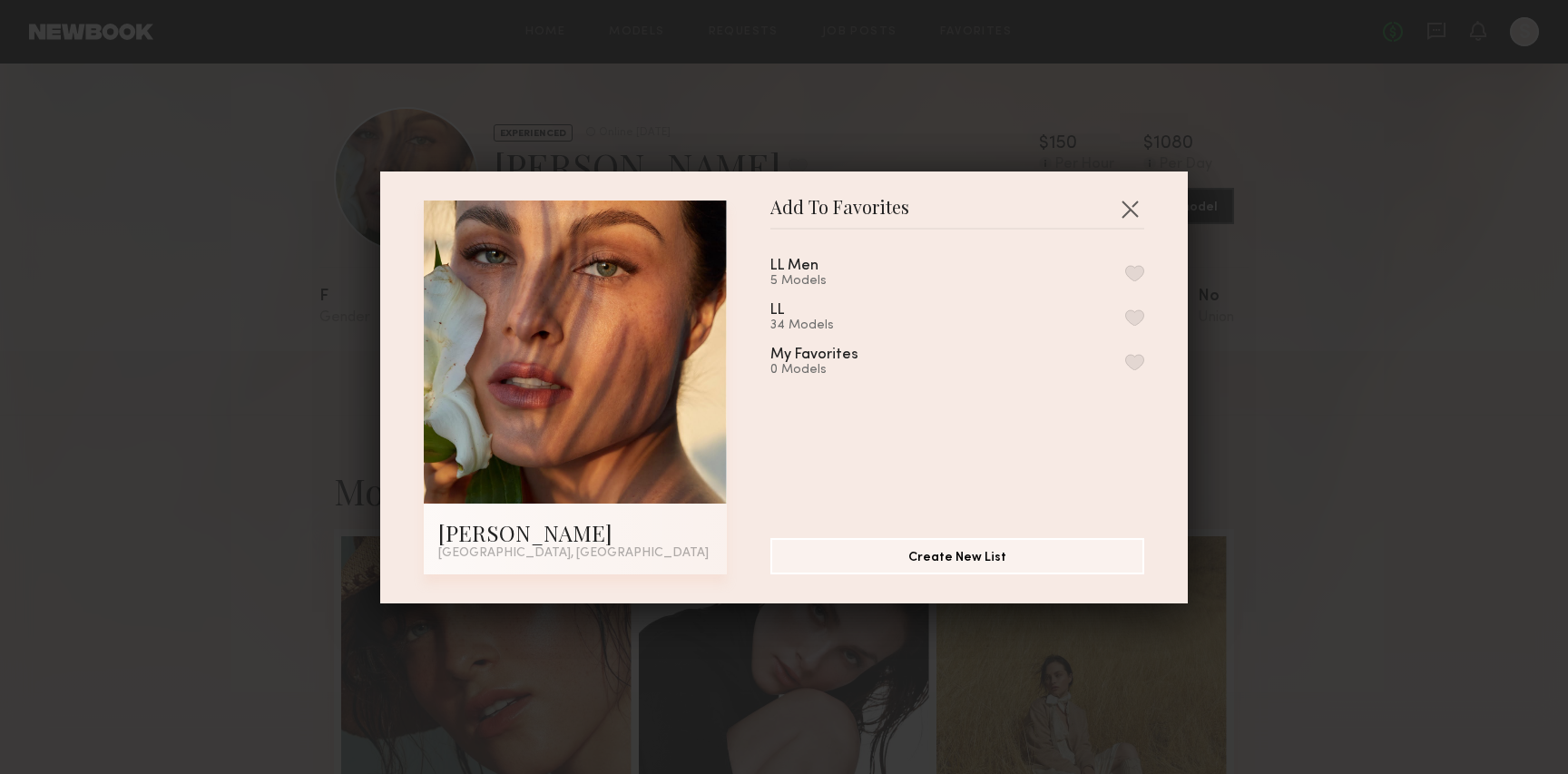
click at [945, 312] on div "LL 34 Models" at bounding box center [957, 318] width 374 height 30
click at [1125, 314] on button "button" at bounding box center [1134, 317] width 19 height 16
click at [1225, 153] on div "Add To Favorites Nicole C. Los Angeles, CA Add To Favorites LL Men 5 Models LL …" at bounding box center [784, 387] width 1568 height 774
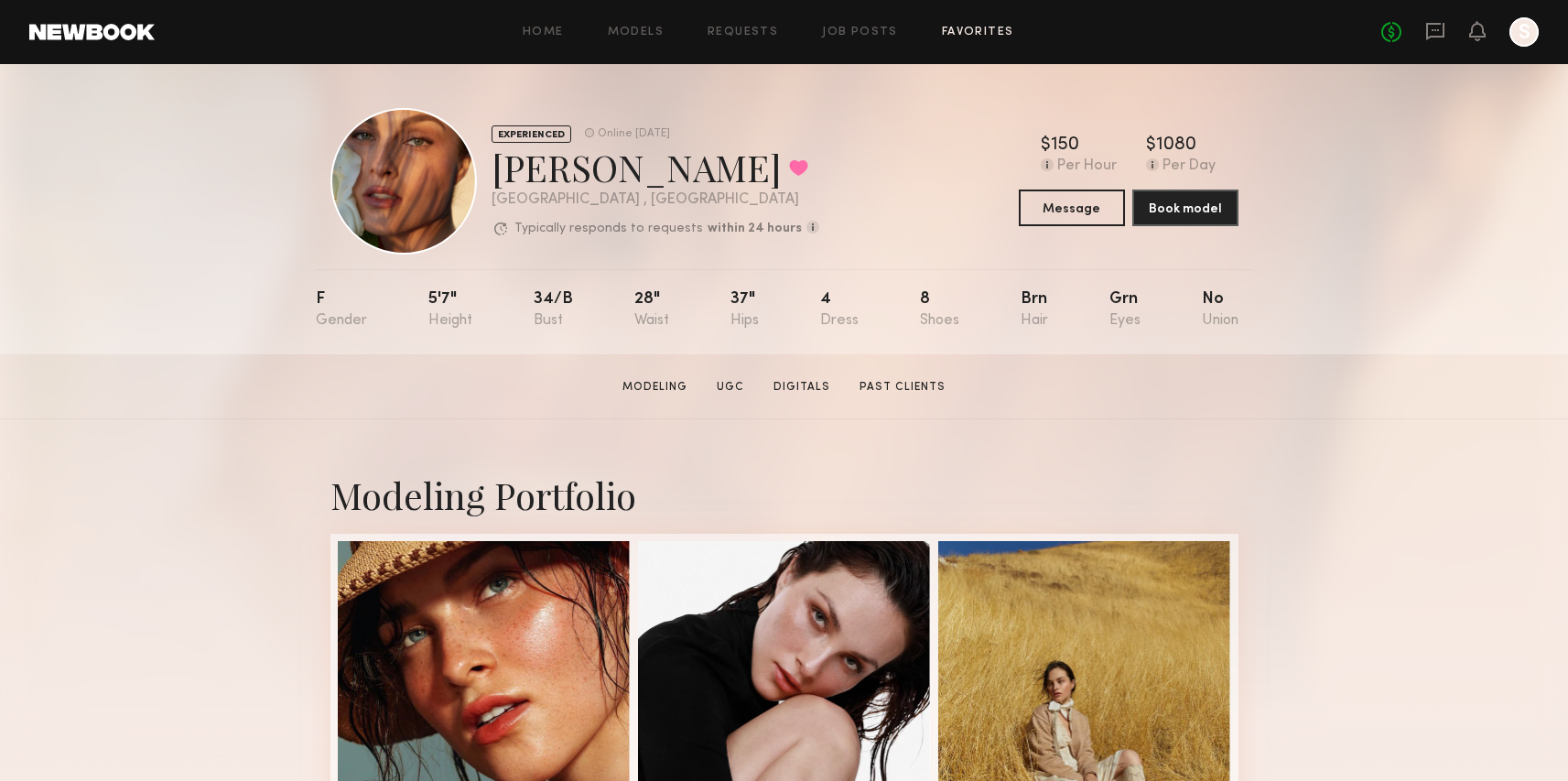
click at [951, 32] on link "Favorites" at bounding box center [978, 32] width 73 height 12
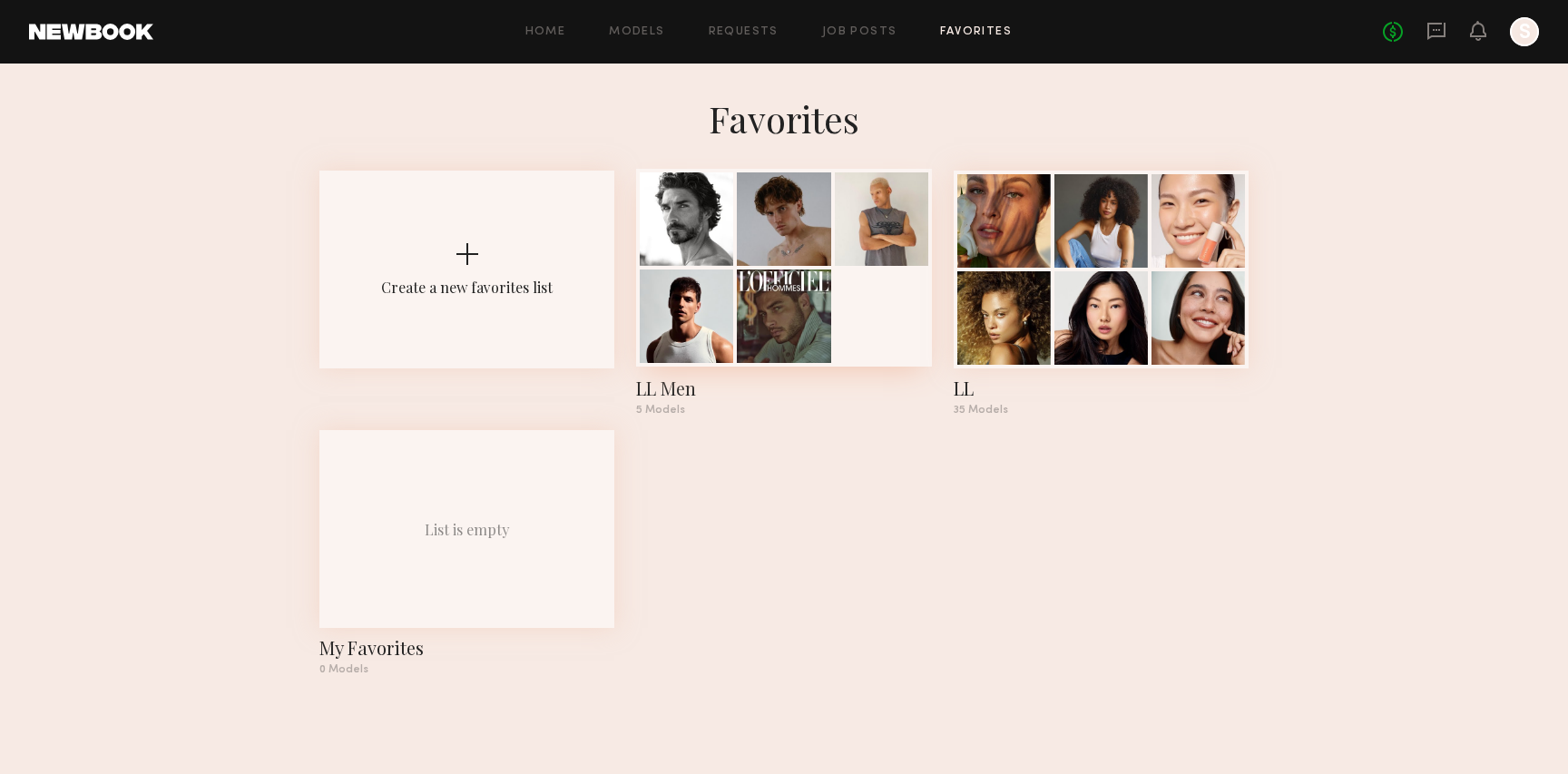
click at [707, 287] on div at bounding box center [686, 317] width 93 height 93
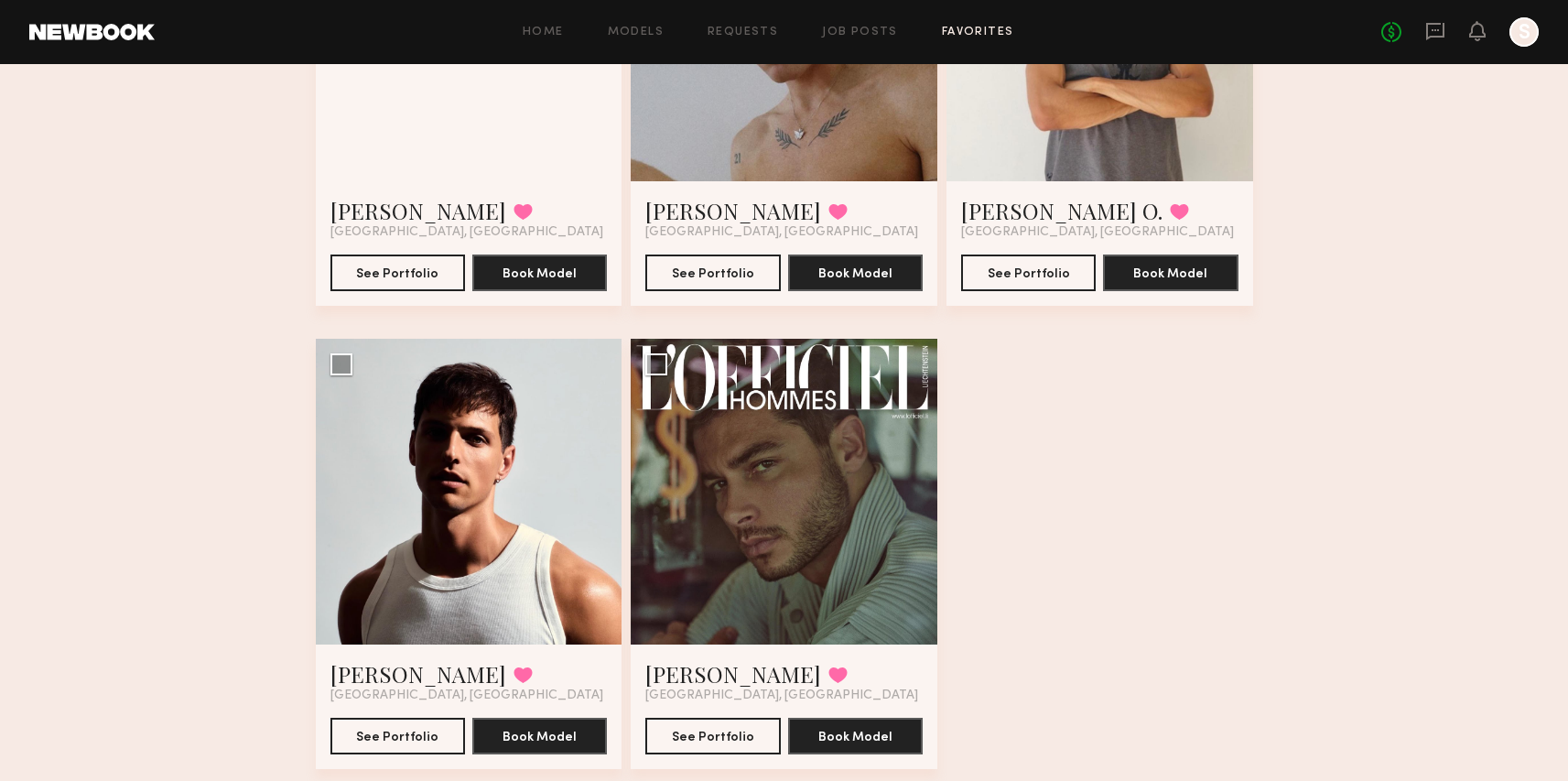
scroll to position [388, 0]
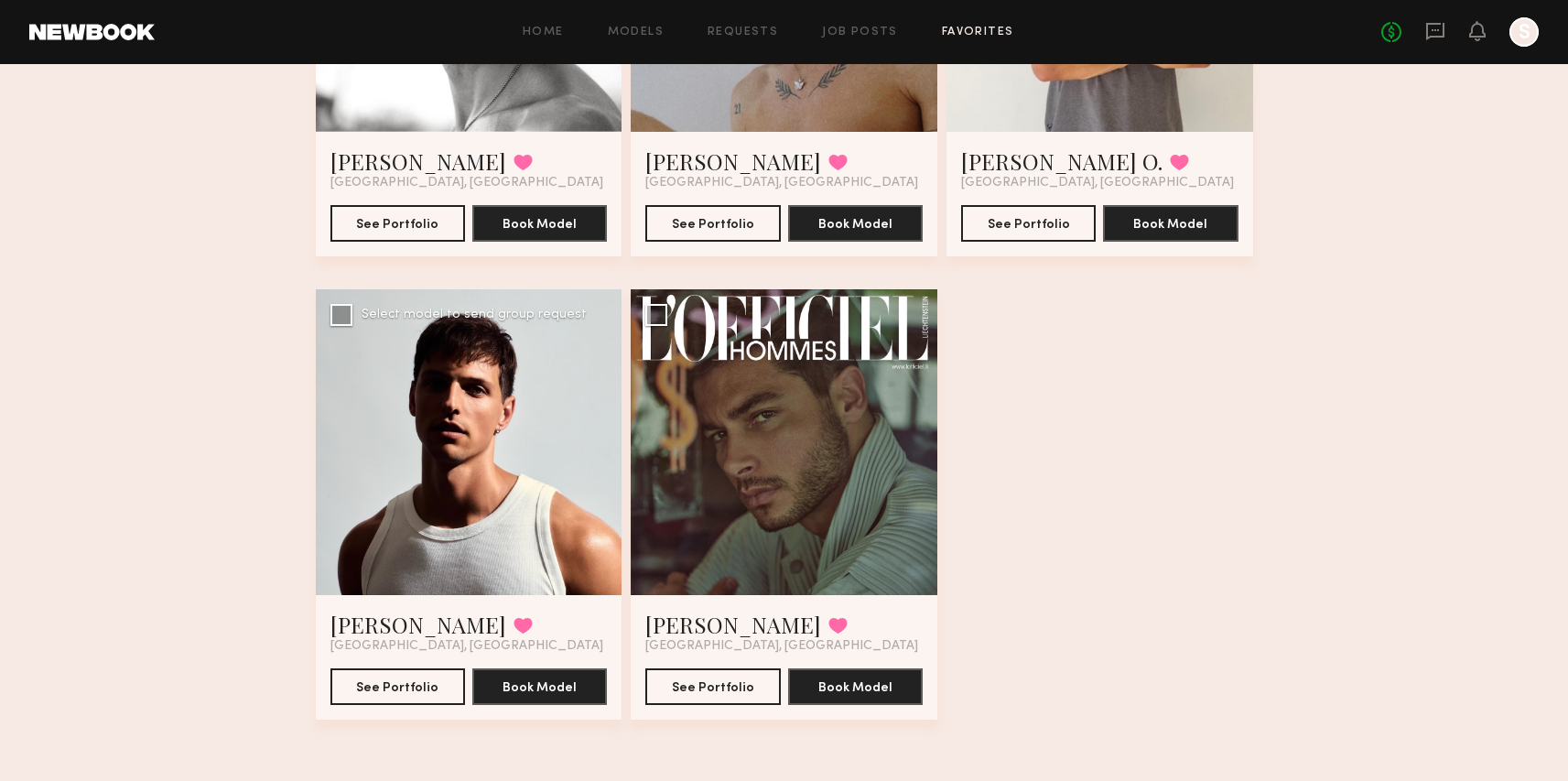
click at [371, 543] on div at bounding box center [469, 443] width 307 height 307
click at [402, 562] on div at bounding box center [469, 443] width 307 height 307
click at [452, 443] on div at bounding box center [469, 443] width 307 height 307
click at [453, 442] on div at bounding box center [469, 443] width 307 height 307
click at [384, 689] on button "See Portfolio" at bounding box center [397, 686] width 135 height 37
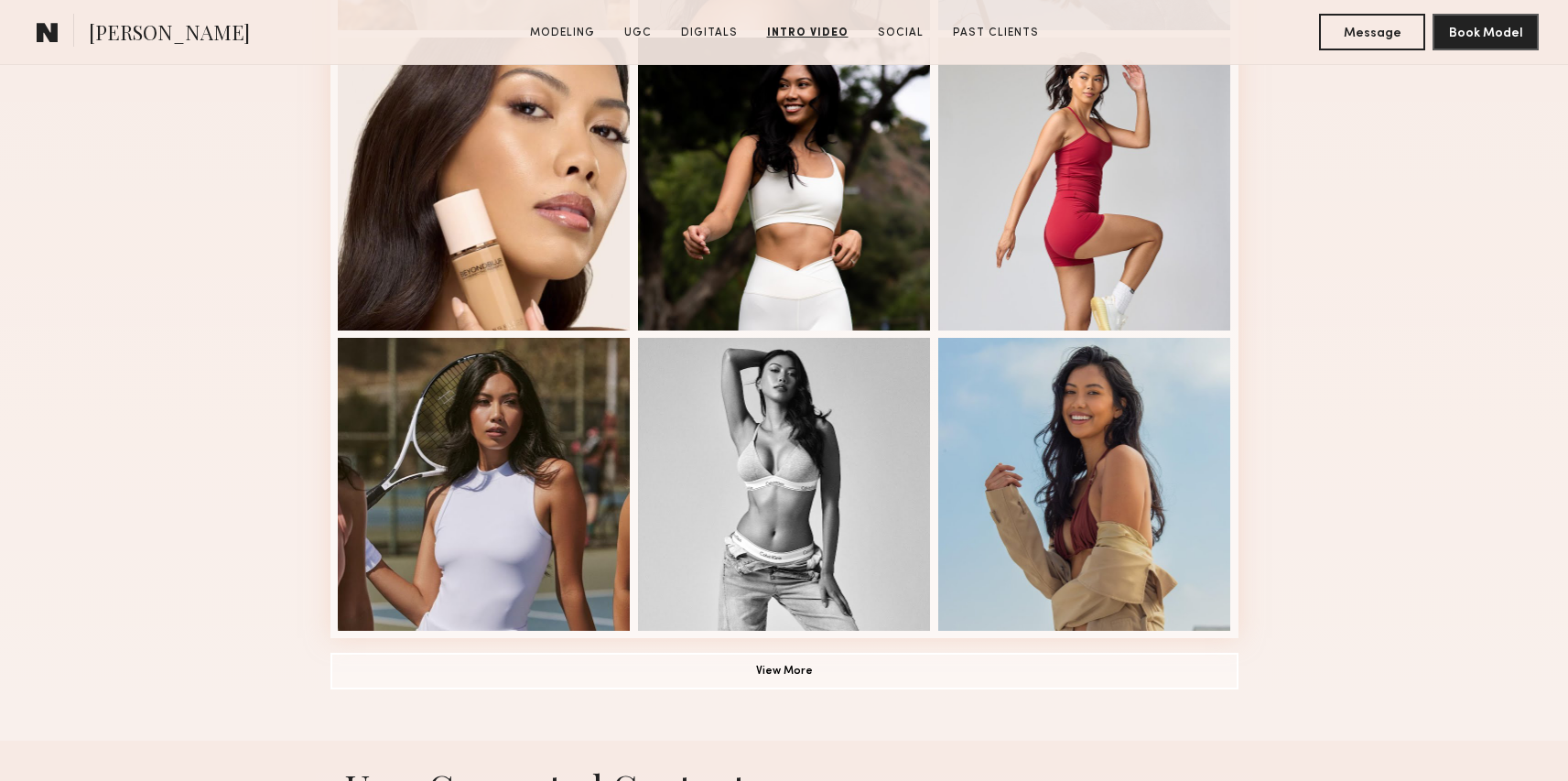
scroll to position [1017, 0]
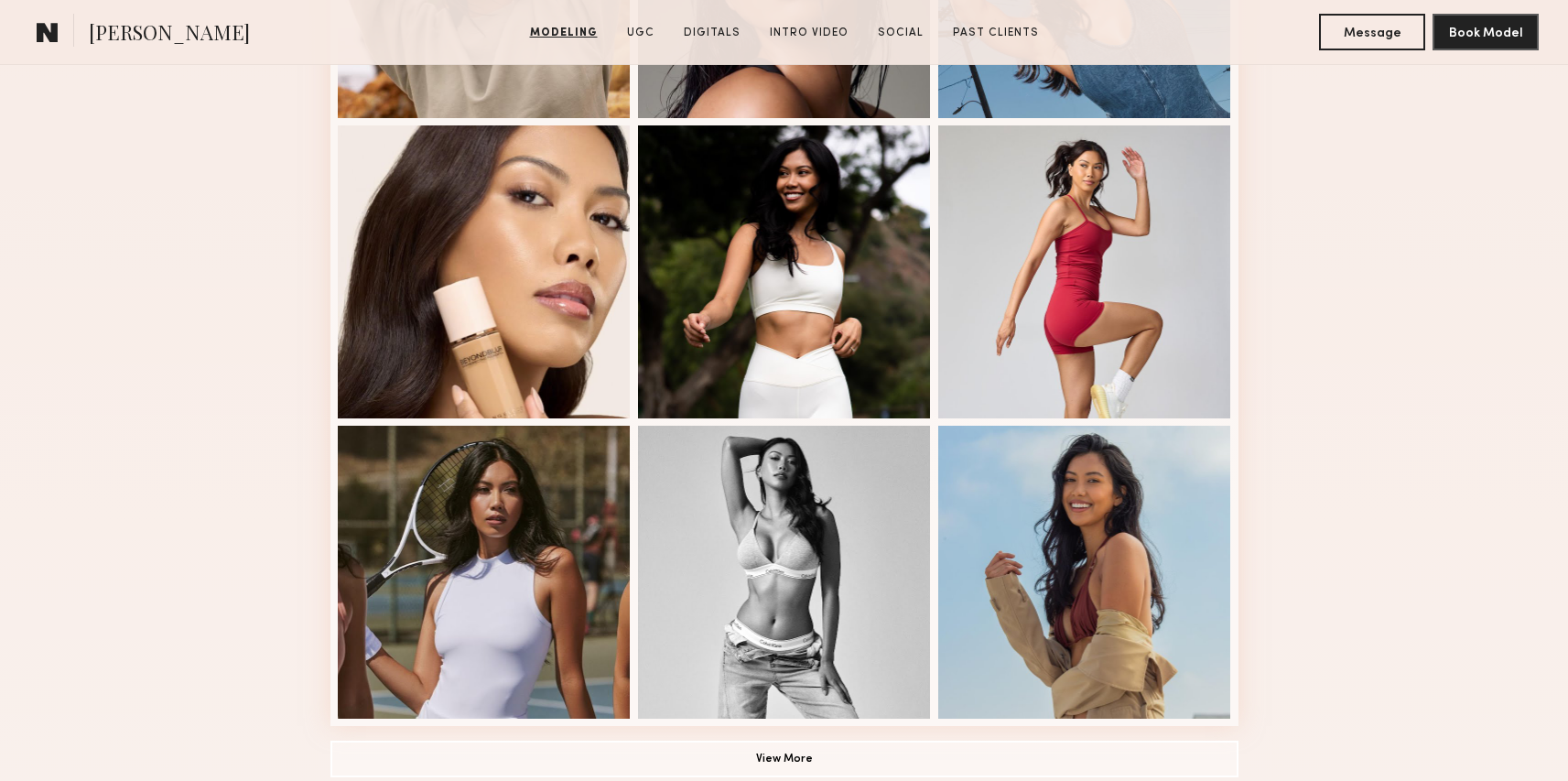
click at [549, 739] on div "Modeling Portfolio View More" at bounding box center [784, 116] width 908 height 1426
click at [558, 748] on button "View More" at bounding box center [784, 758] width 908 height 37
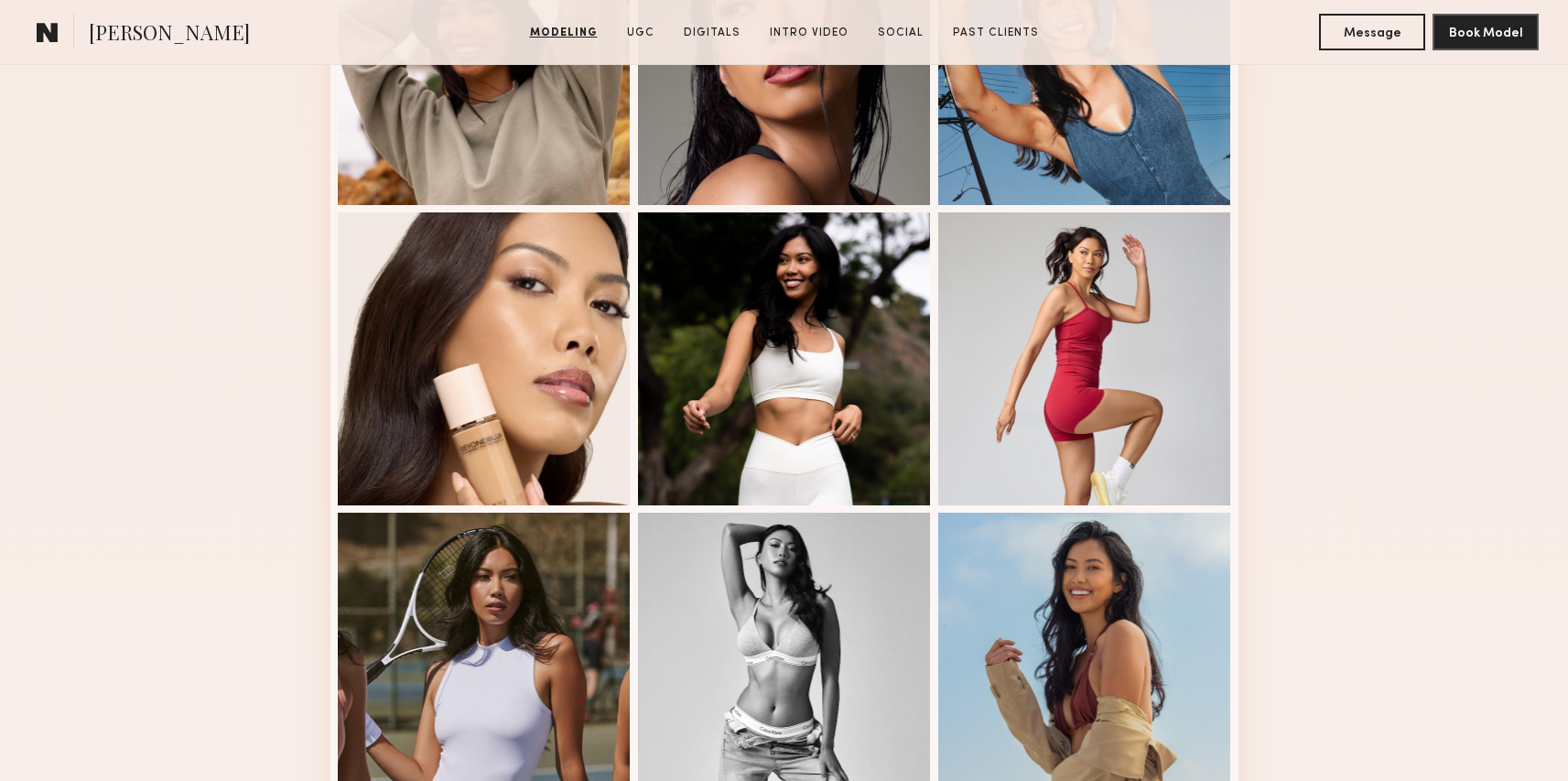
scroll to position [16, 0]
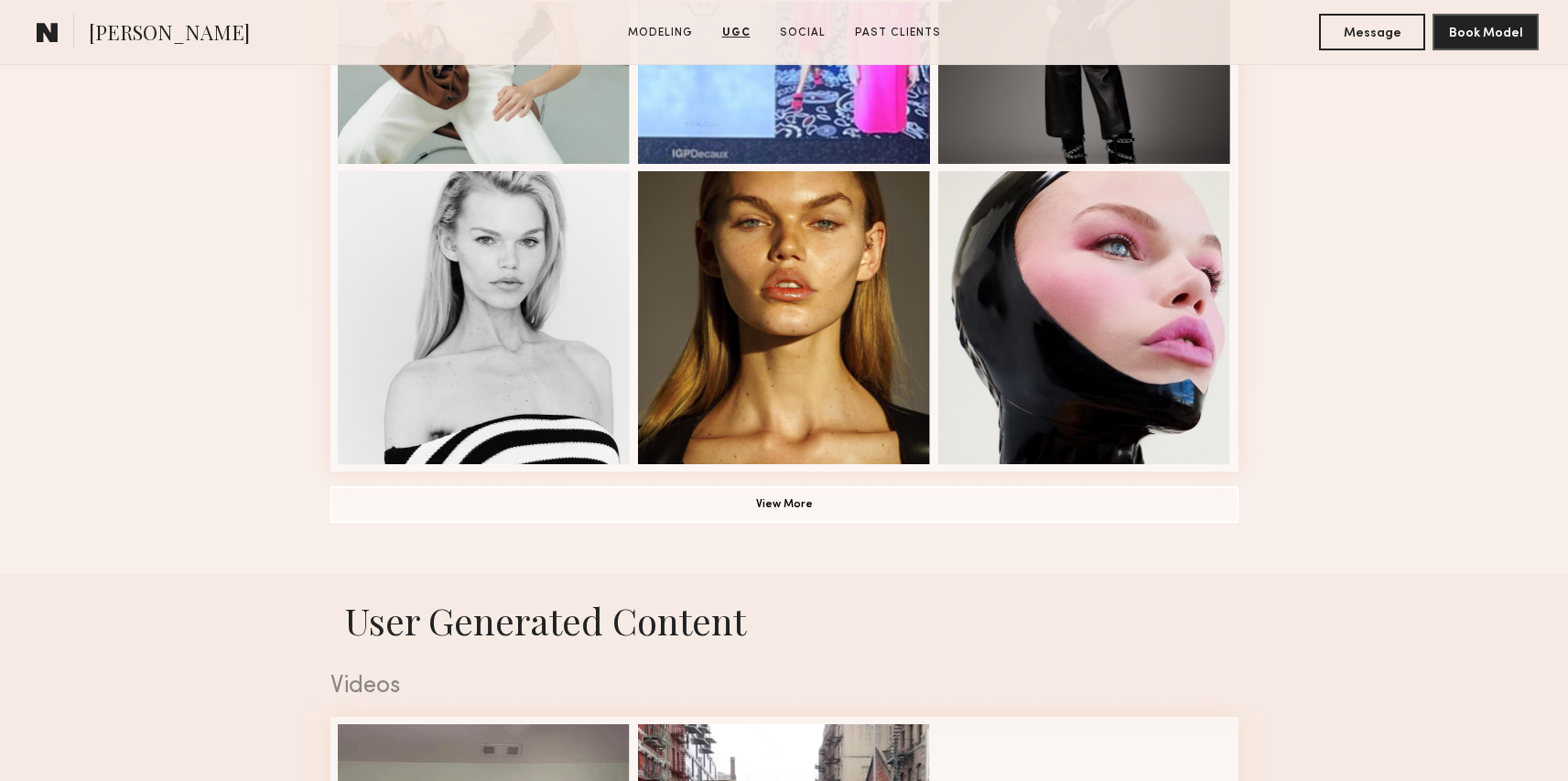
scroll to position [1117, 0]
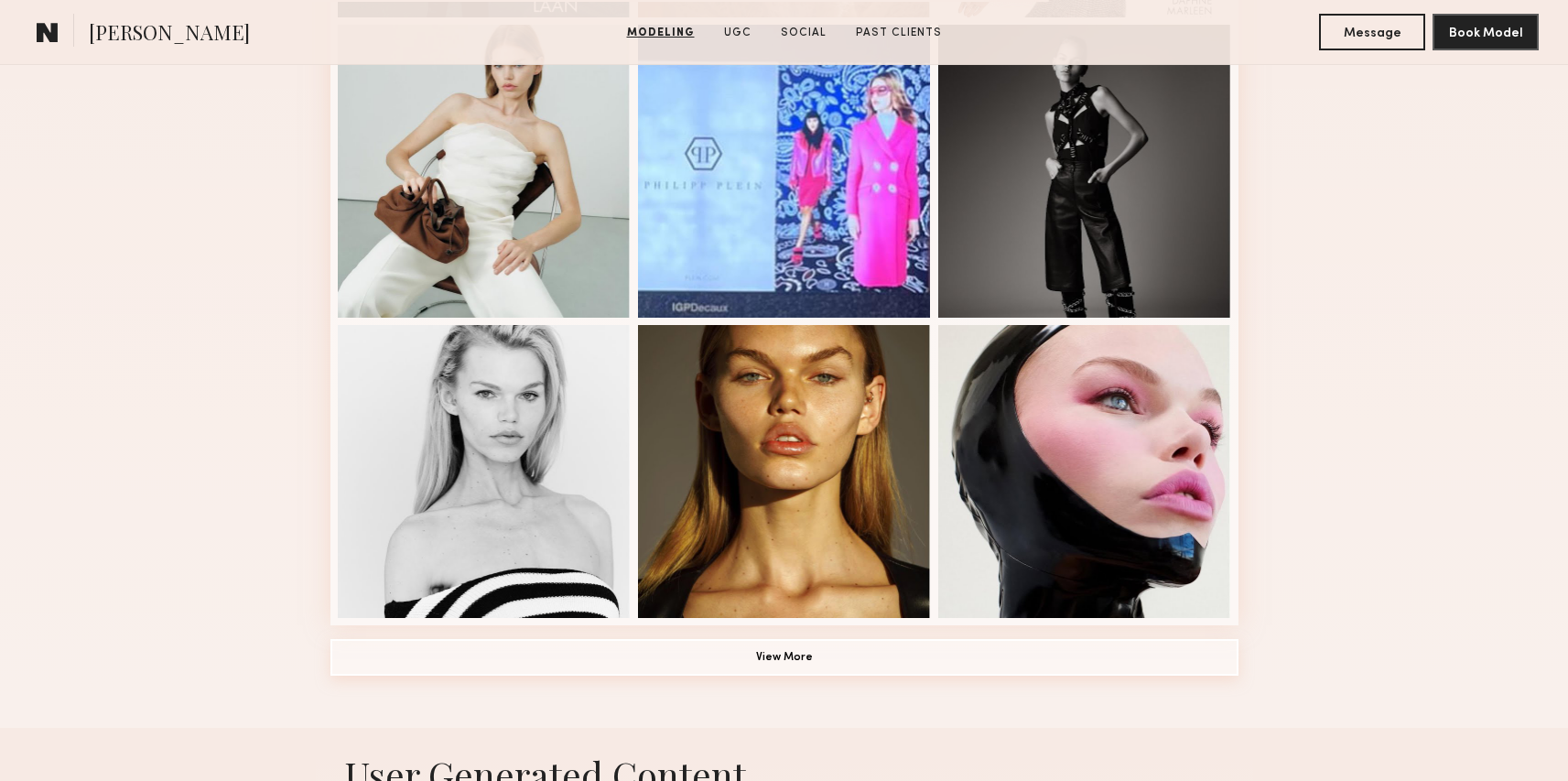
click at [394, 671] on button "View More" at bounding box center [784, 658] width 908 height 37
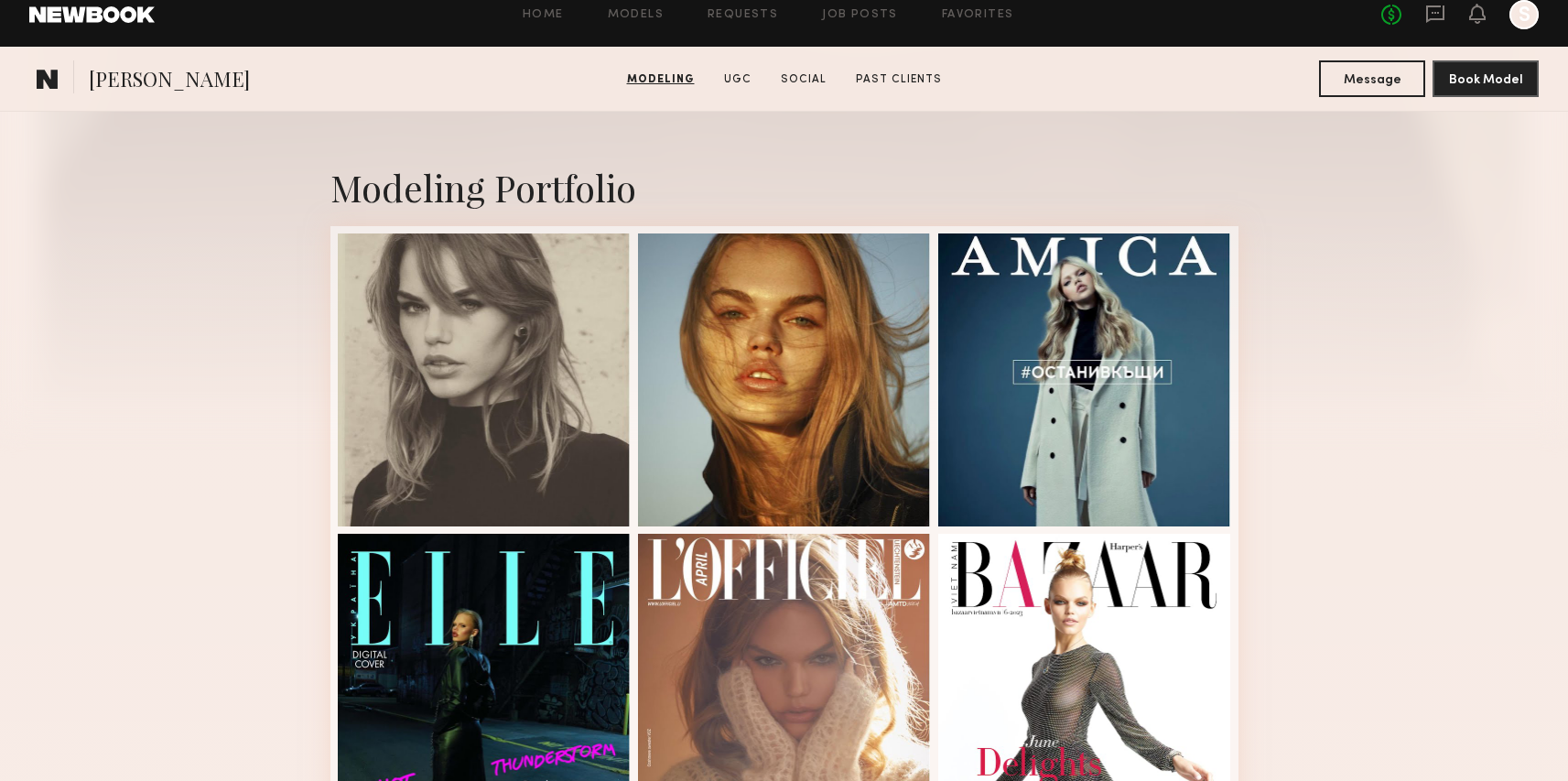
scroll to position [280, 0]
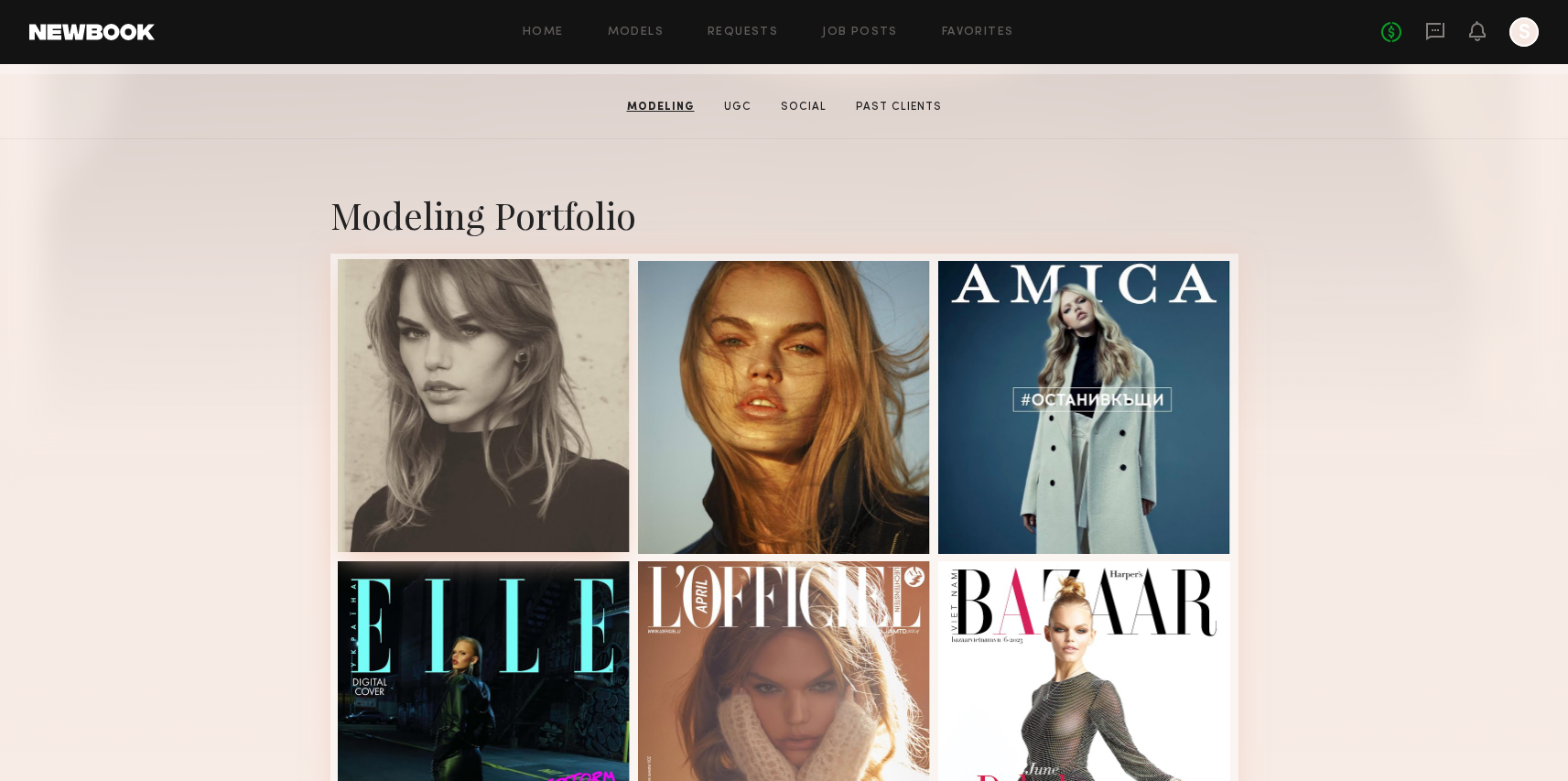
click at [437, 510] on div at bounding box center [484, 405] width 293 height 293
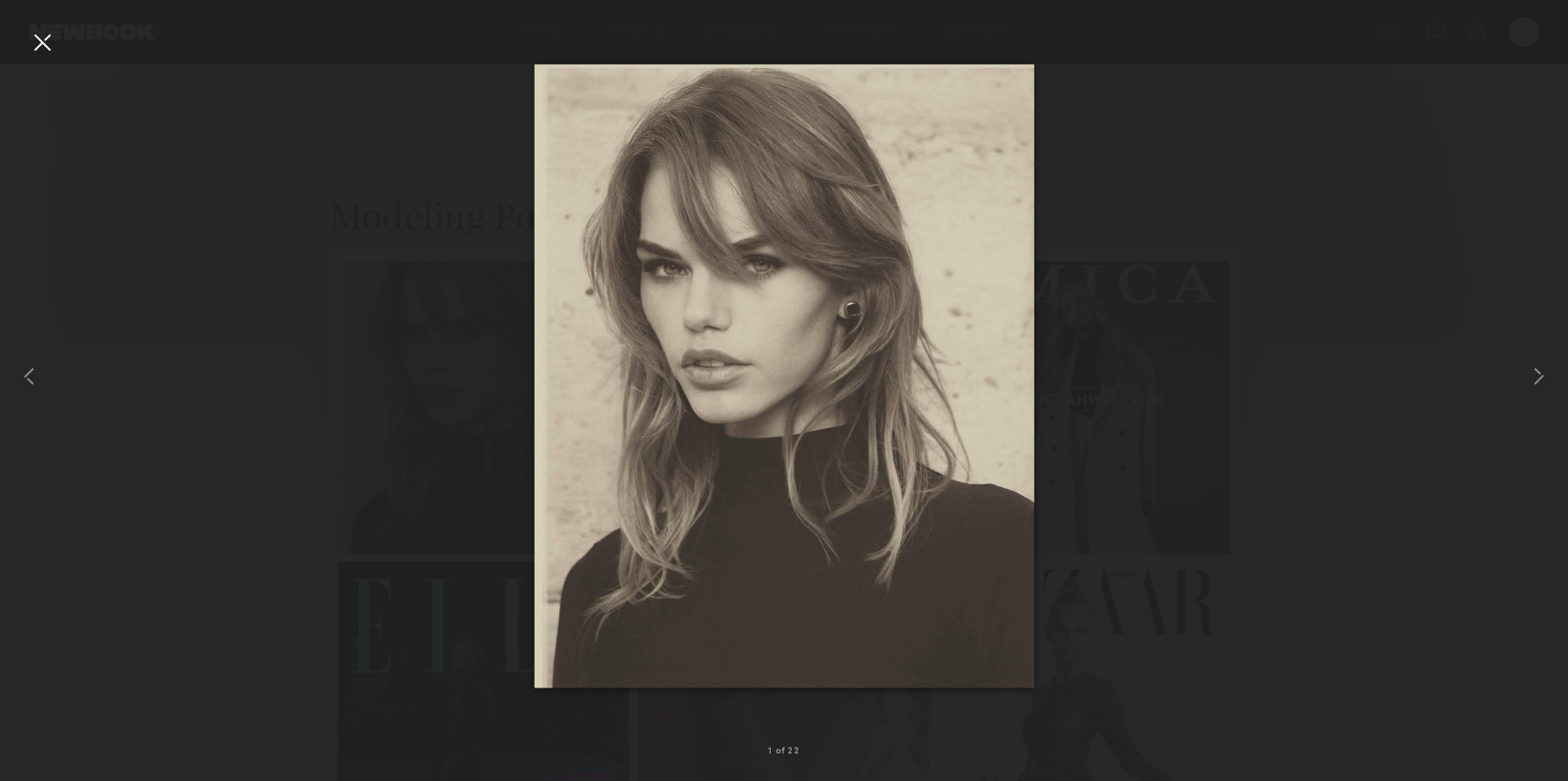
click at [28, 49] on div at bounding box center [41, 41] width 29 height 29
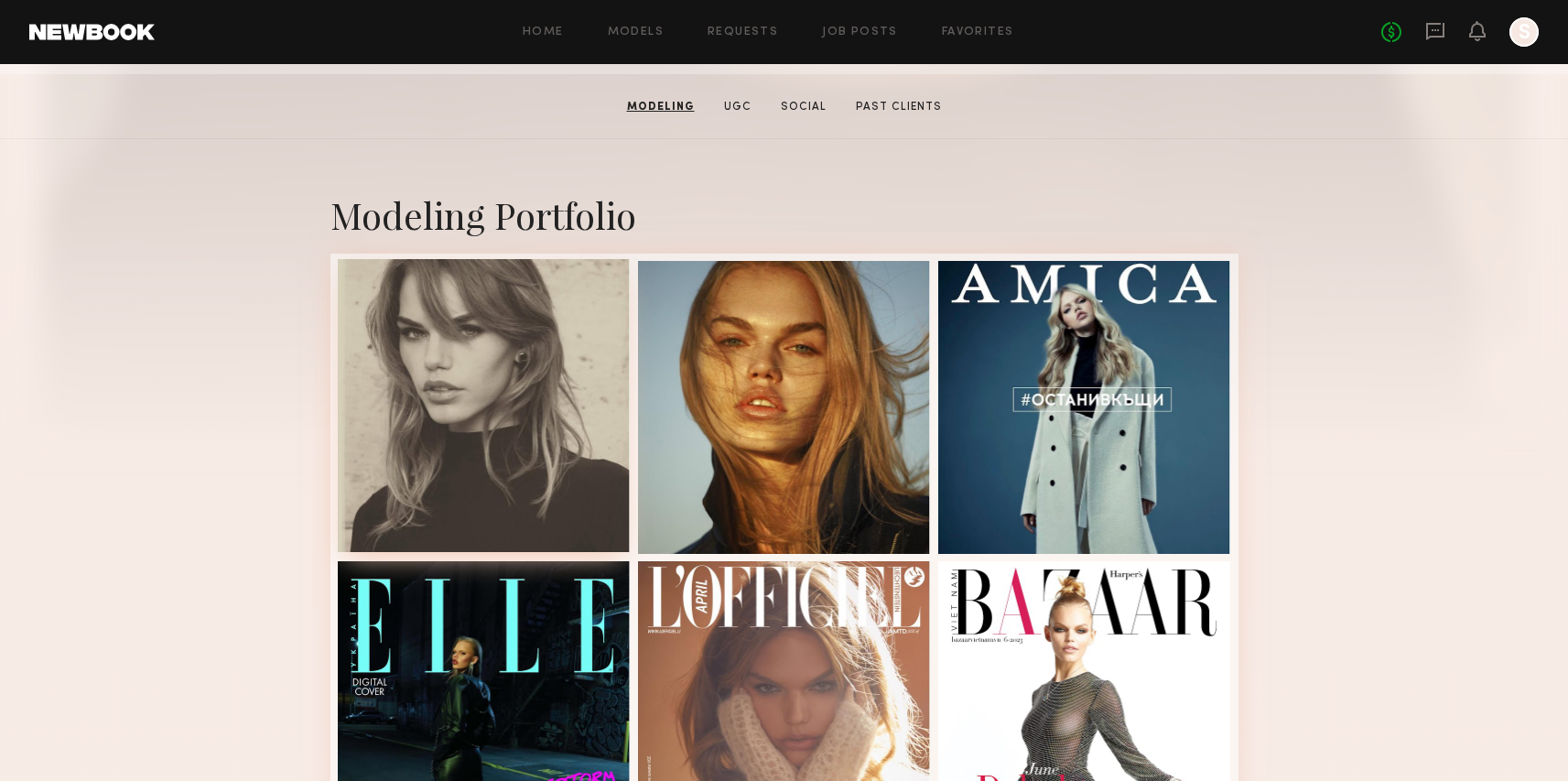
click at [460, 399] on div at bounding box center [484, 405] width 293 height 293
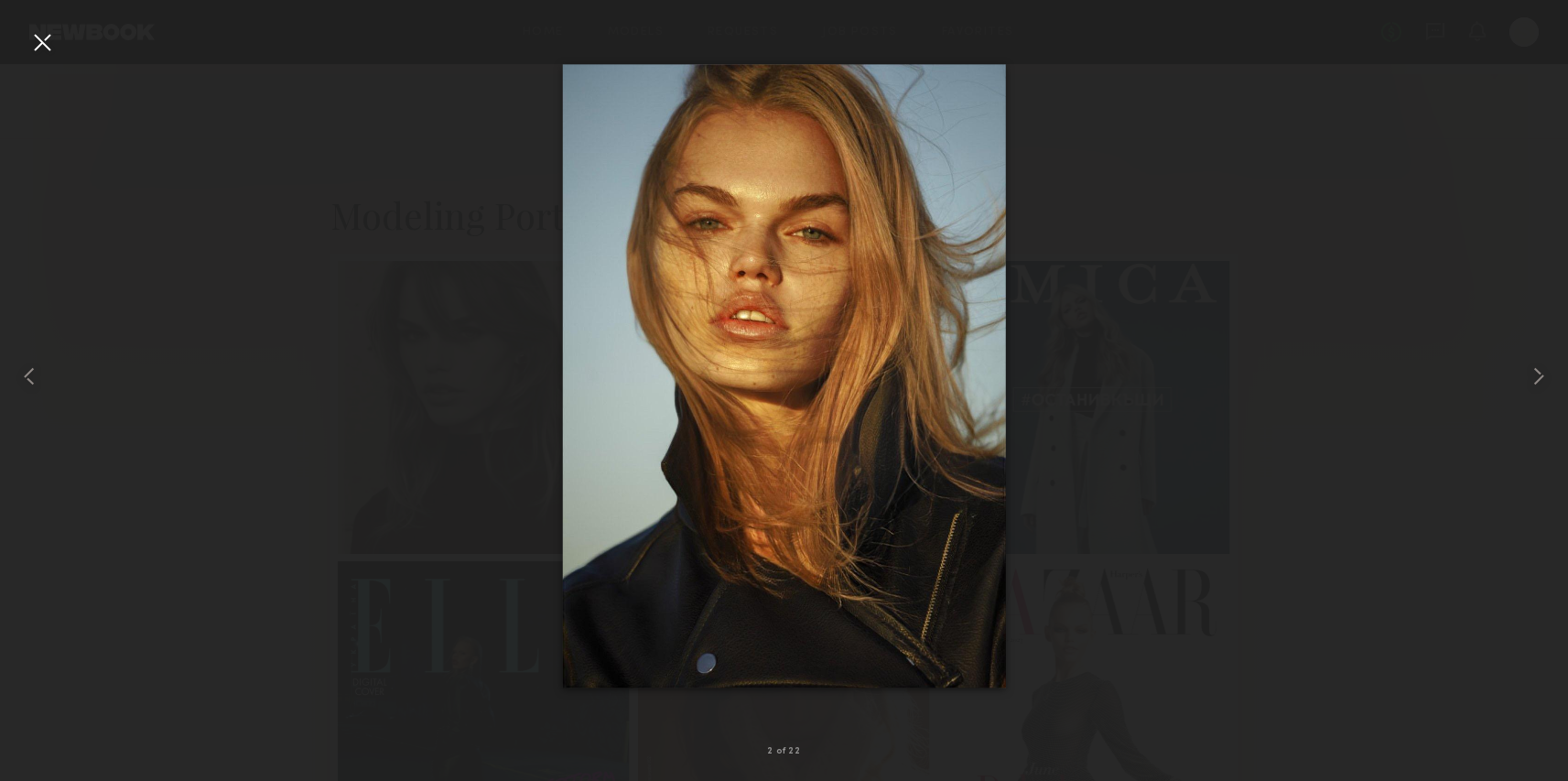
click at [32, 49] on div at bounding box center [41, 41] width 29 height 29
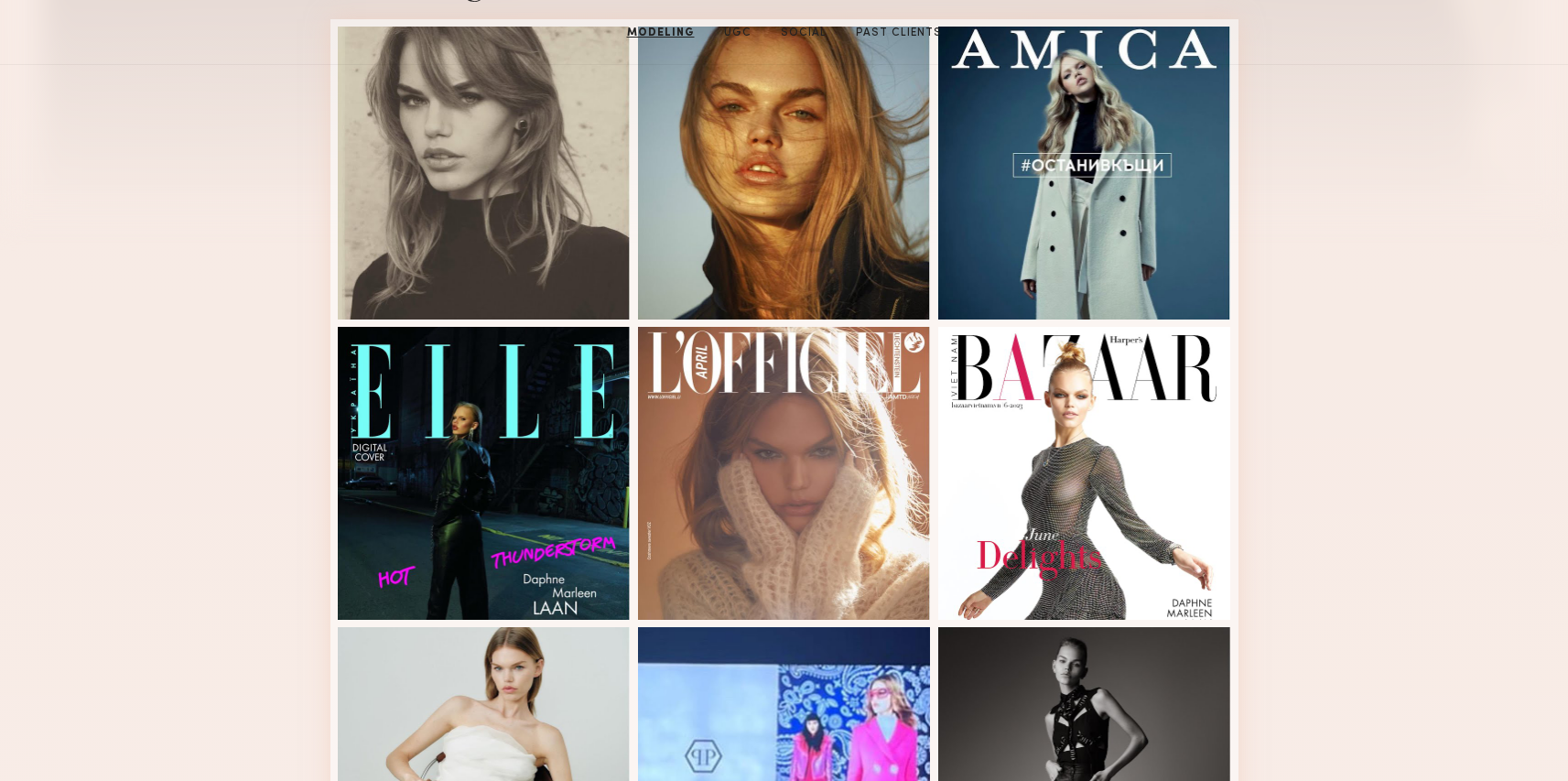
scroll to position [544, 0]
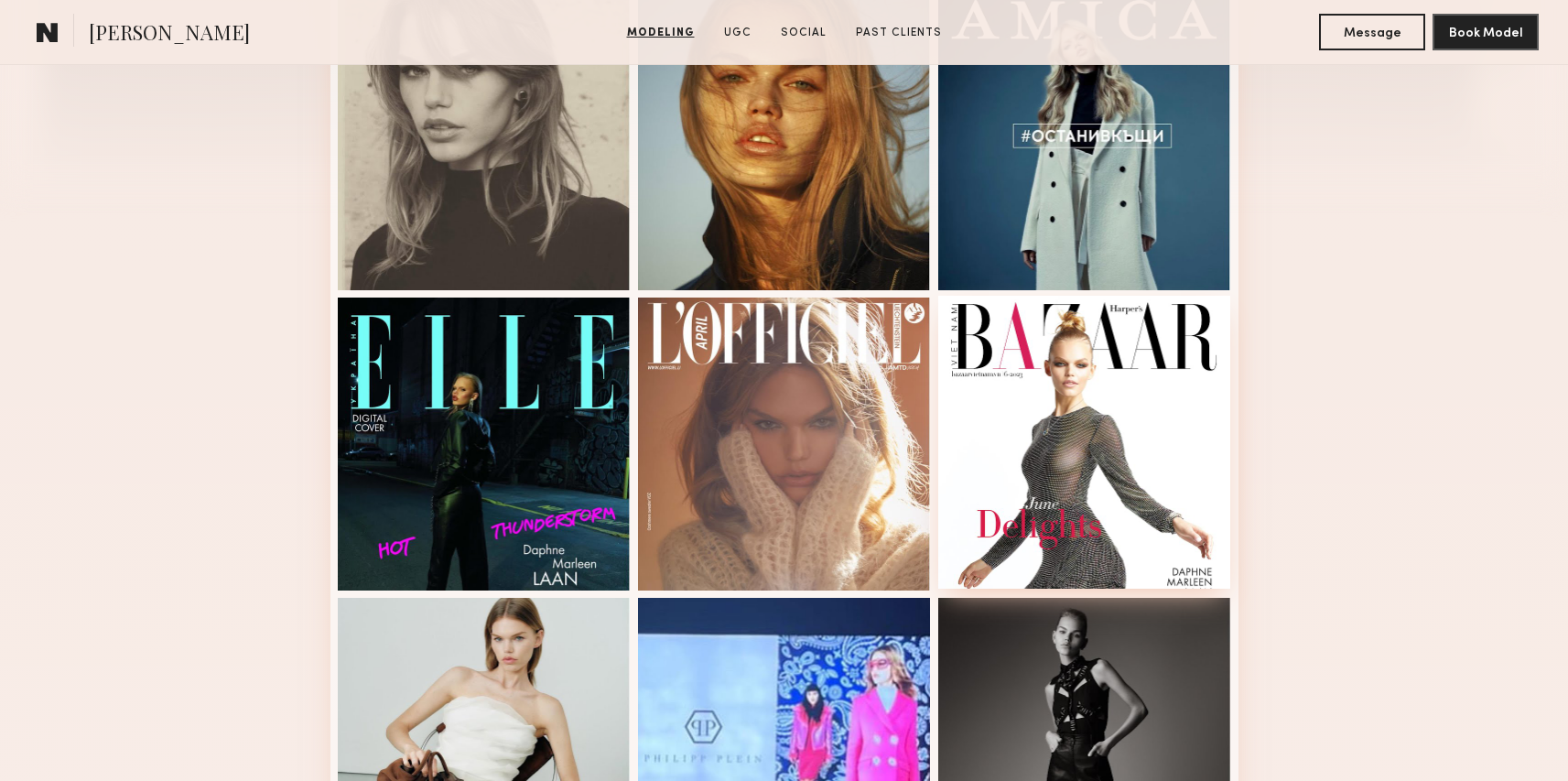
click at [1127, 566] on div at bounding box center [1084, 442] width 293 height 293
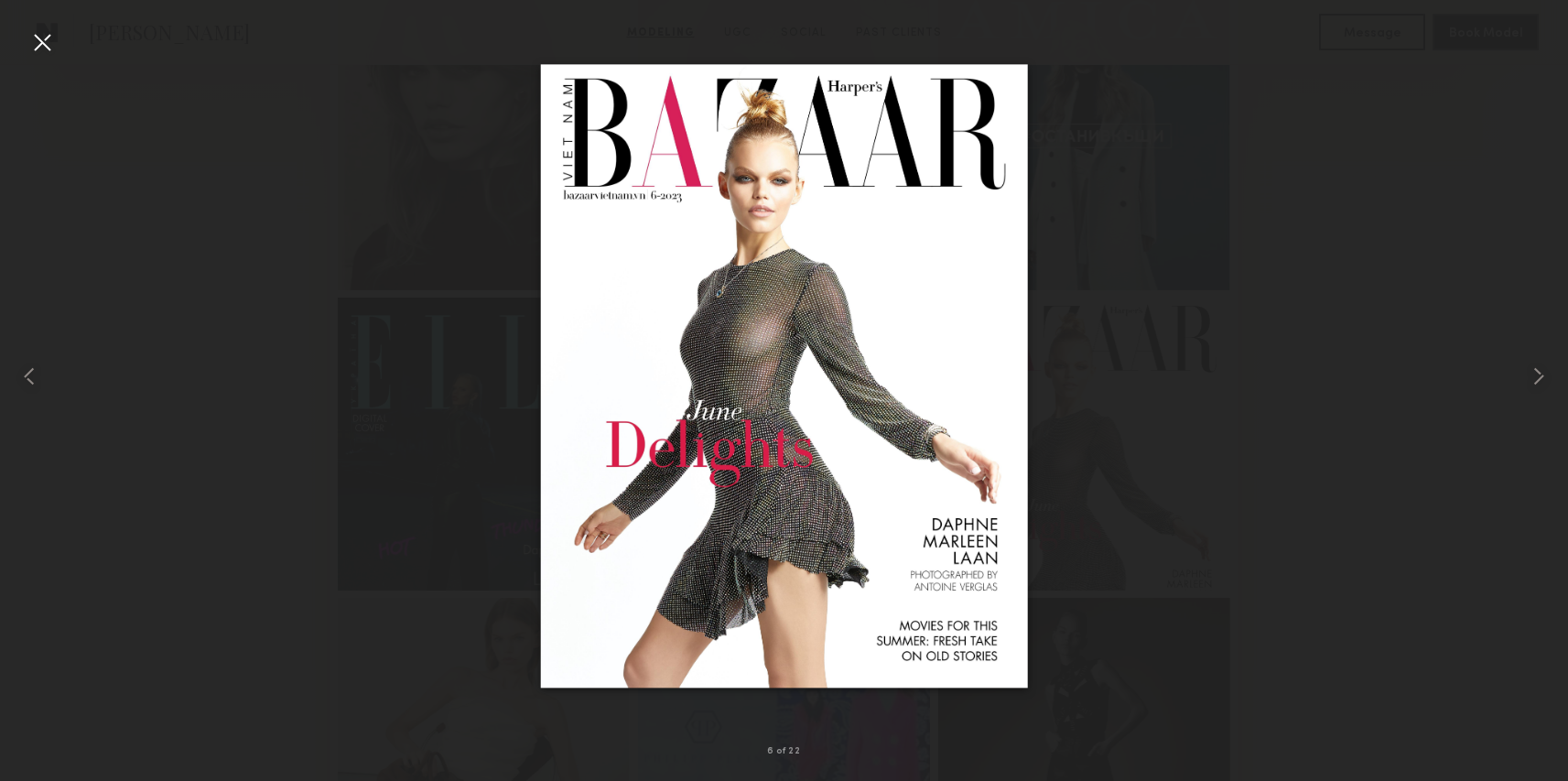
click at [34, 54] on div at bounding box center [41, 41] width 29 height 29
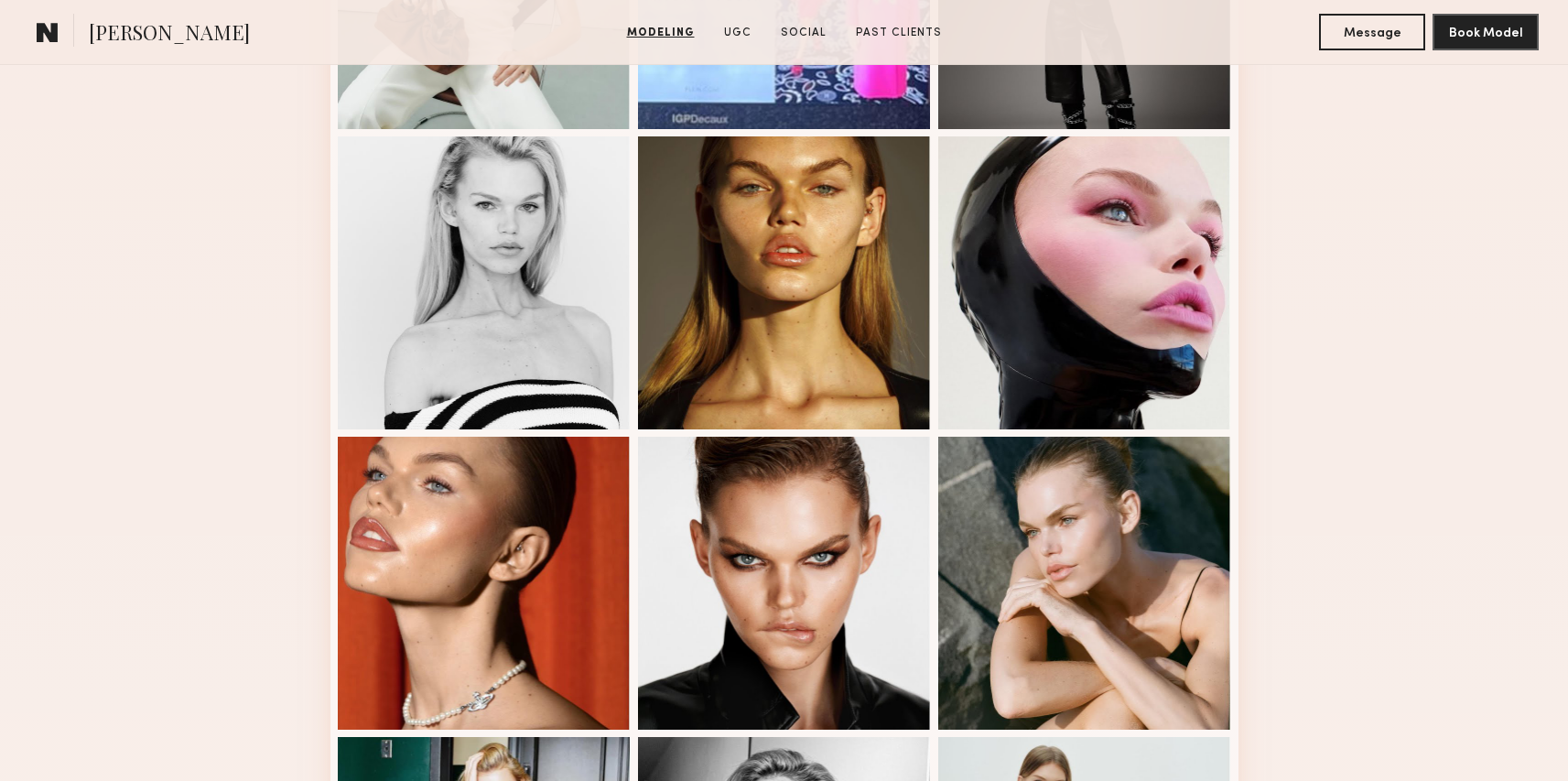
scroll to position [1304, 0]
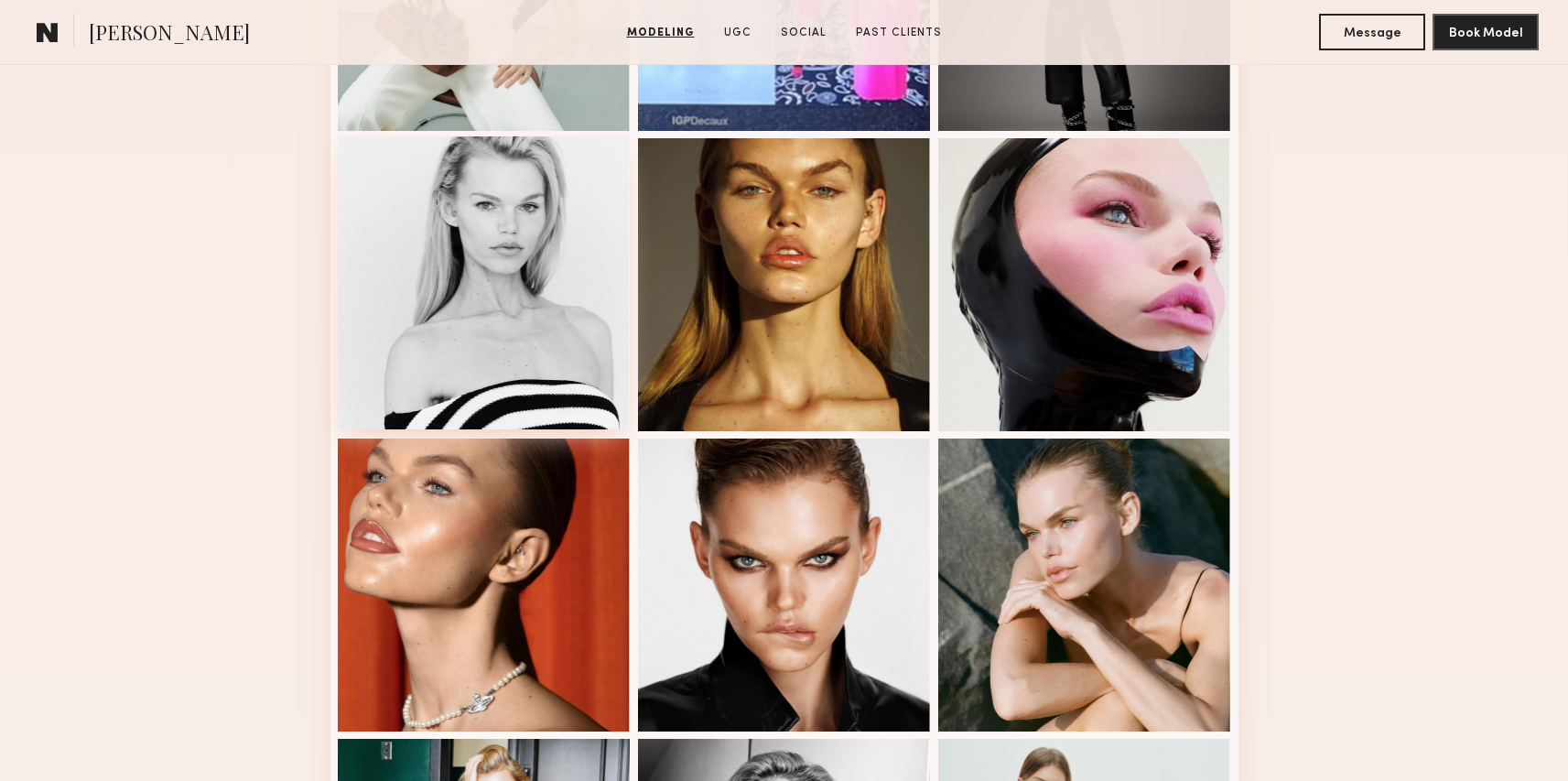
click at [608, 264] on div at bounding box center [484, 283] width 293 height 293
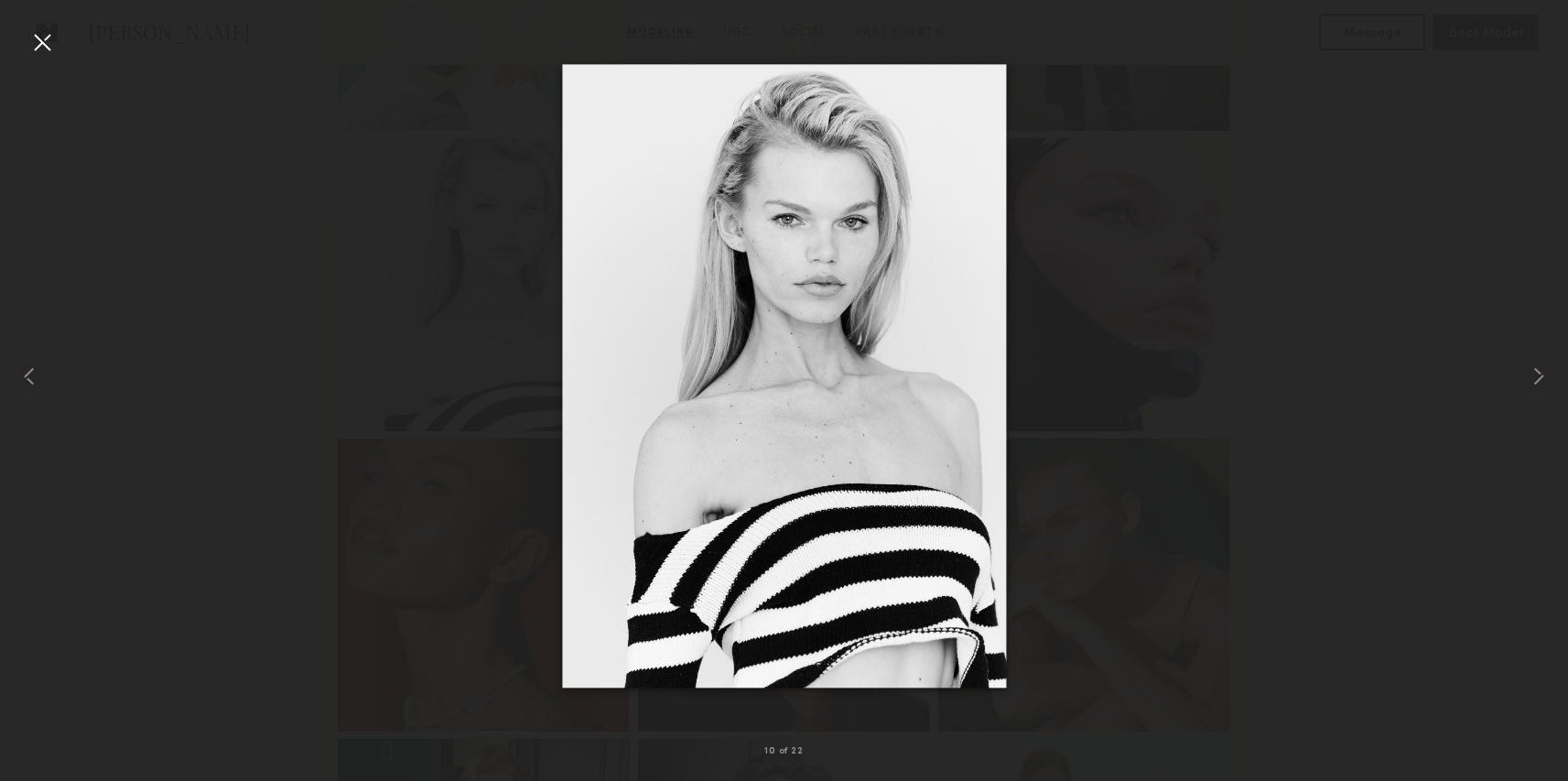
click at [364, 419] on div at bounding box center [784, 376] width 1568 height 693
click at [34, 41] on div at bounding box center [41, 41] width 29 height 29
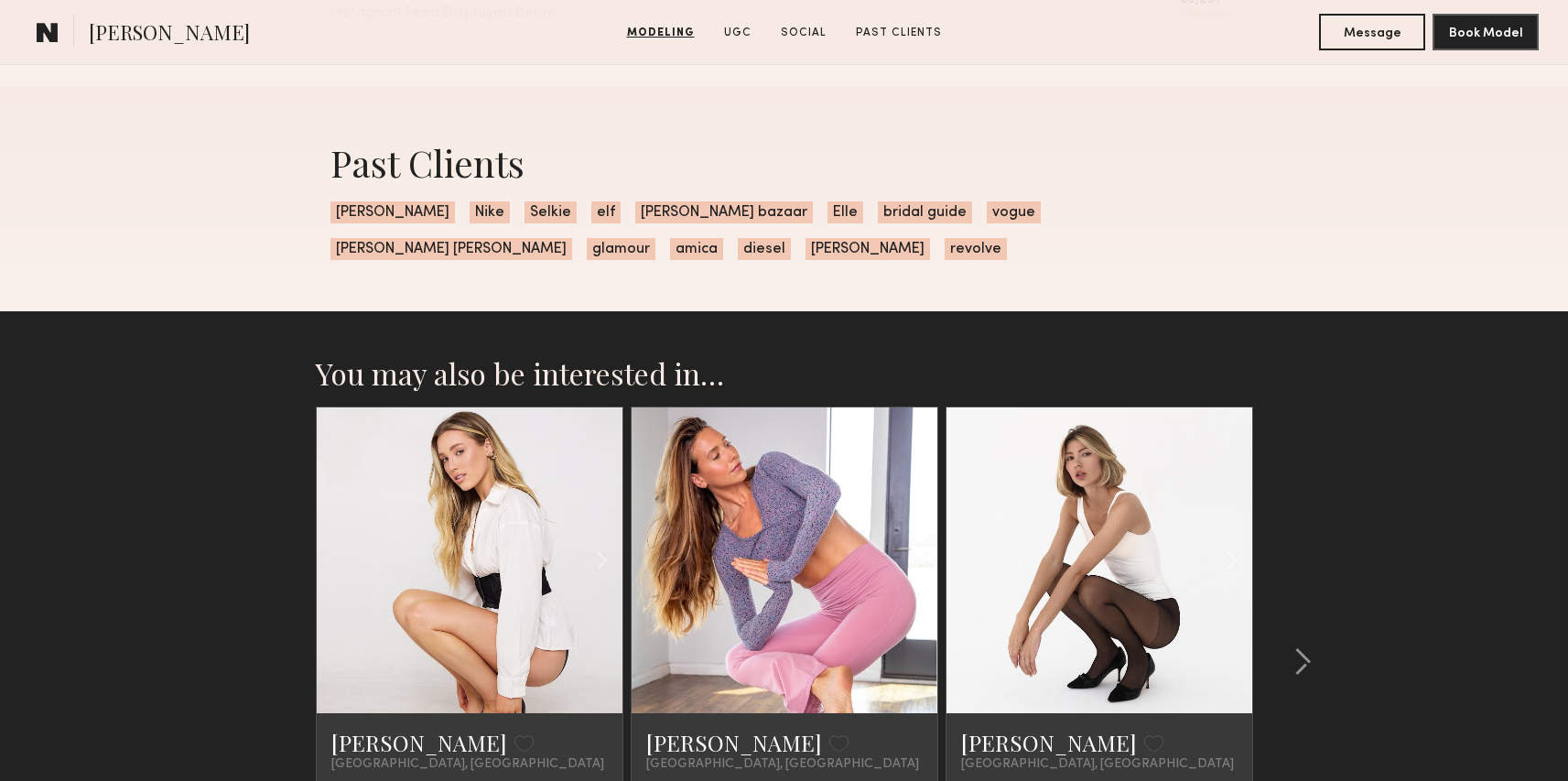
scroll to position [3845, 0]
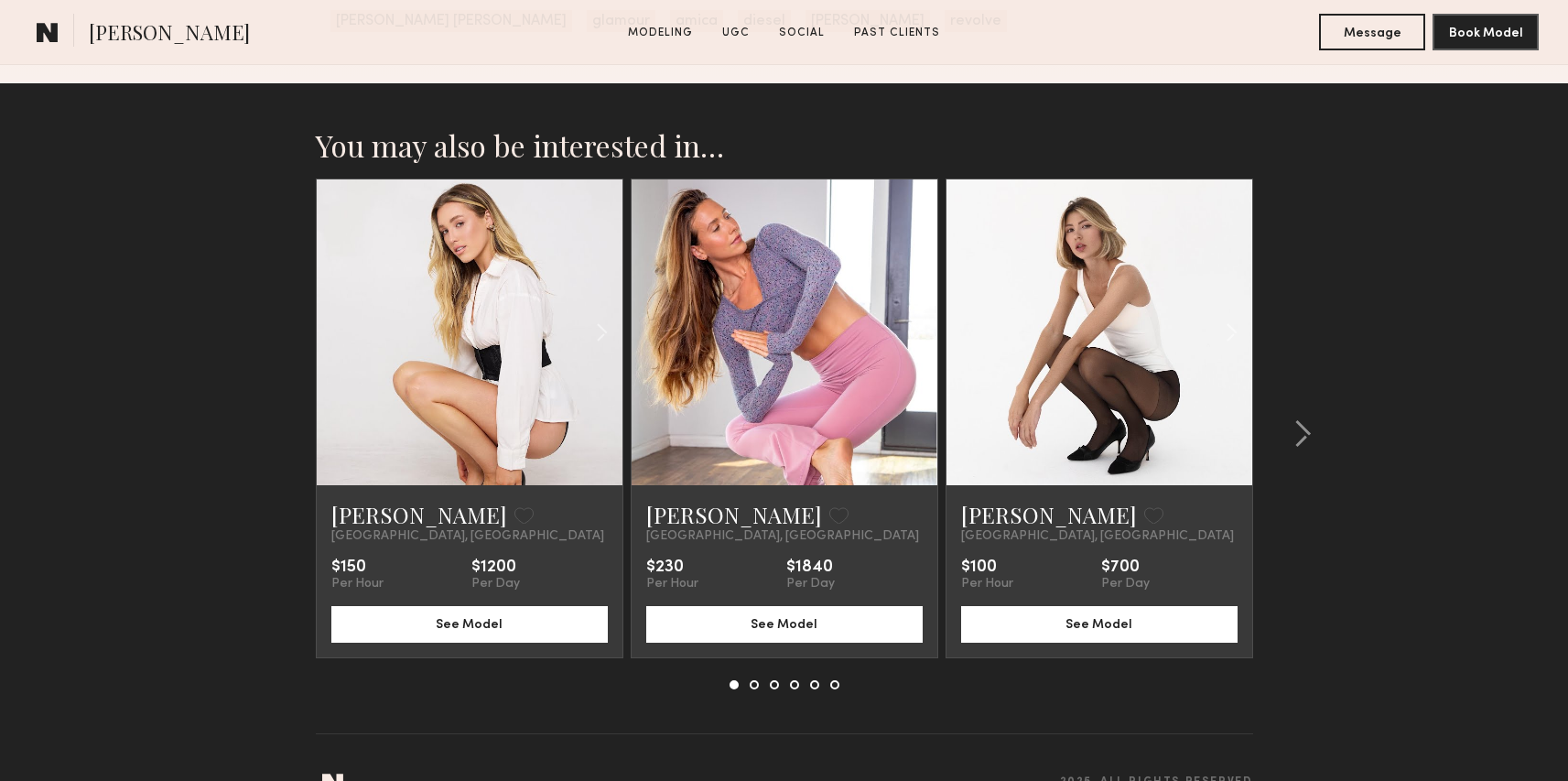
click at [1148, 422] on link at bounding box center [1099, 333] width 105 height 306
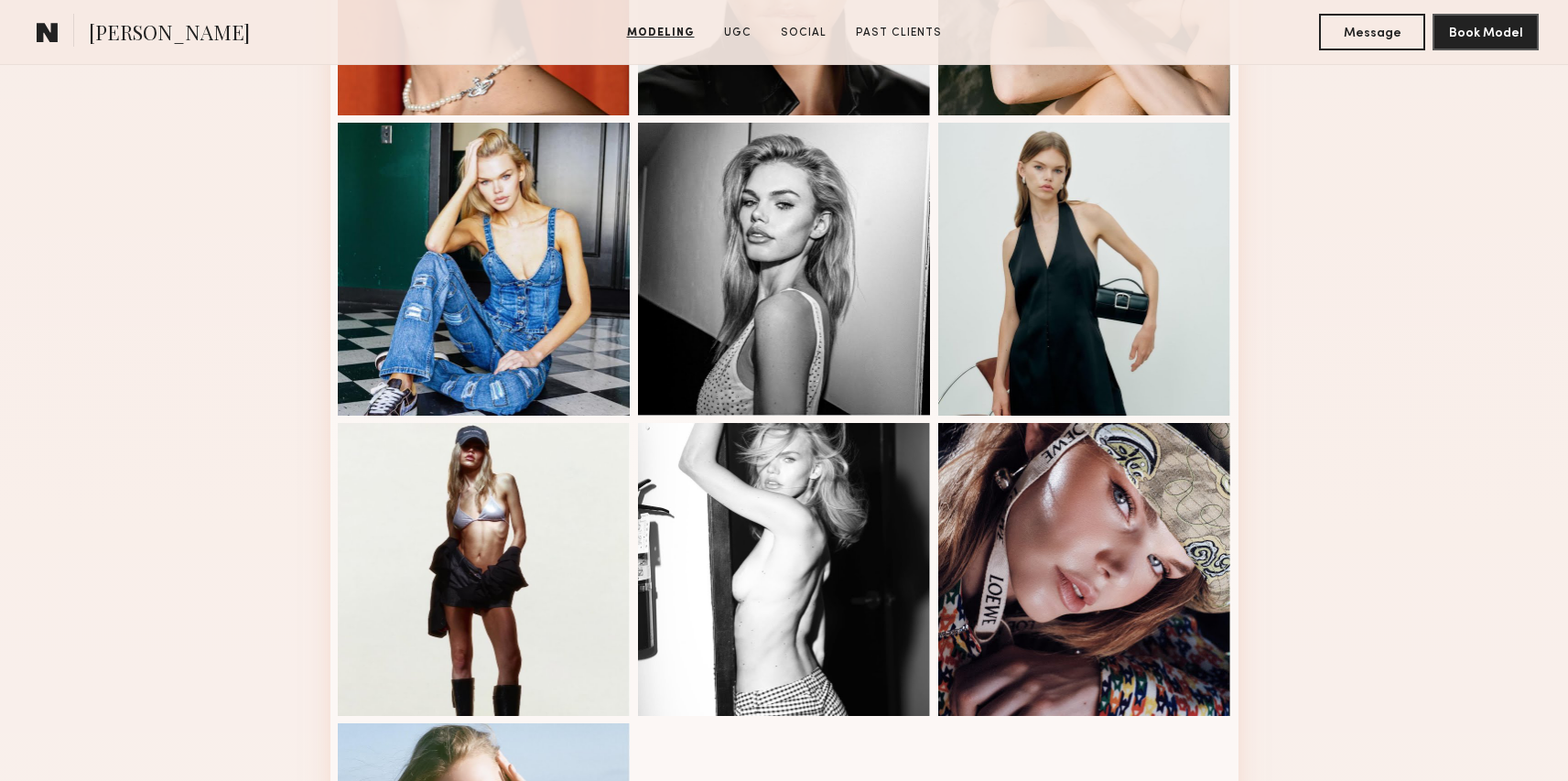
scroll to position [2014, 0]
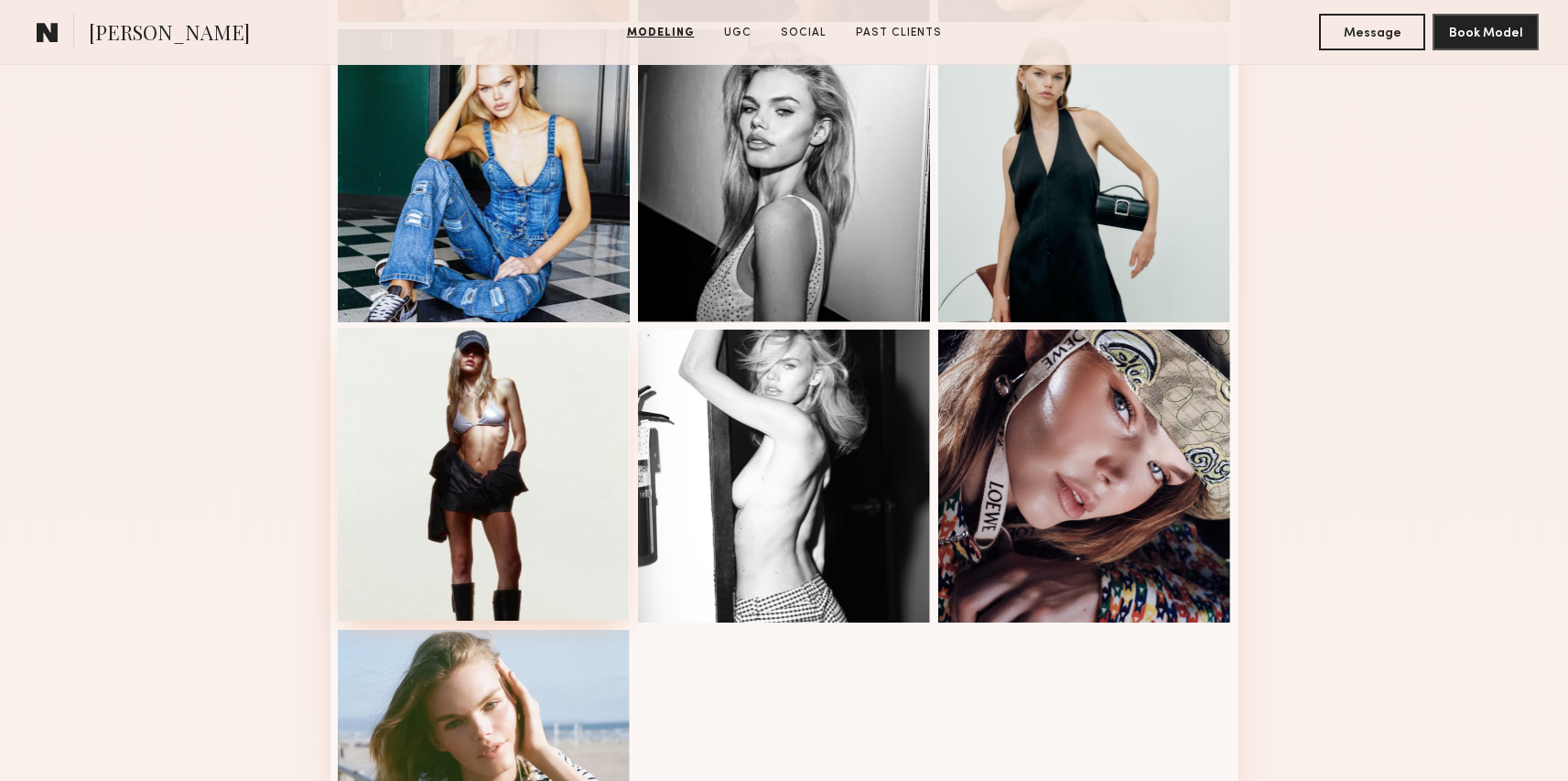
click at [509, 510] on div at bounding box center [484, 474] width 293 height 293
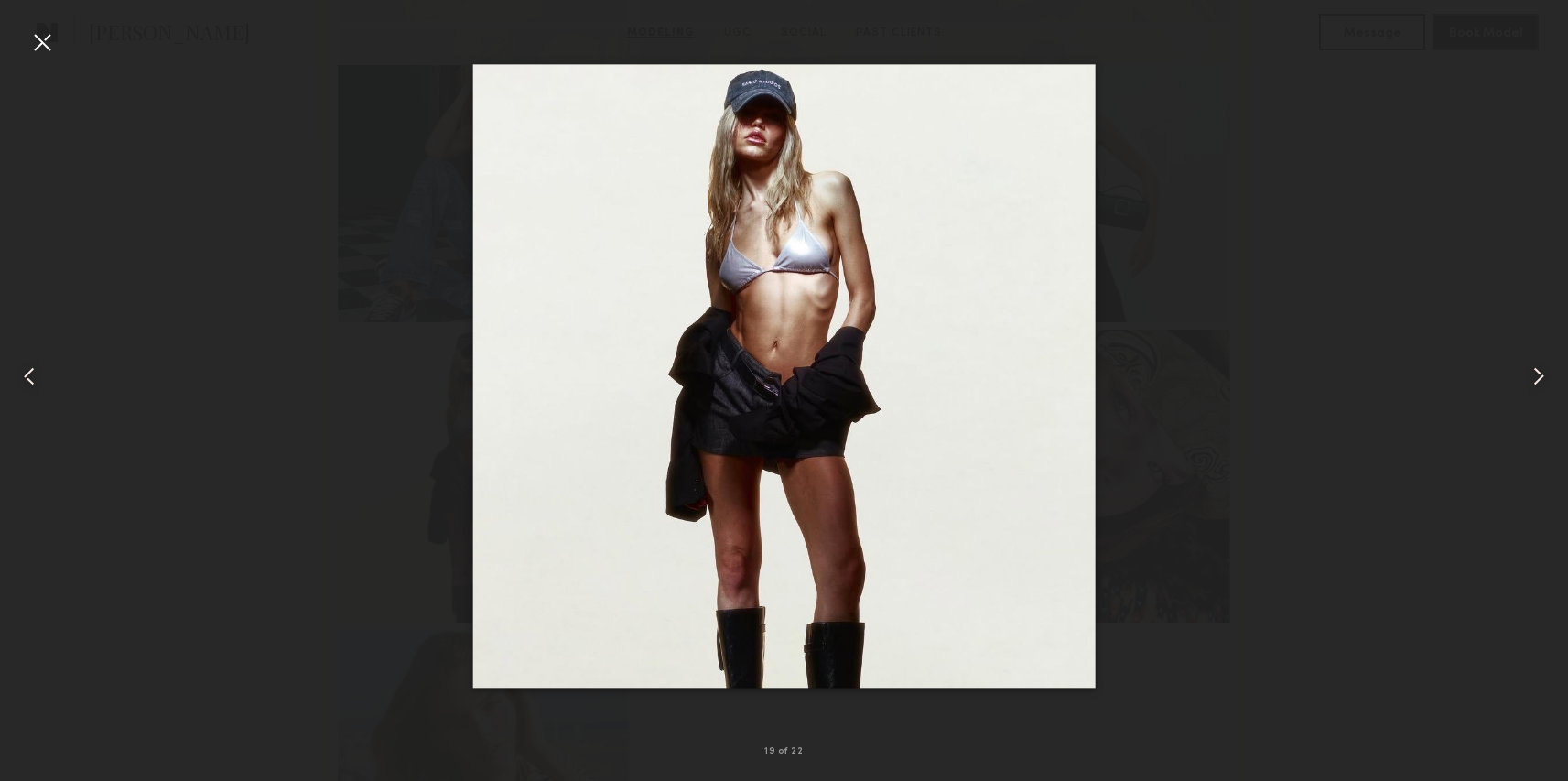
click at [1156, 167] on div at bounding box center [784, 376] width 1568 height 693
click at [47, 48] on div at bounding box center [41, 41] width 29 height 29
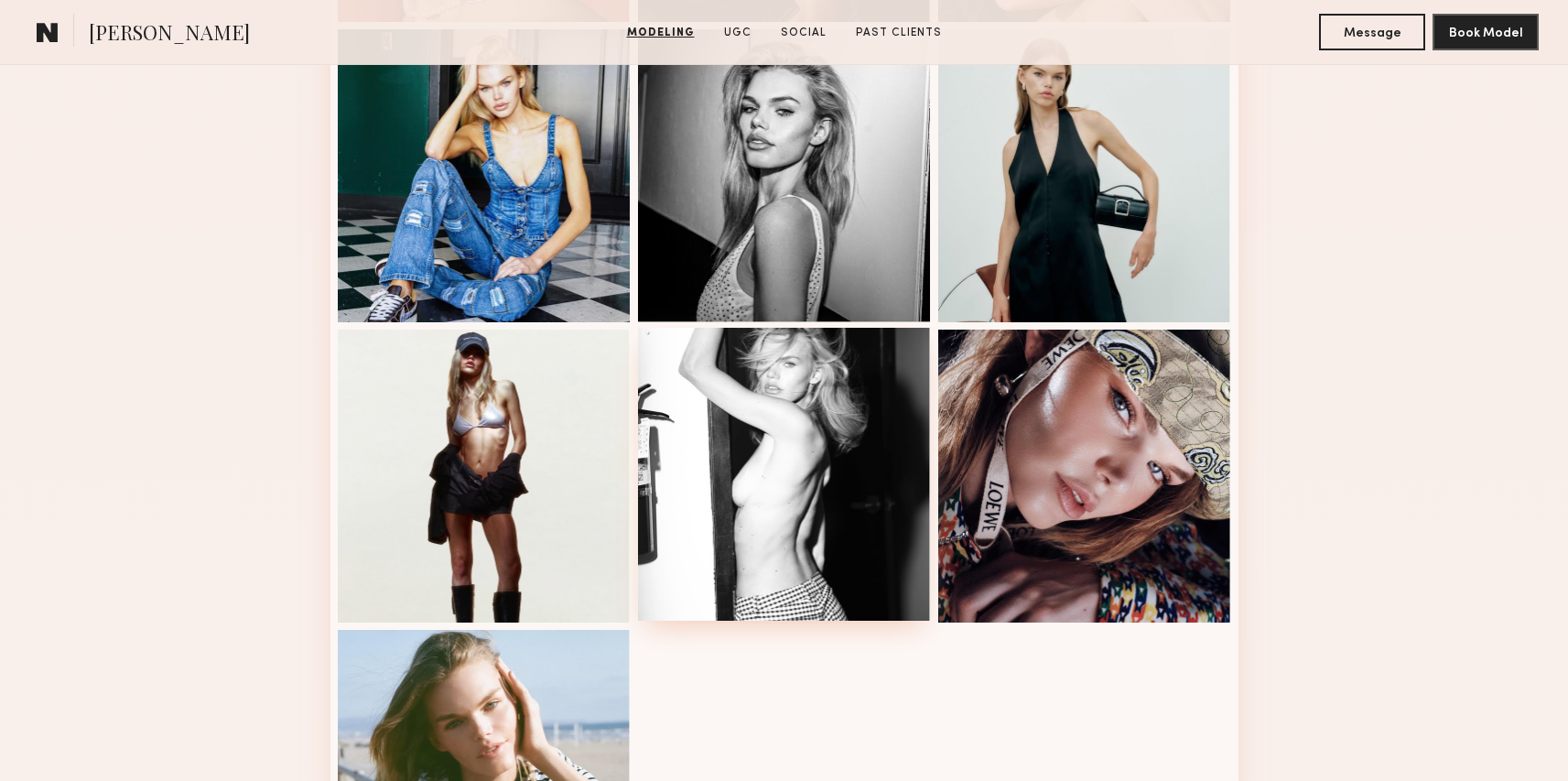
click at [886, 411] on div at bounding box center [784, 474] width 293 height 293
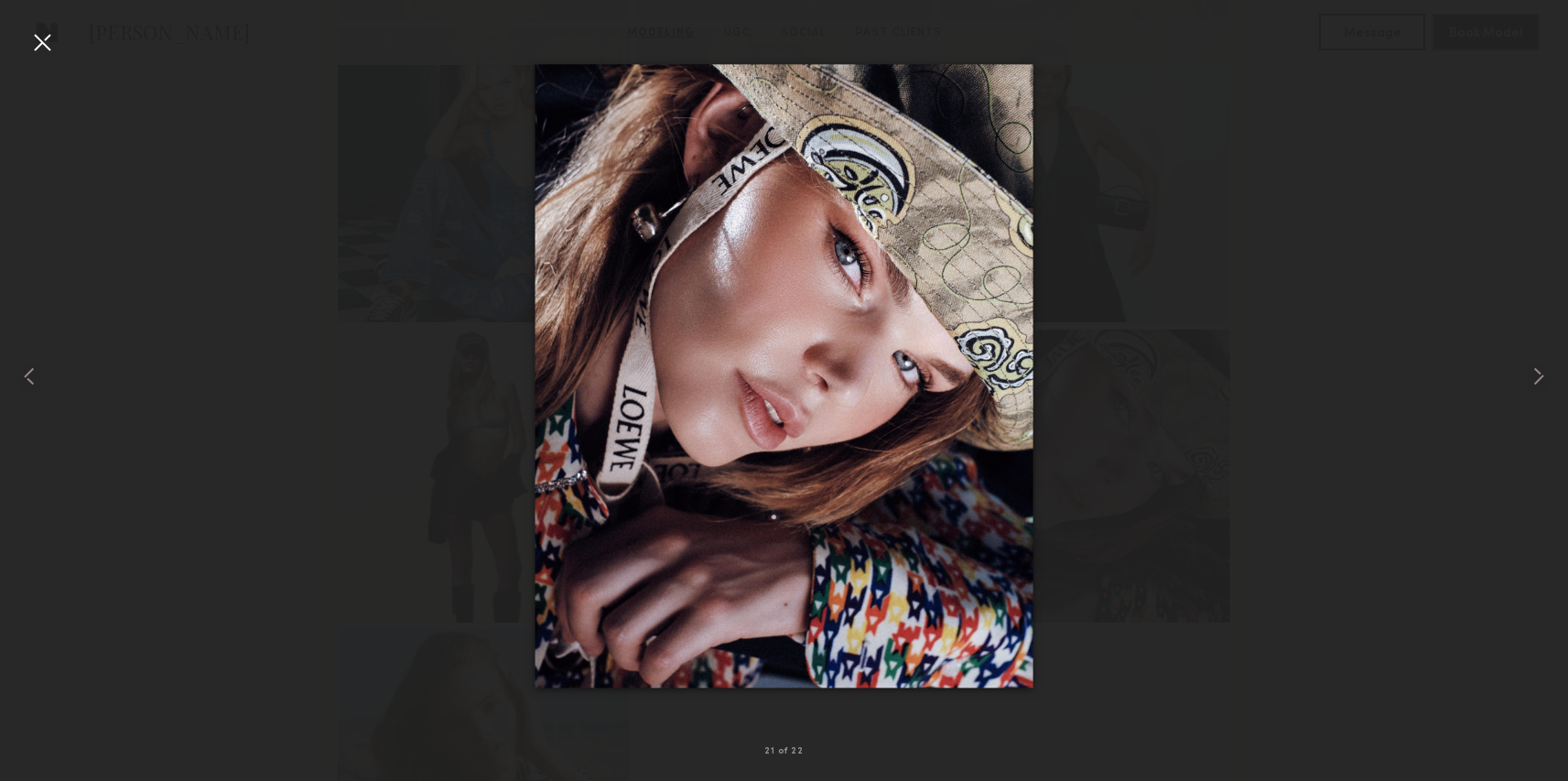
click at [1267, 554] on div at bounding box center [784, 376] width 1568 height 693
click at [1266, 553] on div at bounding box center [784, 376] width 1568 height 693
drag, startPoint x: 39, startPoint y: 44, endPoint x: 39, endPoint y: 34, distance: 10.0
click at [39, 41] on div at bounding box center [41, 41] width 29 height 29
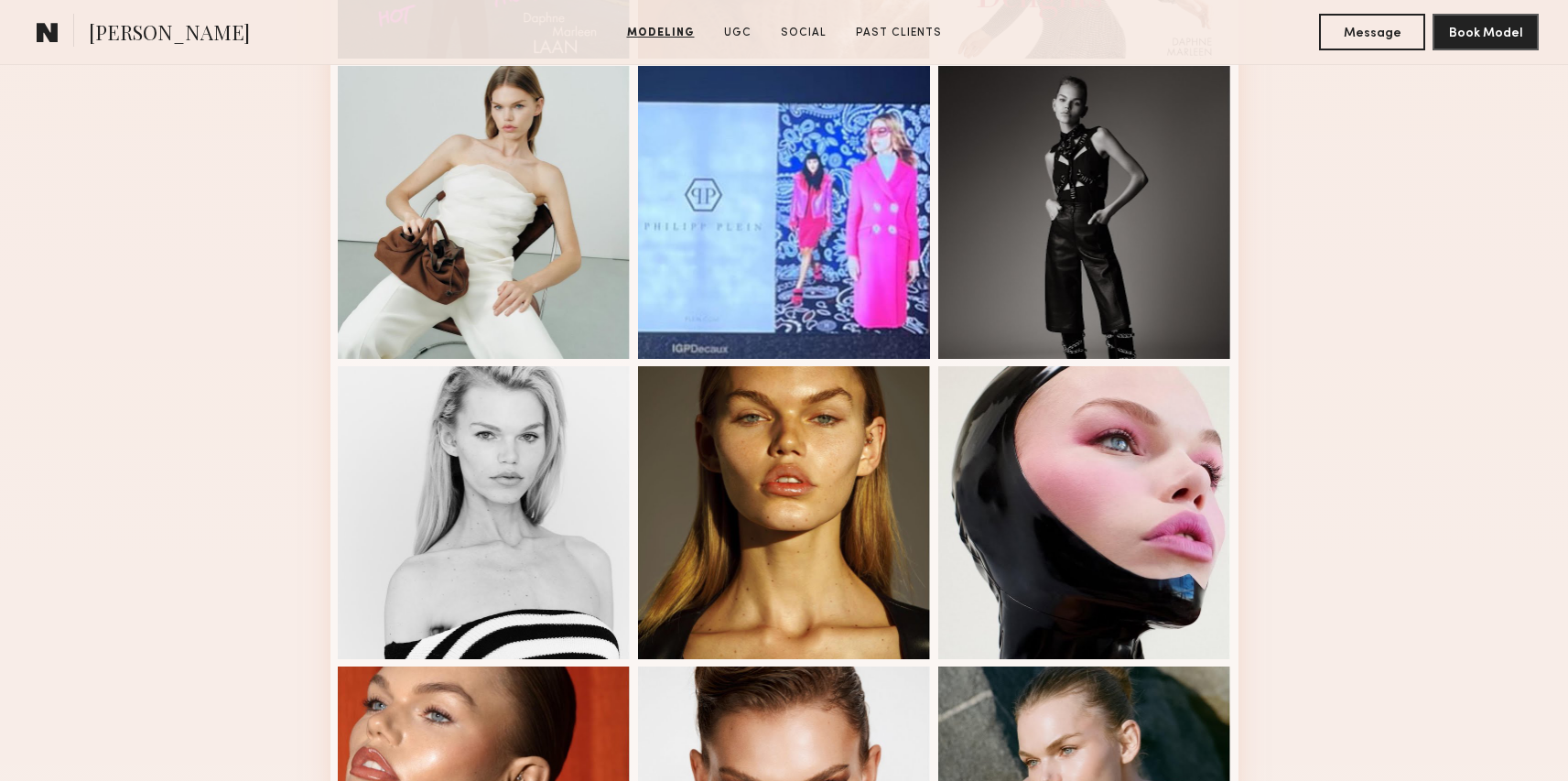
scroll to position [1074, 0]
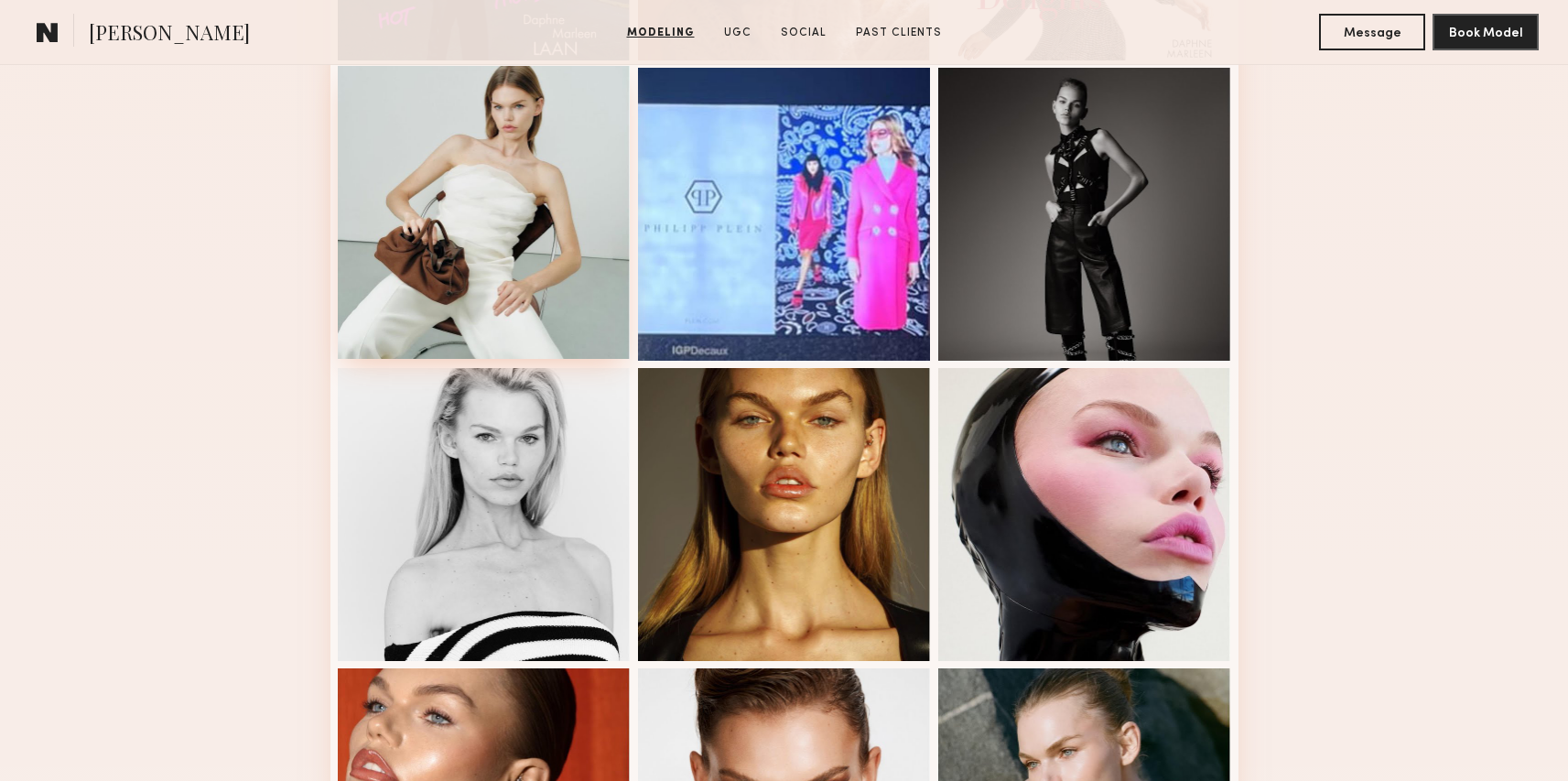
click at [526, 118] on div at bounding box center [484, 212] width 293 height 293
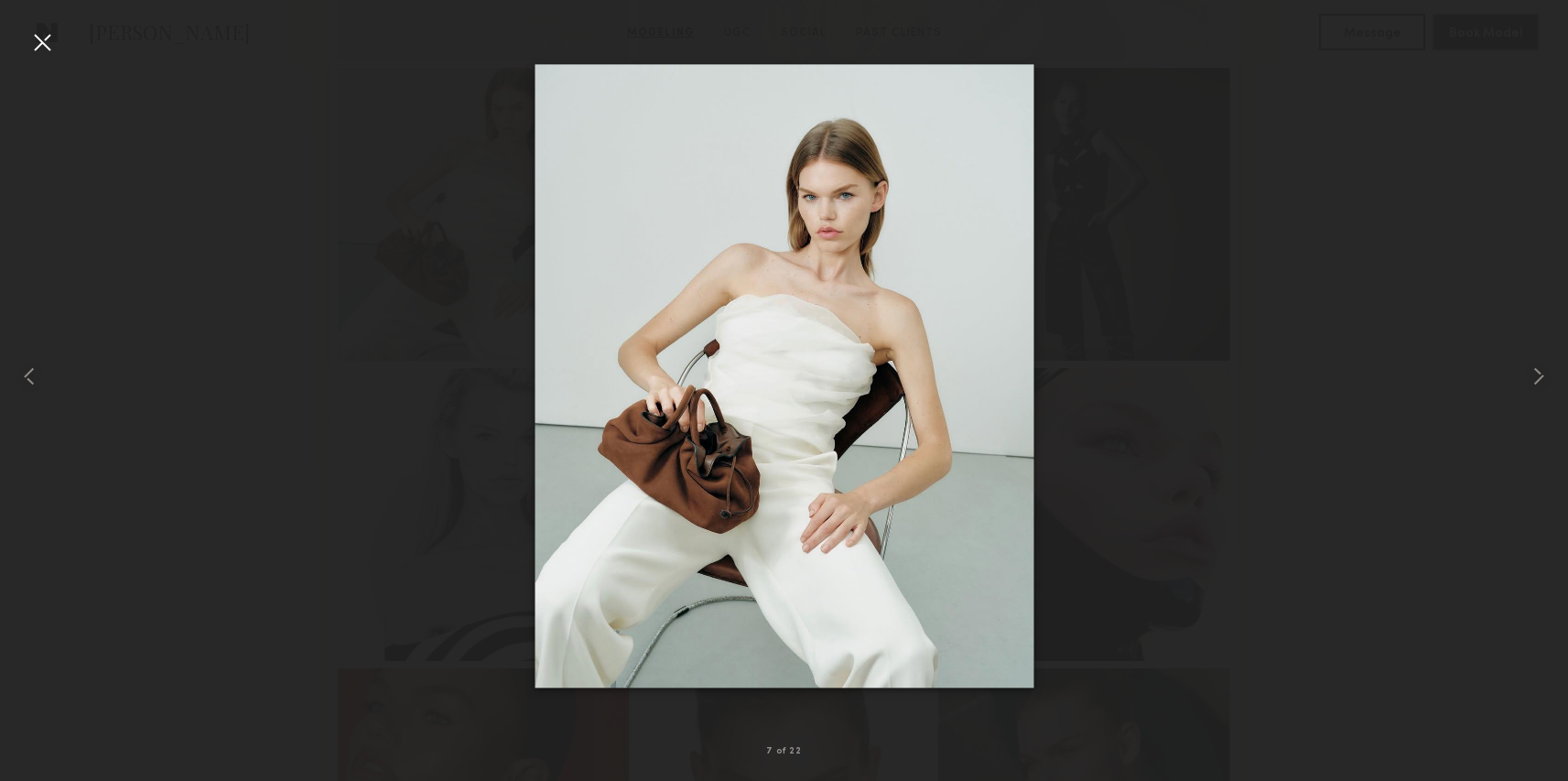
click at [53, 33] on div at bounding box center [41, 41] width 29 height 29
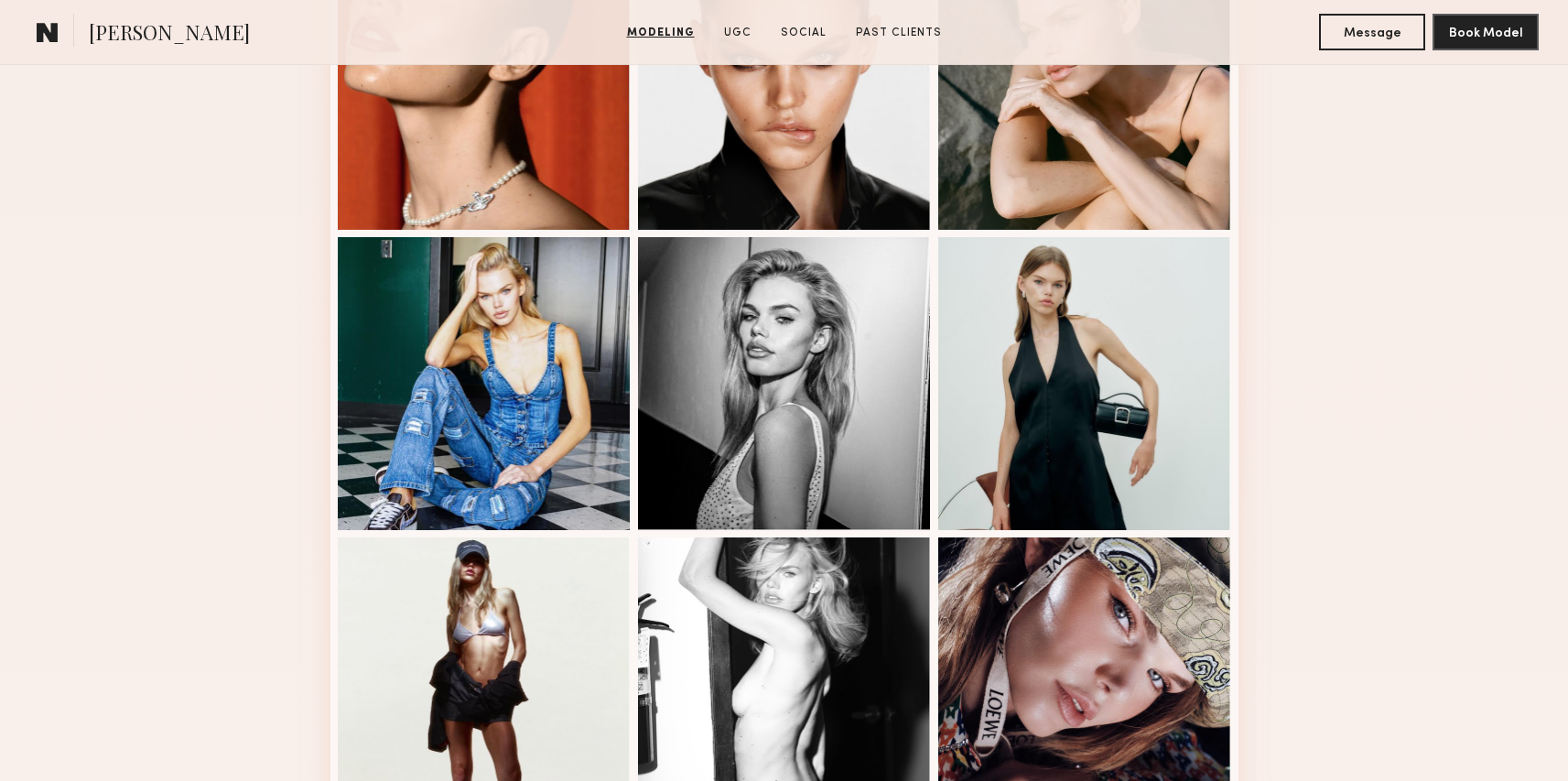
scroll to position [1807, 0]
click at [1087, 355] on div at bounding box center [1084, 381] width 293 height 293
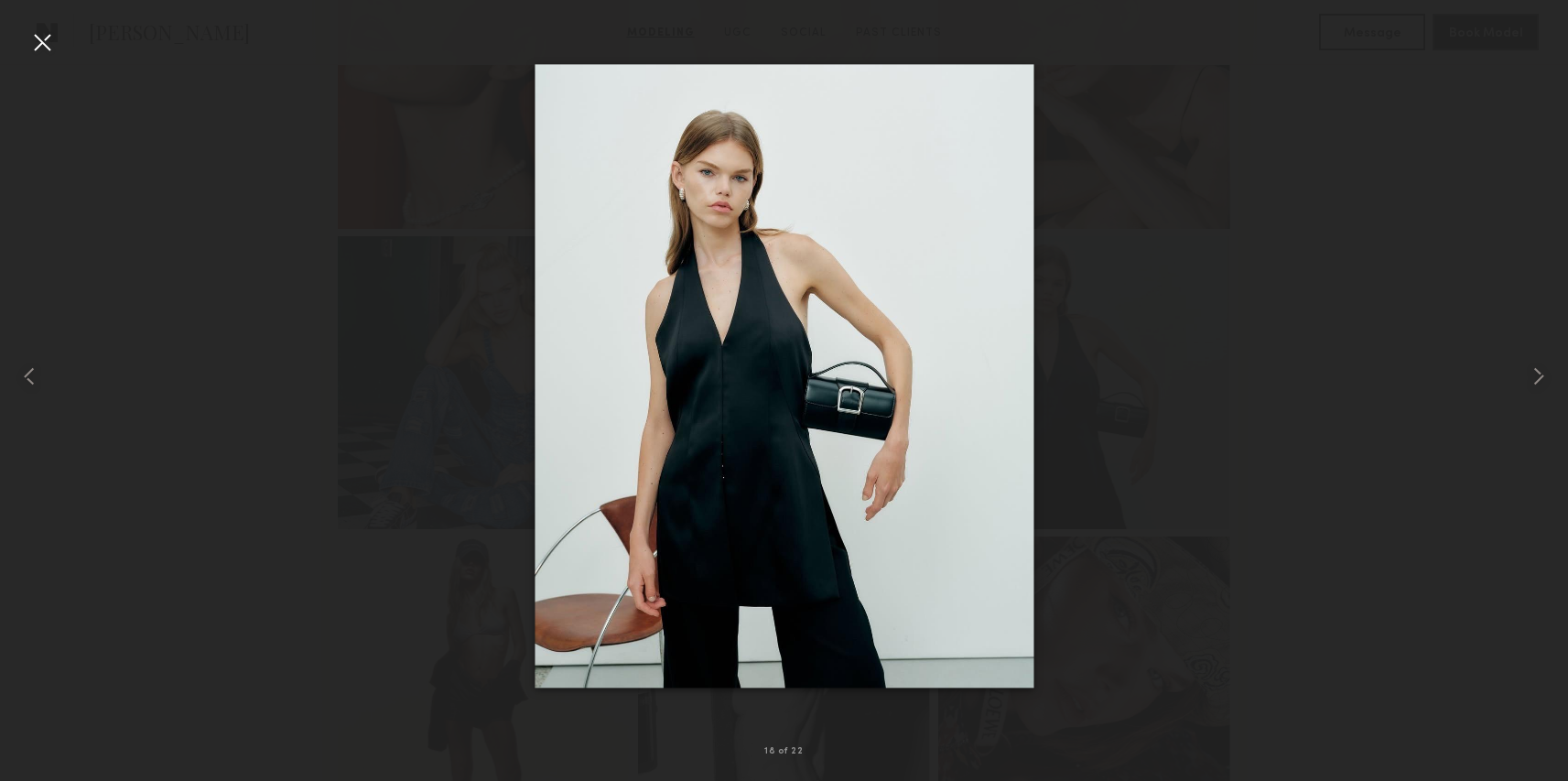
click at [1164, 240] on div at bounding box center [784, 376] width 1568 height 693
click at [37, 38] on div at bounding box center [41, 41] width 29 height 29
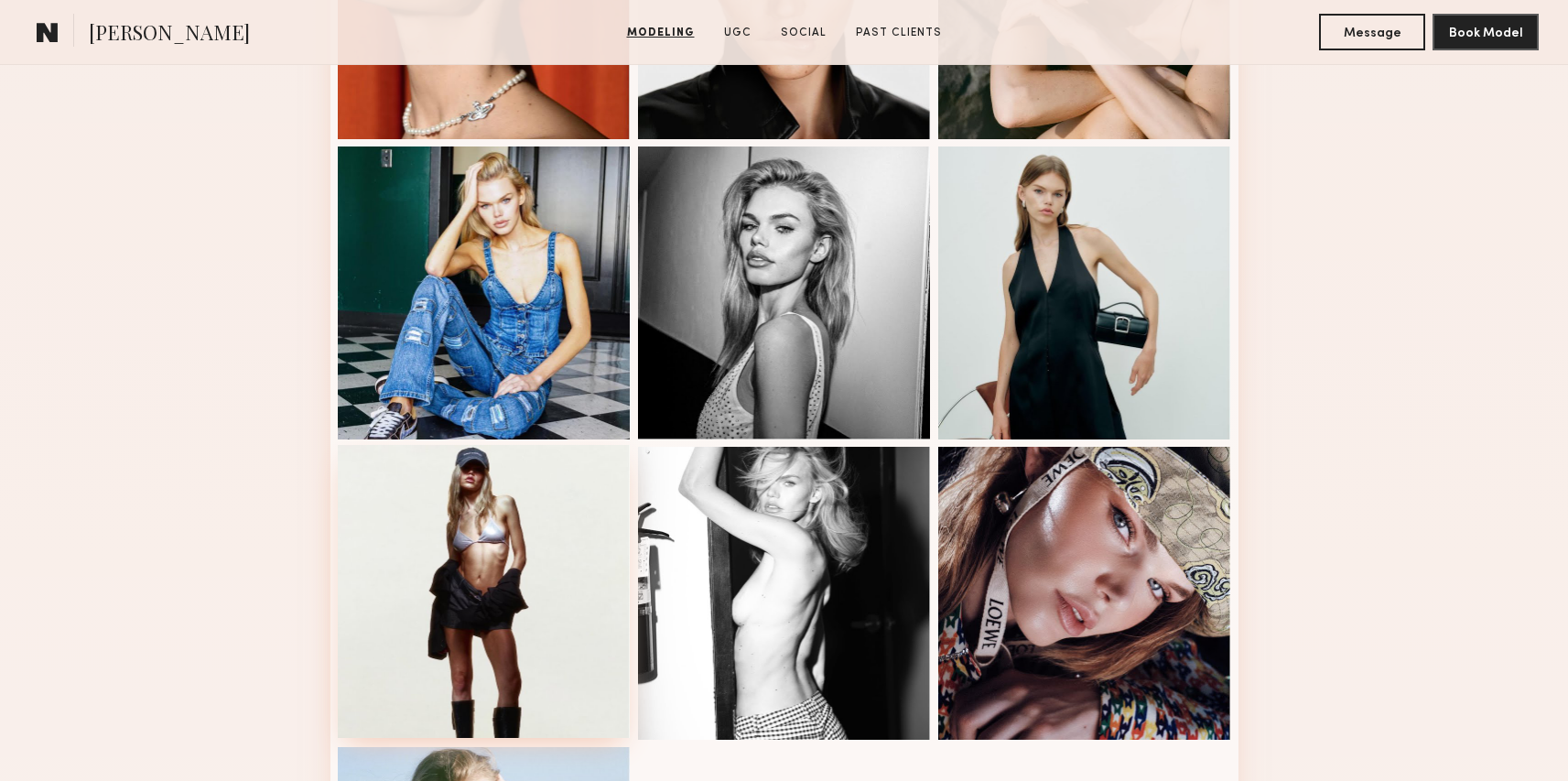
scroll to position [1900, 0]
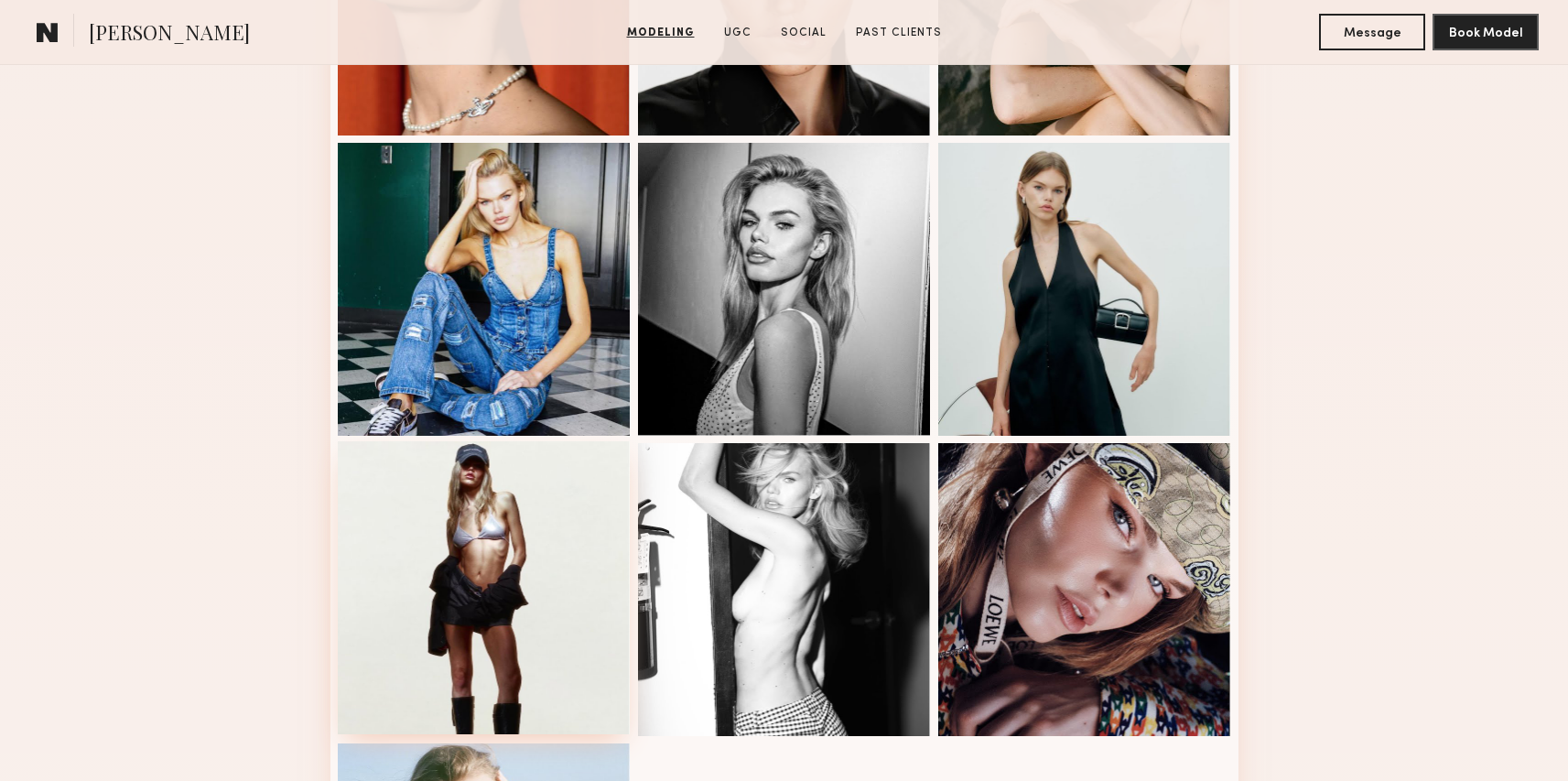
click at [552, 663] on div at bounding box center [484, 588] width 293 height 293
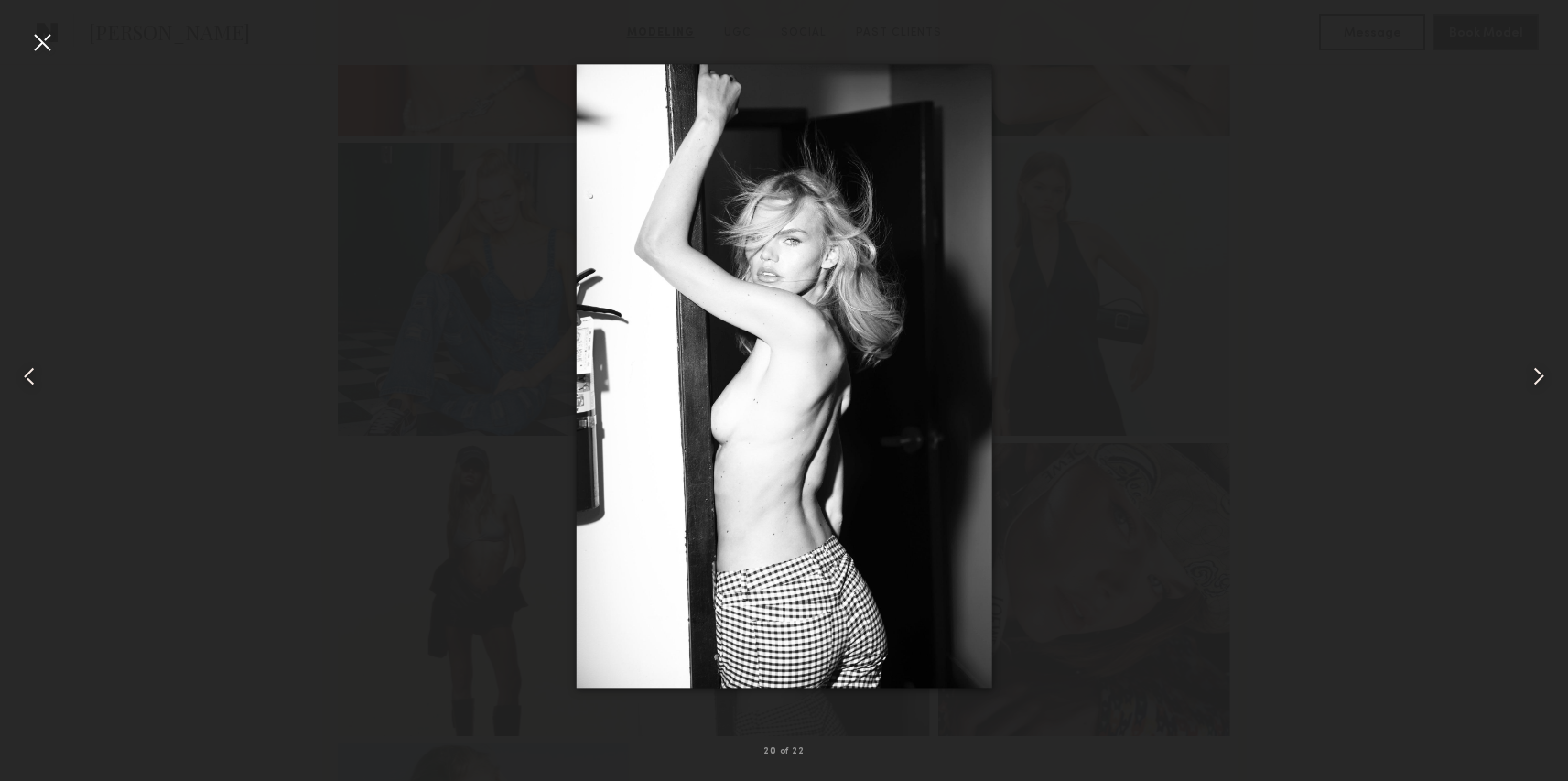
click at [1110, 157] on div at bounding box center [784, 376] width 1568 height 693
click at [42, 40] on div at bounding box center [41, 41] width 29 height 29
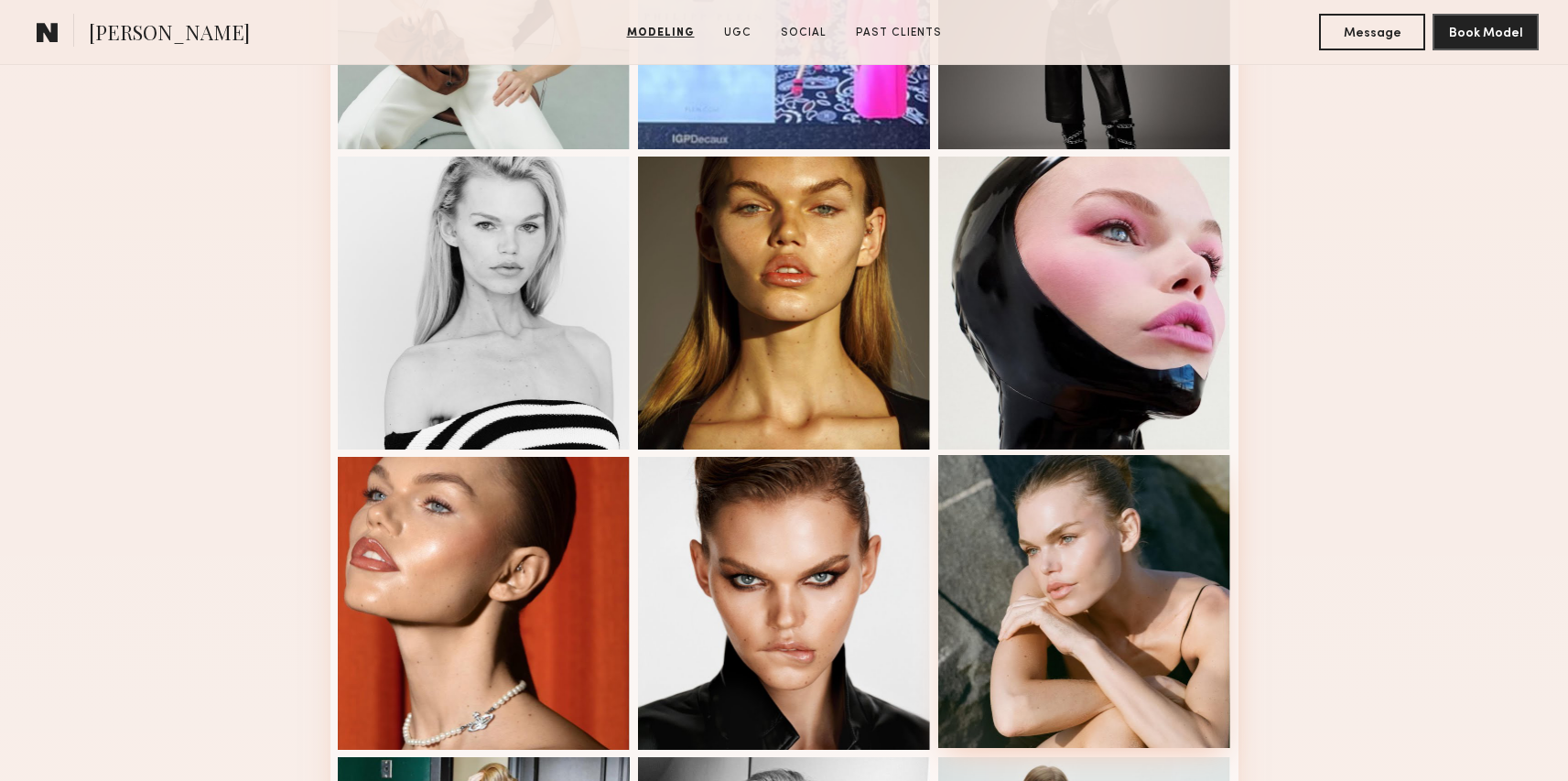
scroll to position [1263, 0]
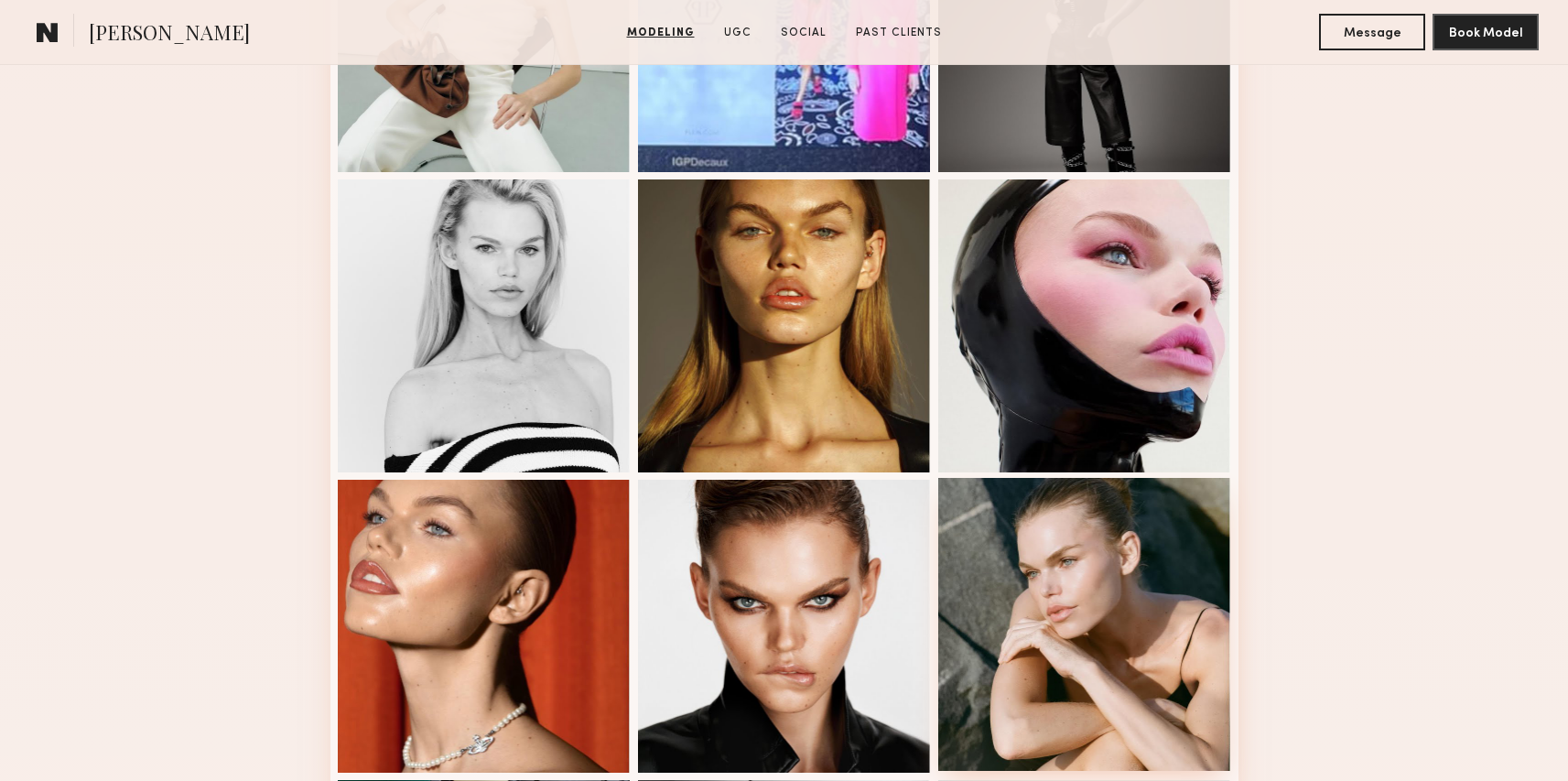
click at [1031, 560] on div at bounding box center [1084, 624] width 293 height 293
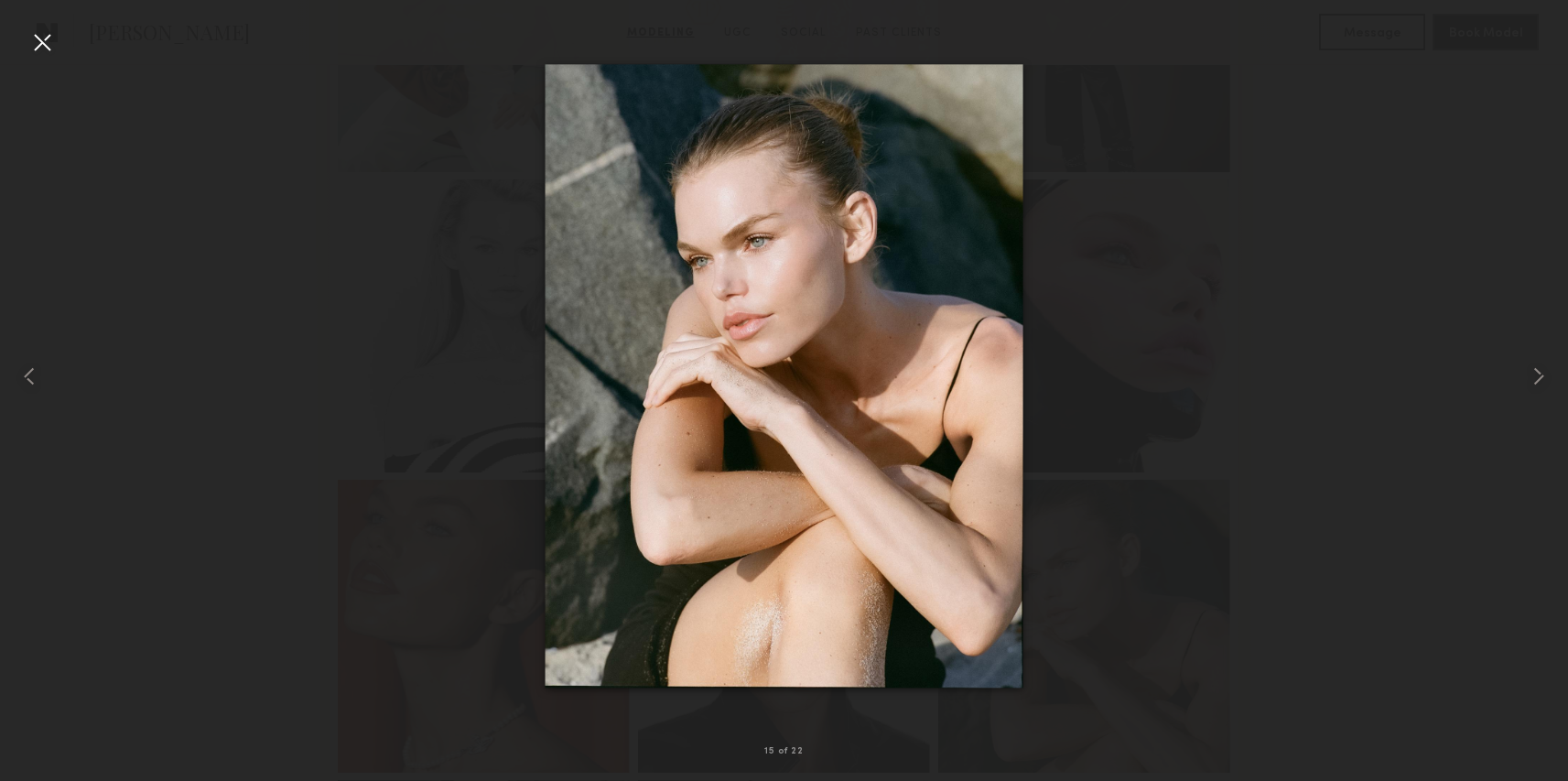
drag, startPoint x: 886, startPoint y: 309, endPoint x: 1017, endPoint y: 33, distance: 305.5
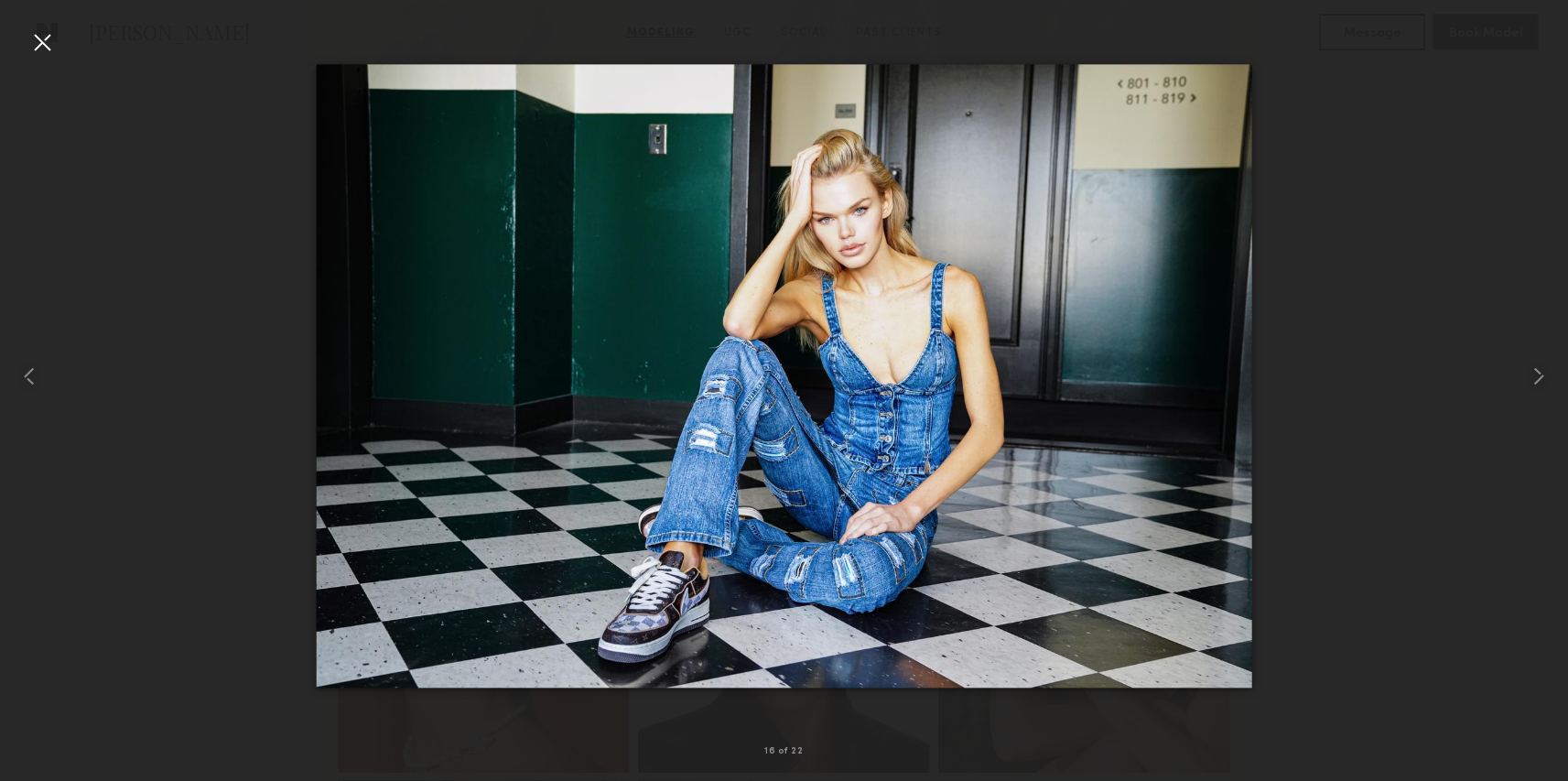
click at [1332, 233] on div at bounding box center [784, 376] width 1568 height 693
click at [1333, 234] on div at bounding box center [784, 376] width 1568 height 693
click at [31, 37] on div at bounding box center [41, 41] width 29 height 29
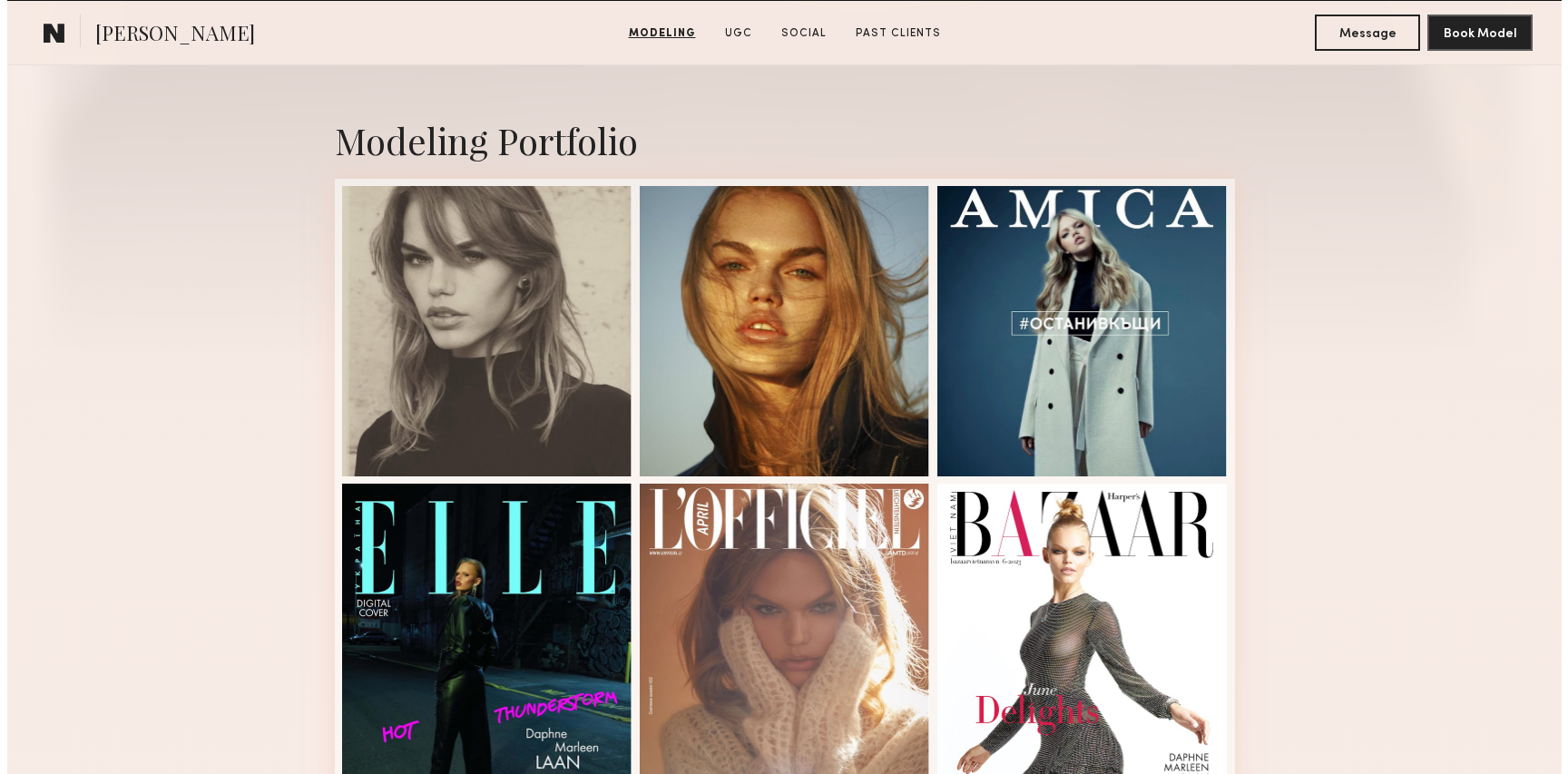
scroll to position [0, 0]
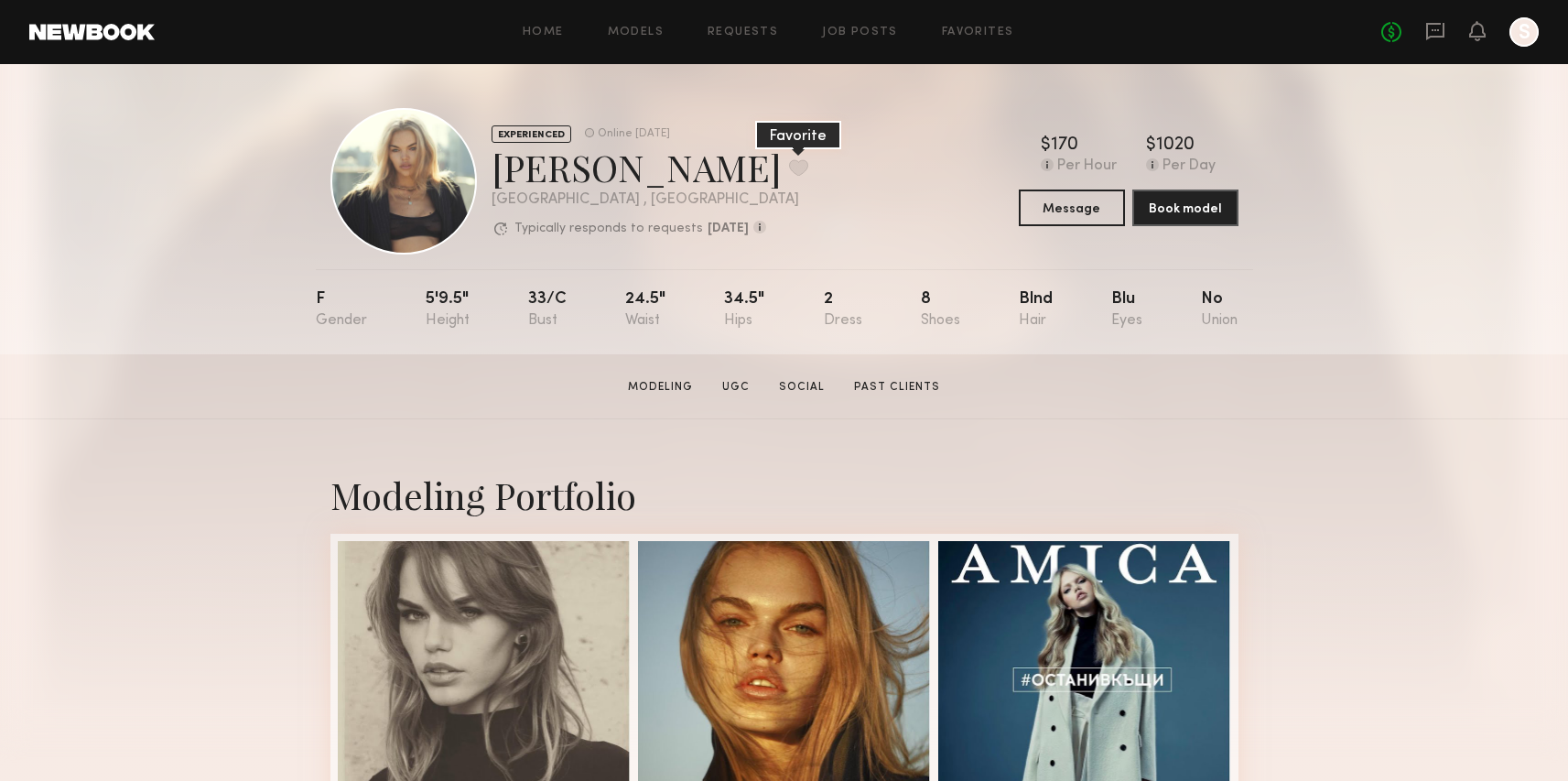
click at [789, 172] on button at bounding box center [799, 167] width 19 height 16
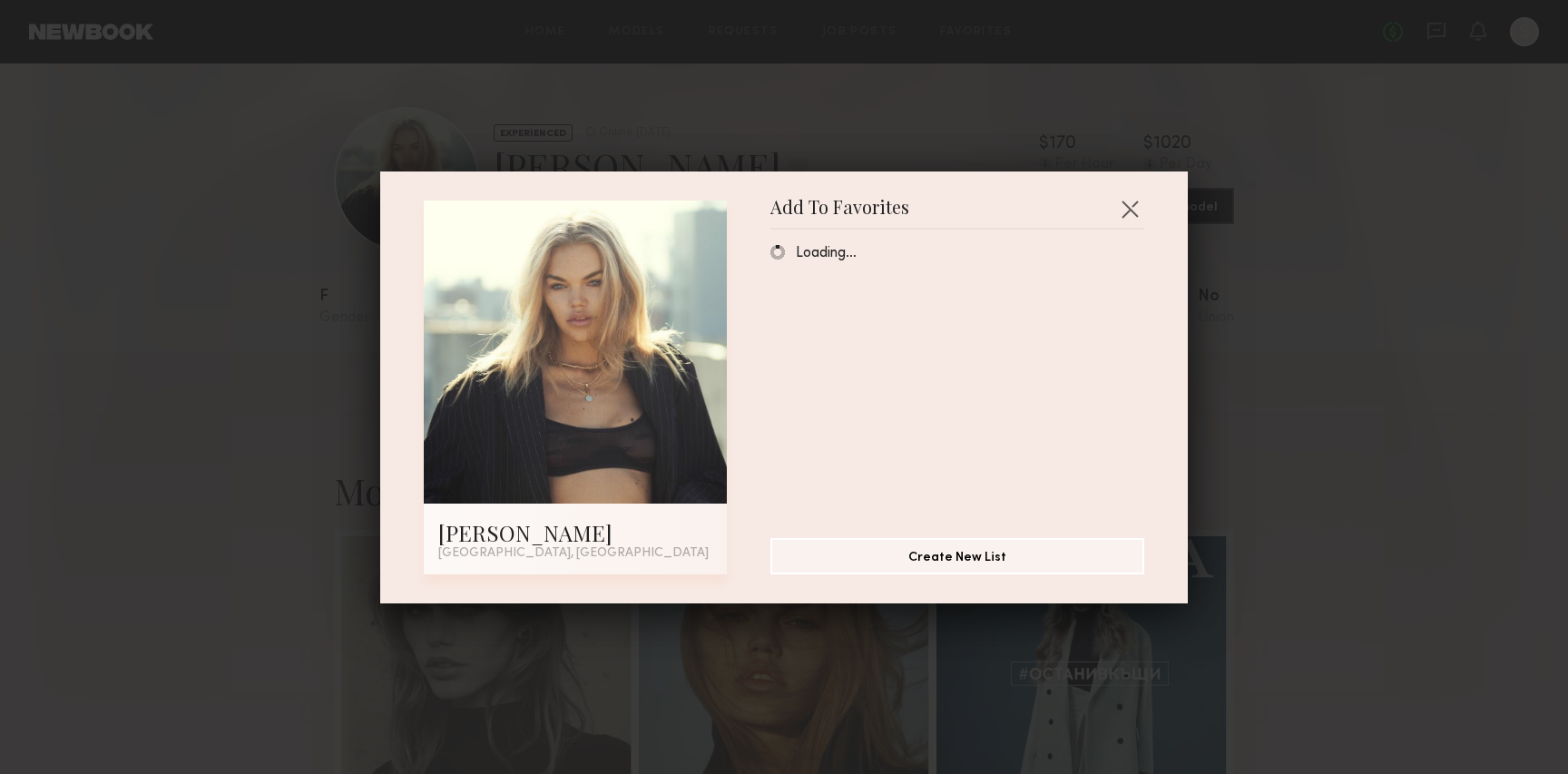
click at [829, 260] on span "Loading…" at bounding box center [826, 253] width 61 height 16
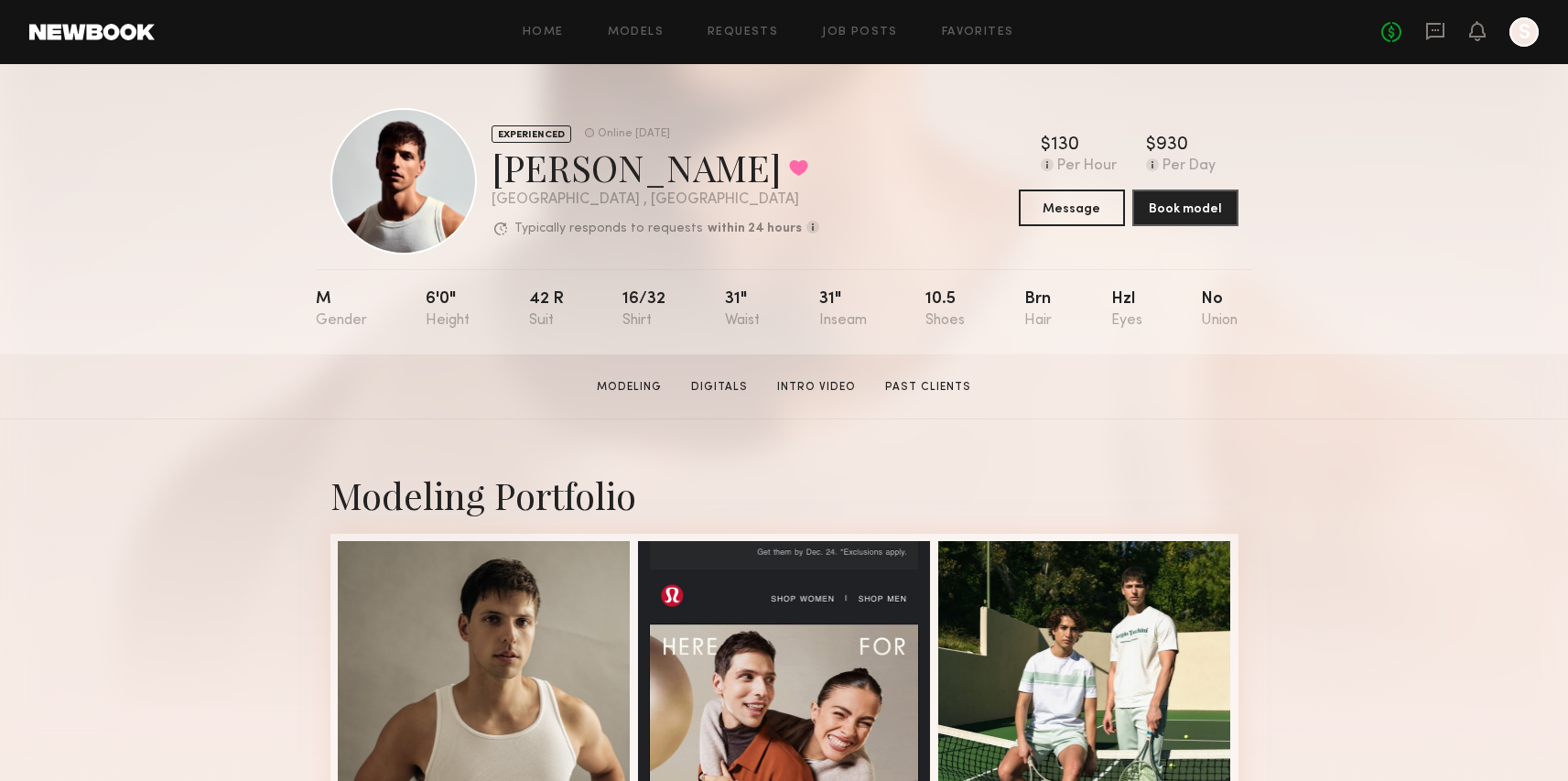
click at [608, 39] on div "Home Models Requests Job Posts Favorites Sign Out No fees up to $5,000 S" at bounding box center [847, 31] width 1384 height 29
click at [652, 33] on link "Models" at bounding box center [636, 32] width 56 height 12
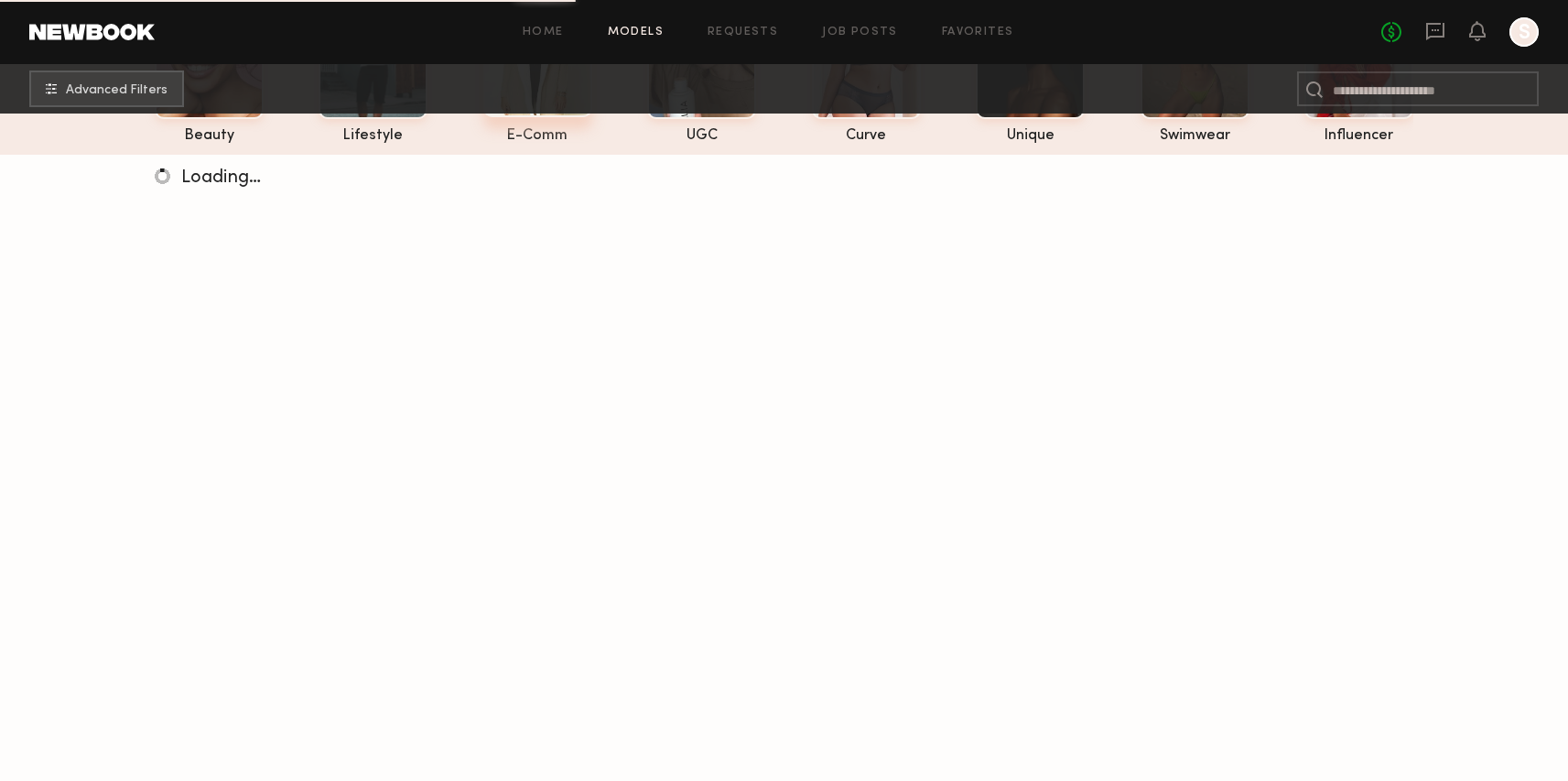
scroll to position [229, 0]
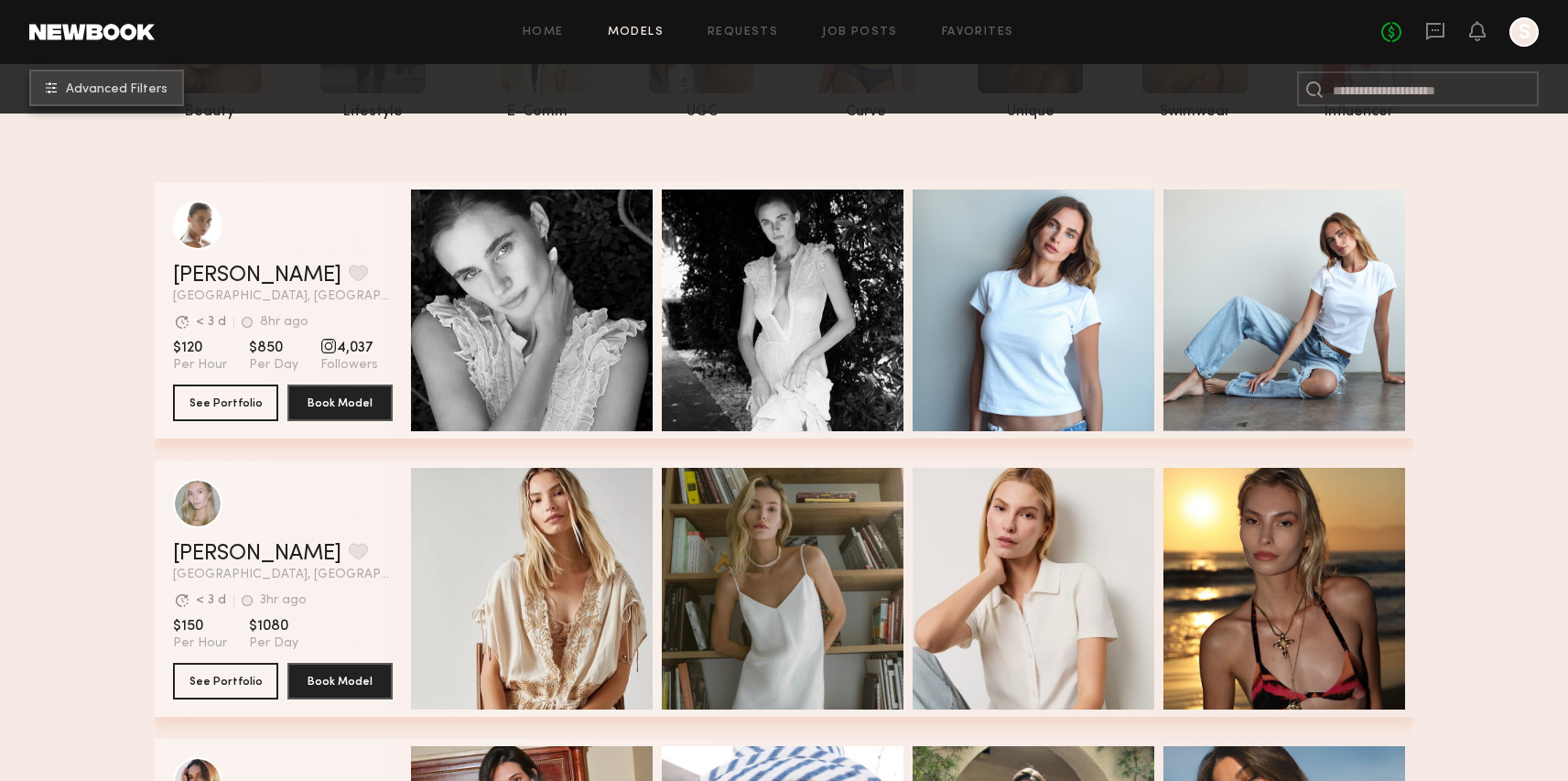
click at [164, 91] on span "Advanced Filters" at bounding box center [117, 89] width 102 height 13
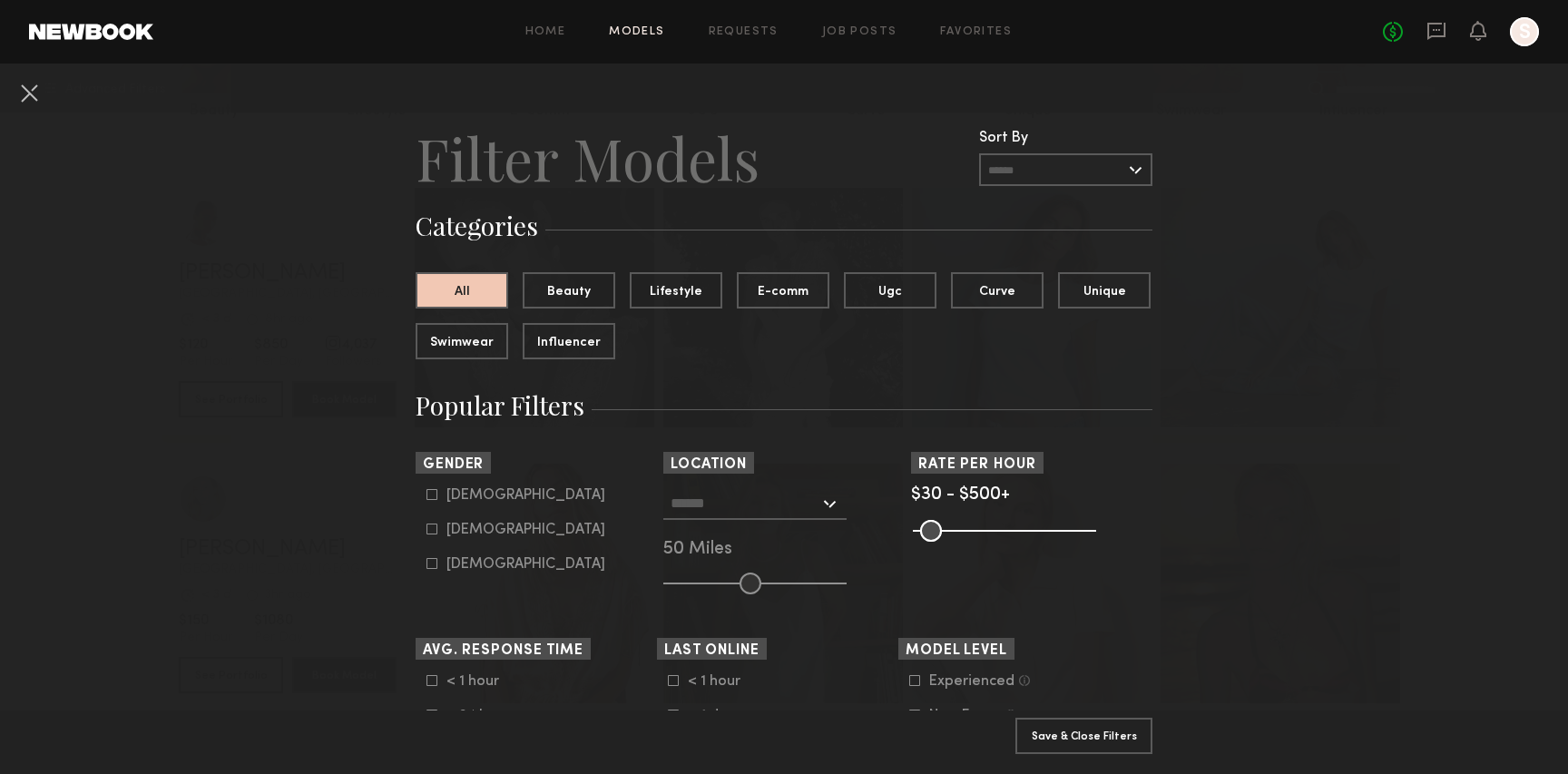
click at [433, 499] on label "Male" at bounding box center [516, 495] width 179 height 11
type input "*"
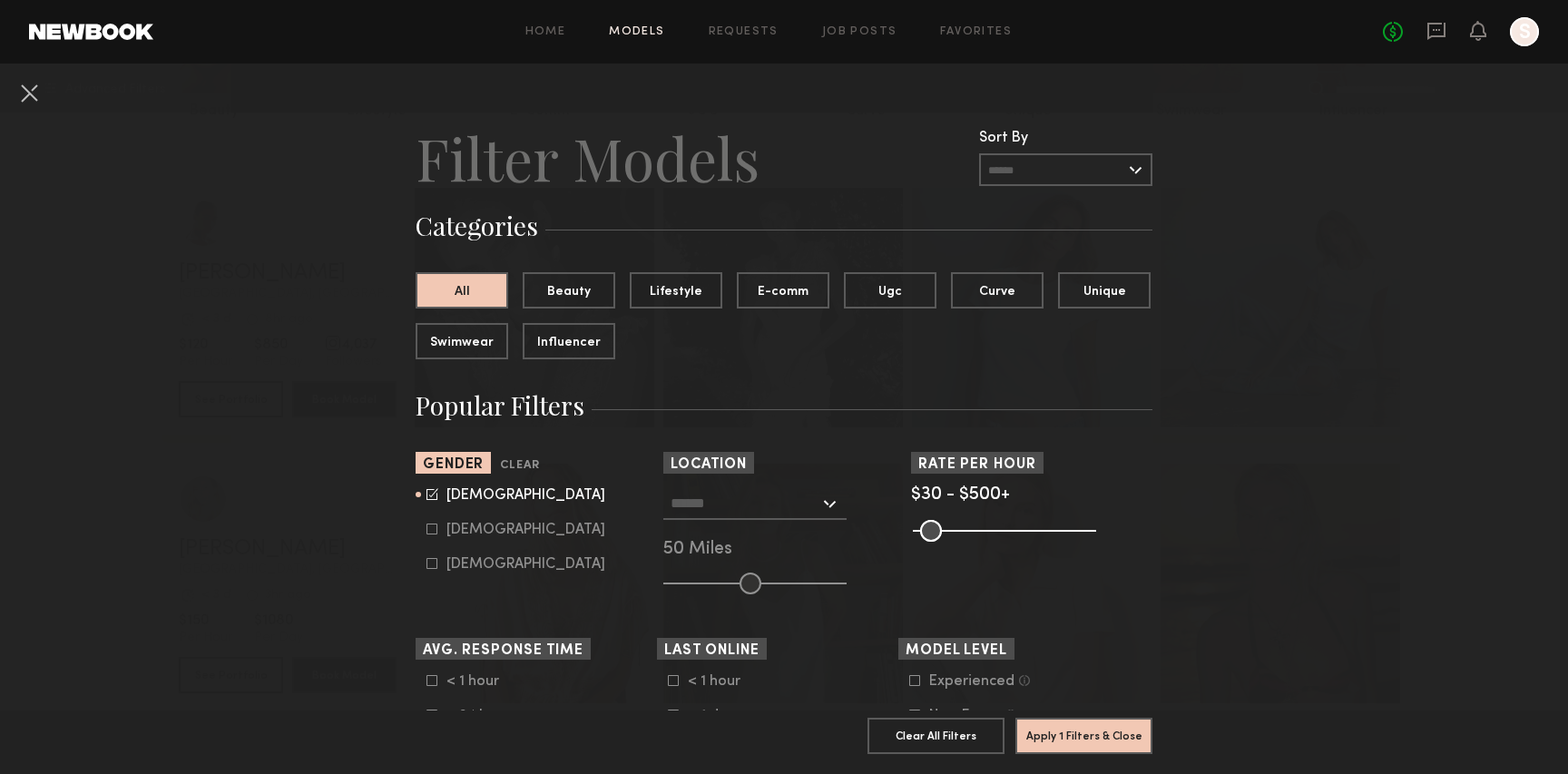
click at [725, 490] on input "text" at bounding box center [744, 502] width 148 height 31
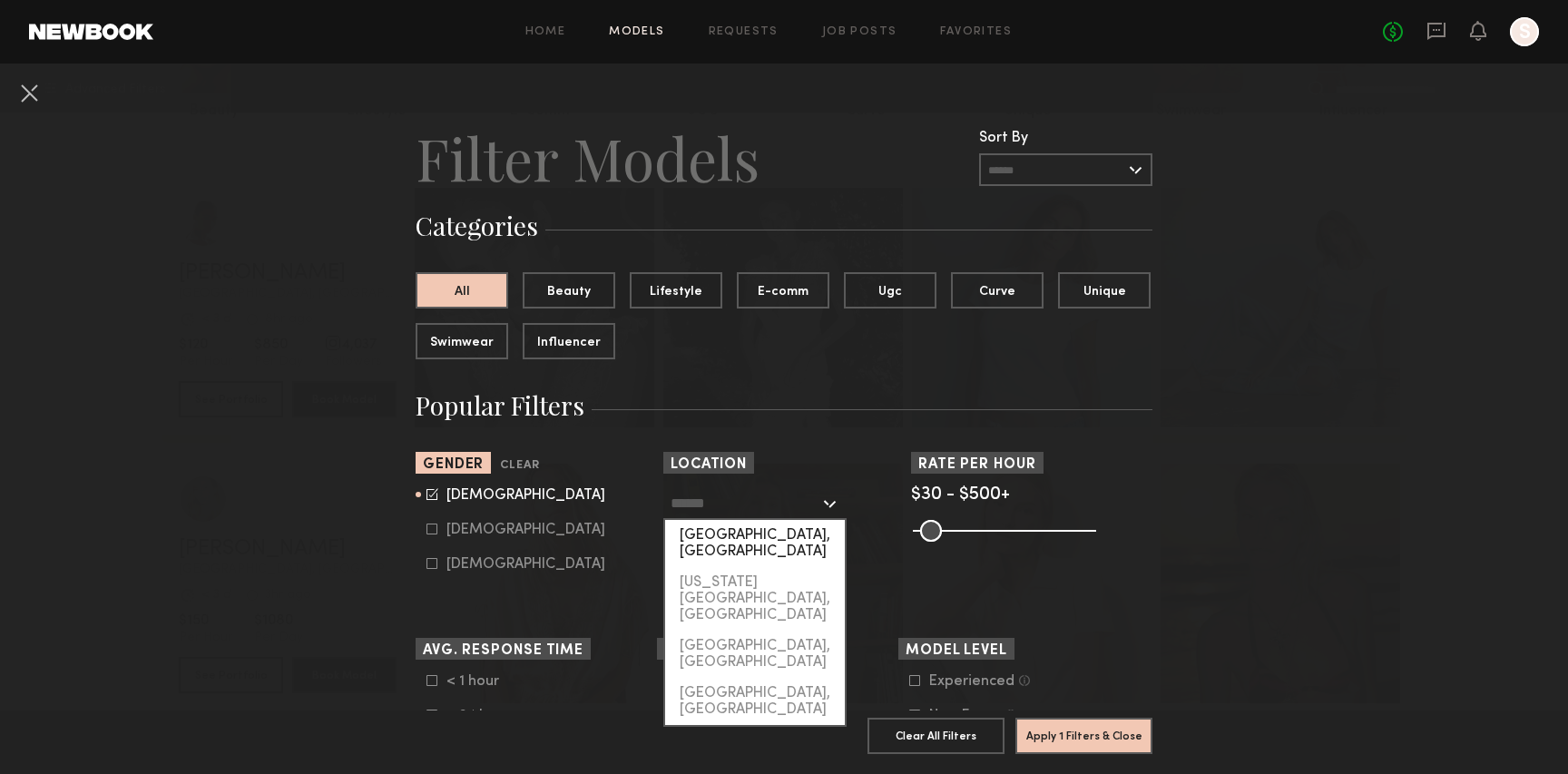
click at [722, 533] on div "[GEOGRAPHIC_DATA], [GEOGRAPHIC_DATA]" at bounding box center [755, 543] width 179 height 48
type input "**********"
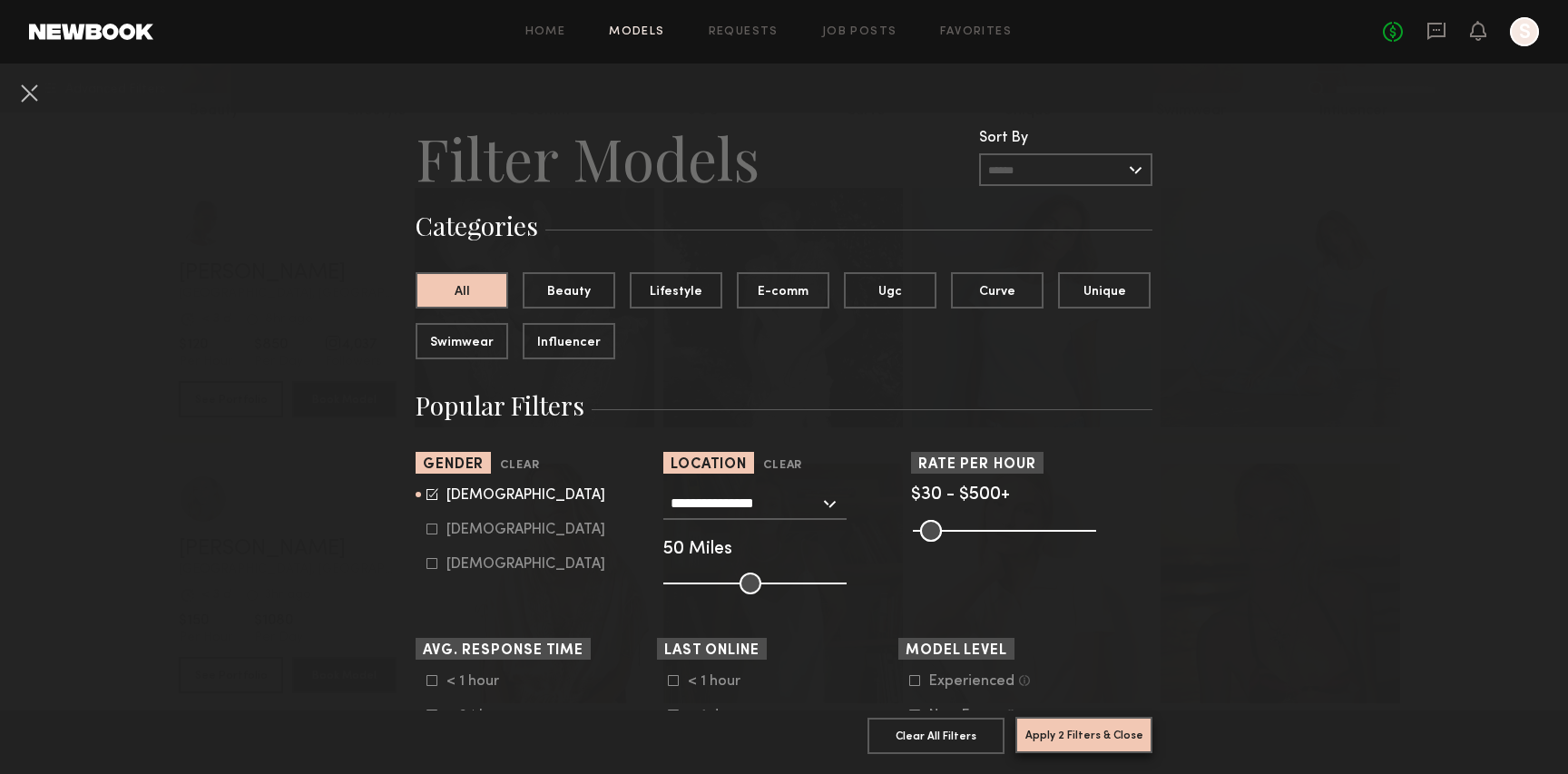
click at [1056, 717] on button "Apply 2 Filters & Close" at bounding box center [1084, 735] width 137 height 36
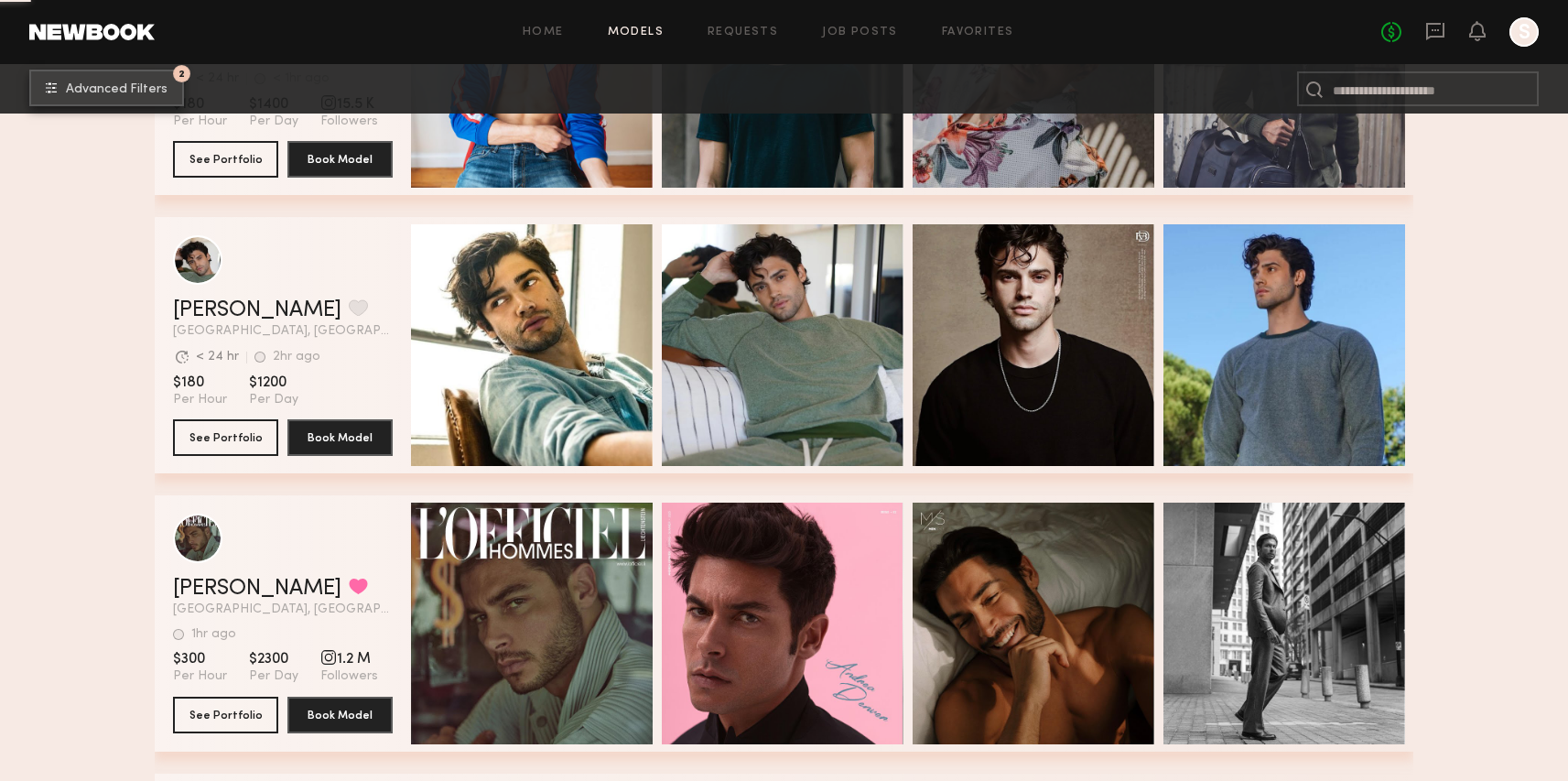
scroll to position [2219, 0]
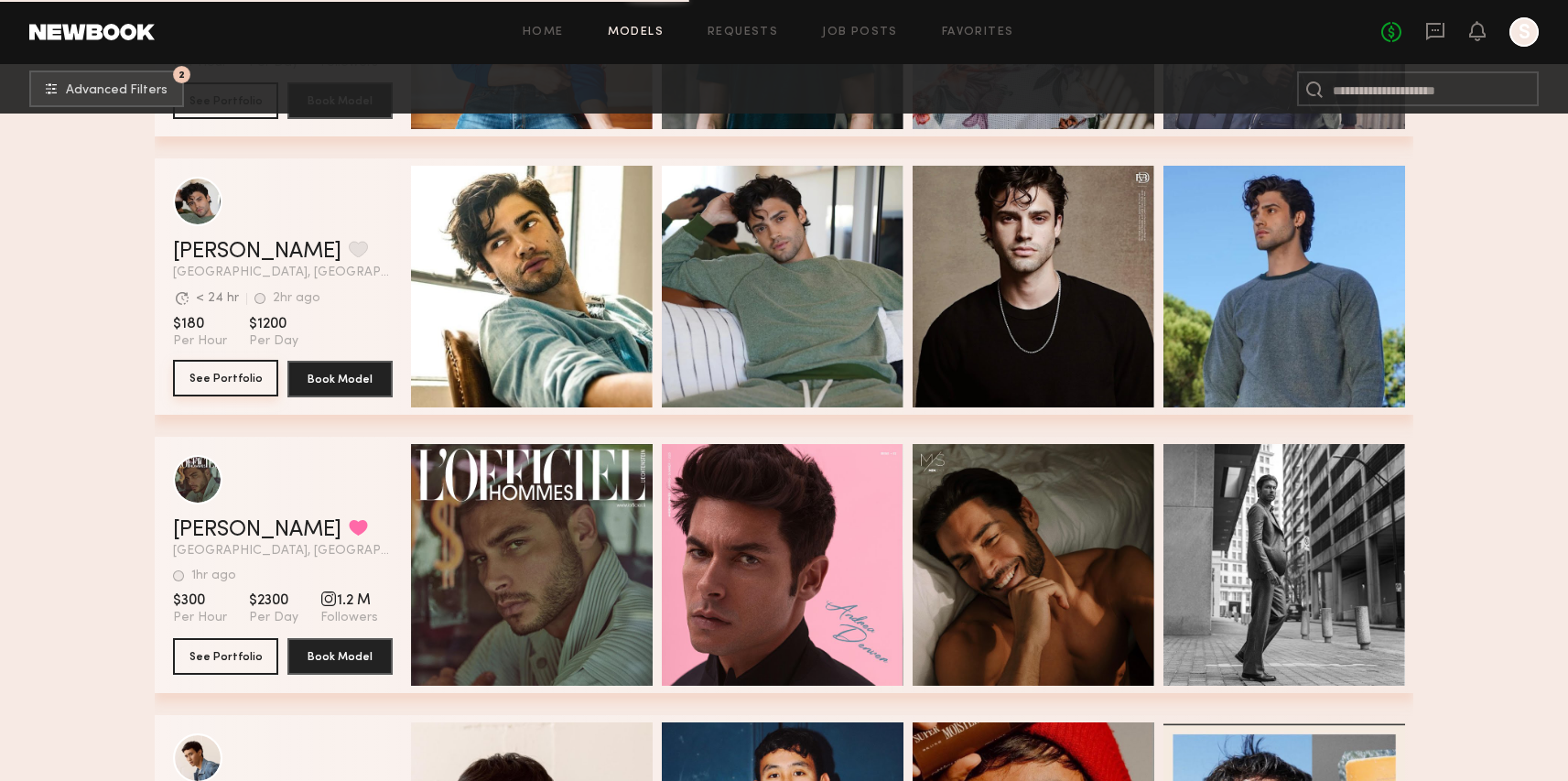
click at [248, 368] on button "See Portfolio" at bounding box center [226, 378] width 105 height 37
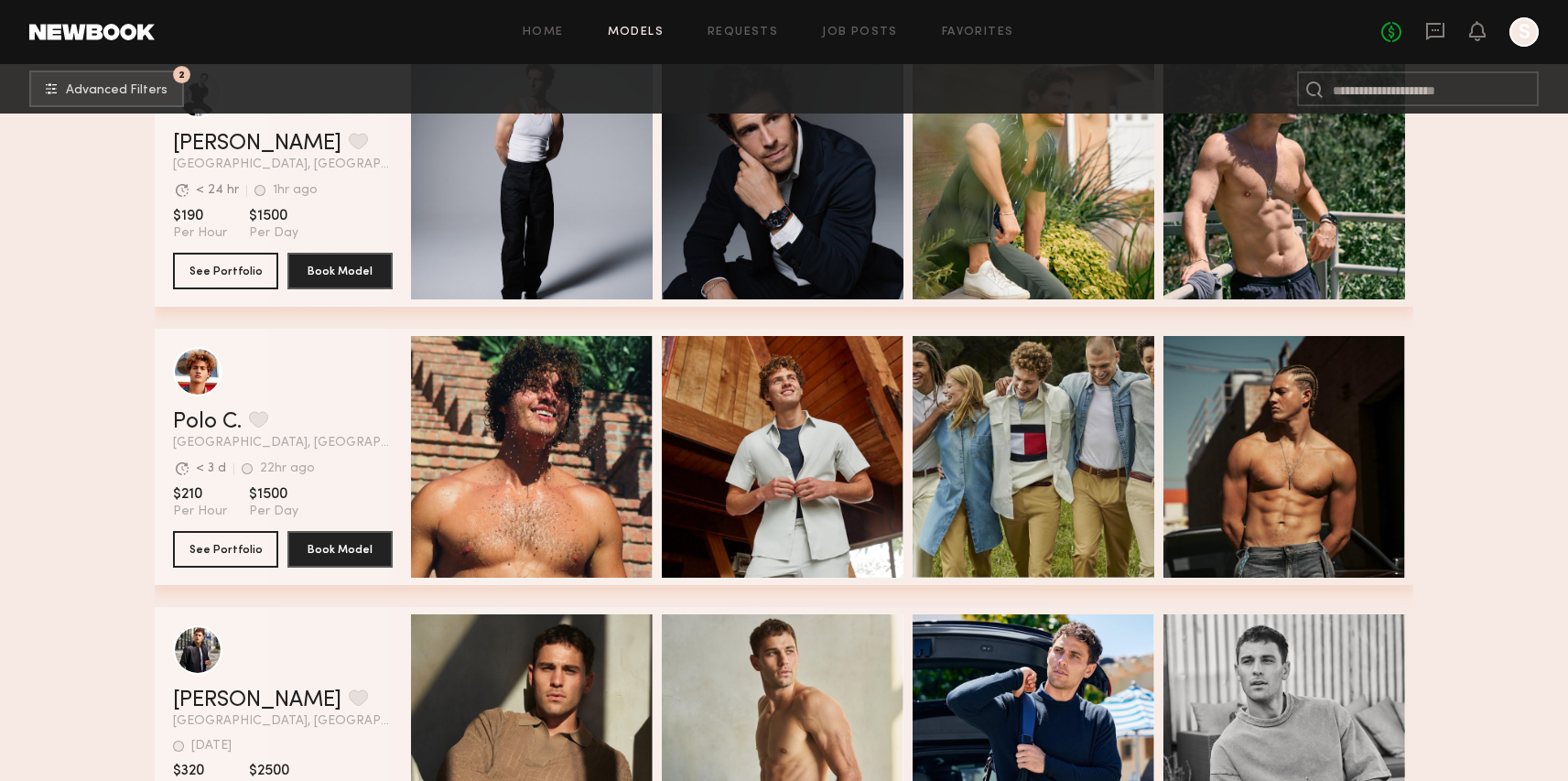
scroll to position [5947, 0]
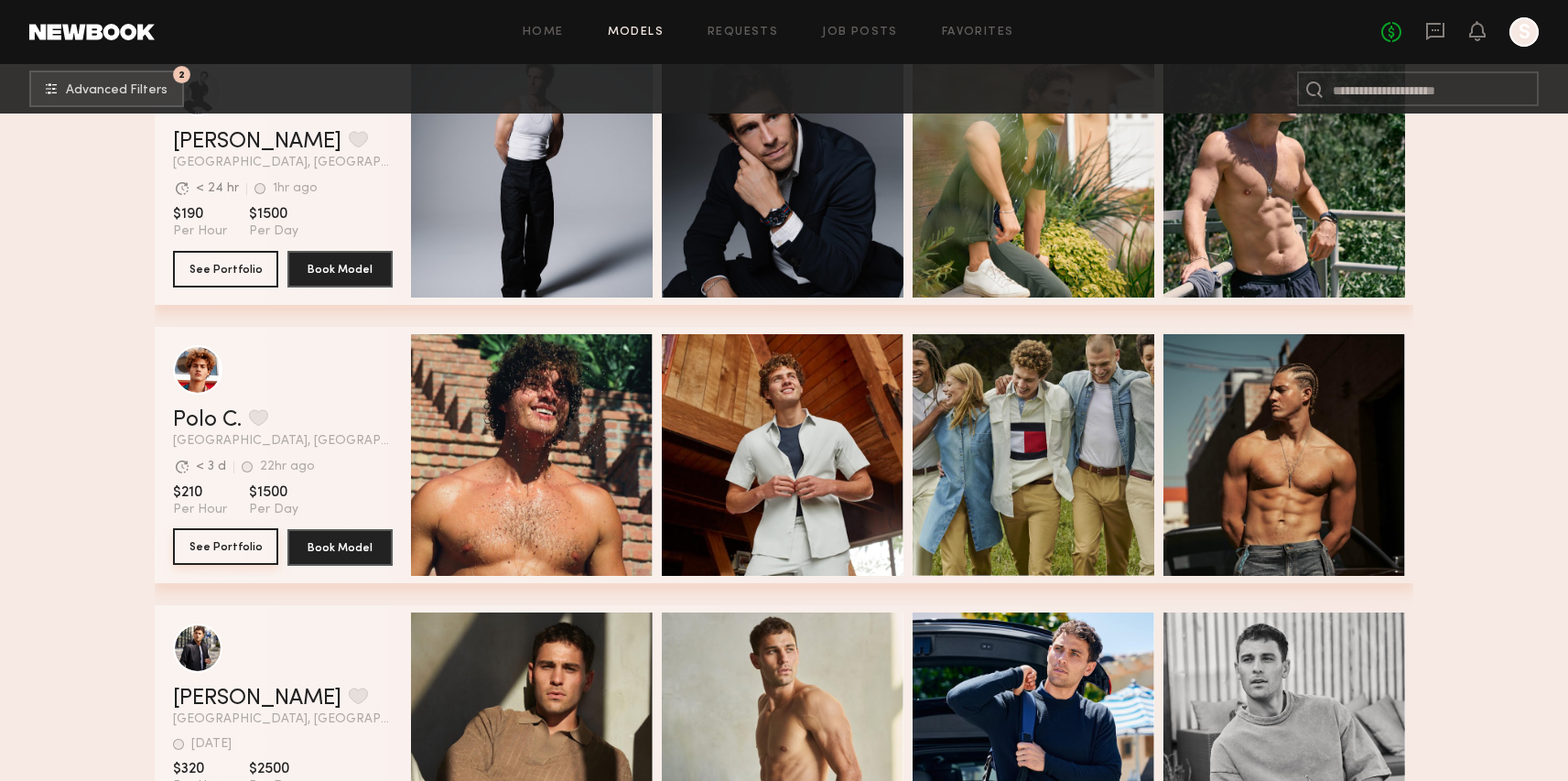
click at [199, 553] on button "See Portfolio" at bounding box center [226, 546] width 105 height 37
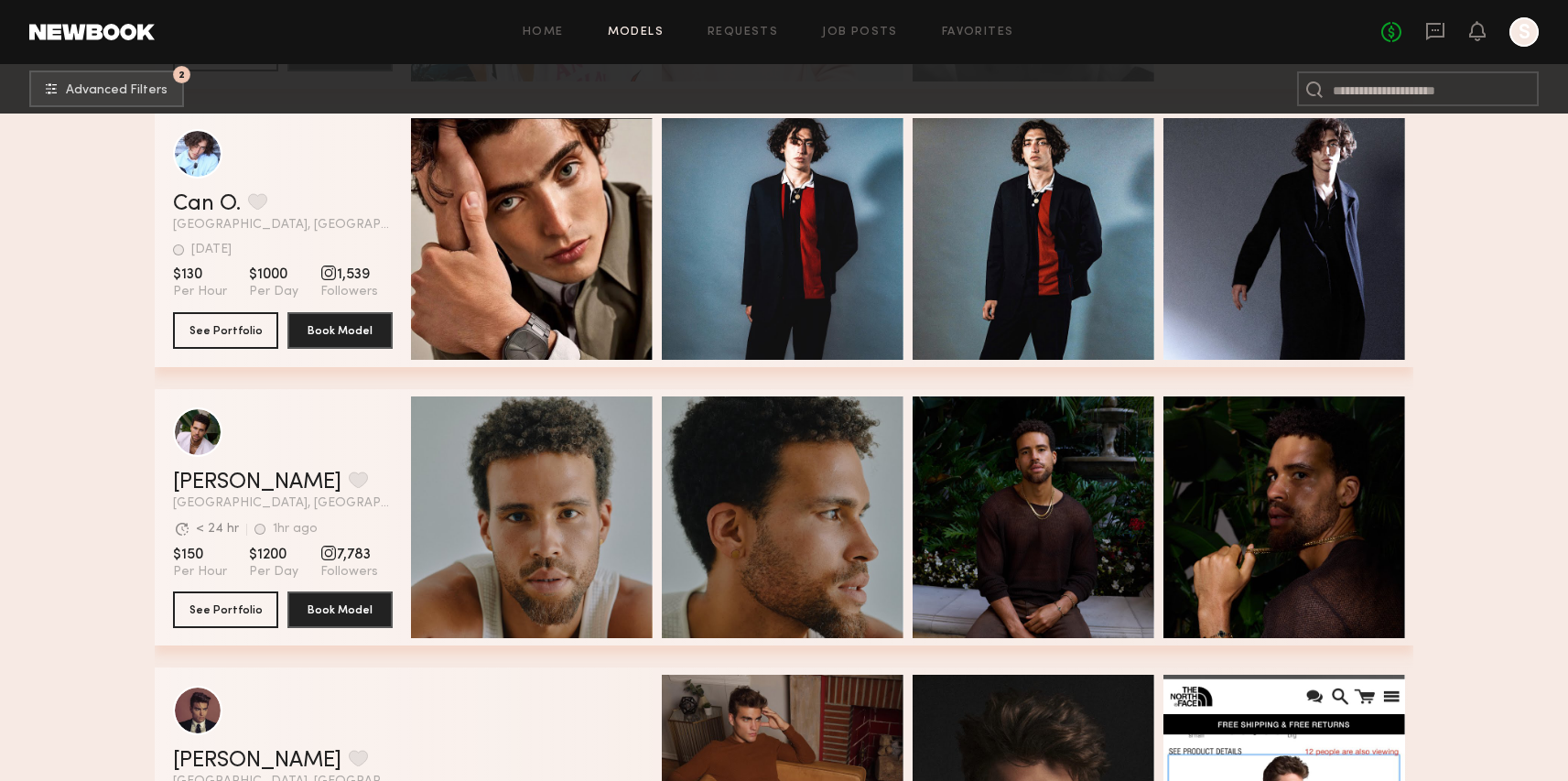
scroll to position [11231, 0]
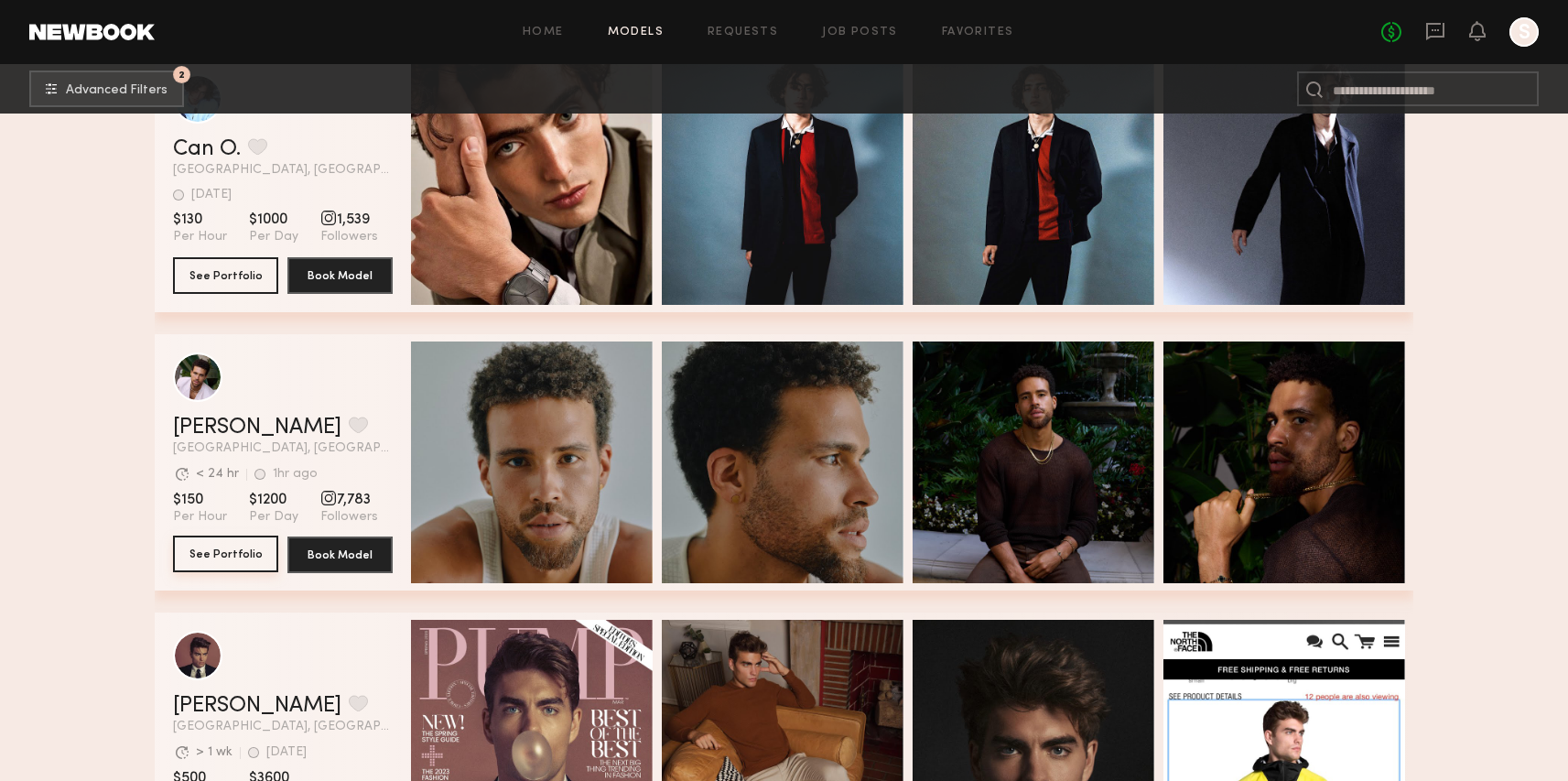
click at [200, 548] on button "See Portfolio" at bounding box center [226, 554] width 105 height 37
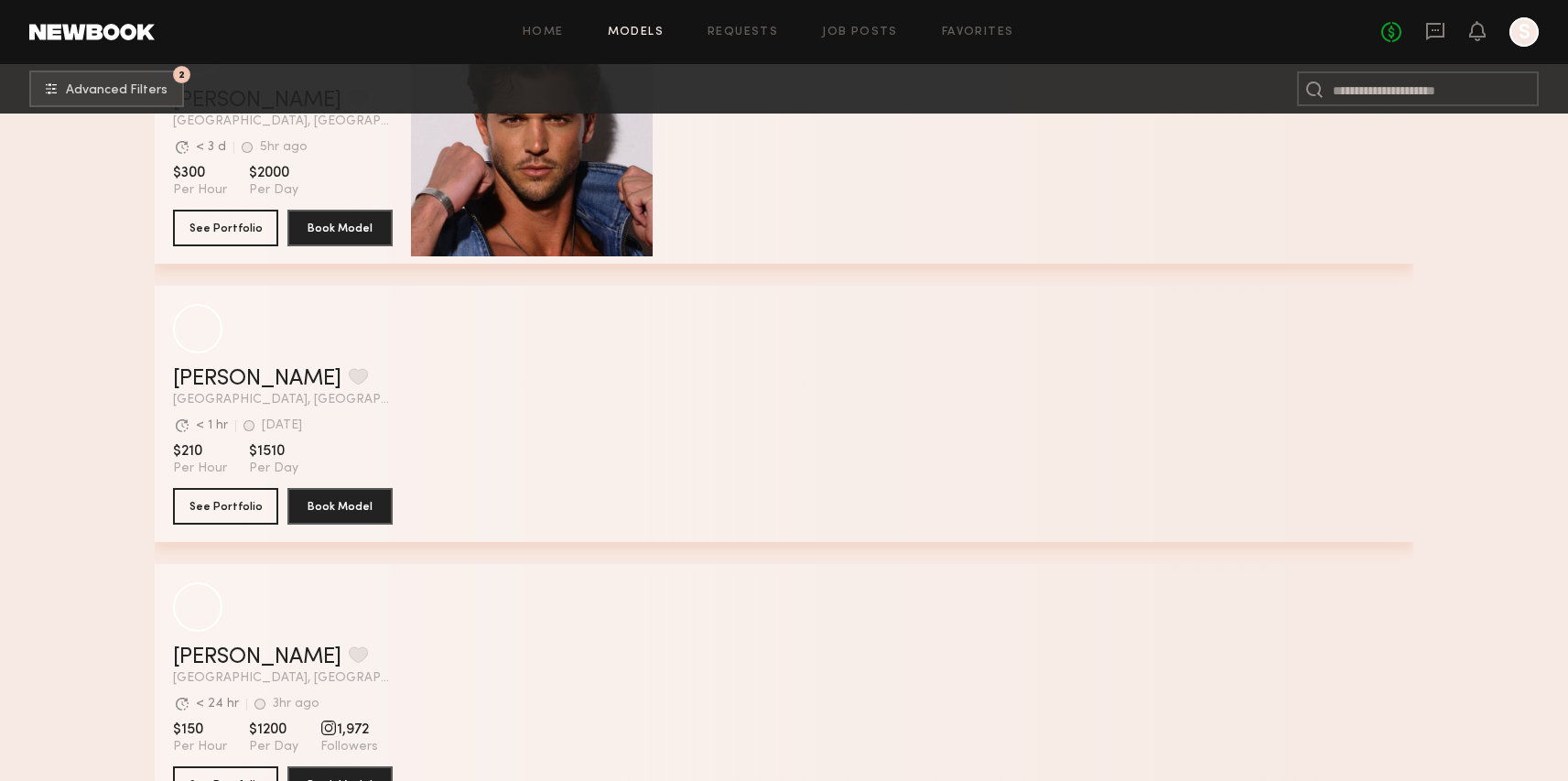
scroll to position [14347, 0]
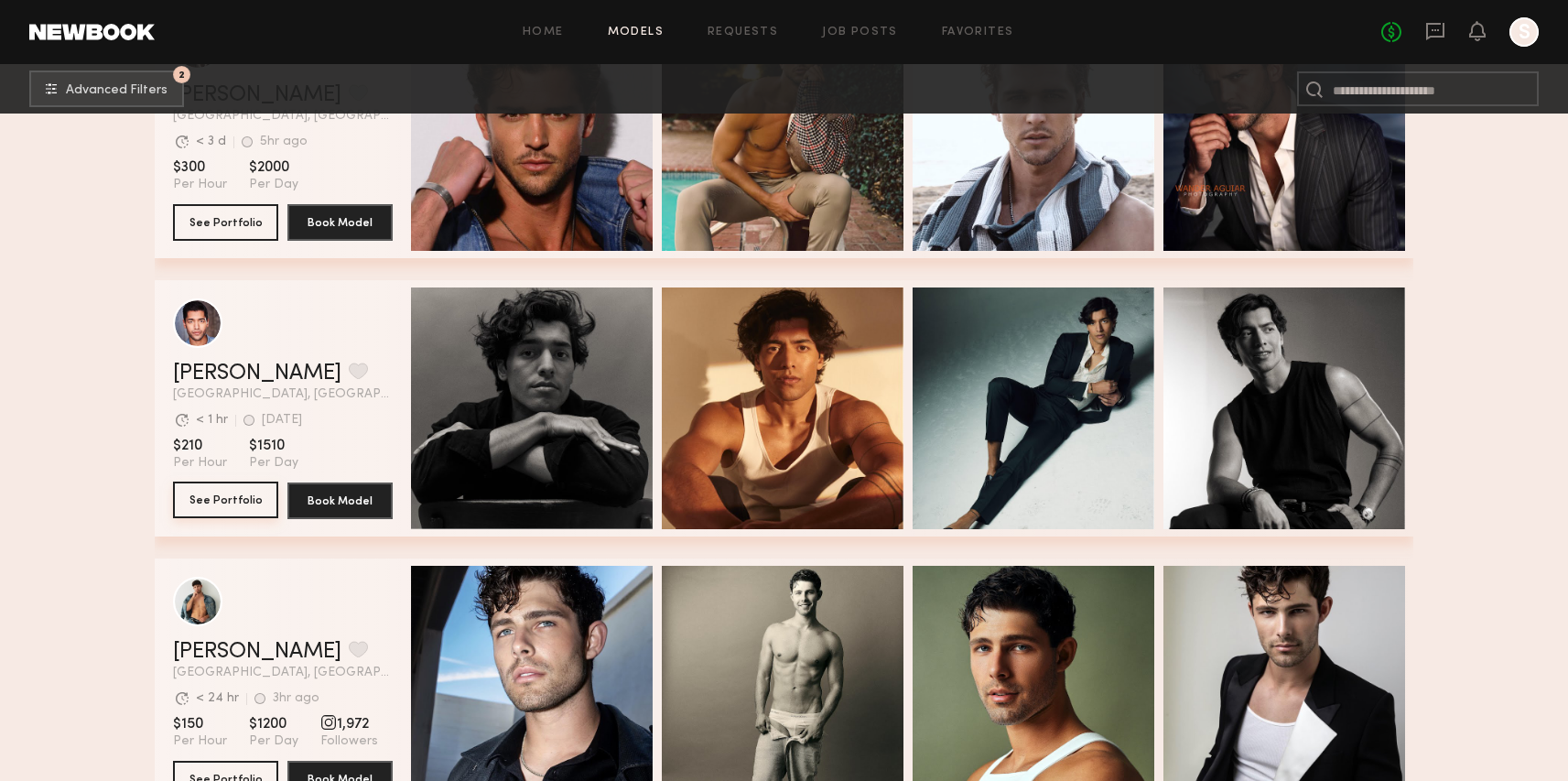
click at [218, 487] on button "See Portfolio" at bounding box center [226, 499] width 105 height 37
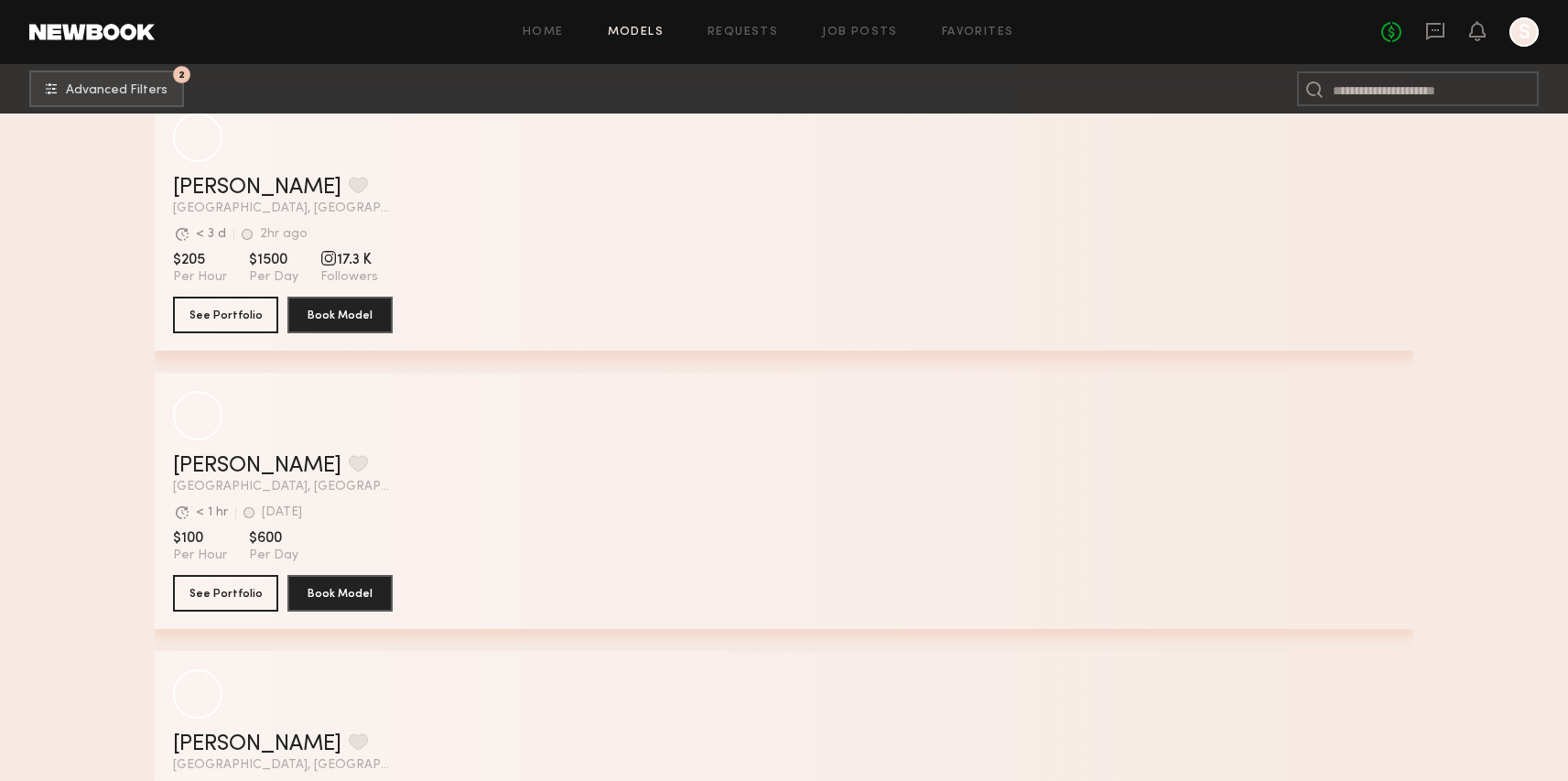
scroll to position [22053, 0]
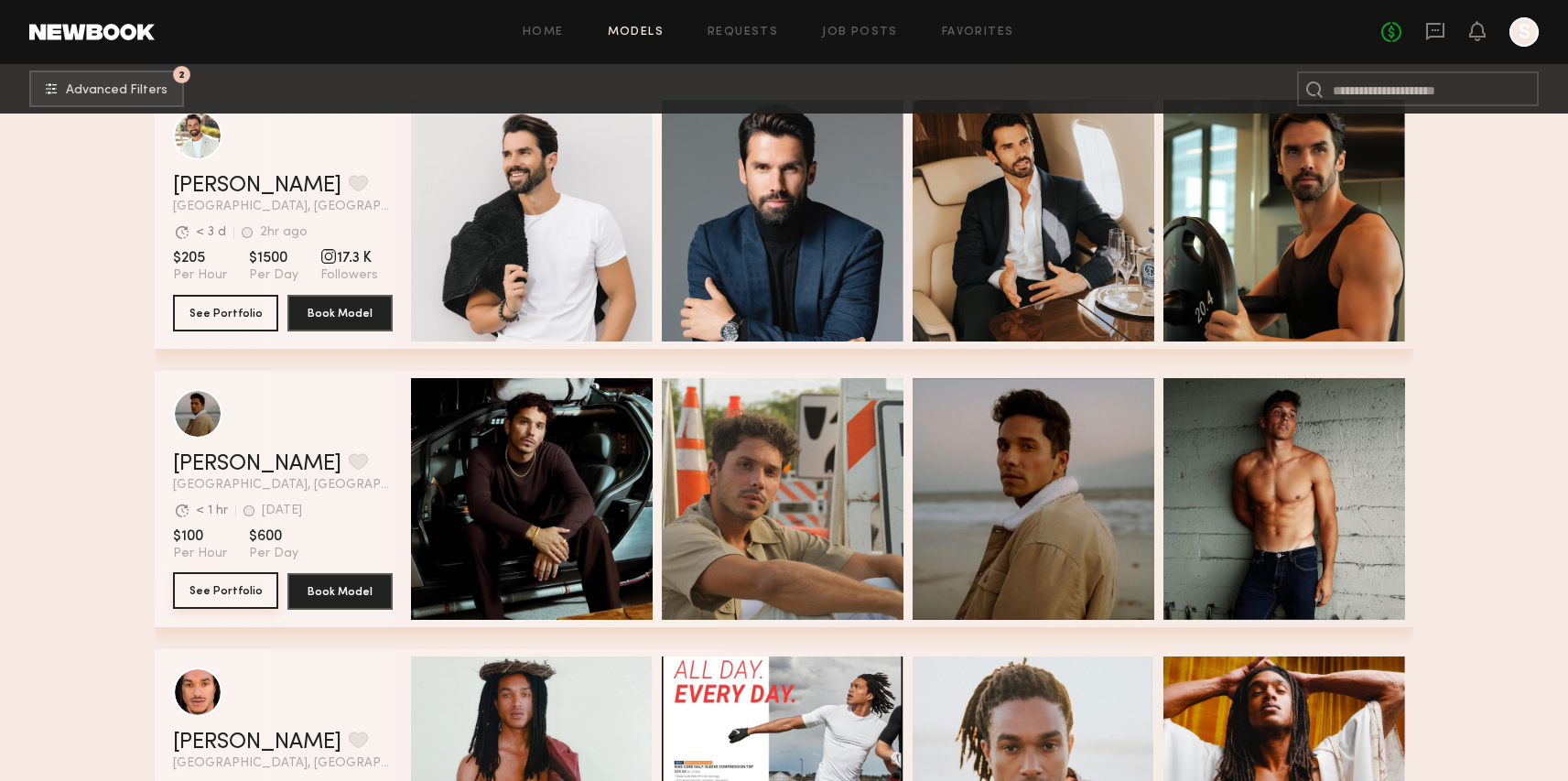
click at [240, 597] on button "See Portfolio" at bounding box center [226, 591] width 105 height 37
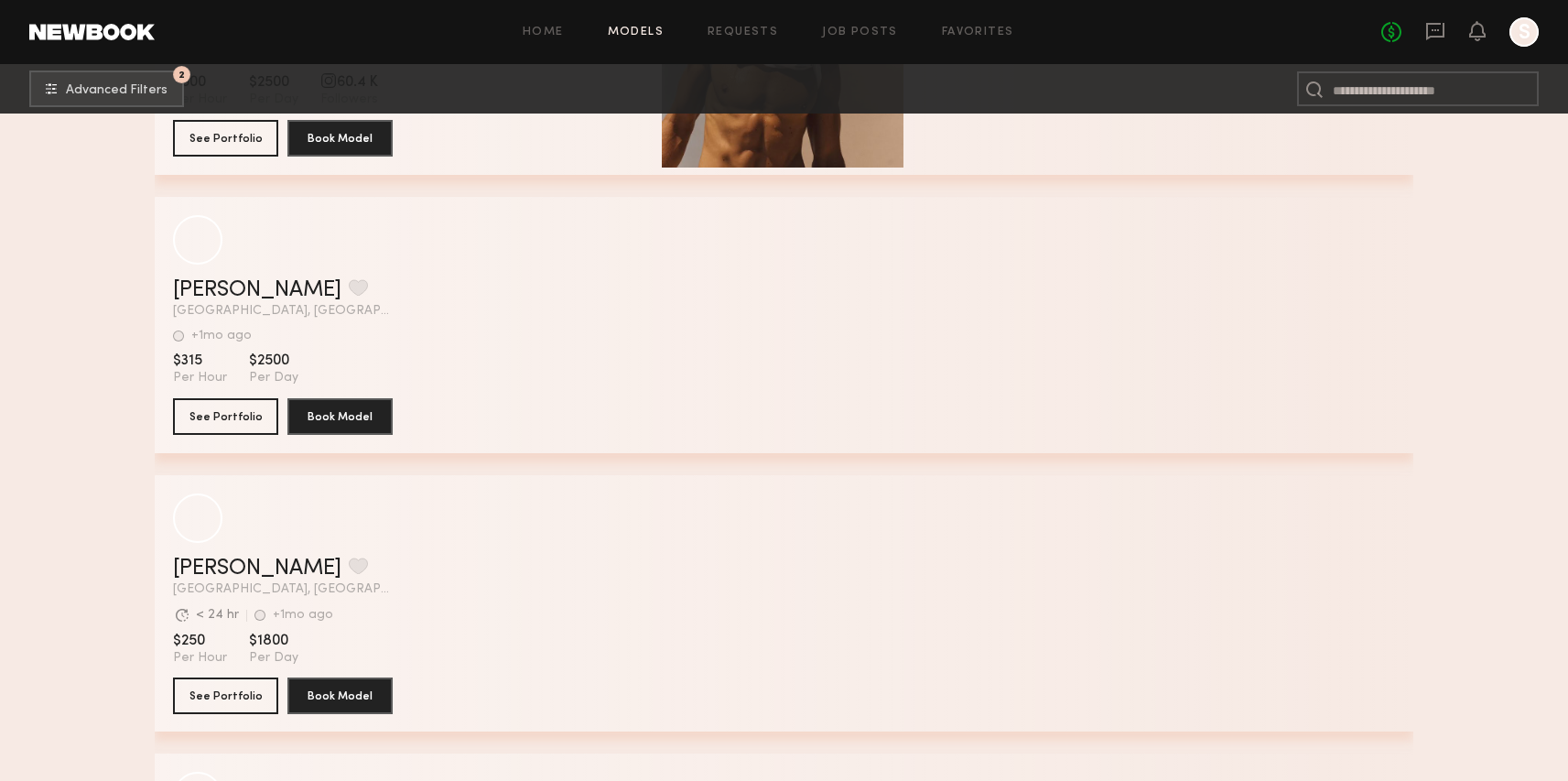
scroll to position [34277, 0]
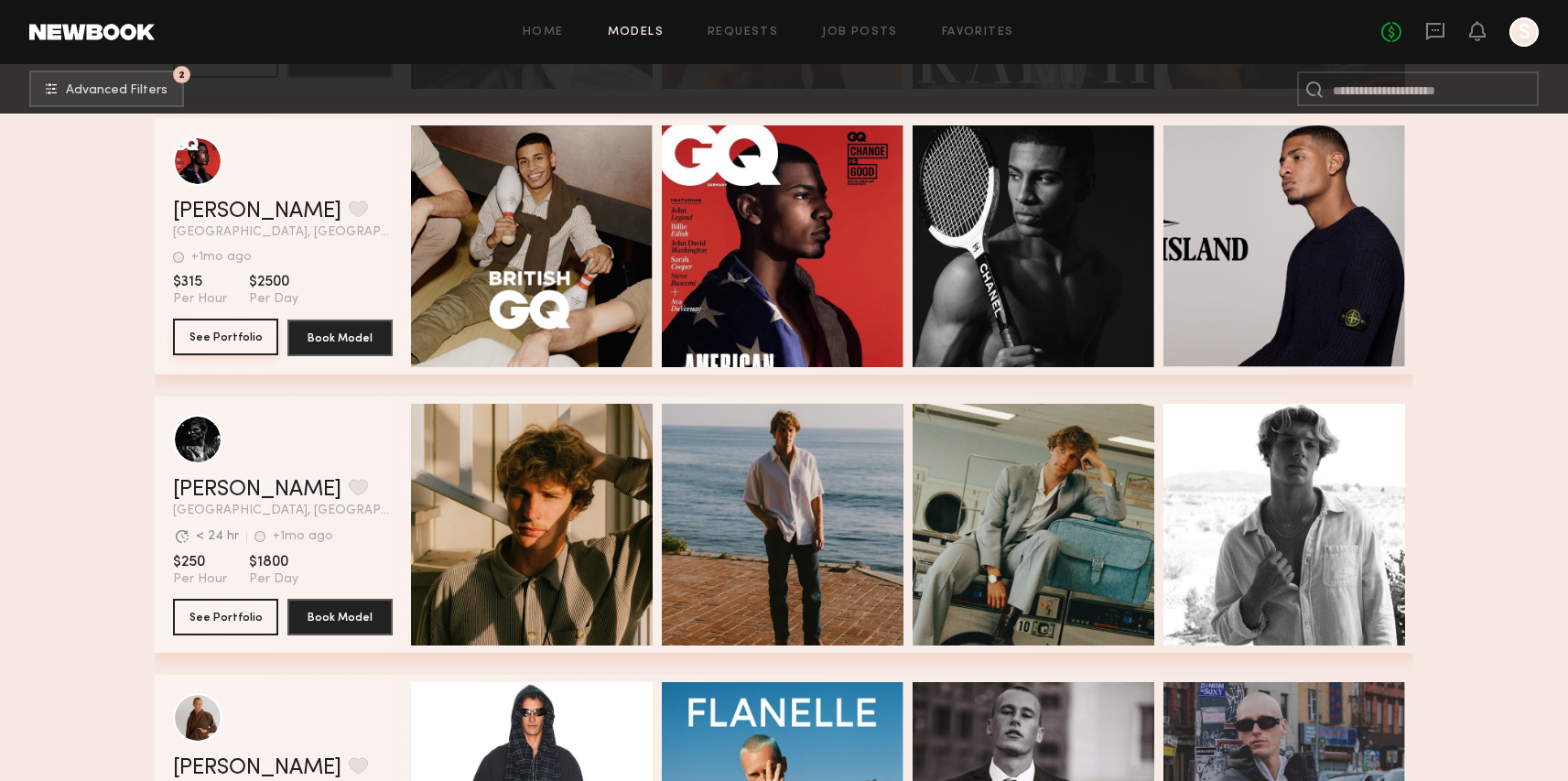
click at [218, 351] on button "See Portfolio" at bounding box center [226, 336] width 105 height 37
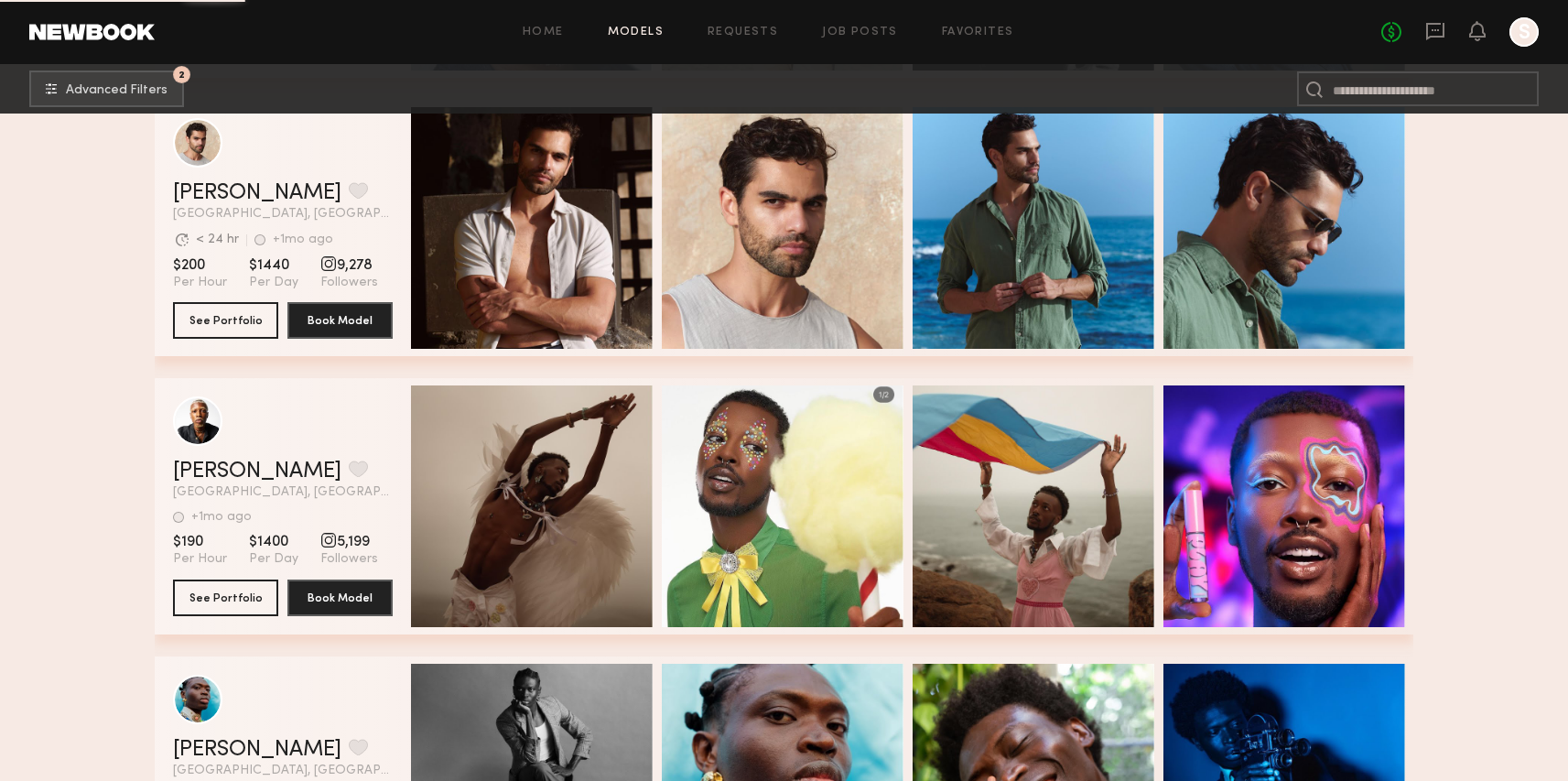
scroll to position [35689, 0]
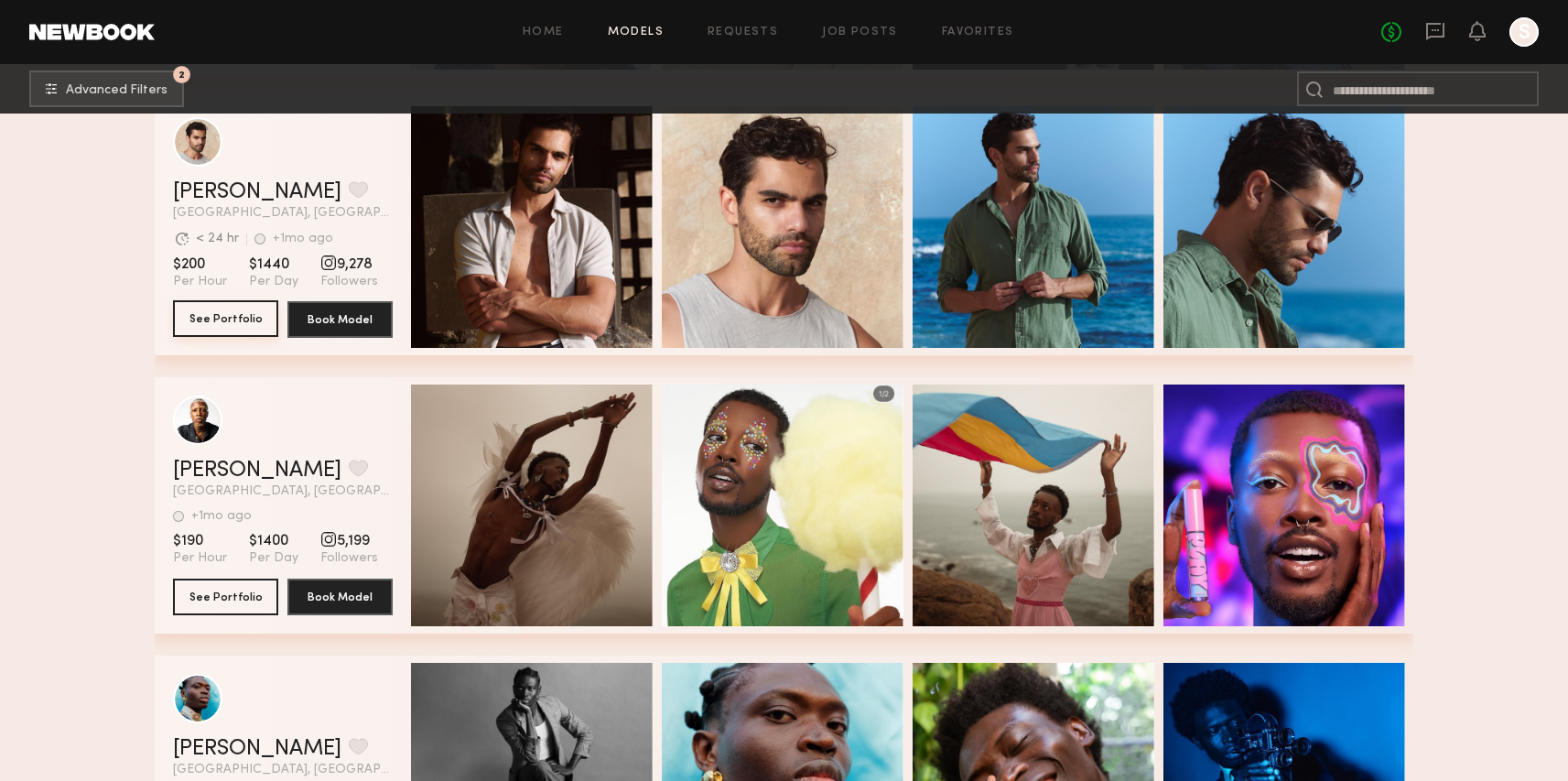
click at [202, 326] on button "See Portfolio" at bounding box center [226, 318] width 105 height 37
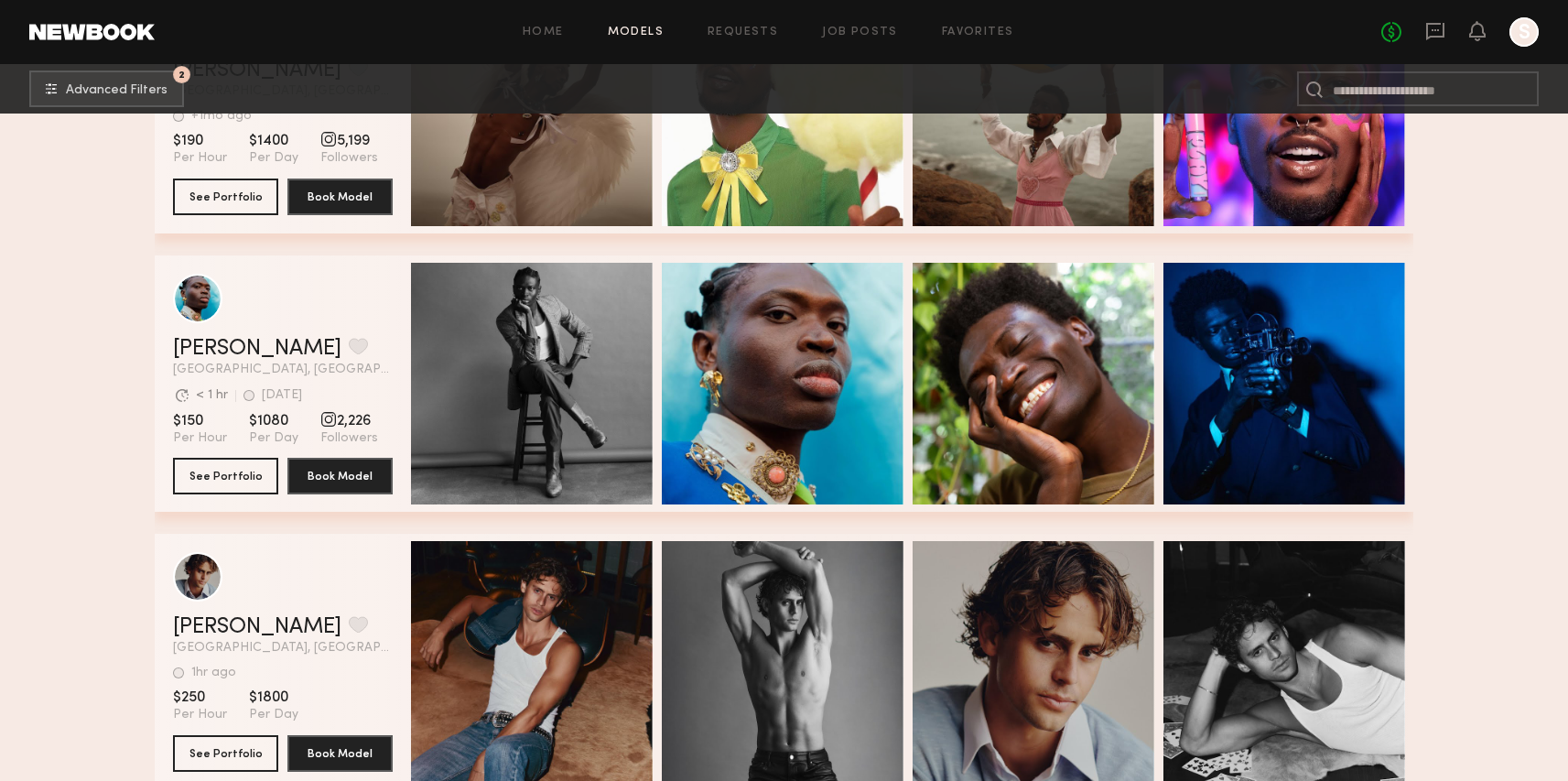
scroll to position [36166, 0]
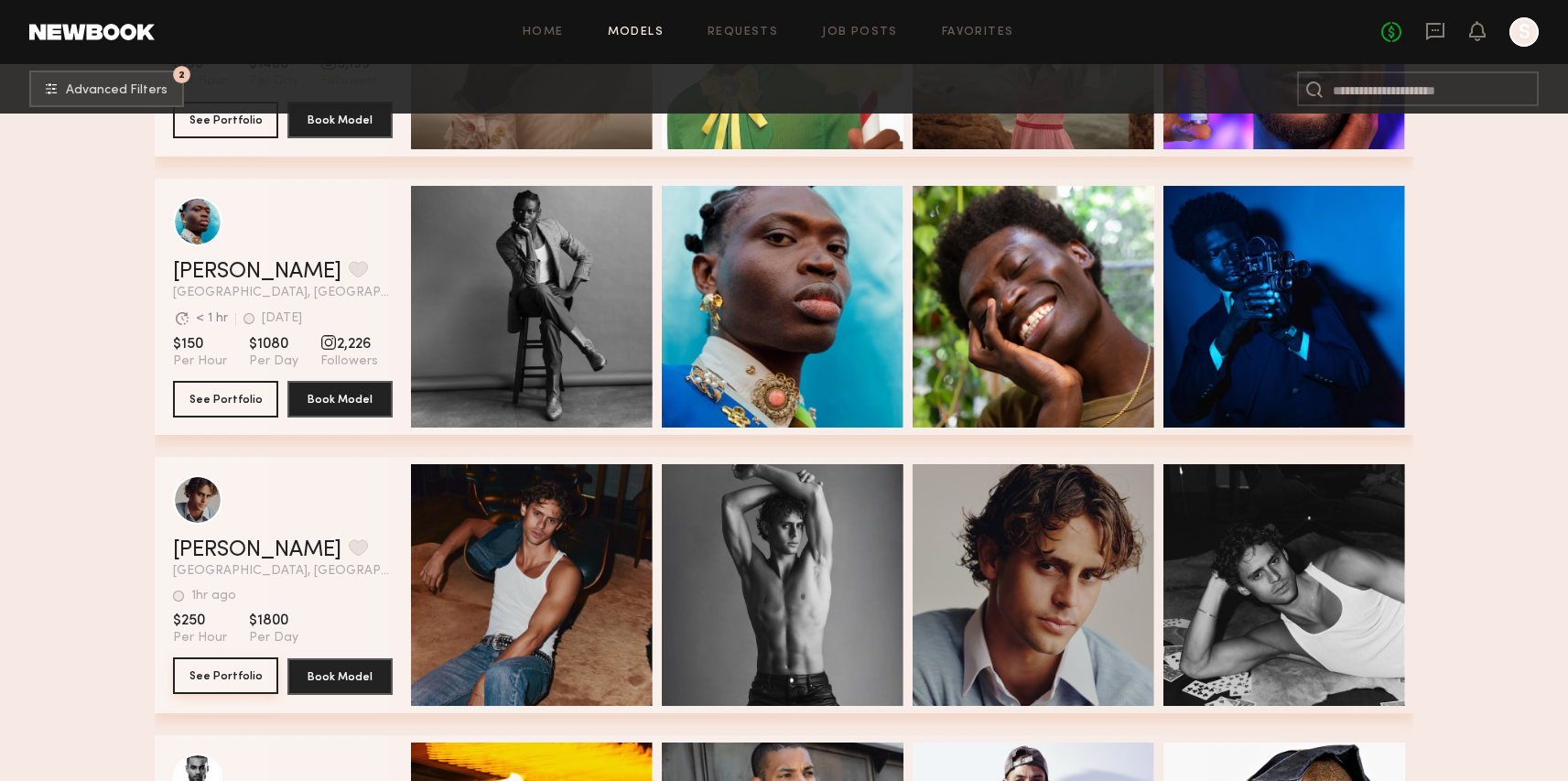
click at [253, 677] on button "See Portfolio" at bounding box center [226, 675] width 105 height 37
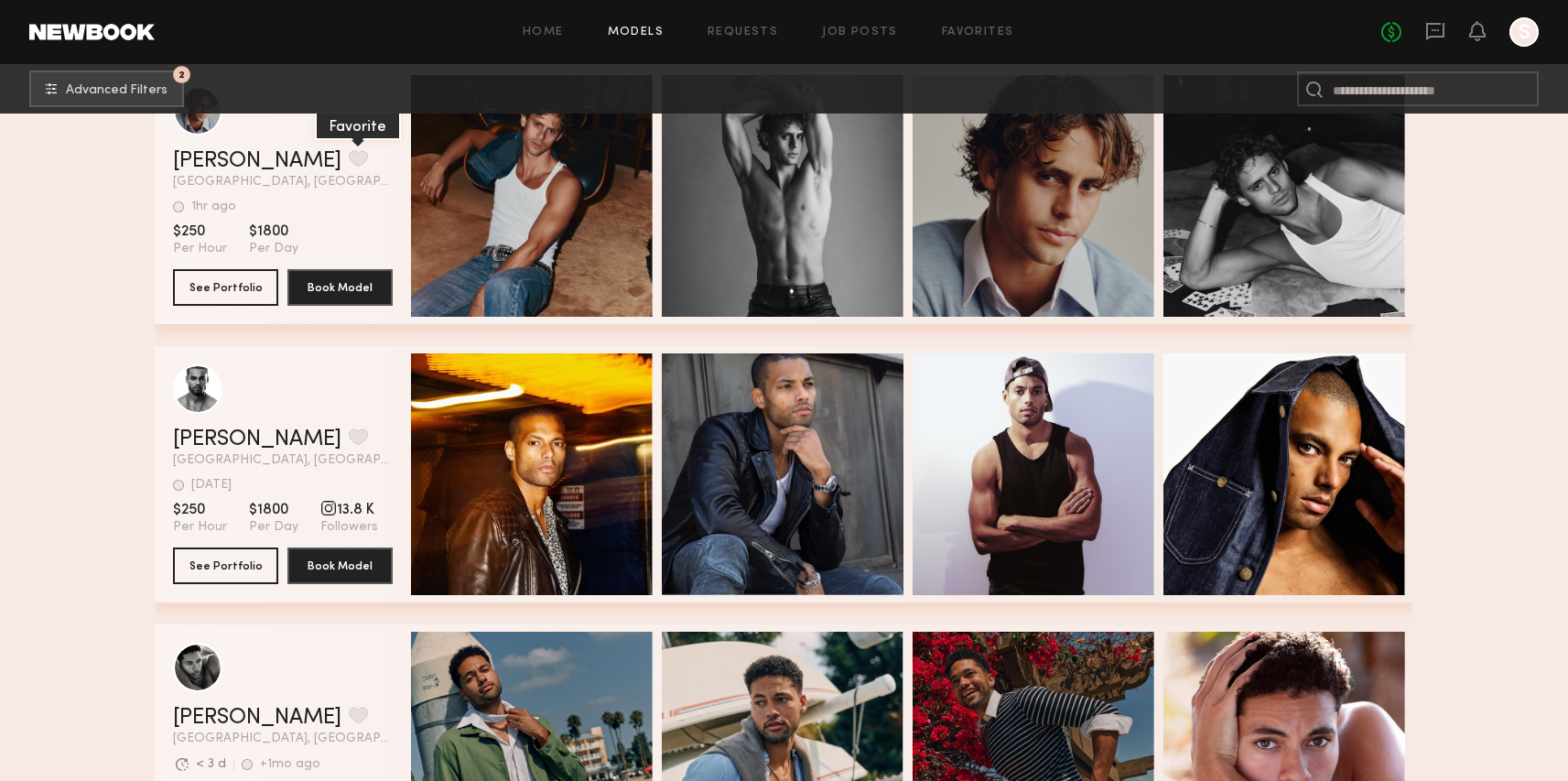
click at [348, 165] on button "grid" at bounding box center [358, 157] width 19 height 16
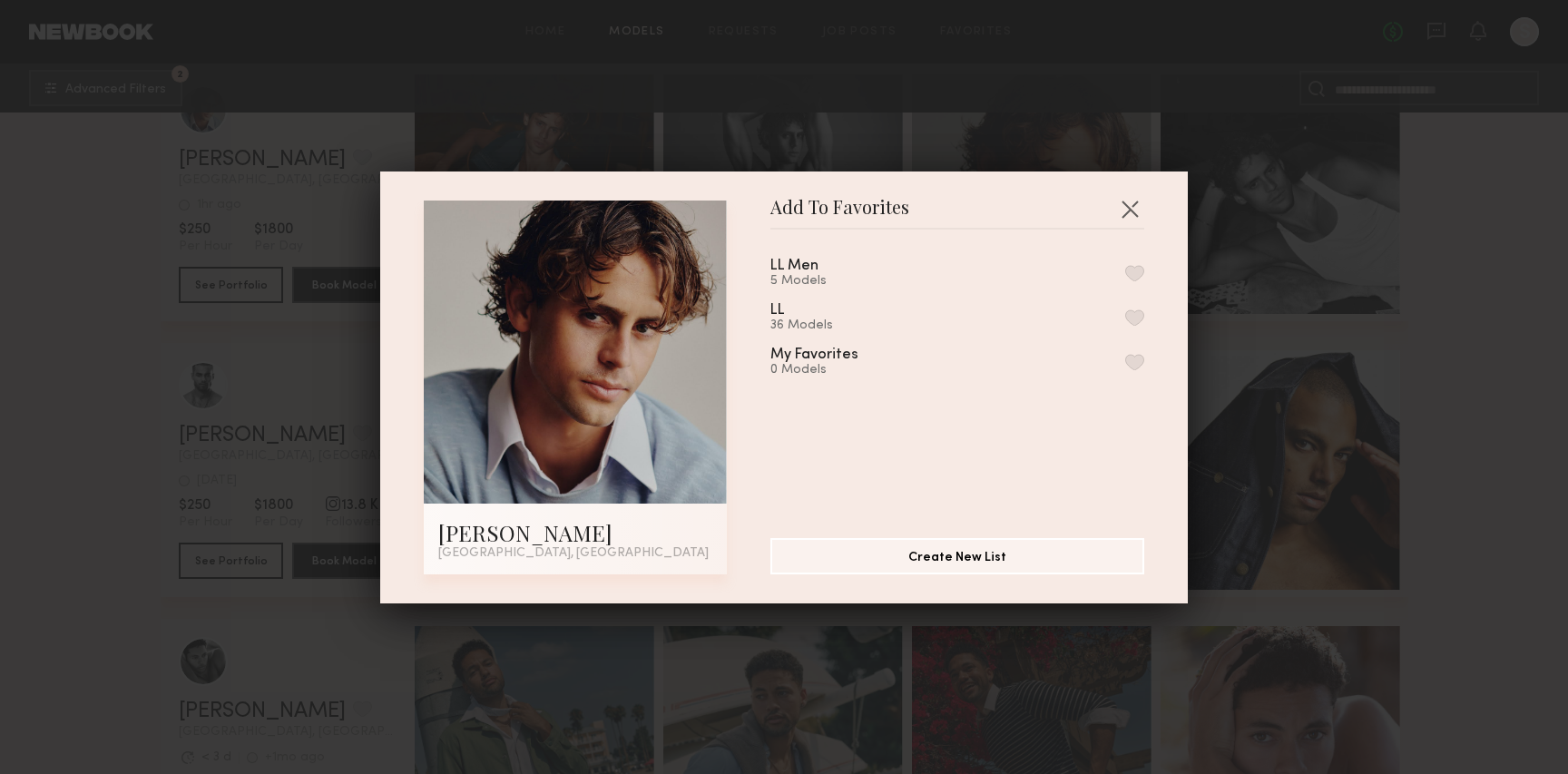
click at [1124, 266] on div "LL Men 5 Models LL 36 Models My Favorites 0 Models" at bounding box center [966, 377] width 392 height 265
click at [1125, 268] on button "button" at bounding box center [1134, 273] width 19 height 16
click at [1128, 205] on button "button" at bounding box center [1129, 208] width 29 height 29
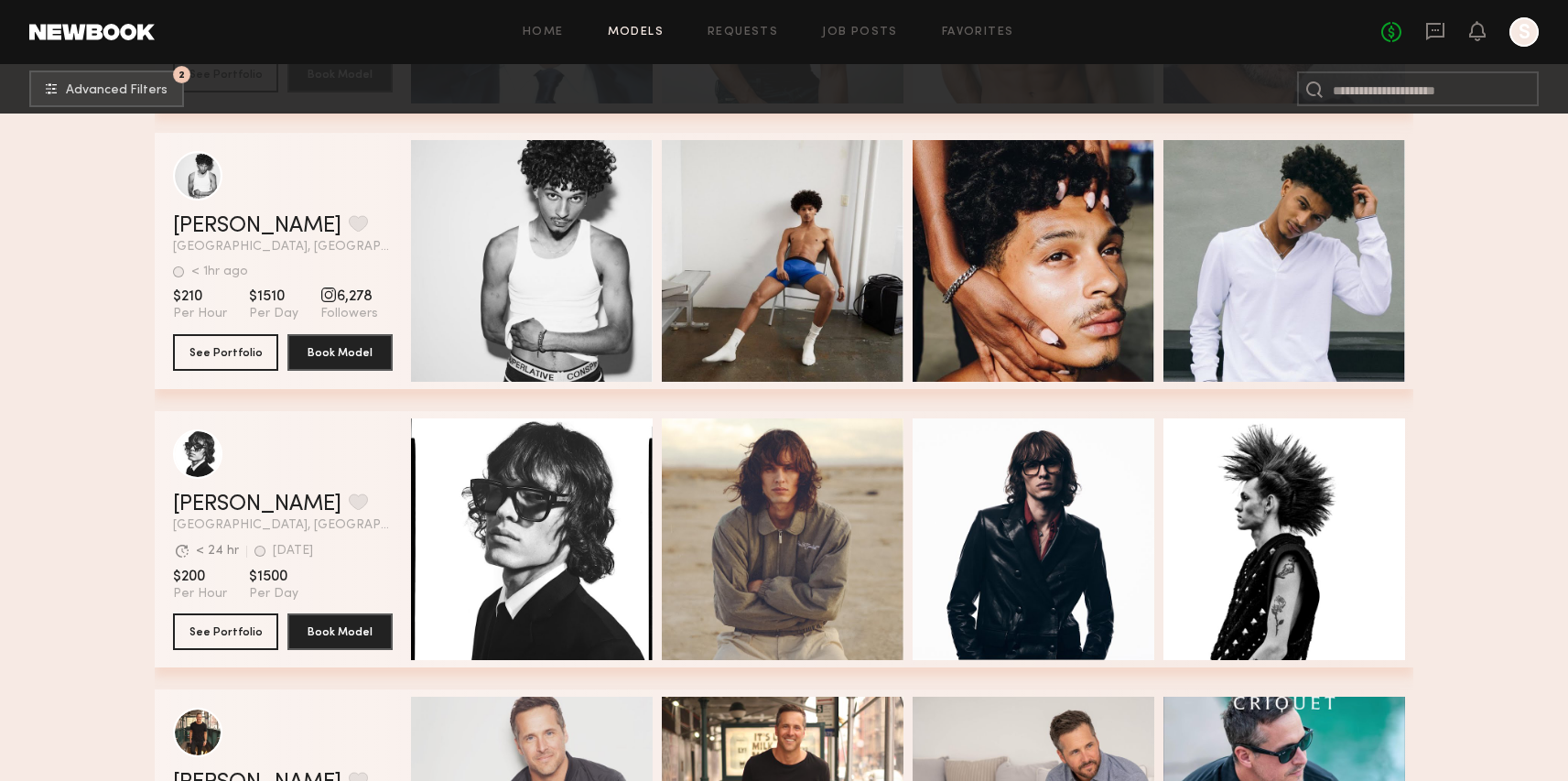
scroll to position [38471, 0]
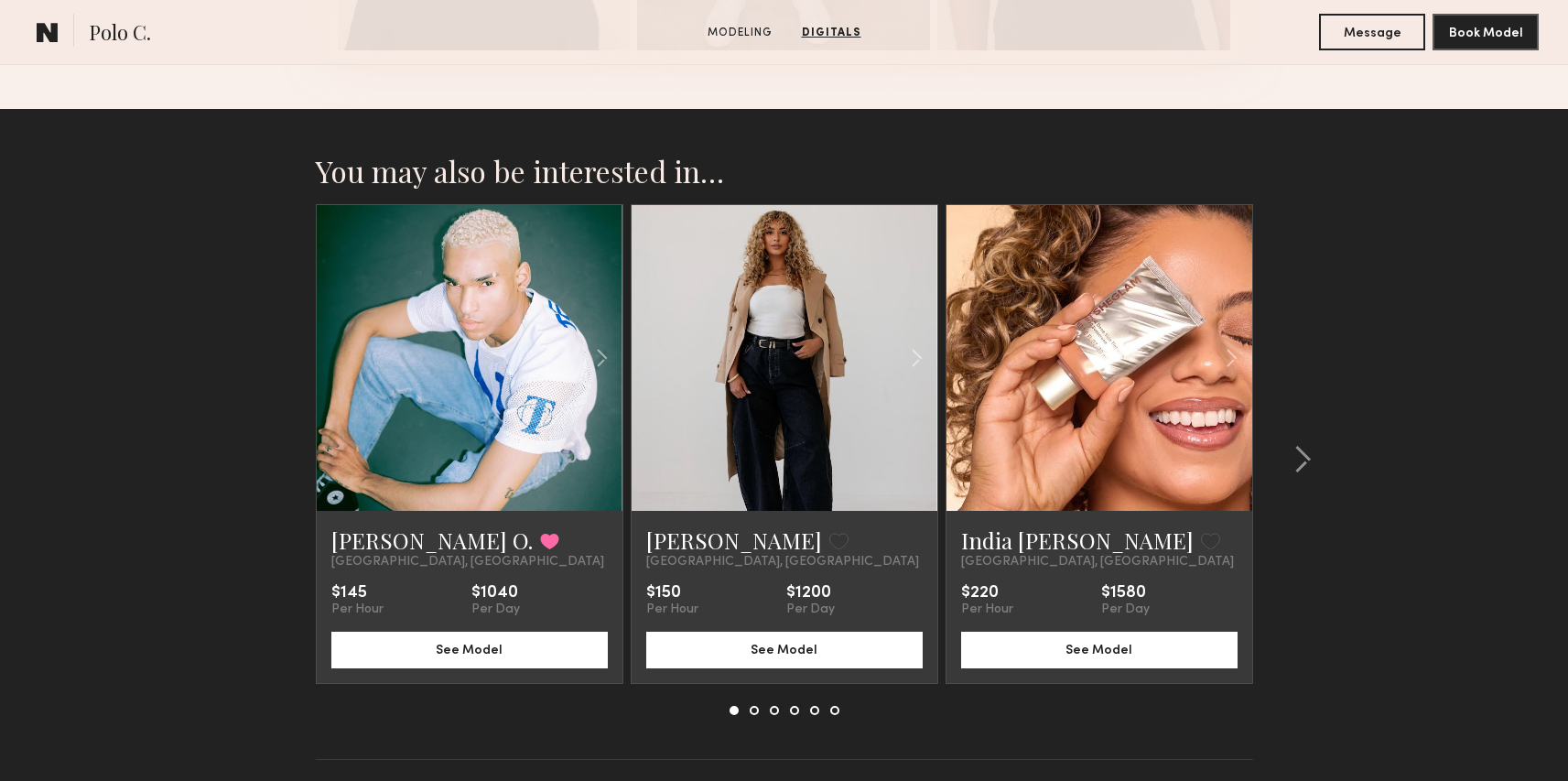
scroll to position [2524, 0]
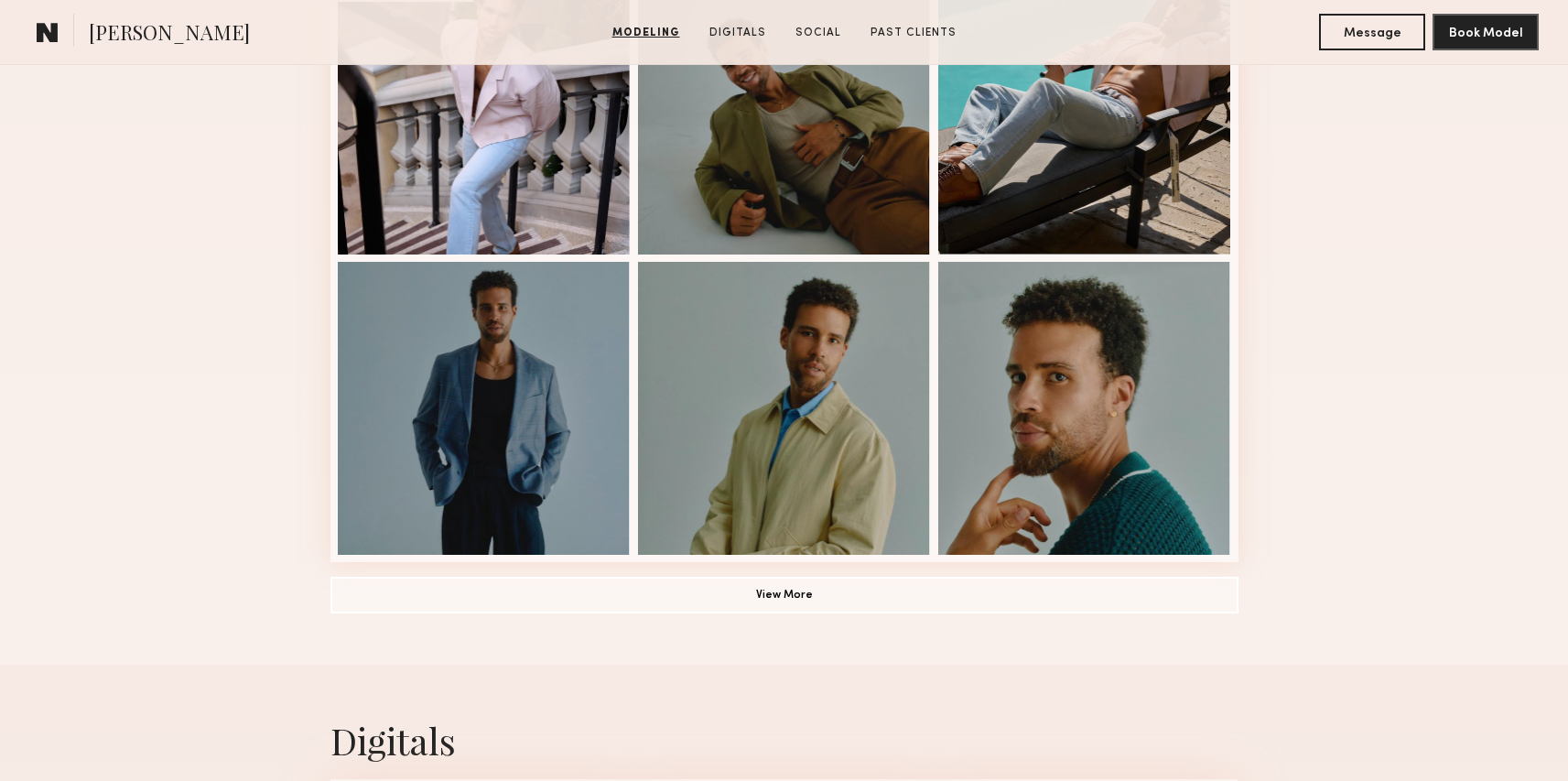
scroll to position [1184, 0]
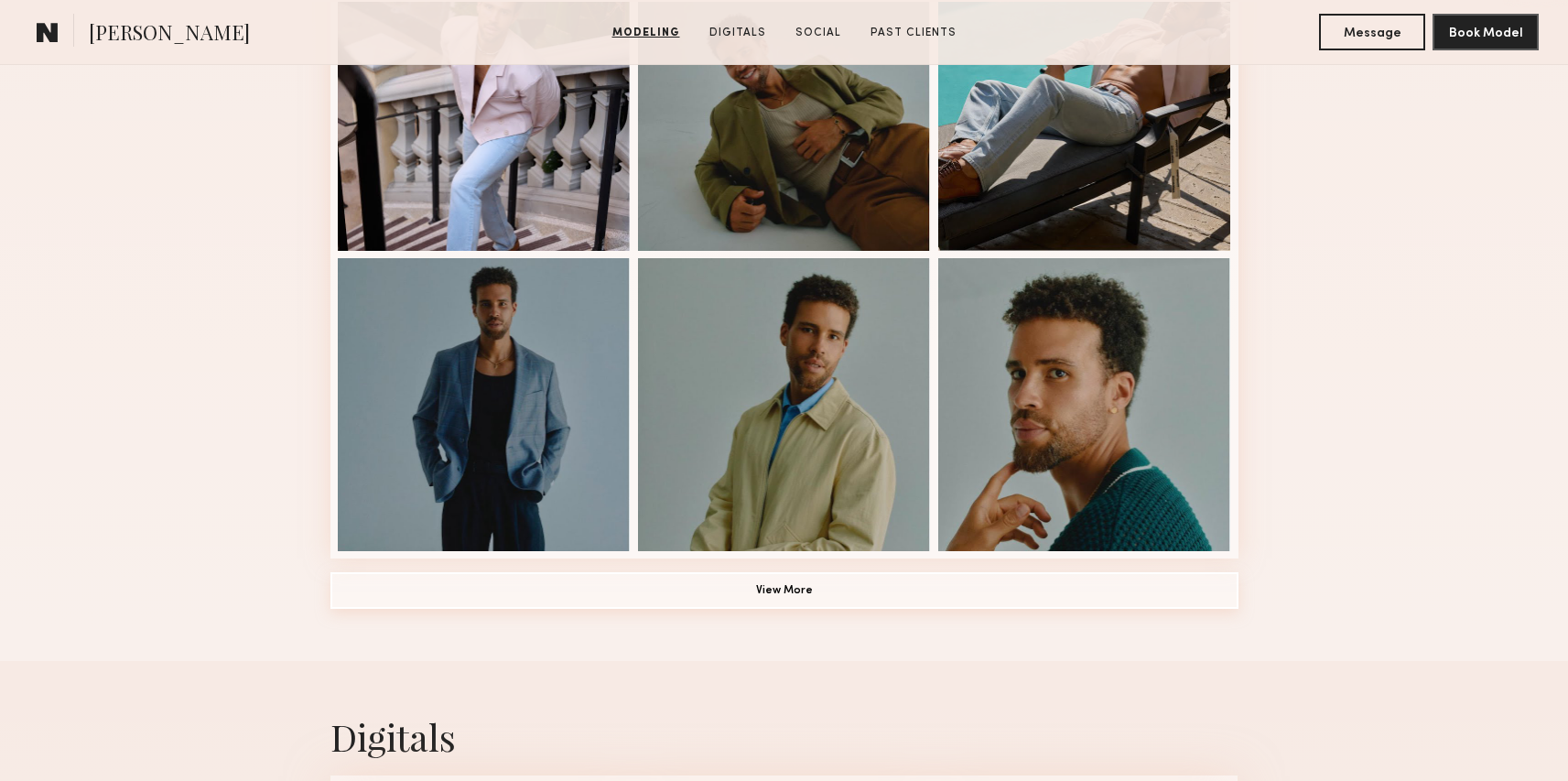
click at [1039, 594] on button "View More" at bounding box center [784, 591] width 908 height 37
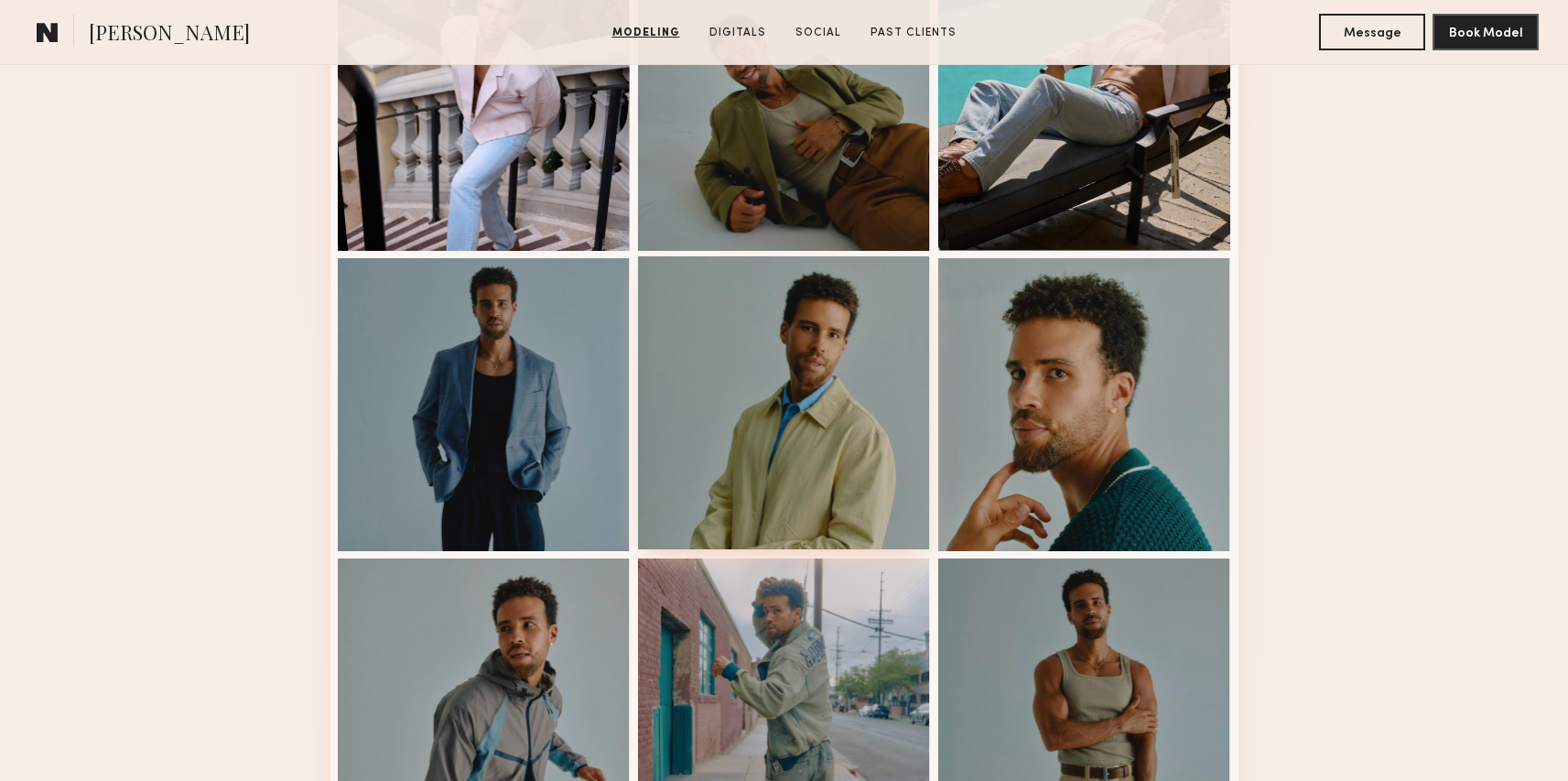
click at [818, 435] on div at bounding box center [784, 402] width 293 height 293
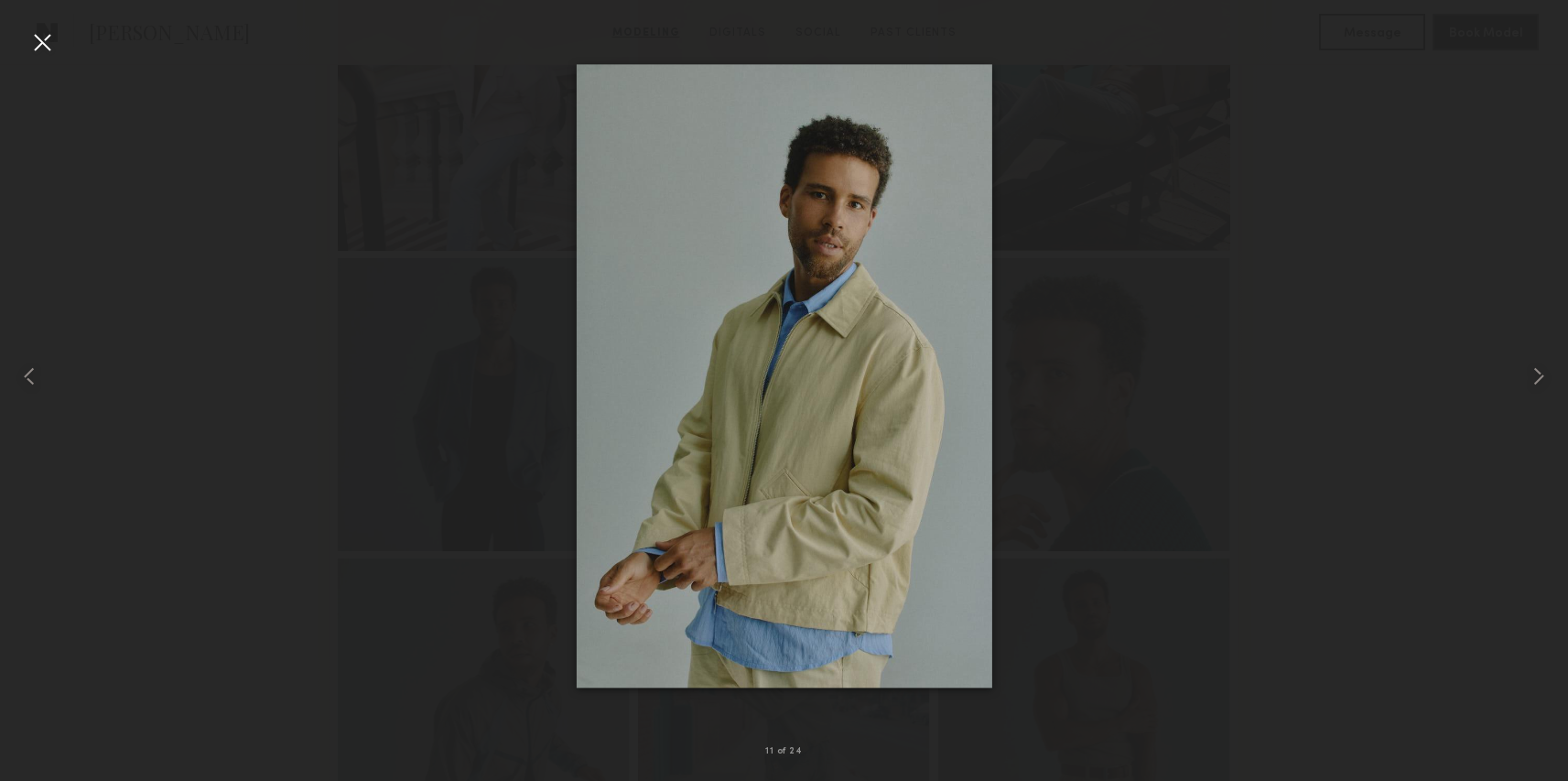
click at [1148, 407] on div at bounding box center [784, 376] width 1568 height 693
click at [1152, 406] on div at bounding box center [784, 376] width 1568 height 693
click at [26, 38] on div "11 of 24" at bounding box center [784, 390] width 1568 height 781
click at [43, 30] on div at bounding box center [41, 41] width 29 height 29
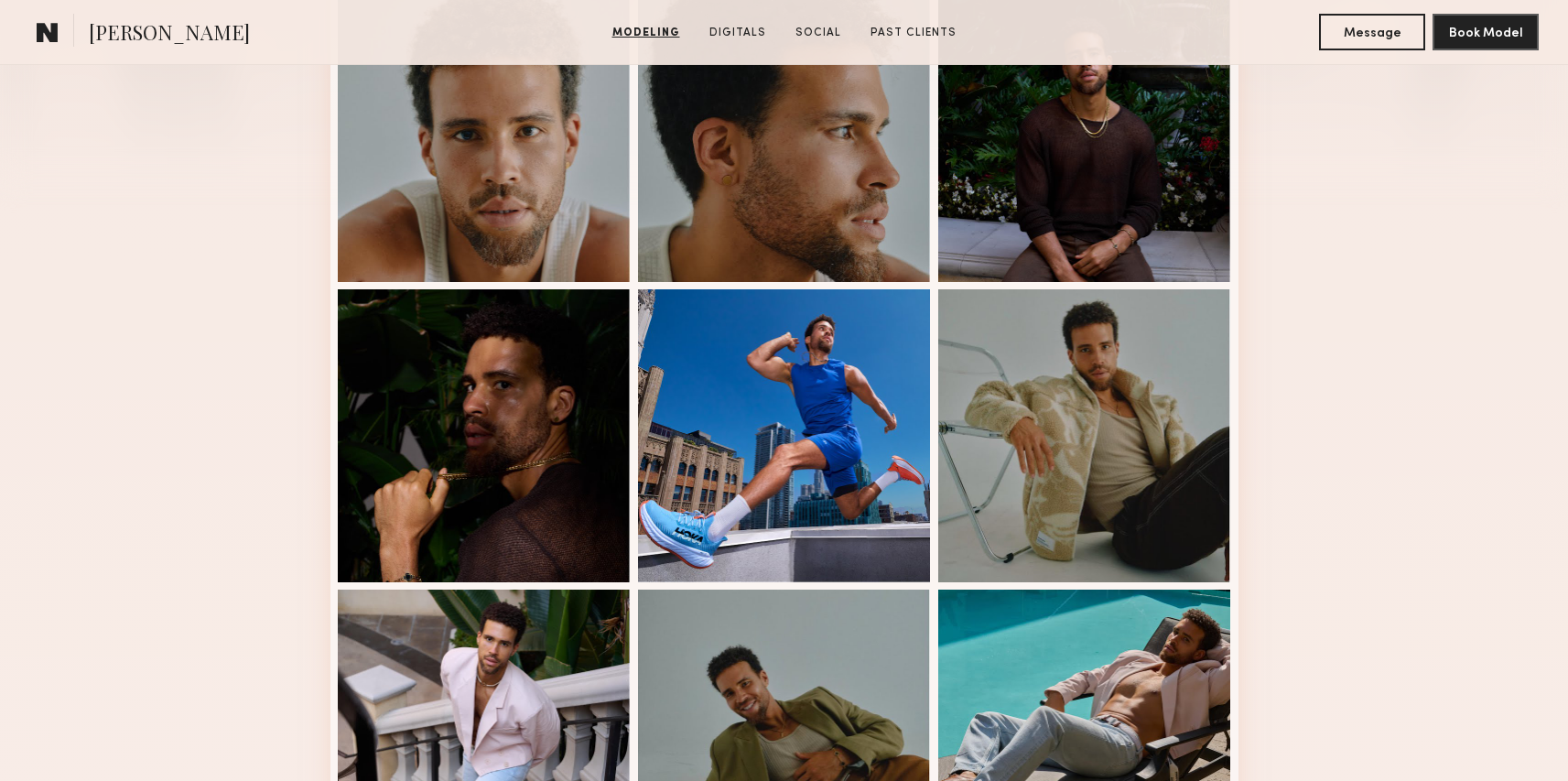
scroll to position [453, 0]
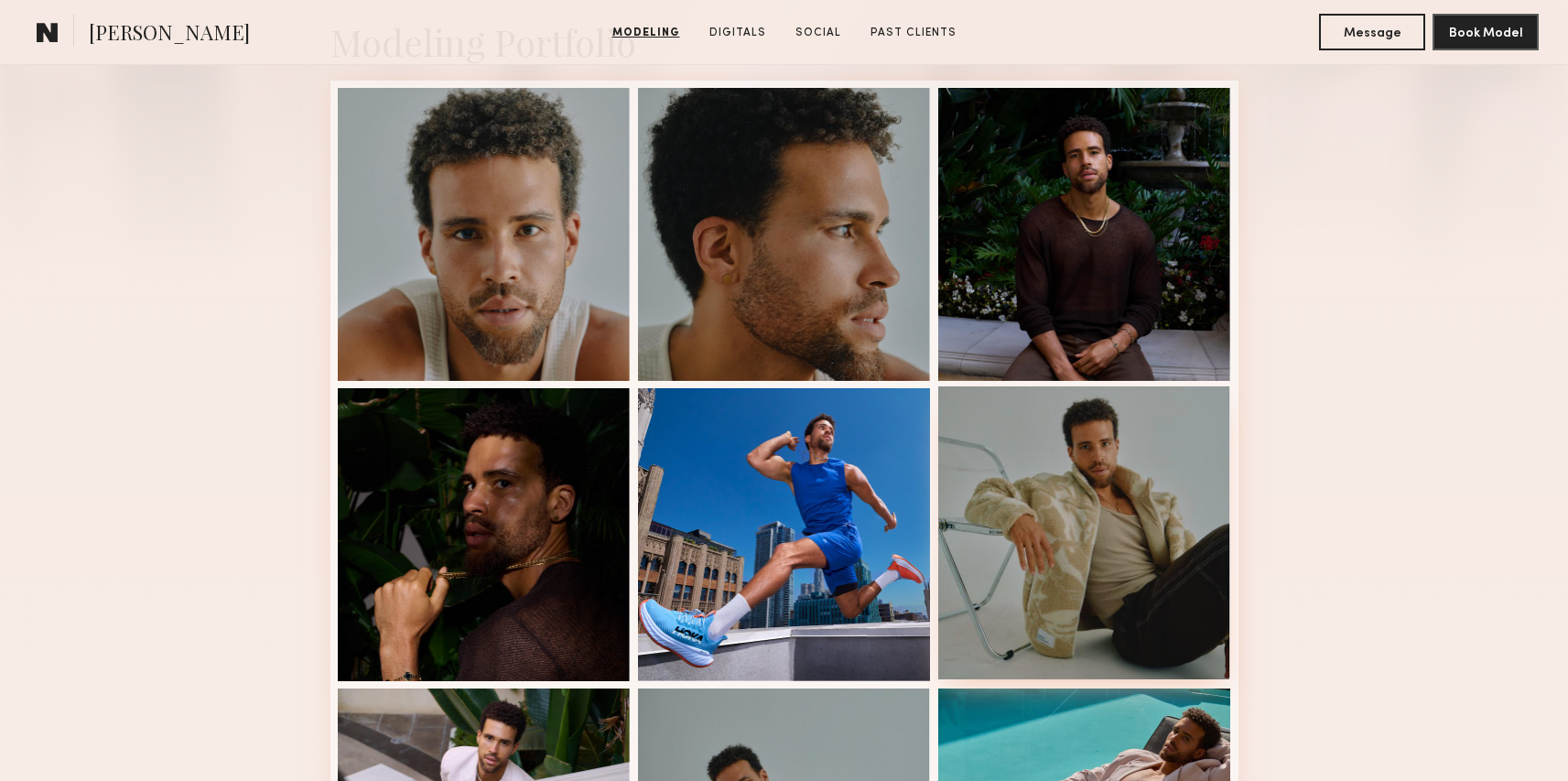
click at [1120, 433] on div at bounding box center [1084, 532] width 293 height 293
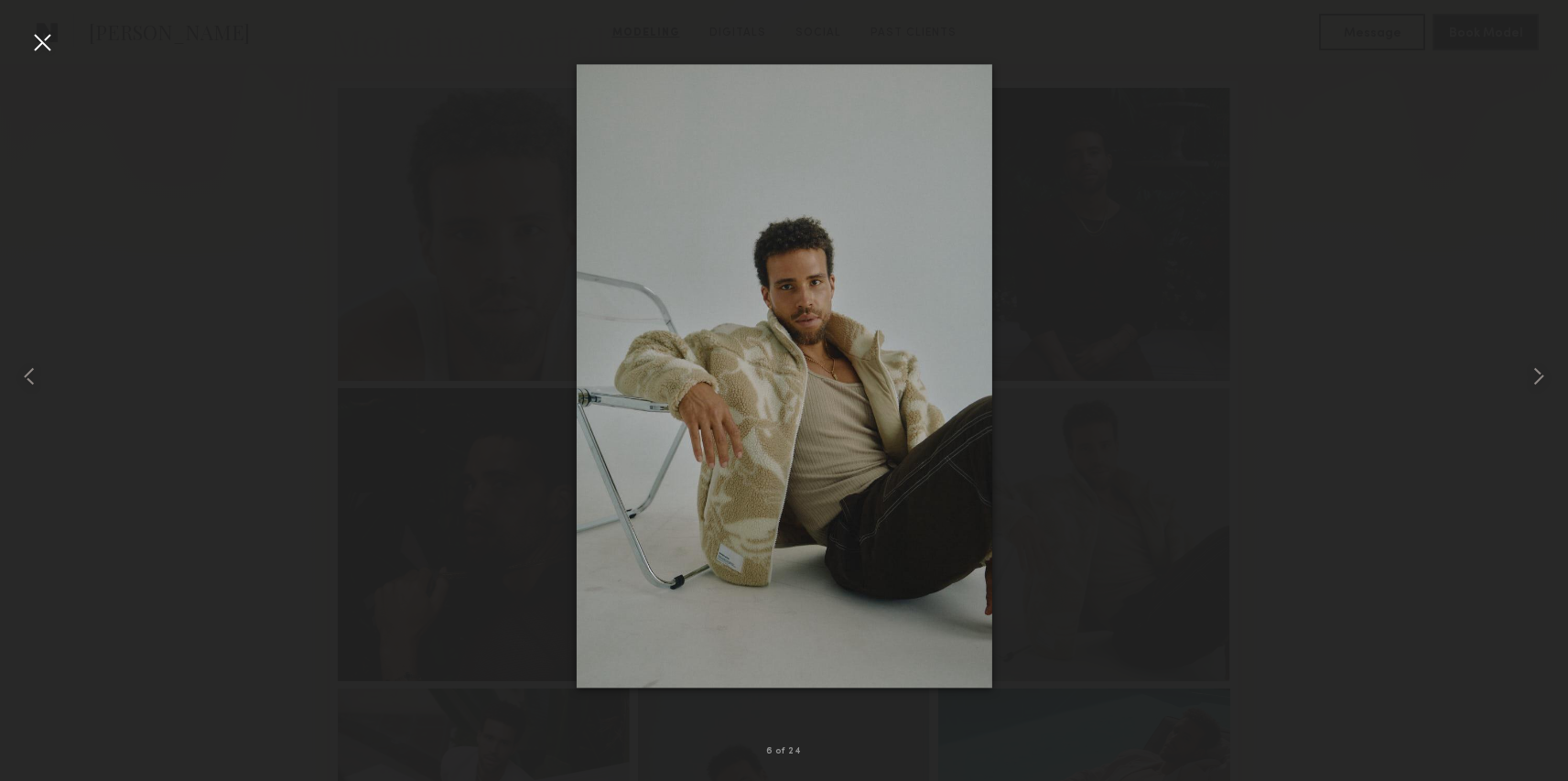
click at [1259, 445] on div at bounding box center [784, 376] width 1568 height 693
click at [56, 33] on div "6 of 24" at bounding box center [784, 390] width 1568 height 781
click at [39, 38] on div at bounding box center [41, 41] width 29 height 29
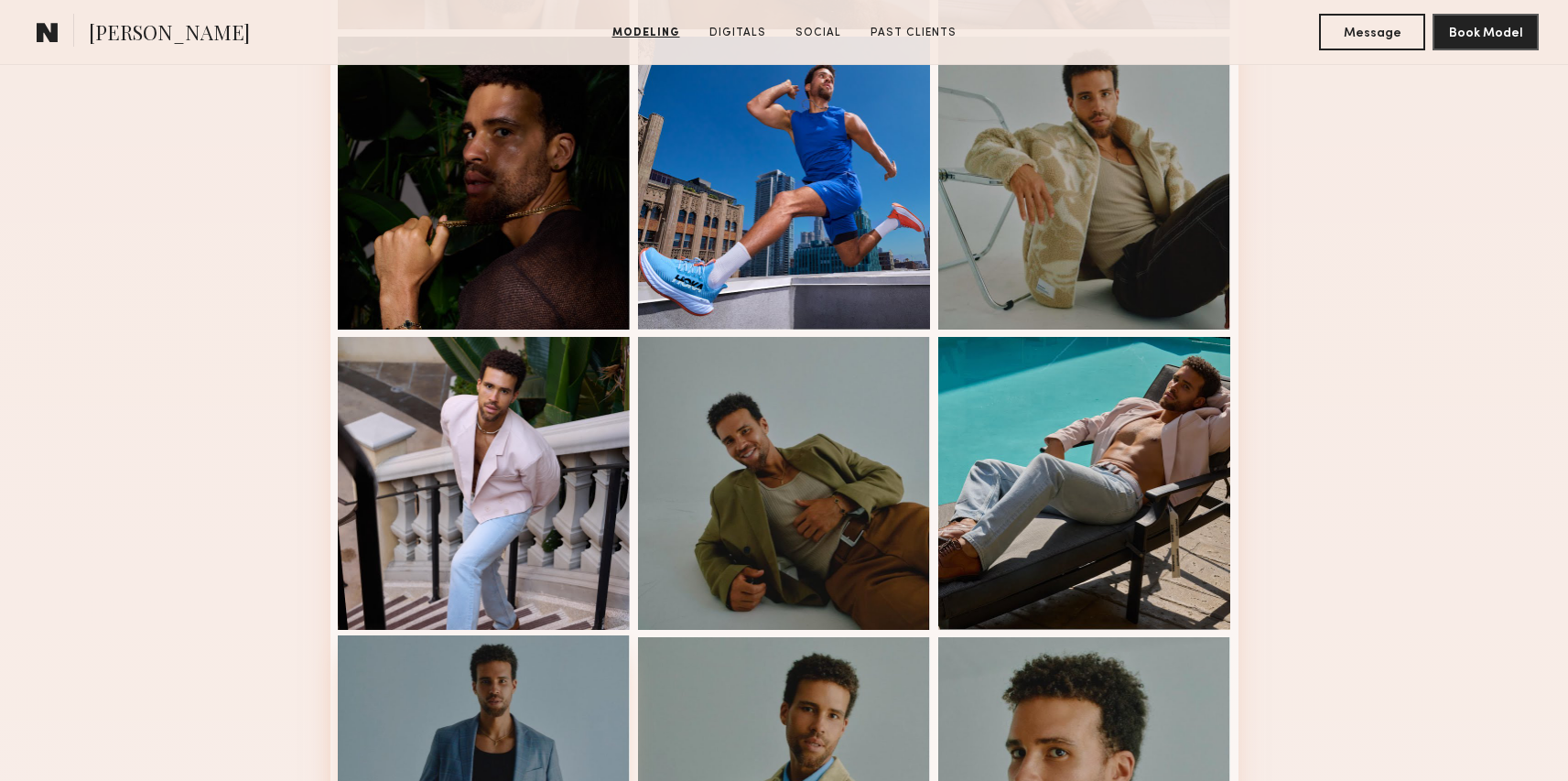
scroll to position [802, 0]
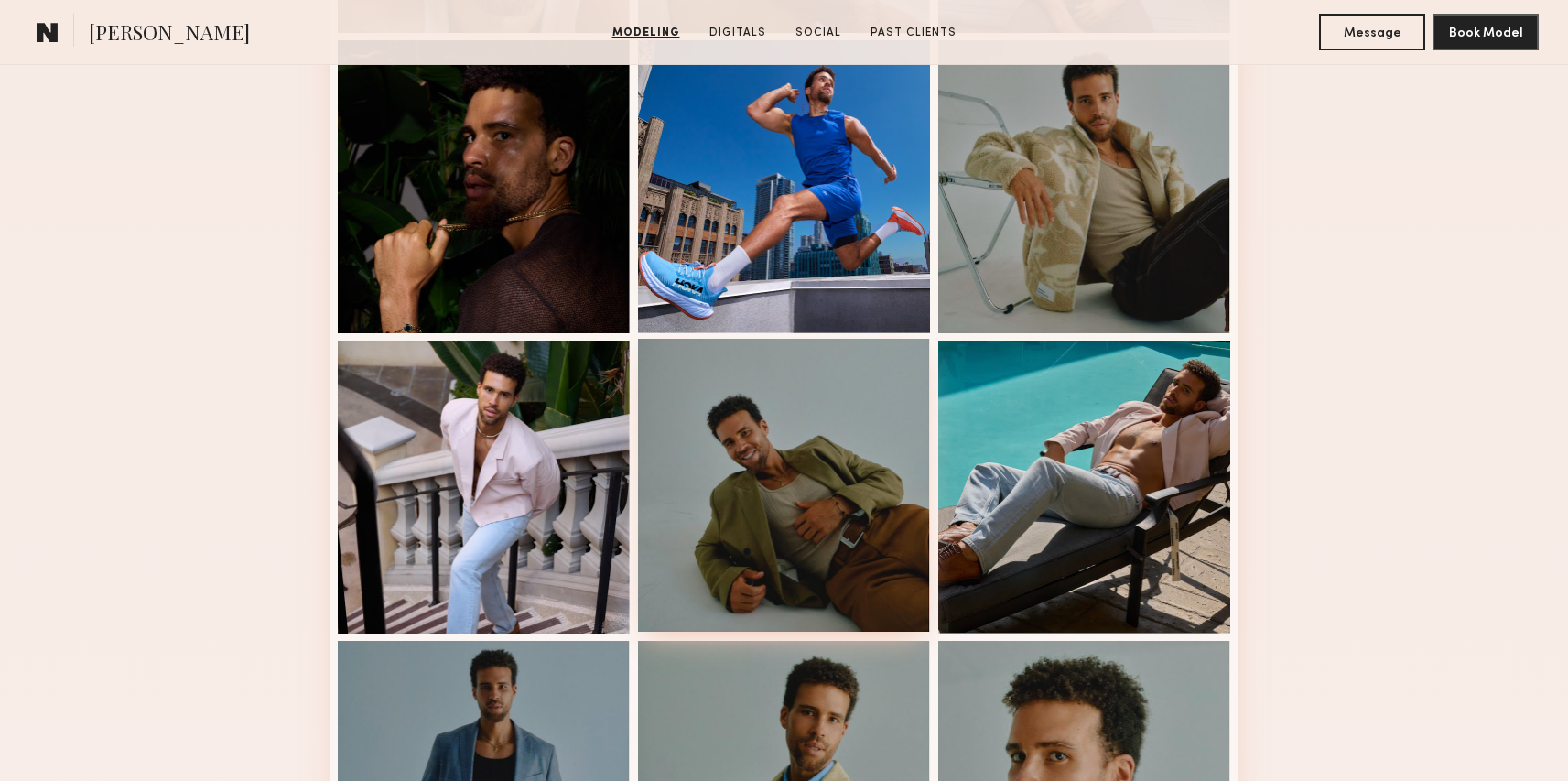
click at [734, 412] on div at bounding box center [784, 485] width 293 height 293
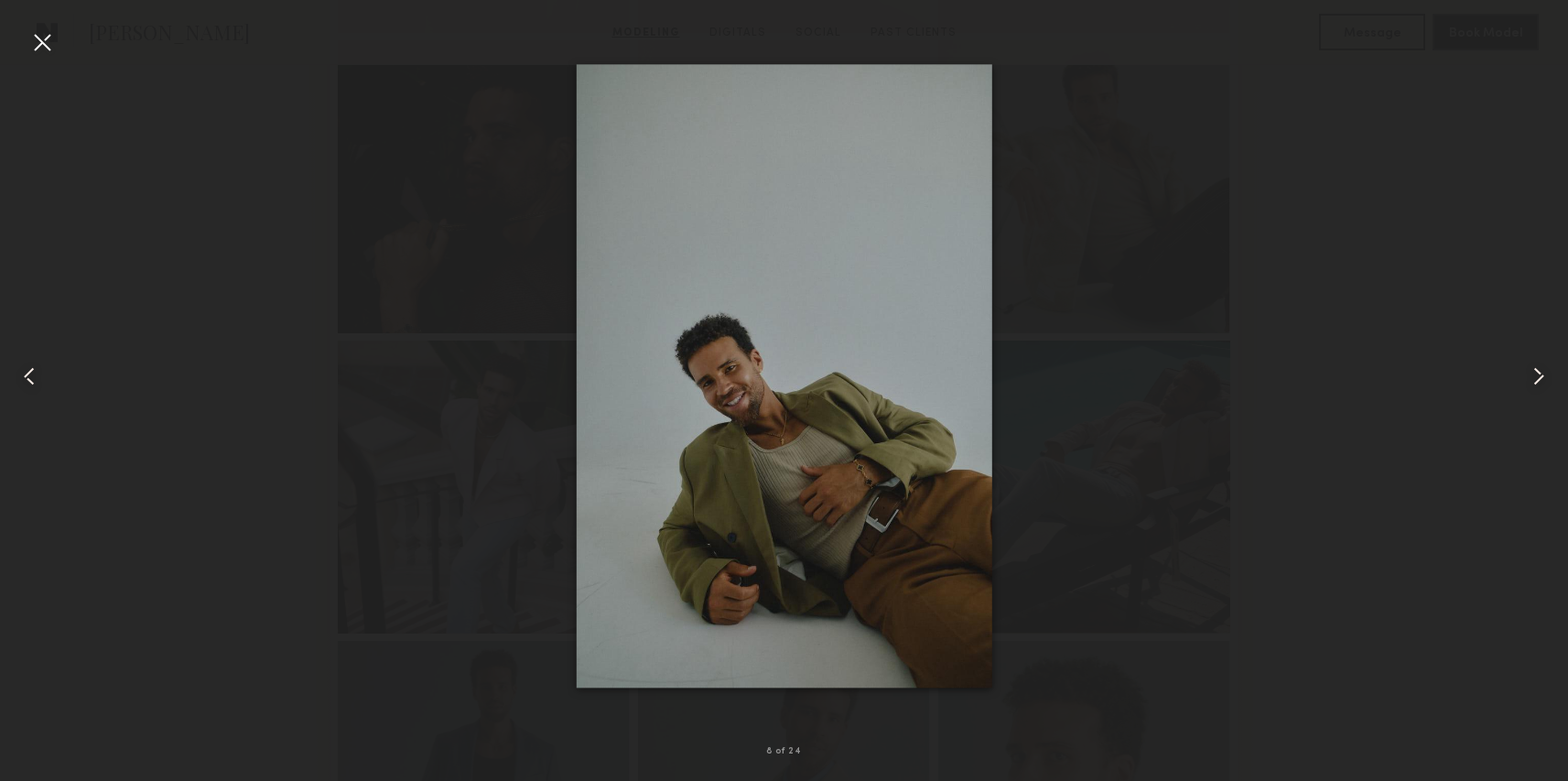
click at [58, 44] on div at bounding box center [31, 376] width 63 height 693
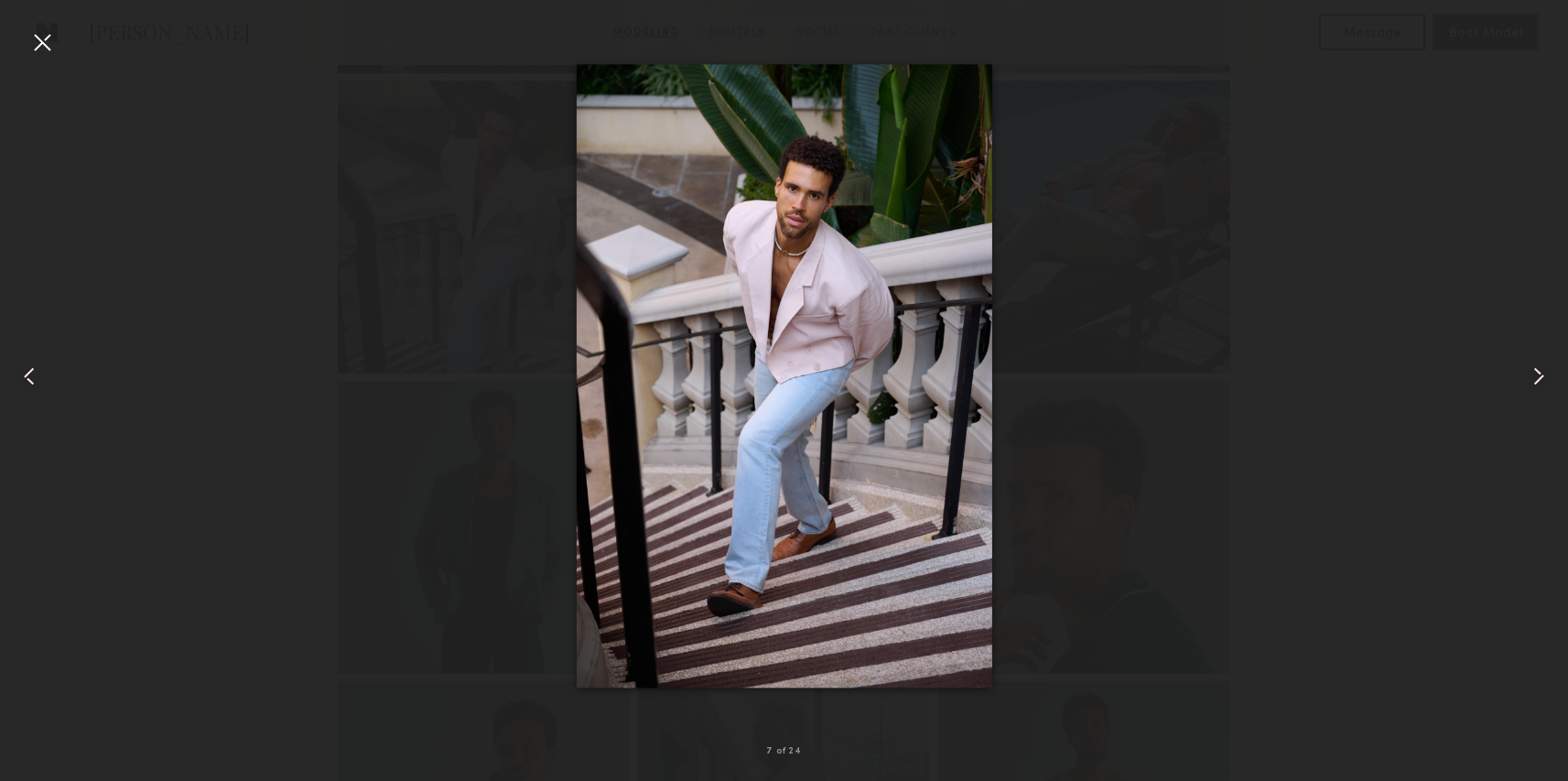
scroll to position [1065, 0]
click at [56, 54] on div at bounding box center [41, 41] width 29 height 29
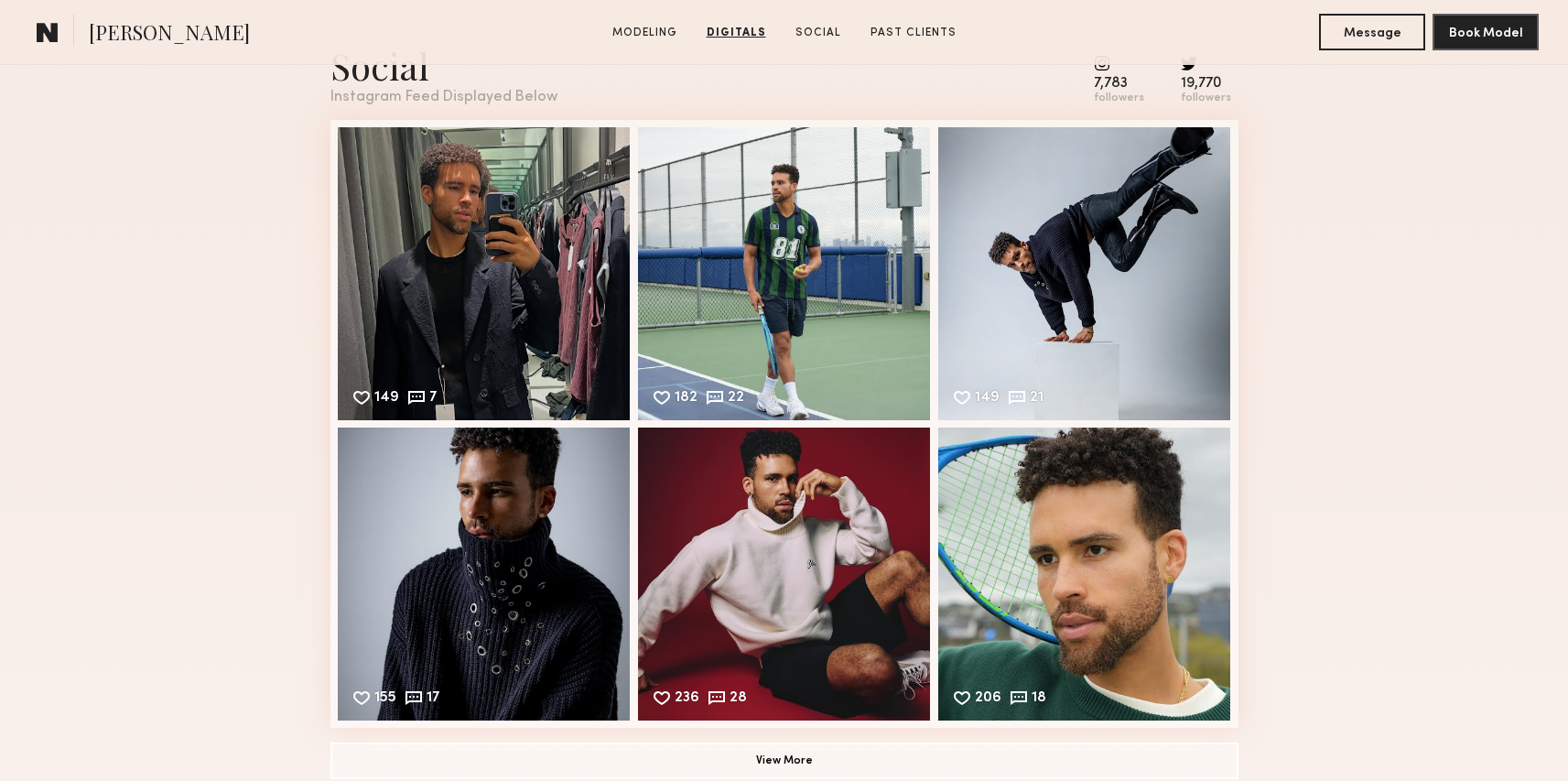
scroll to position [3799, 0]
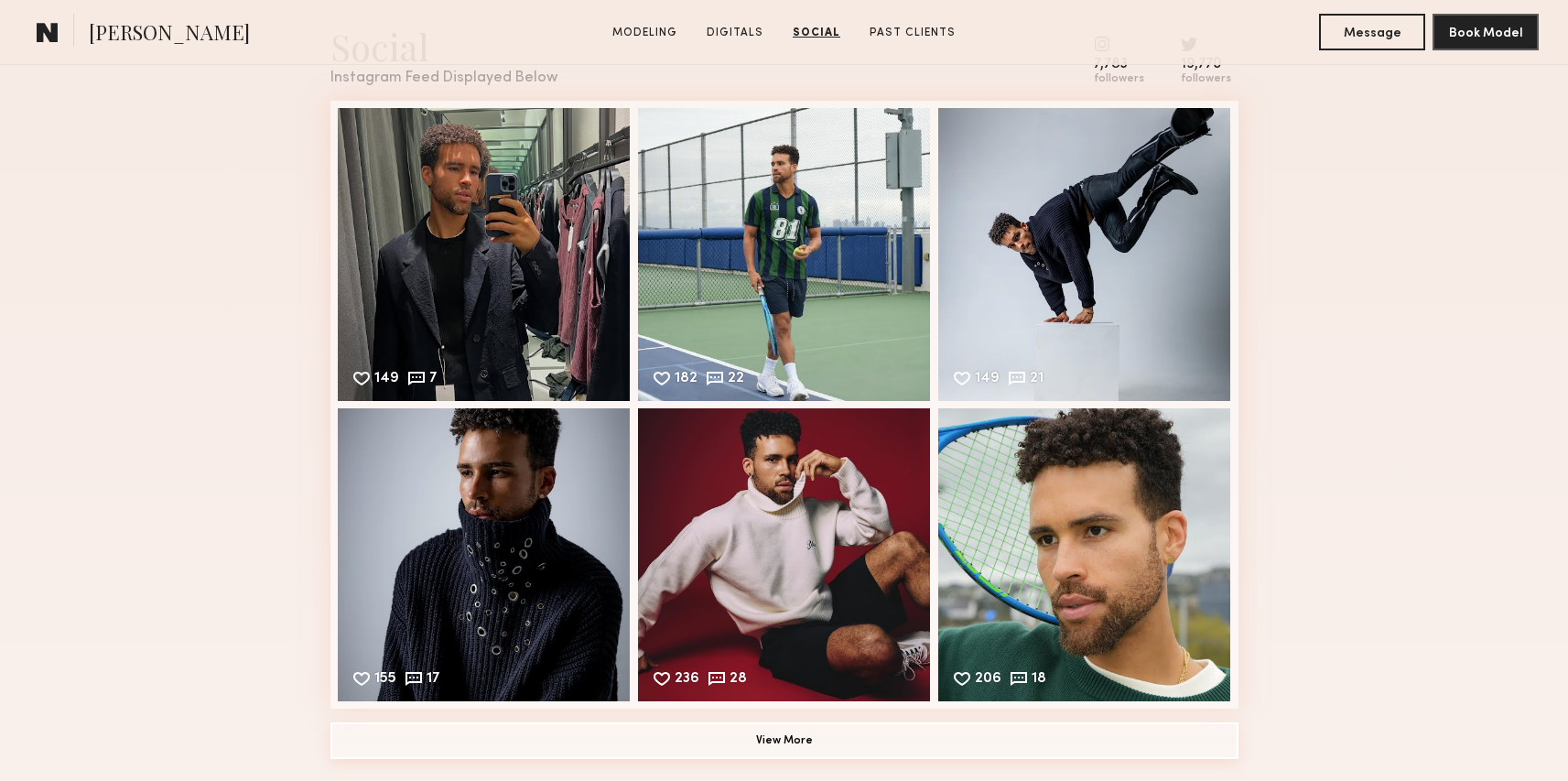
click at [640, 735] on button "View More" at bounding box center [784, 740] width 908 height 37
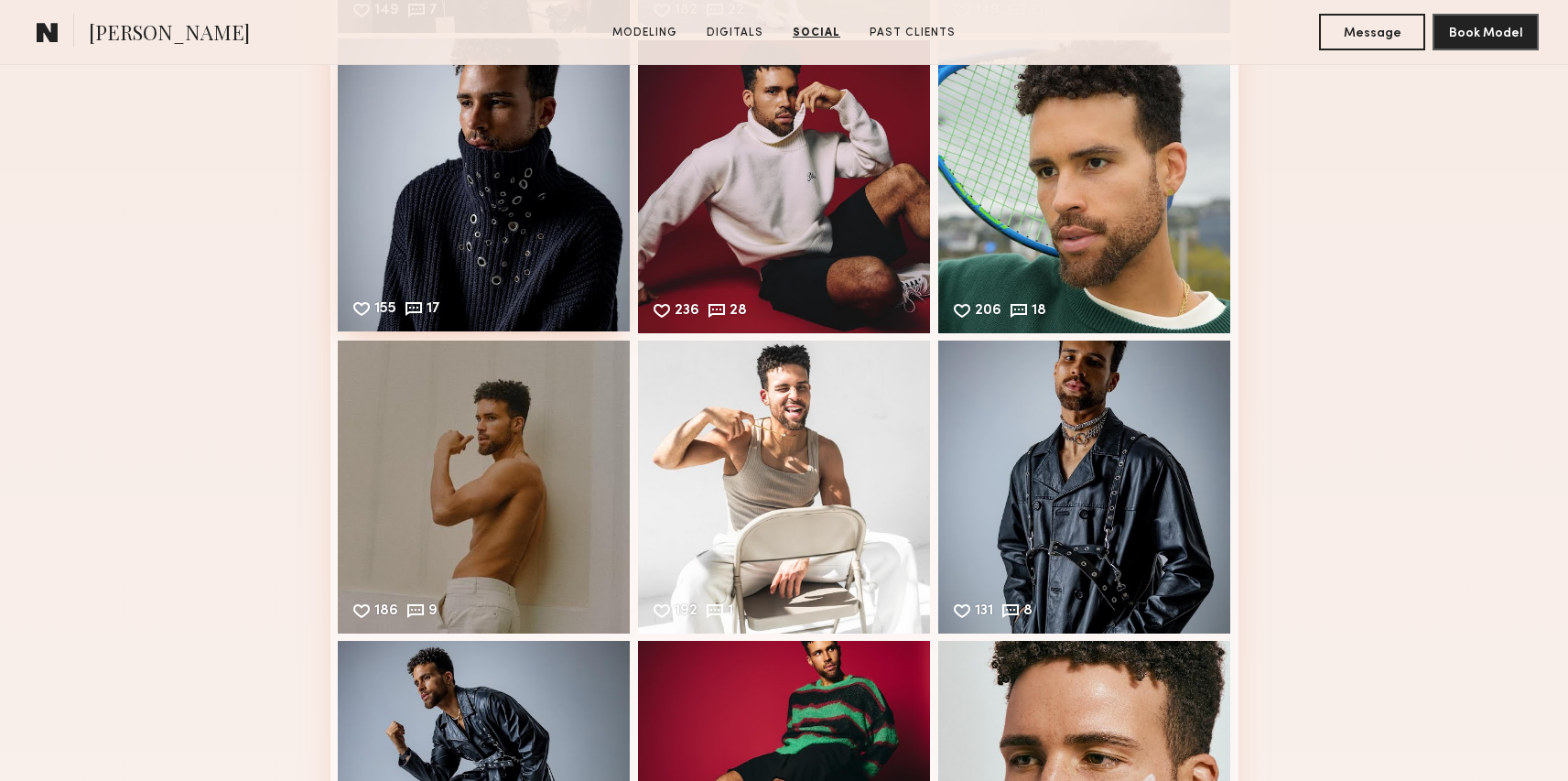
scroll to position [4169, 0]
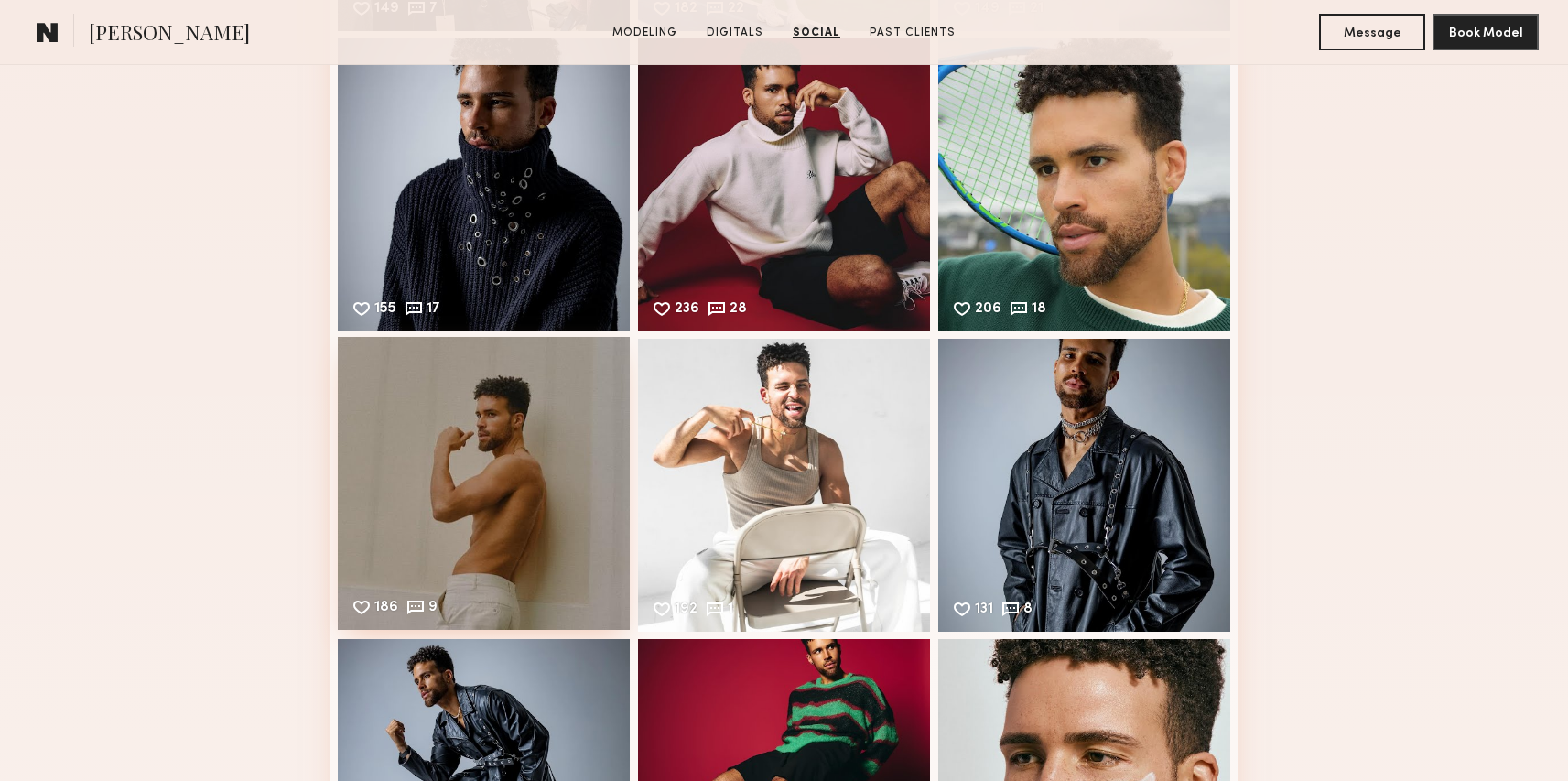
click at [509, 518] on div "186 9 Likes & comments displayed to show model’s engagement" at bounding box center [484, 483] width 293 height 293
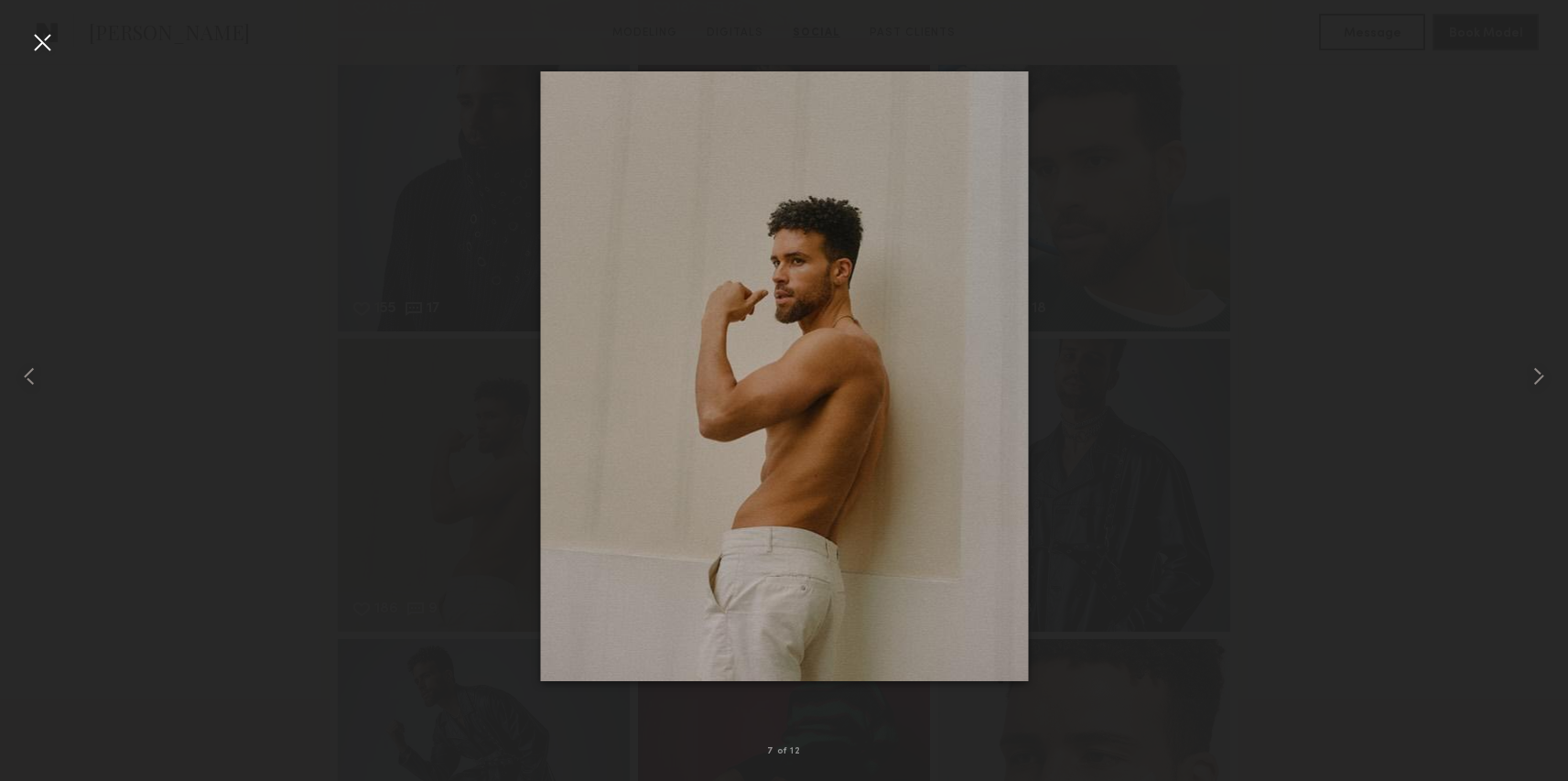
click at [270, 477] on div at bounding box center [784, 376] width 1568 height 693
click at [49, 55] on div at bounding box center [41, 41] width 29 height 29
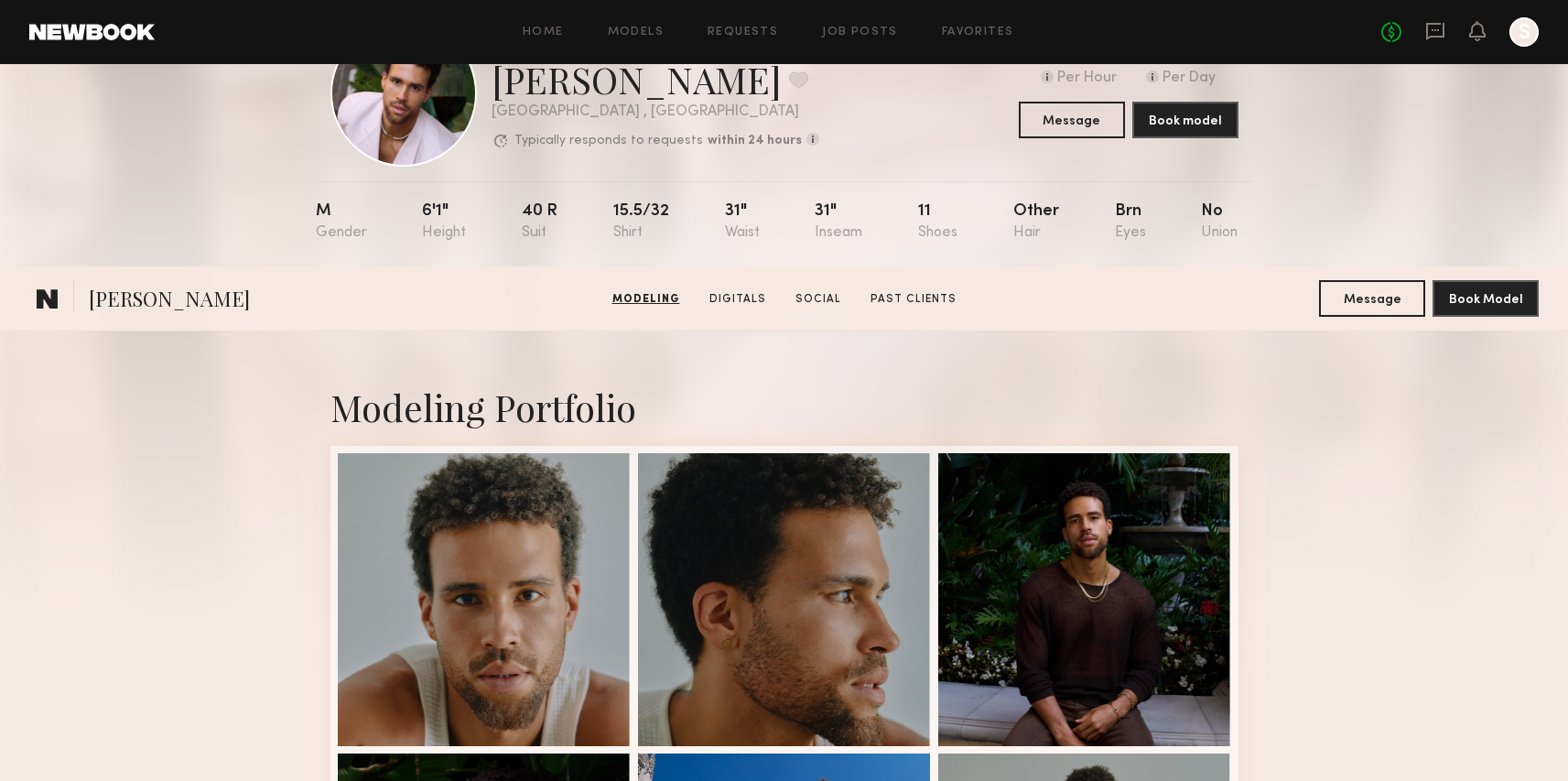
scroll to position [0, 0]
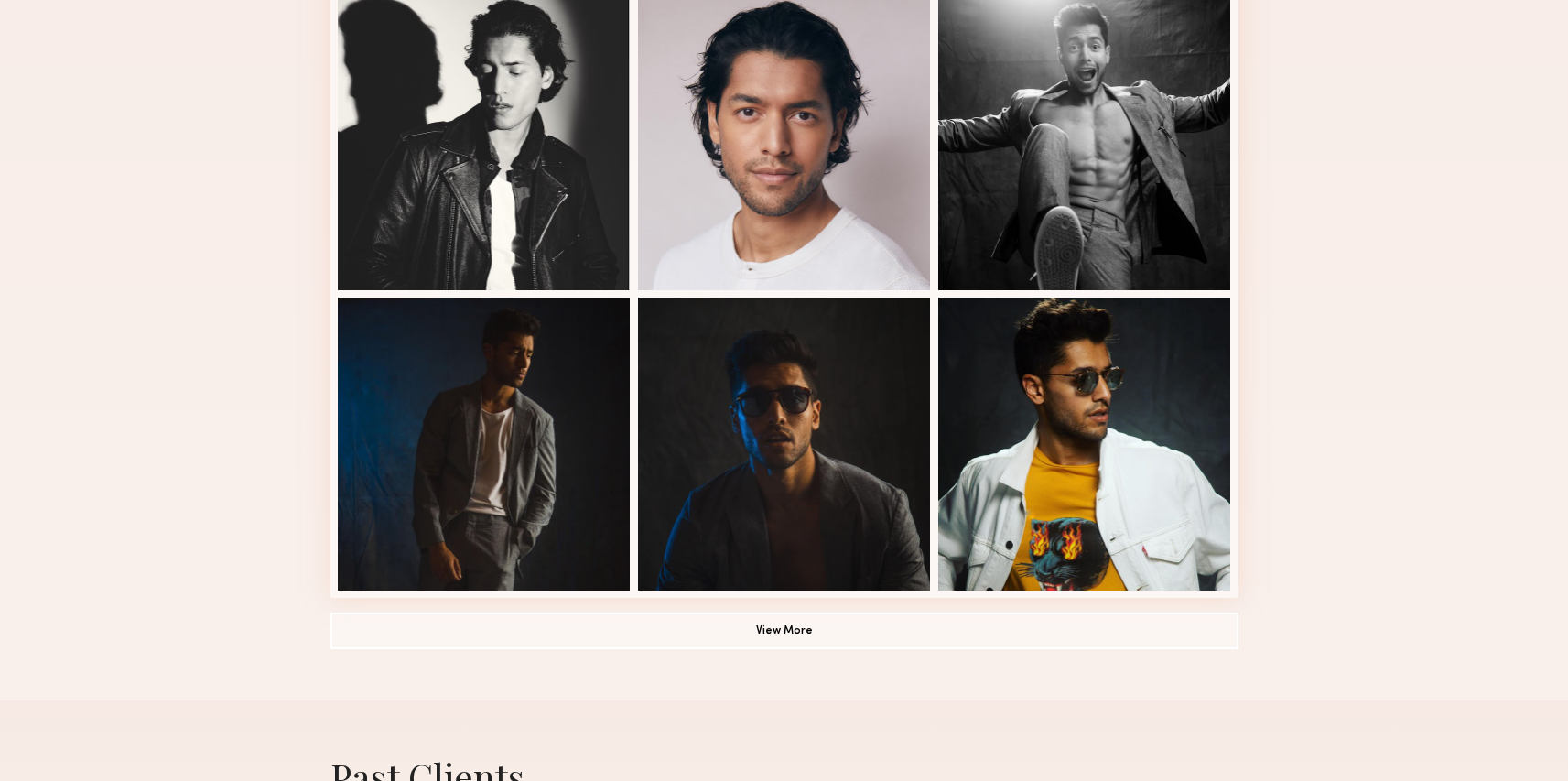
scroll to position [1079, 0]
click at [407, 626] on button "View More" at bounding box center [784, 630] width 908 height 37
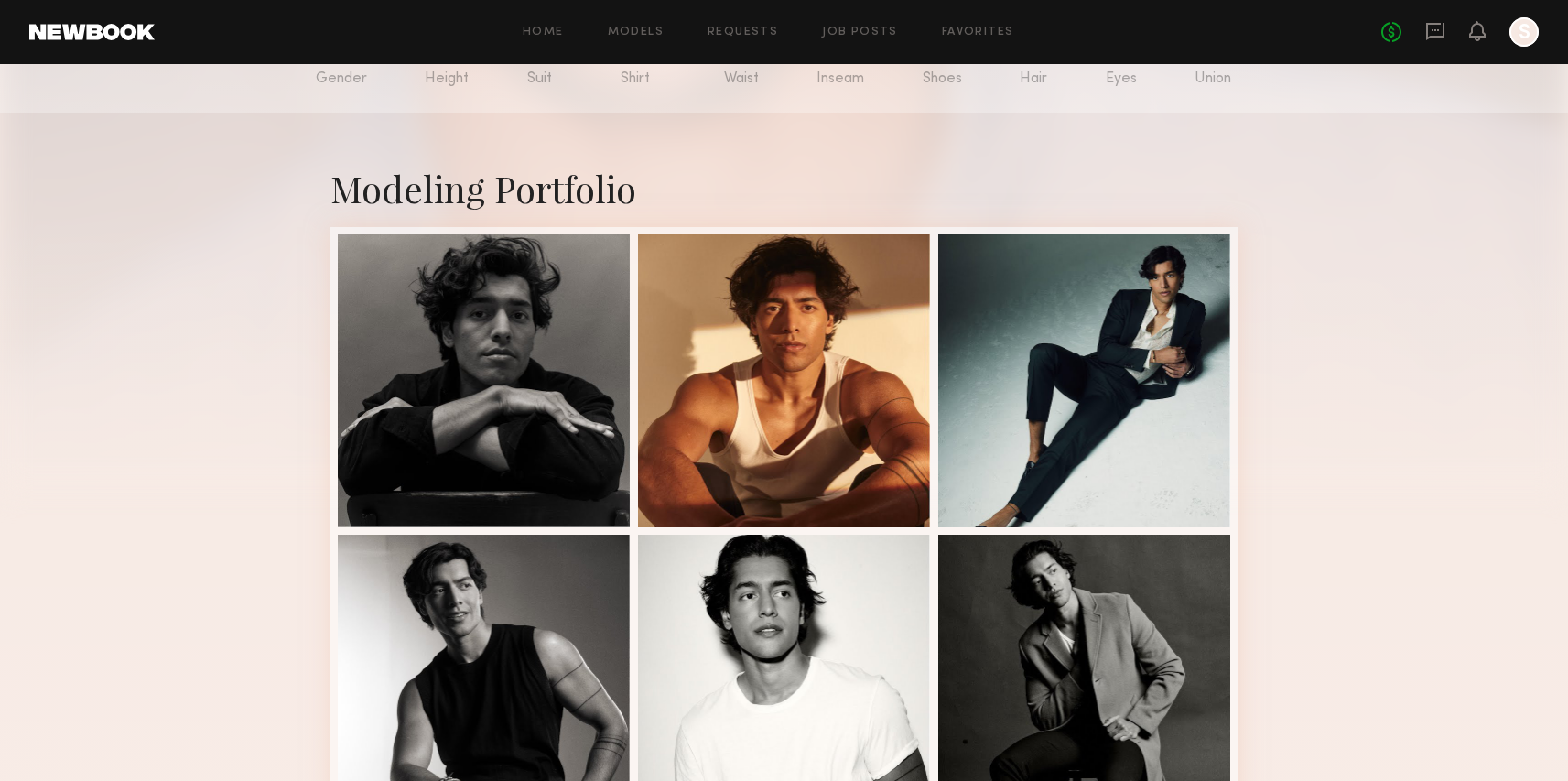
scroll to position [0, 0]
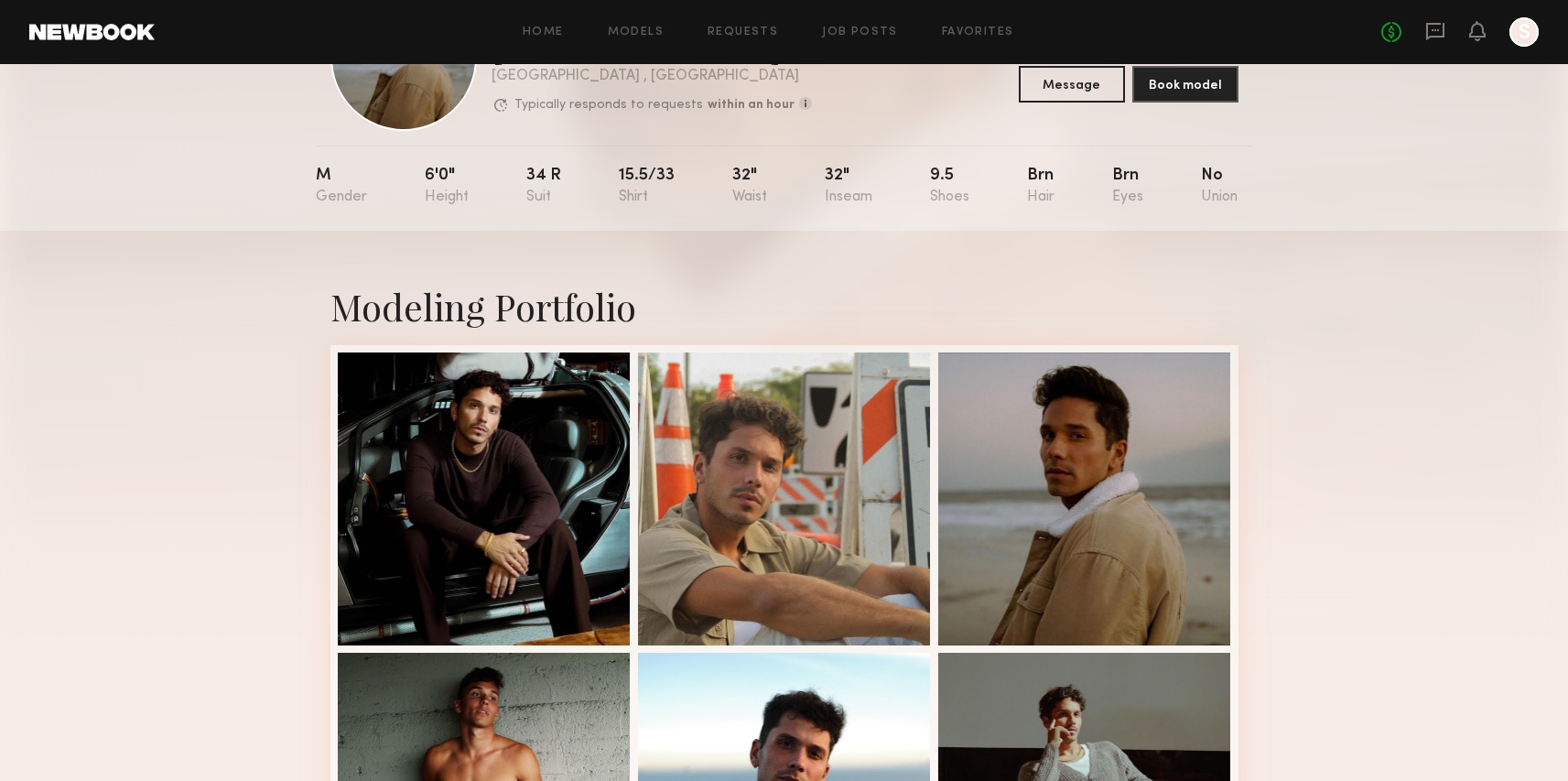
scroll to position [126, 0]
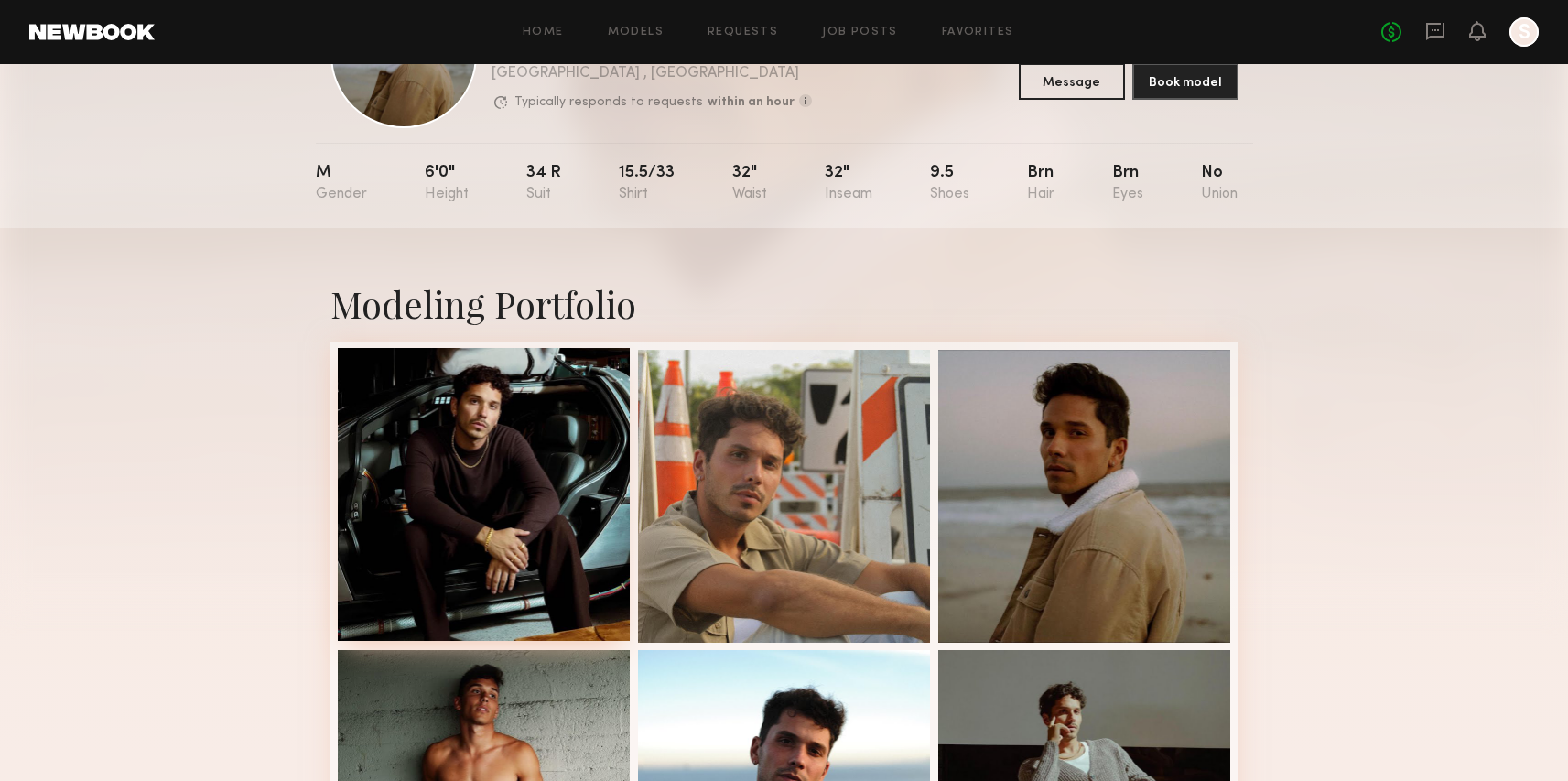
click at [435, 381] on div at bounding box center [484, 494] width 293 height 293
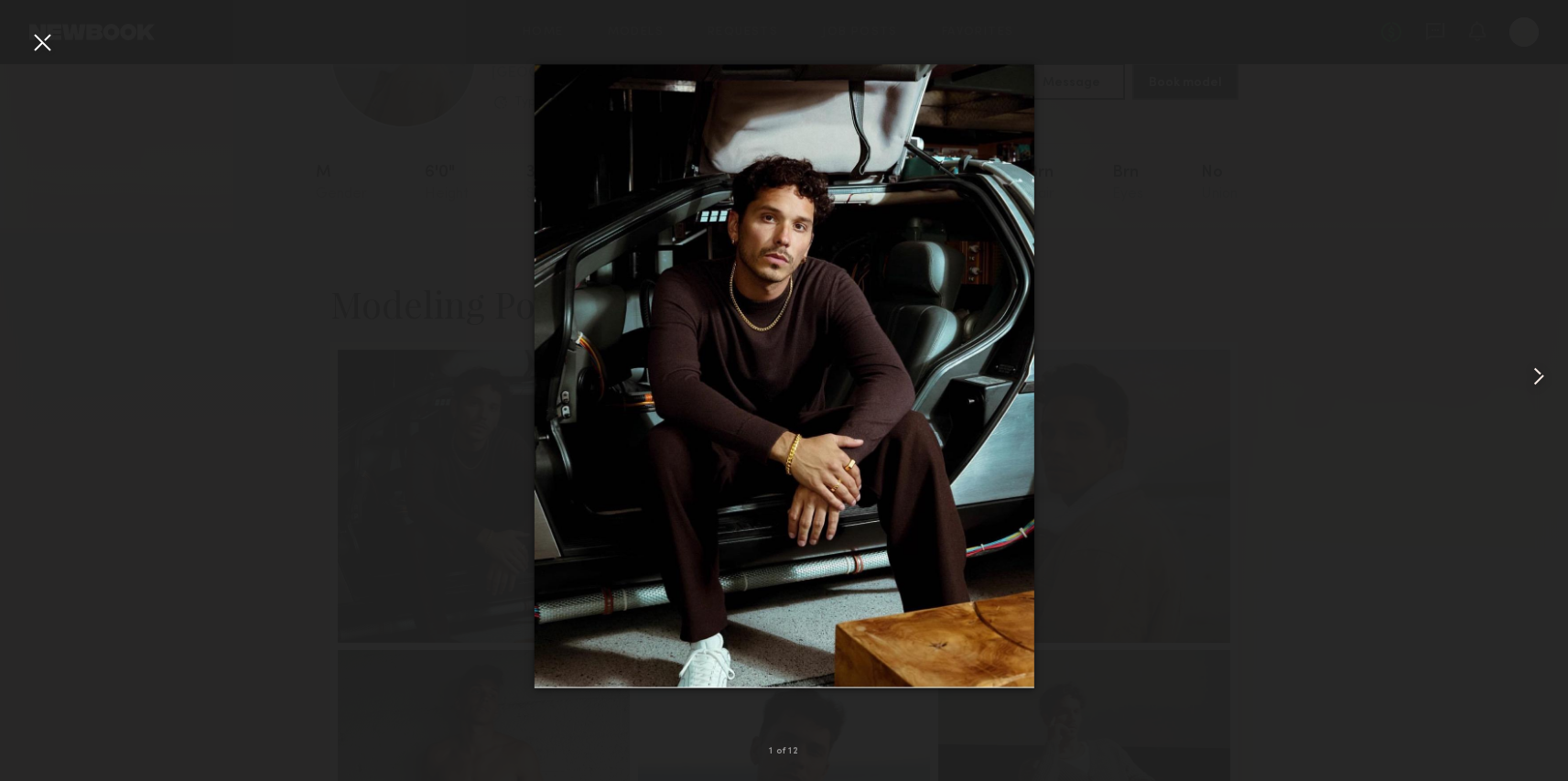
click at [1533, 374] on common-icon at bounding box center [1539, 376] width 29 height 29
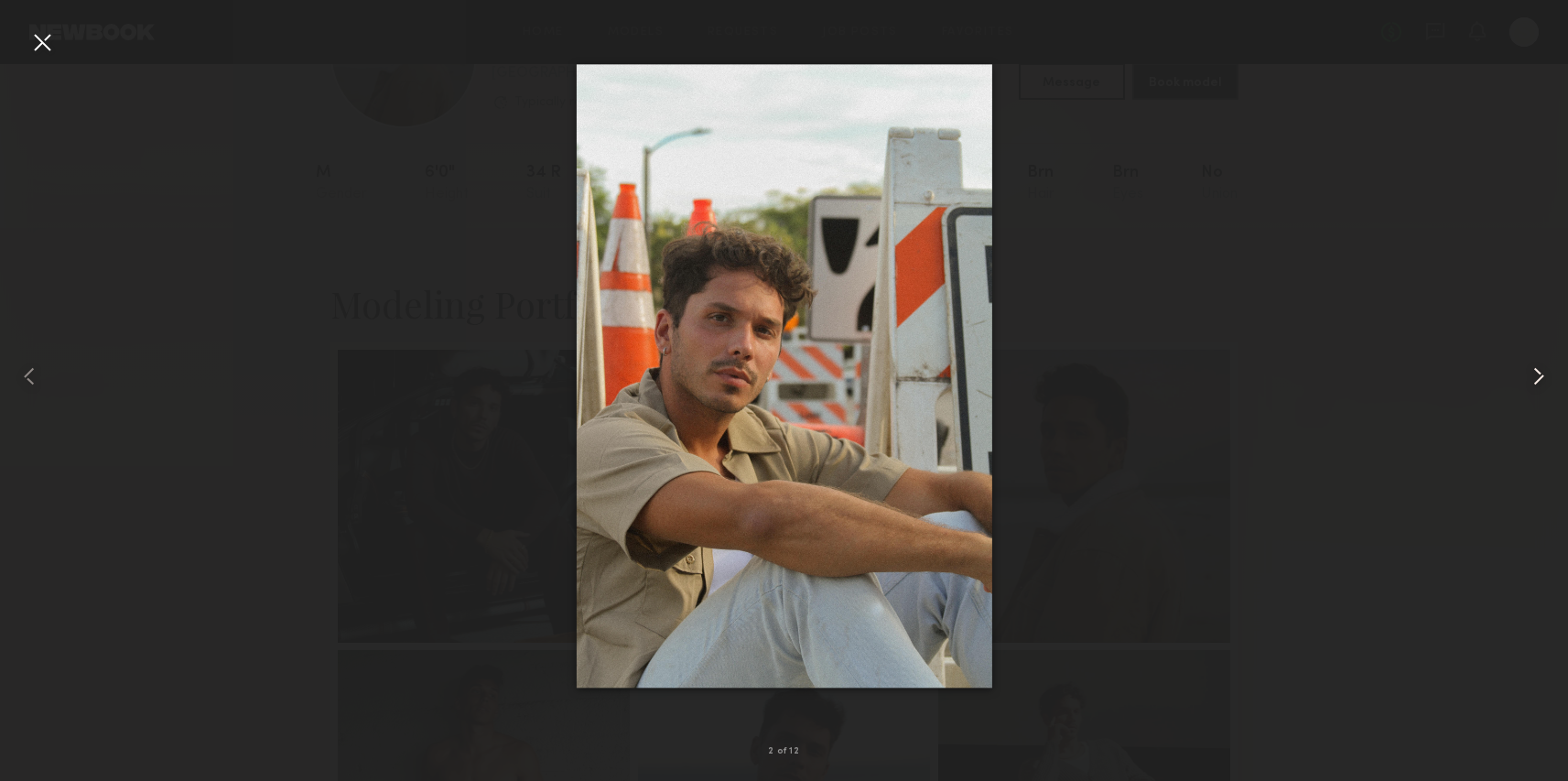
click at [1533, 375] on common-icon at bounding box center [1539, 376] width 29 height 29
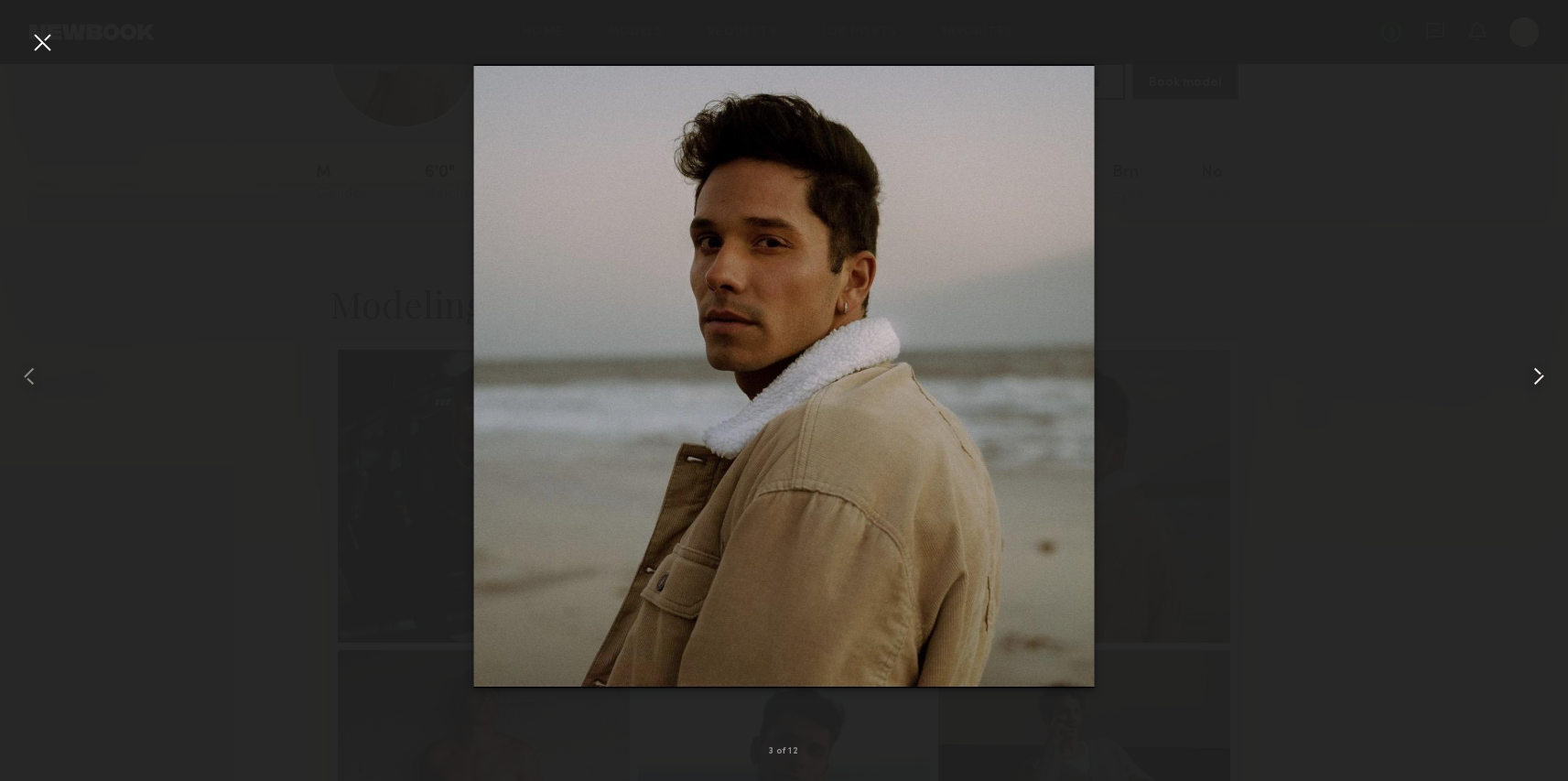
click at [1533, 375] on common-icon at bounding box center [1539, 376] width 29 height 29
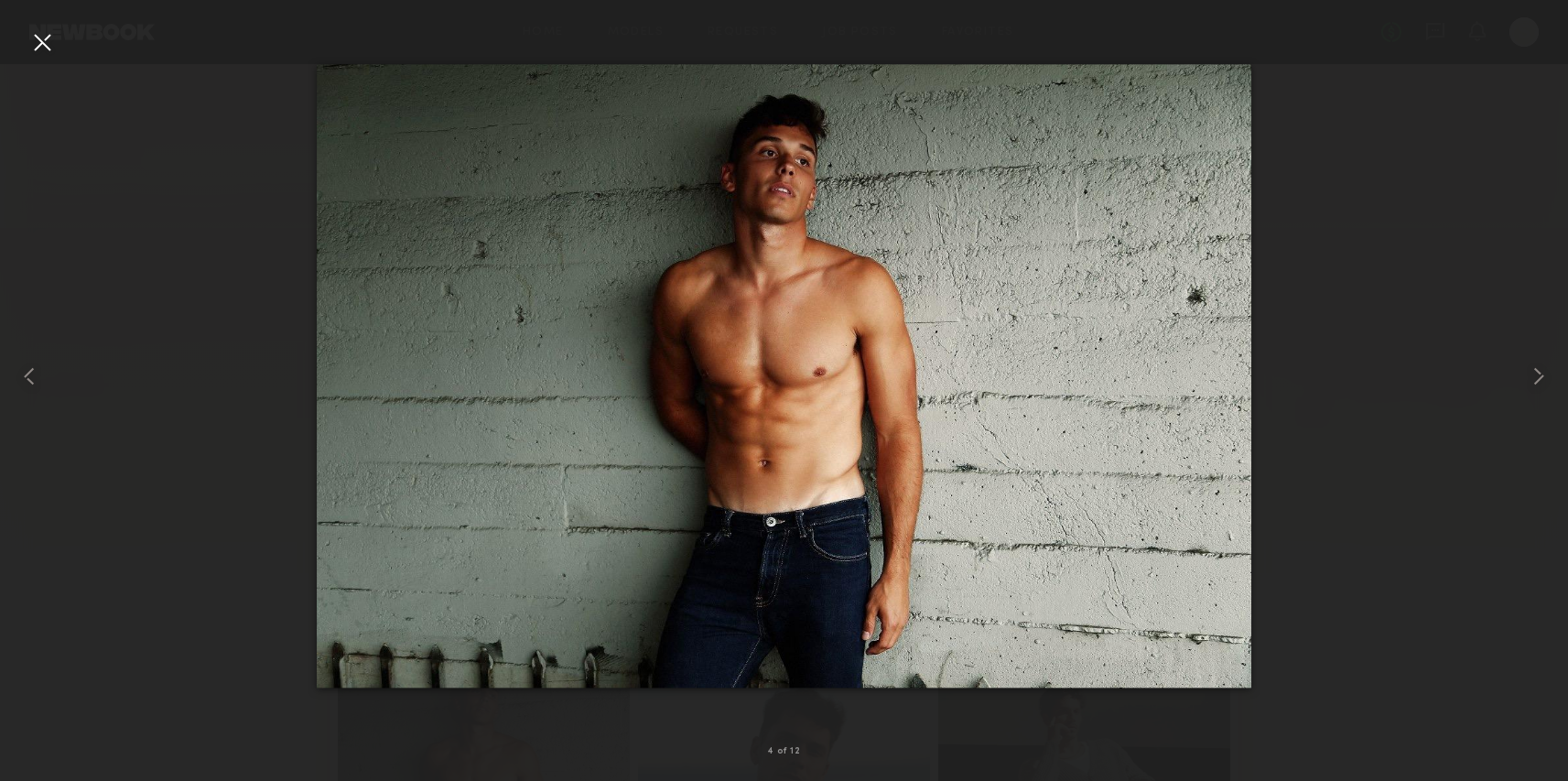
click at [1460, 305] on div at bounding box center [784, 376] width 1568 height 693
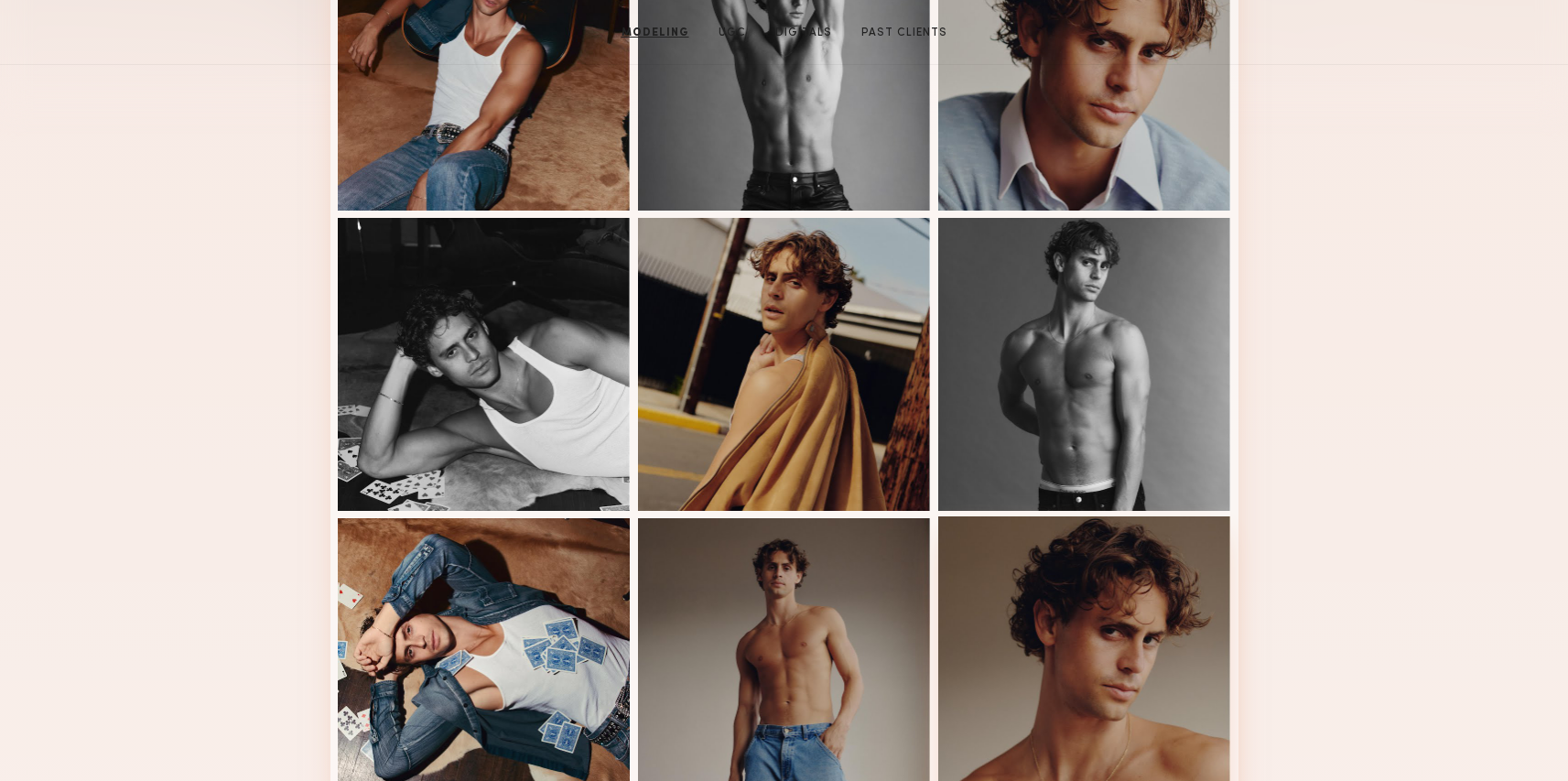
scroll to position [633, 0]
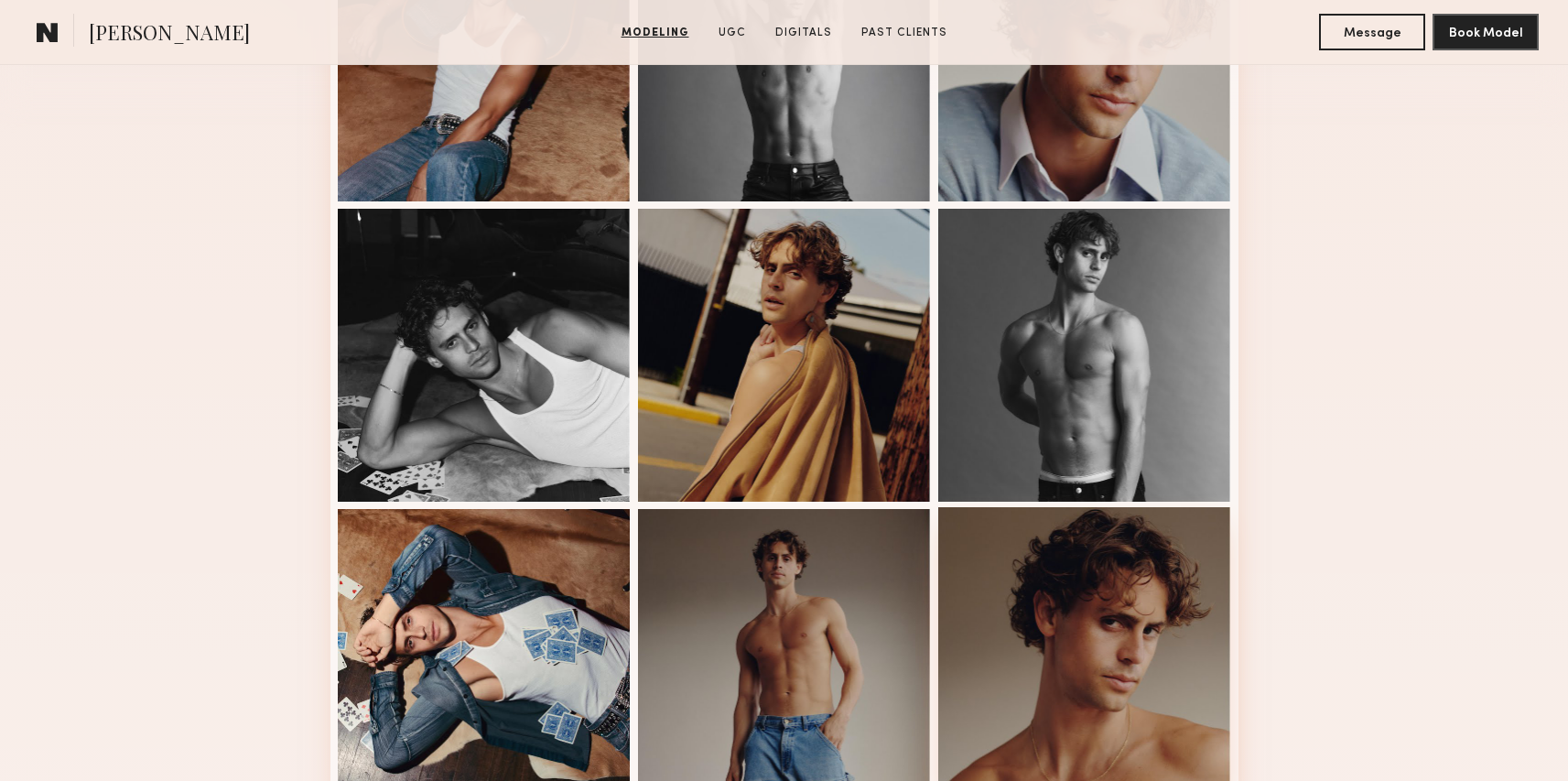
click at [1075, 657] on div at bounding box center [1084, 654] width 293 height 293
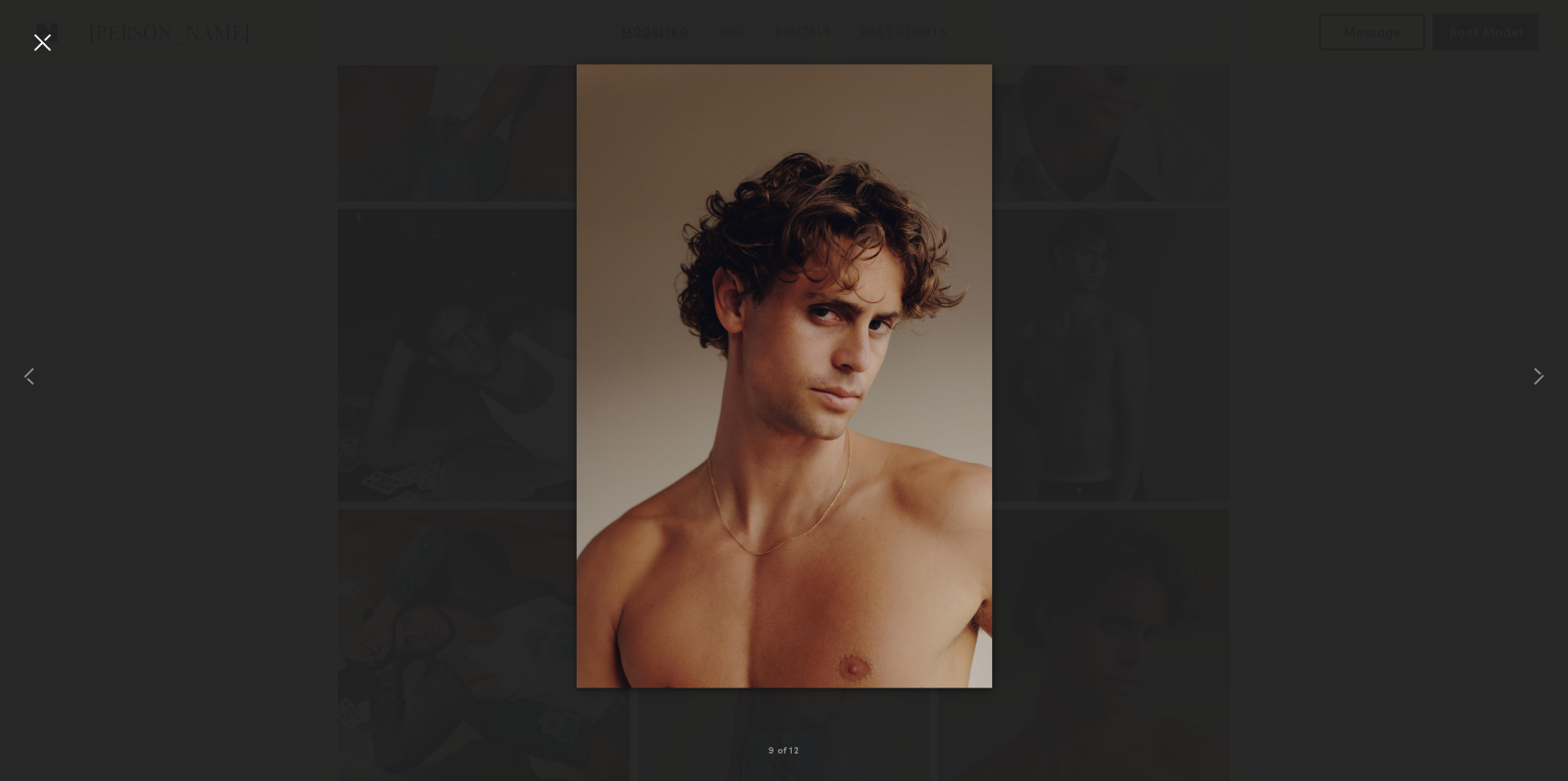
click at [0, 0] on nb-gallery-light "9 of 12" at bounding box center [784, 390] width 1568 height 781
click at [1110, 95] on div at bounding box center [784, 376] width 1568 height 693
click at [1133, 162] on div at bounding box center [784, 376] width 1568 height 693
click at [28, 39] on div at bounding box center [41, 41] width 29 height 29
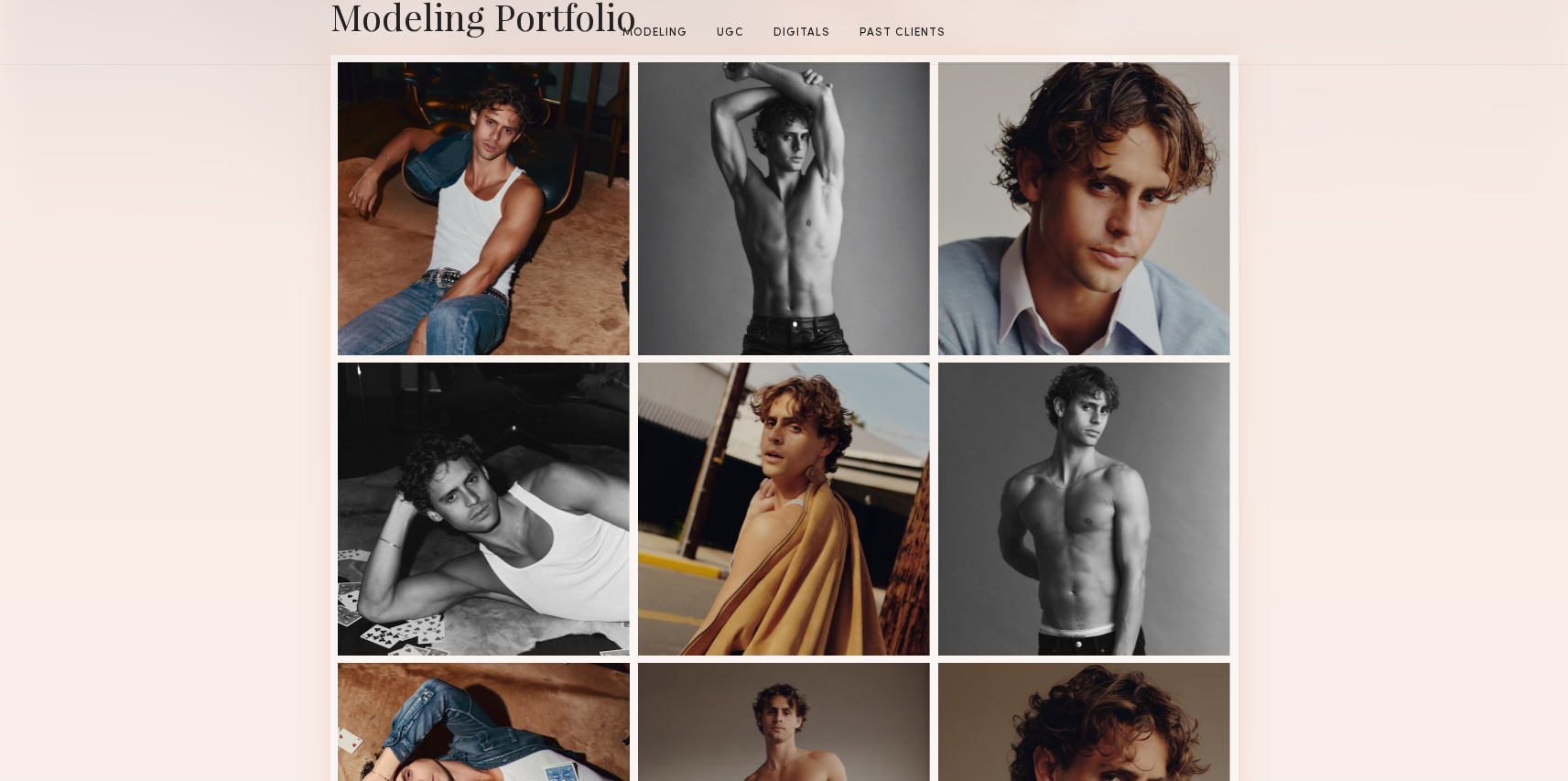
scroll to position [485, 0]
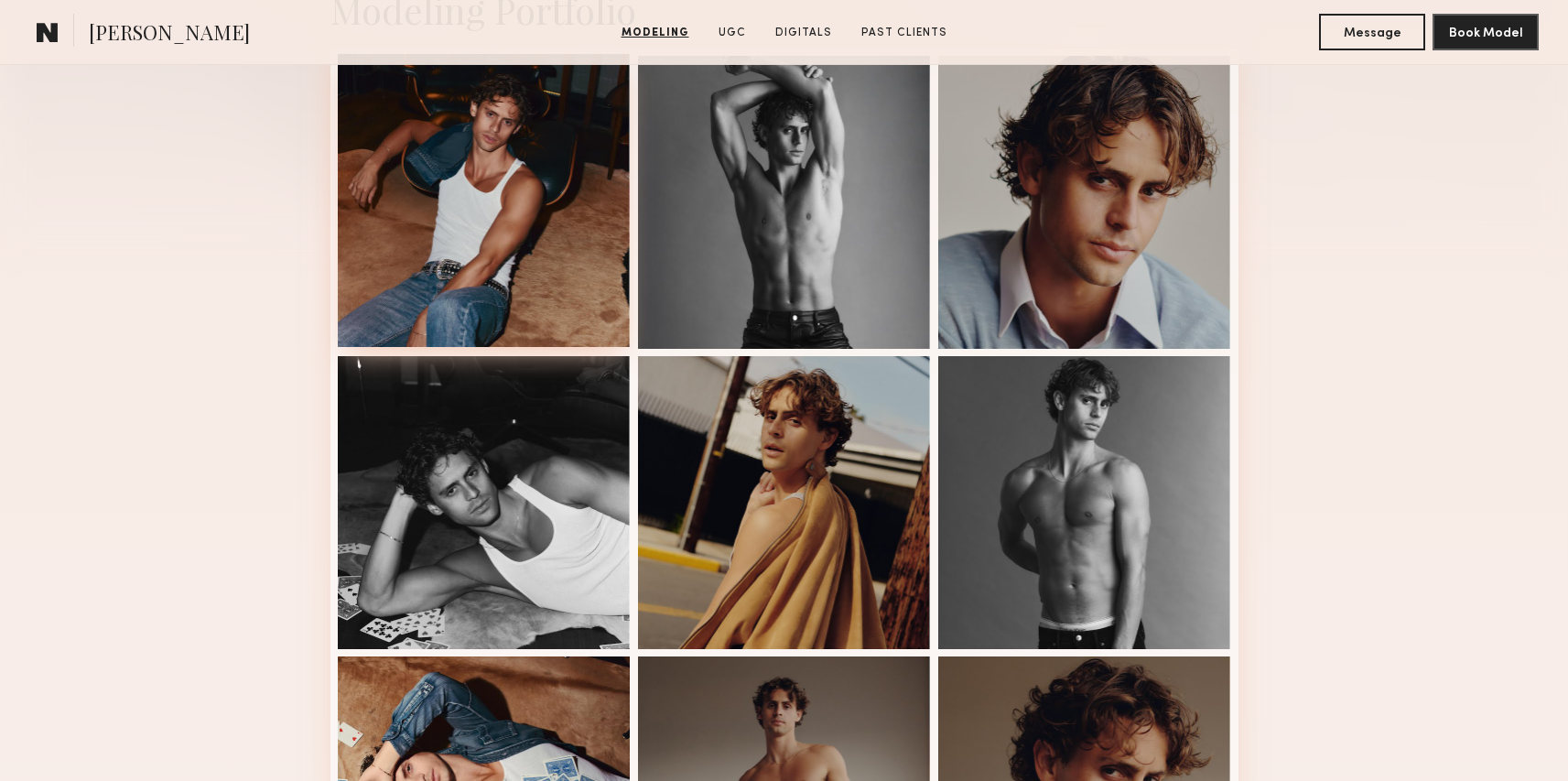
drag, startPoint x: 457, startPoint y: 259, endPoint x: 466, endPoint y: 264, distance: 10.3
click at [457, 259] on div at bounding box center [484, 200] width 293 height 293
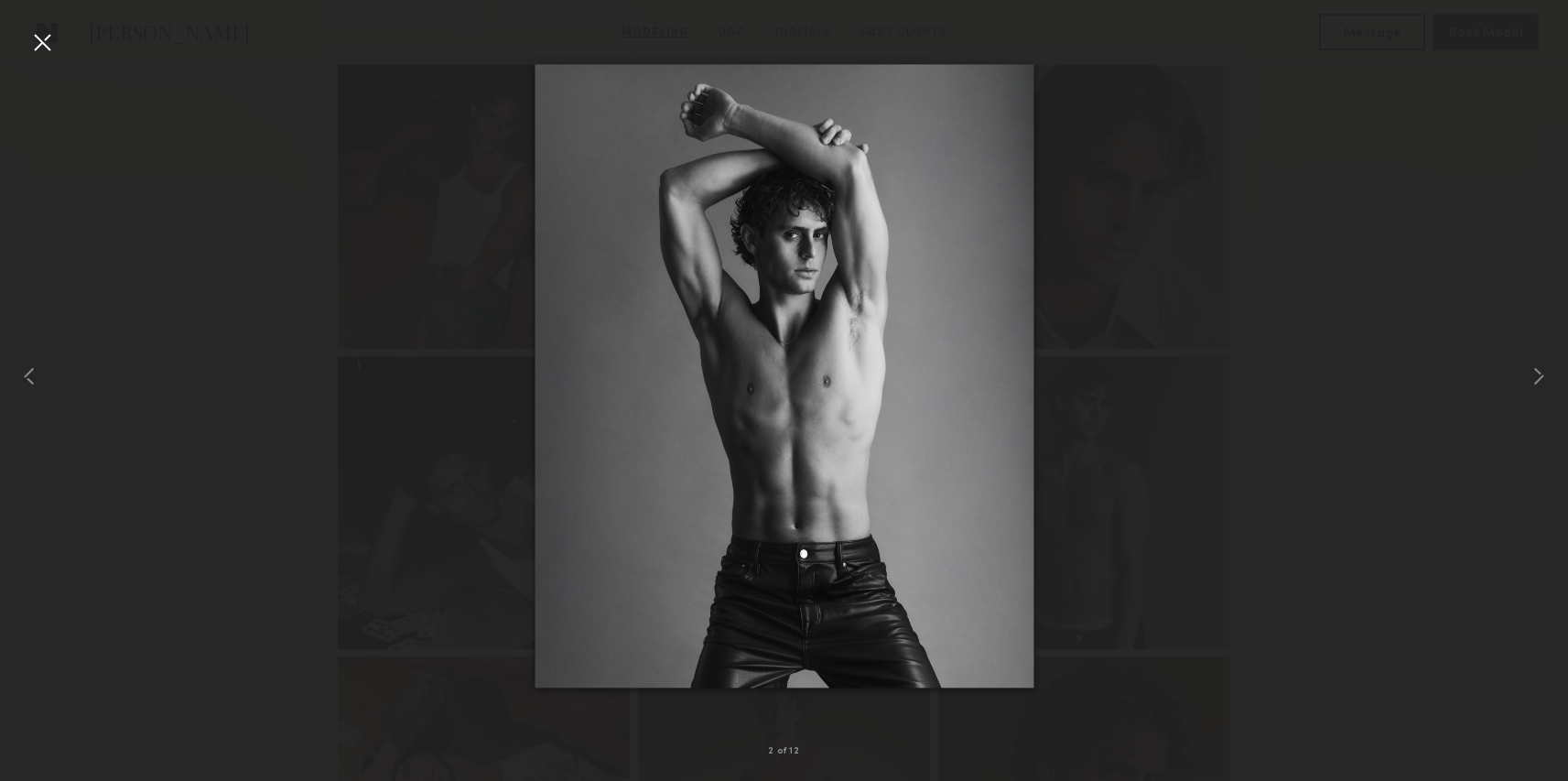
click at [42, 44] on div at bounding box center [41, 41] width 29 height 29
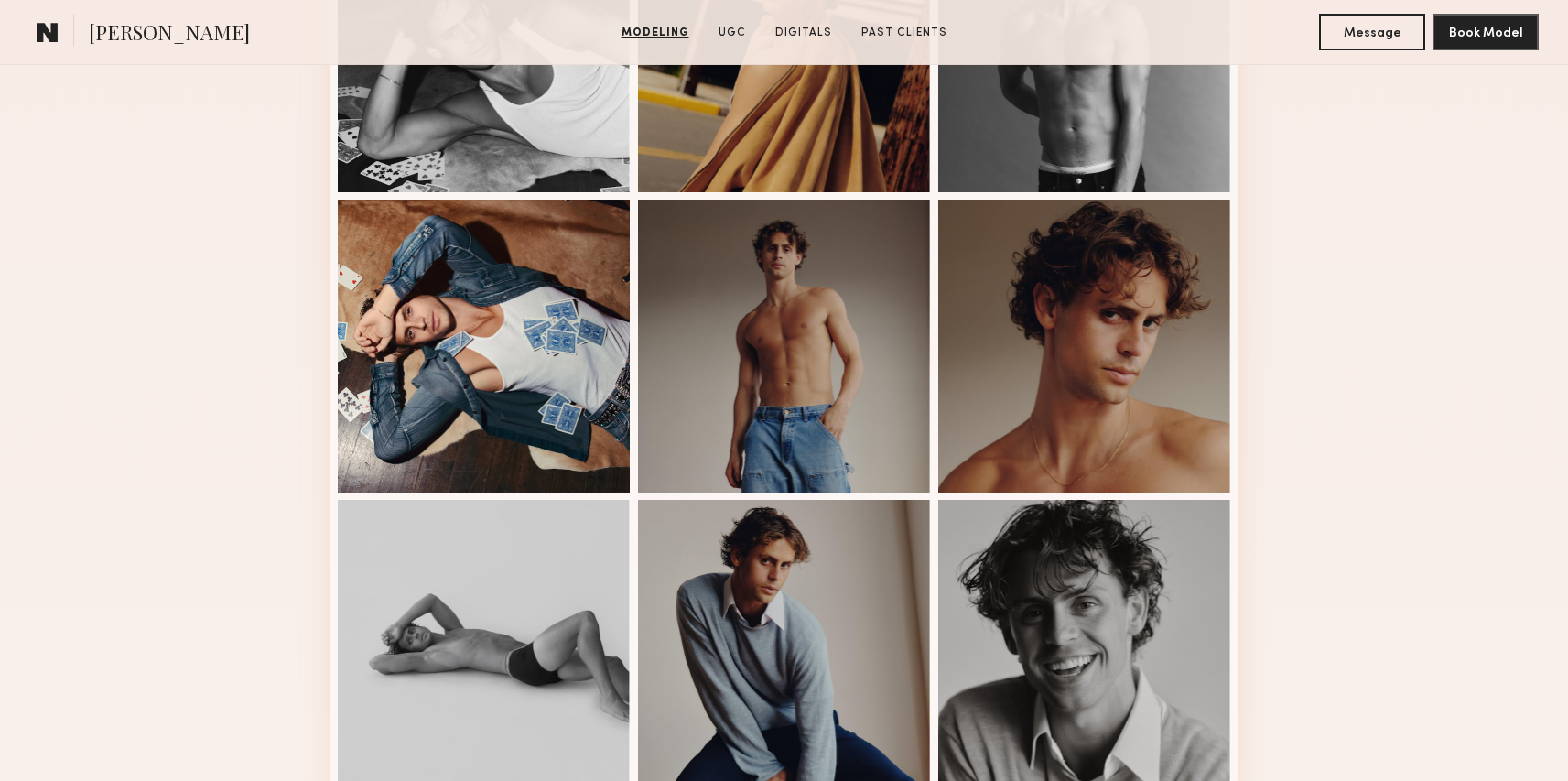
scroll to position [950, 0]
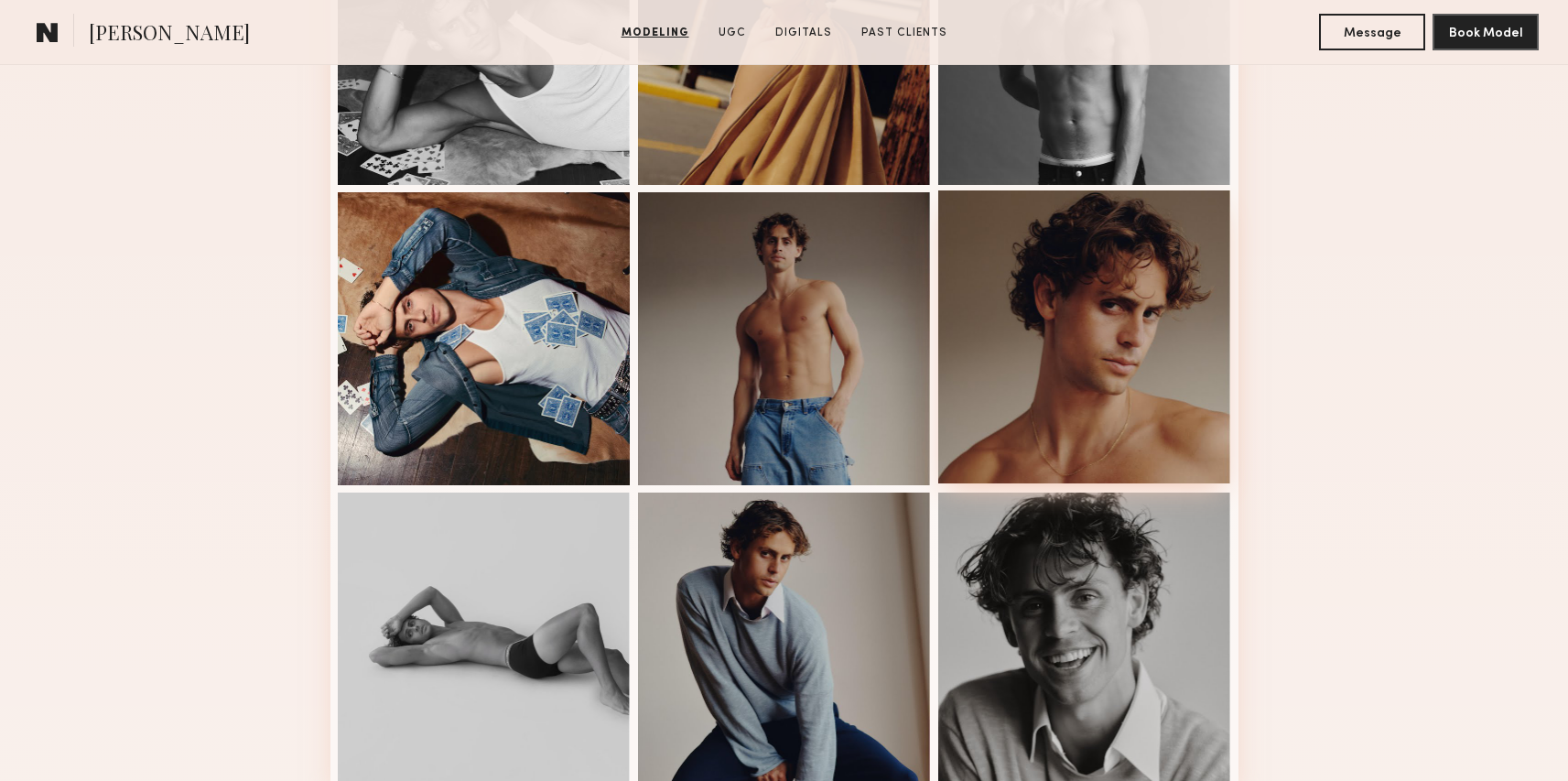
click at [1080, 343] on div at bounding box center [1084, 336] width 293 height 293
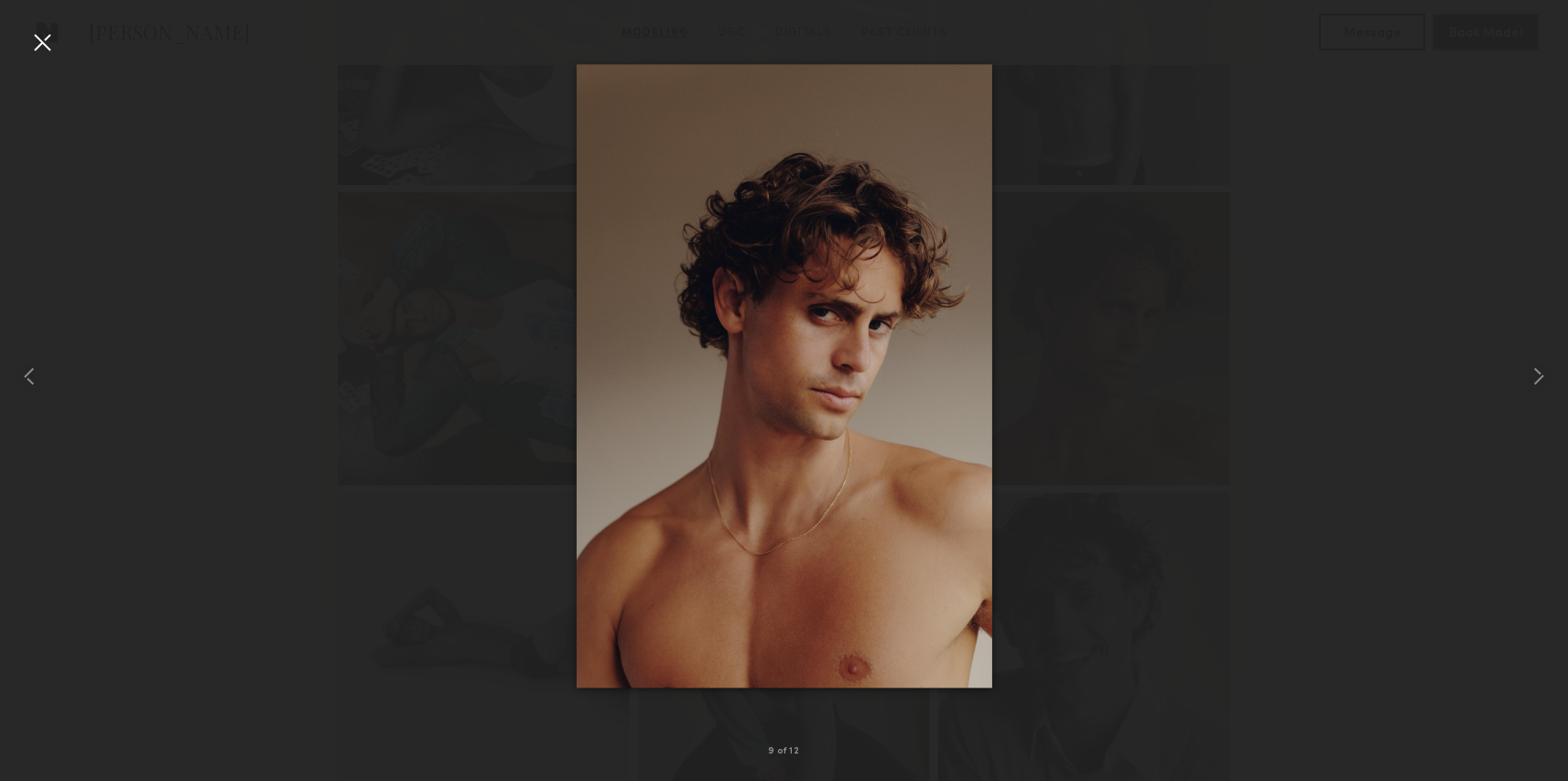
click at [0, 0] on nb-gallery-light "9 of 12" at bounding box center [784, 390] width 1568 height 781
click at [1177, 112] on div at bounding box center [784, 376] width 1568 height 693
click at [28, 56] on div at bounding box center [41, 41] width 29 height 29
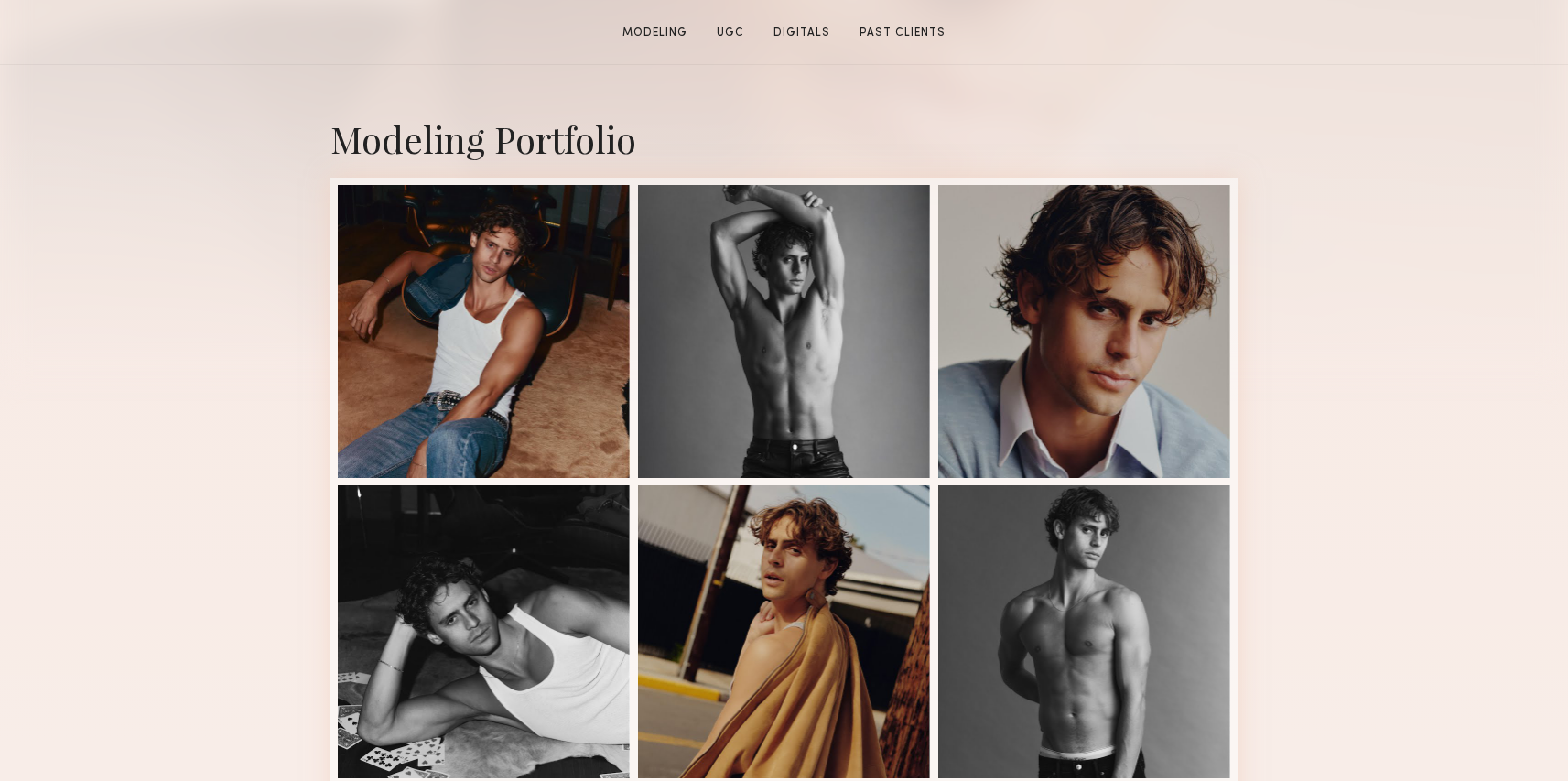
scroll to position [367, 0]
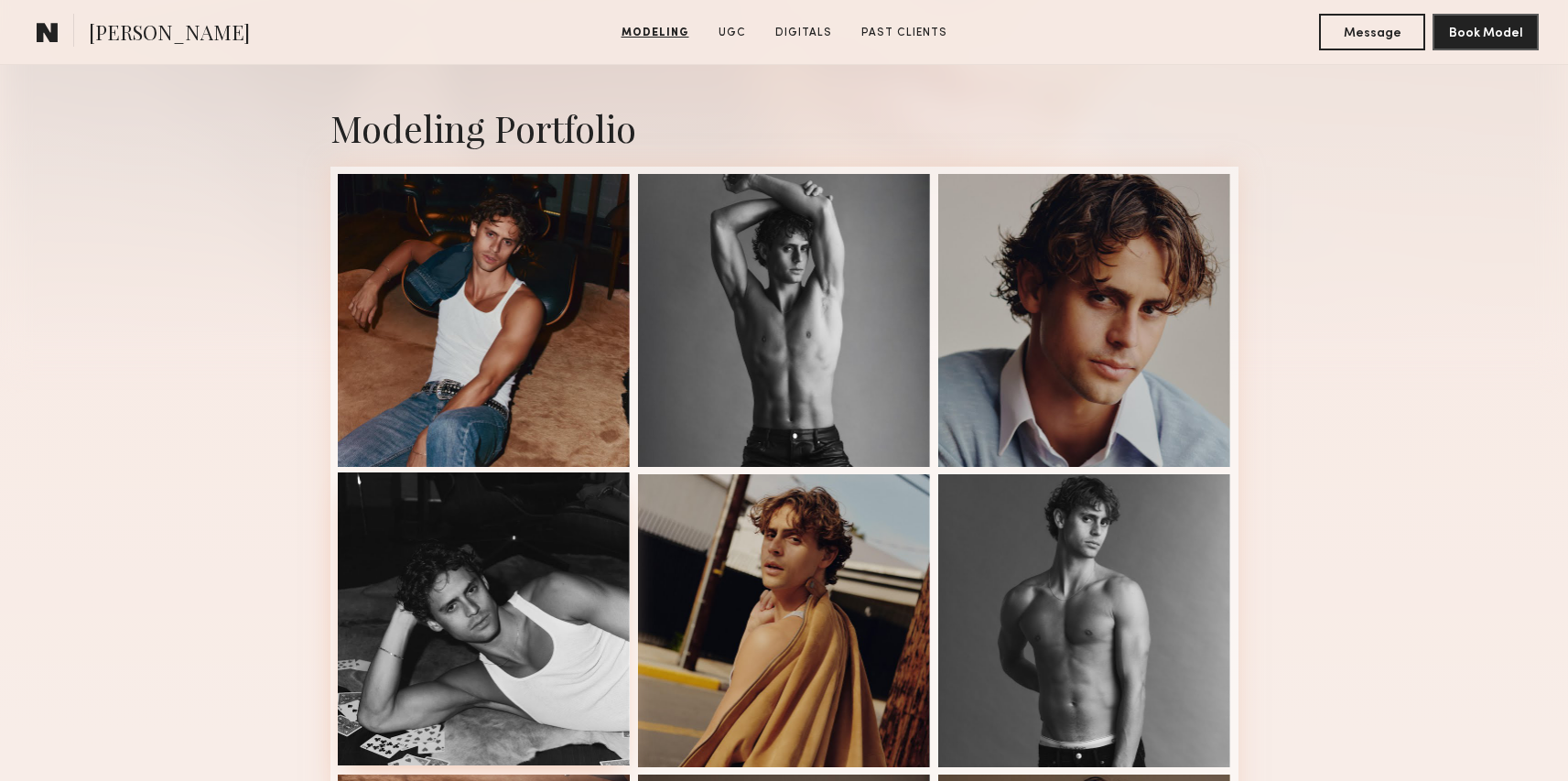
click at [494, 529] on div at bounding box center [484, 619] width 293 height 293
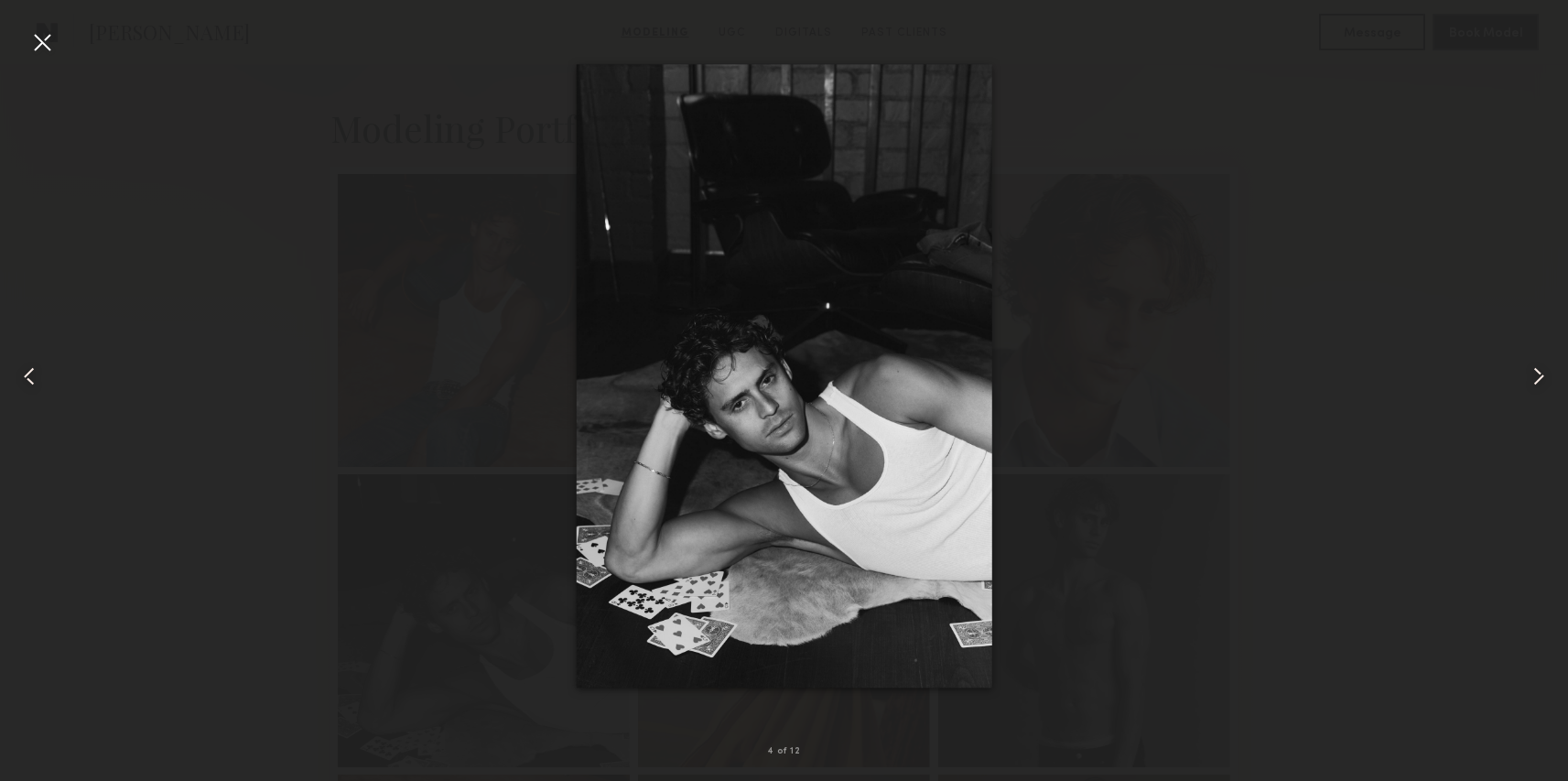
drag, startPoint x: 785, startPoint y: 331, endPoint x: 1384, endPoint y: 287, distance: 600.6
click at [1384, 287] on div at bounding box center [784, 376] width 1568 height 693
click at [48, 56] on div at bounding box center [41, 41] width 29 height 29
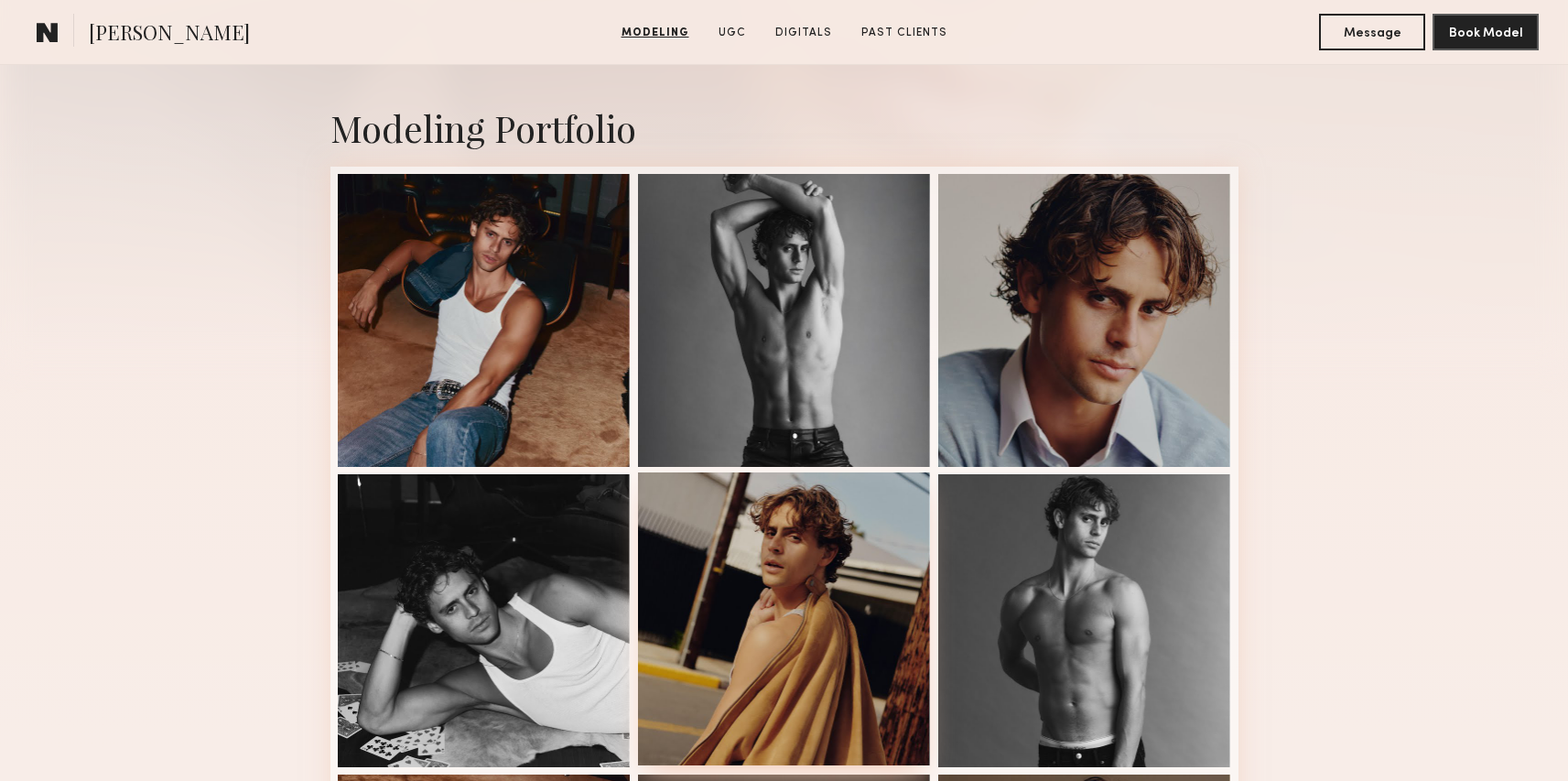
click at [763, 590] on div at bounding box center [784, 619] width 293 height 293
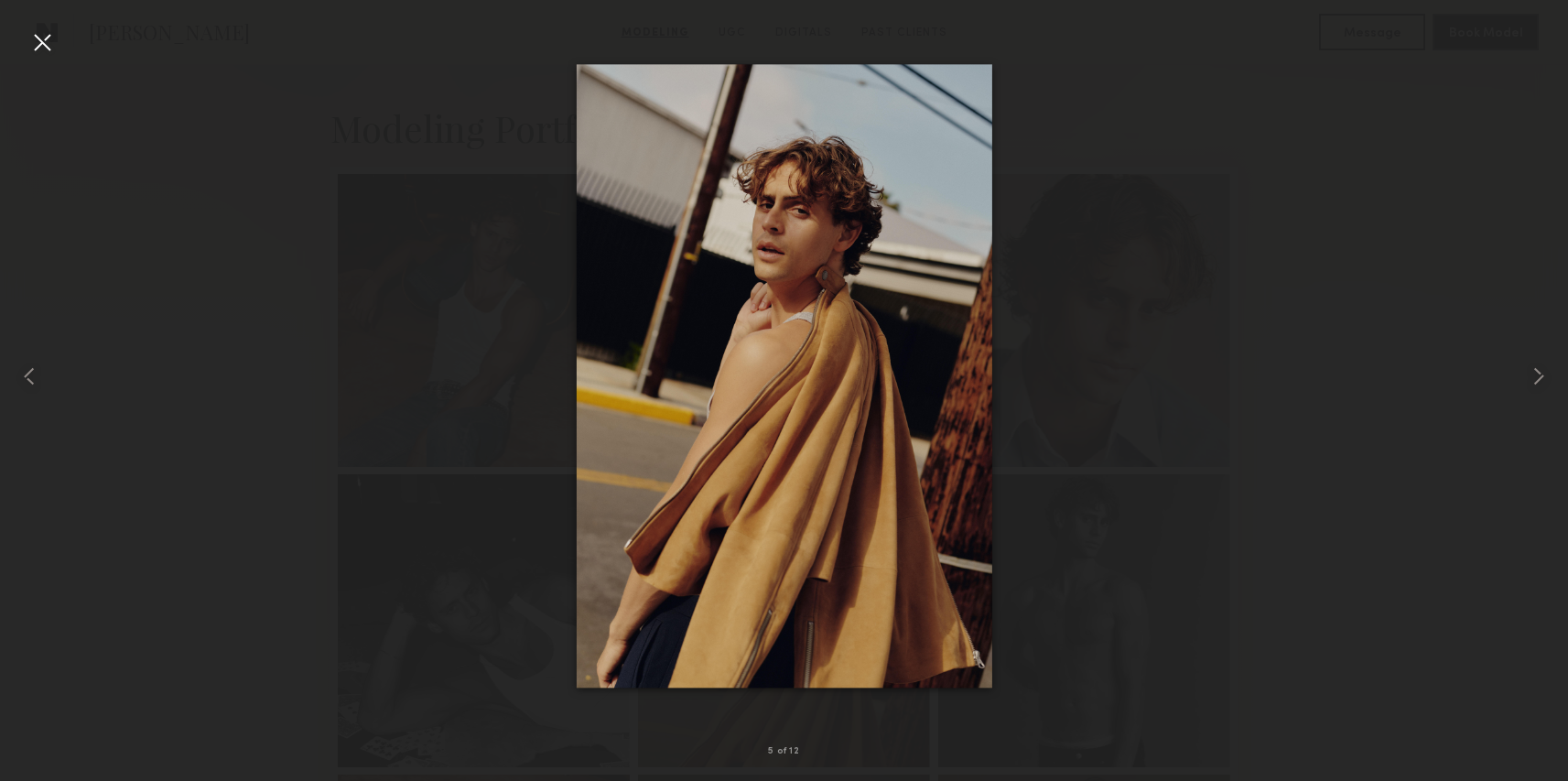
click at [0, 0] on nb-gallery-light "5 of 12" at bounding box center [784, 390] width 1568 height 781
click at [28, 37] on div at bounding box center [41, 41] width 29 height 29
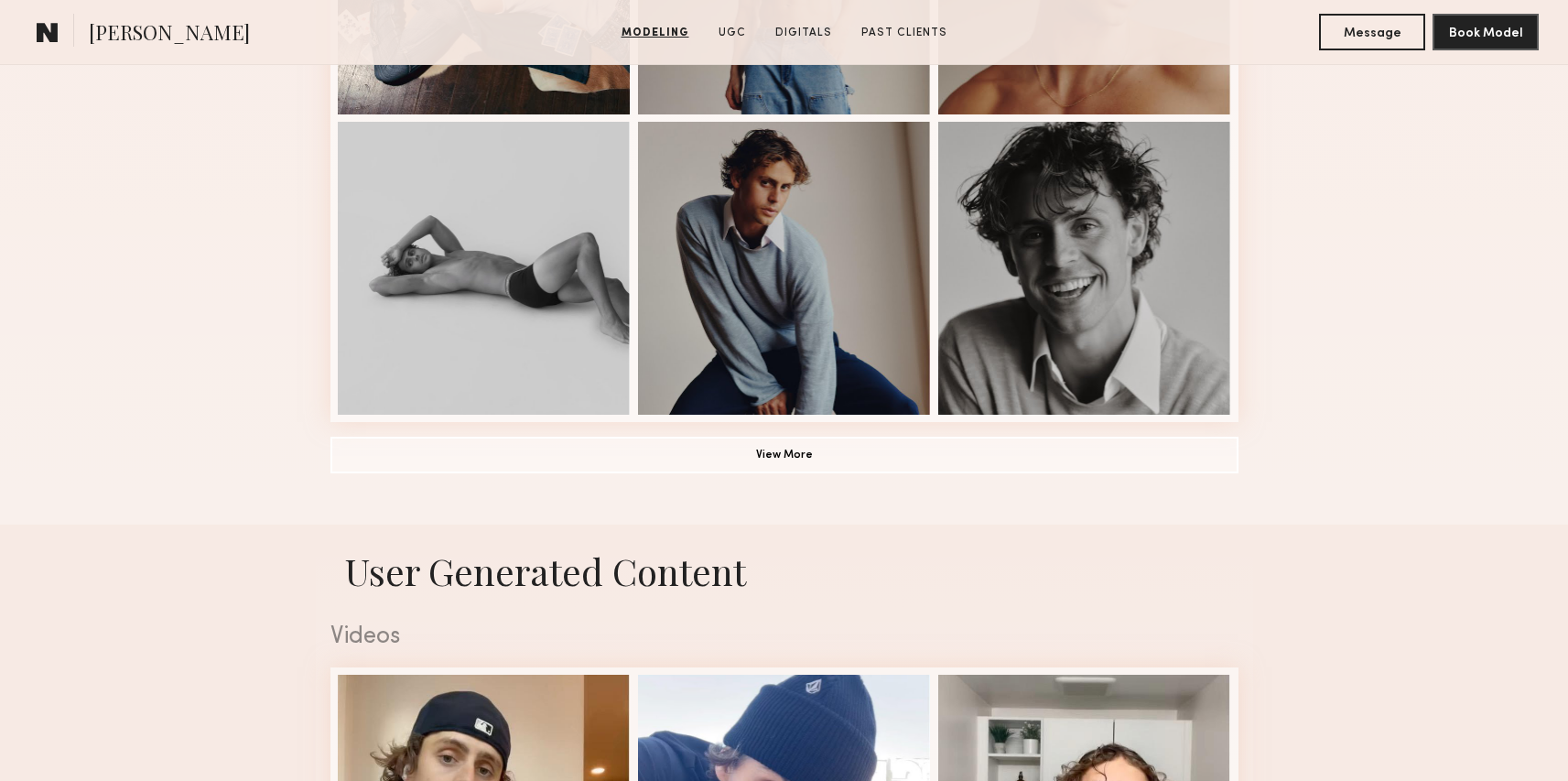
scroll to position [1586, 0]
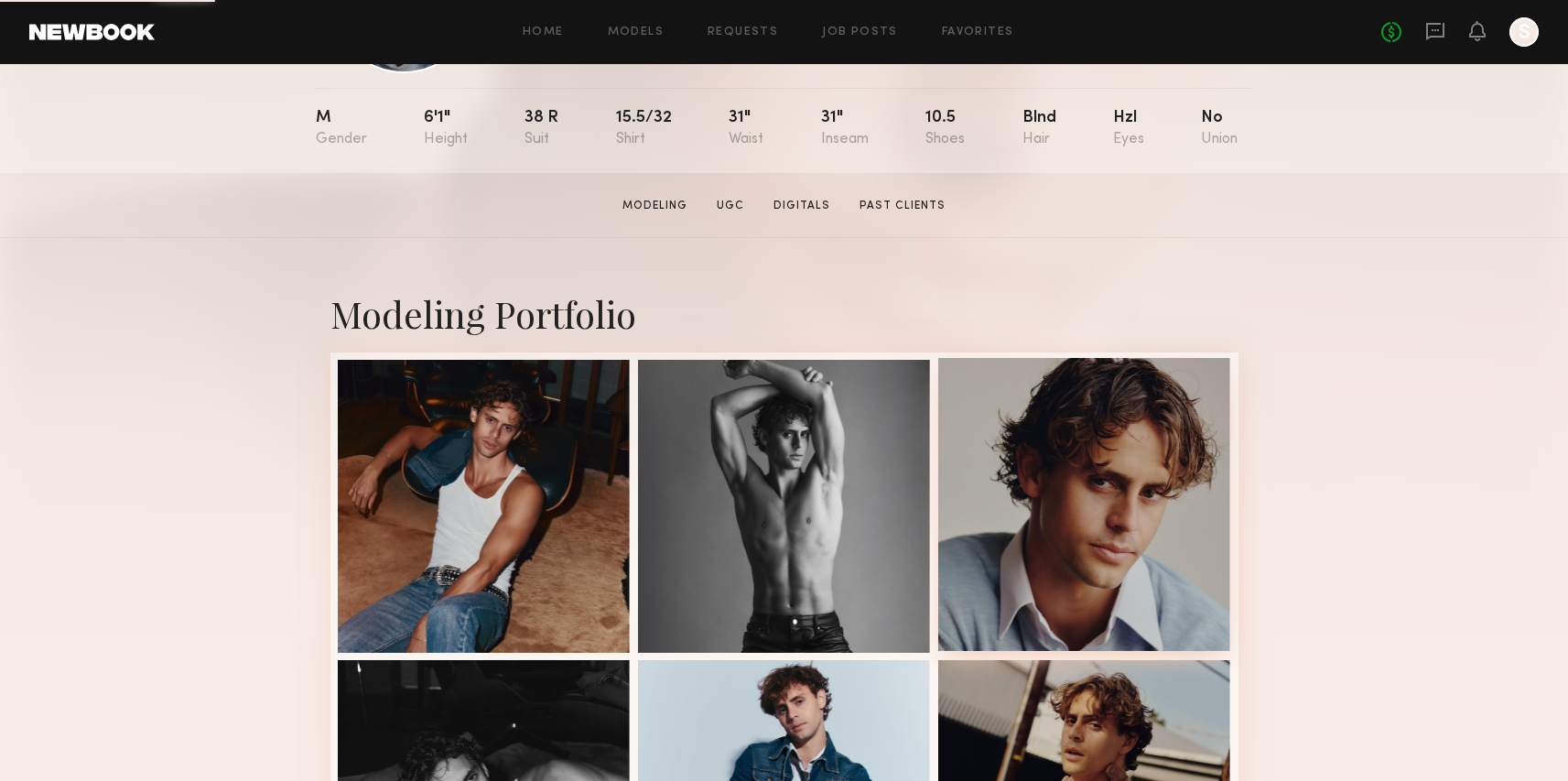
scroll to position [183, 0]
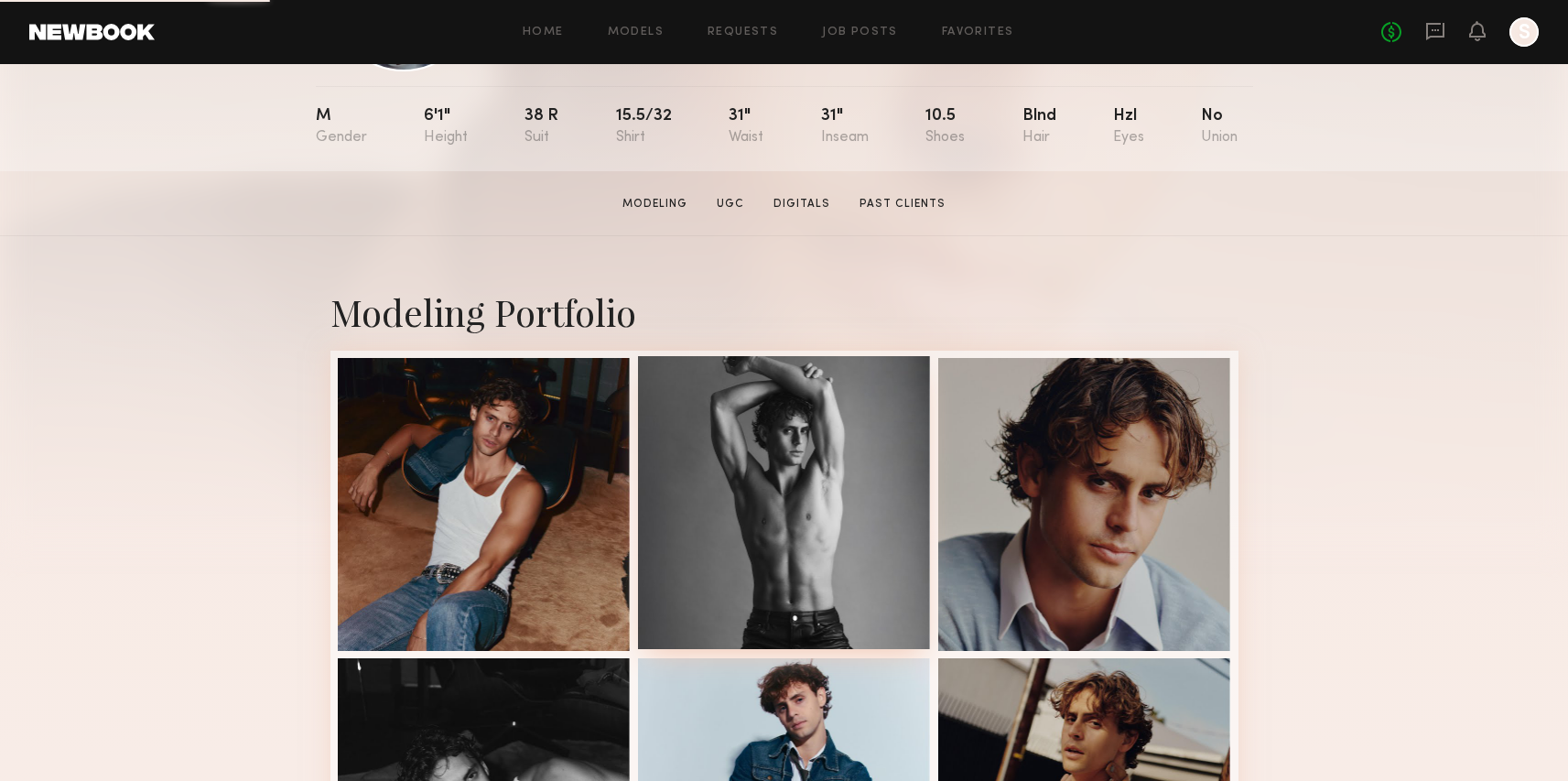
click at [850, 480] on div at bounding box center [784, 502] width 293 height 293
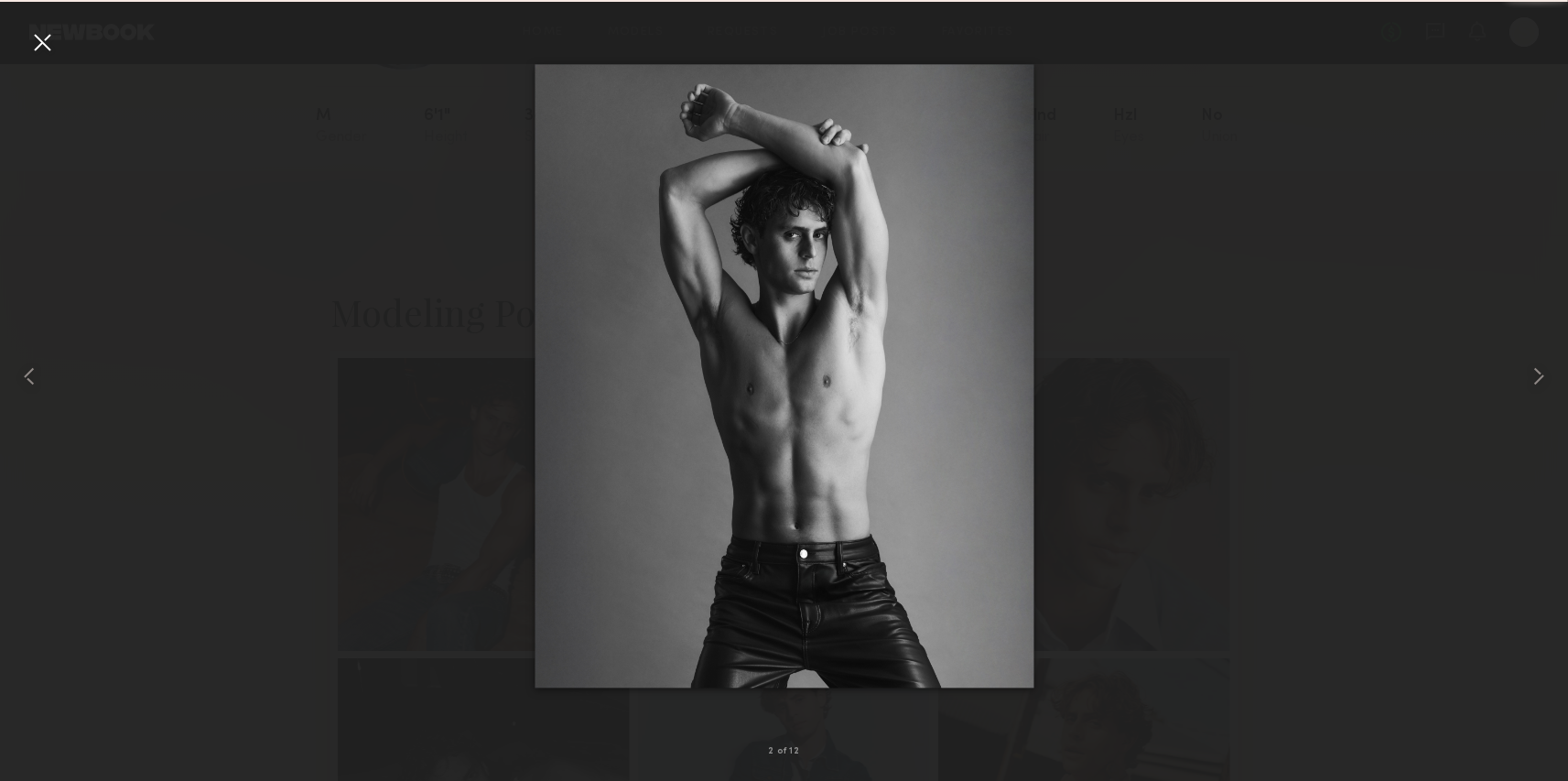
click at [401, 180] on div at bounding box center [784, 376] width 1568 height 693
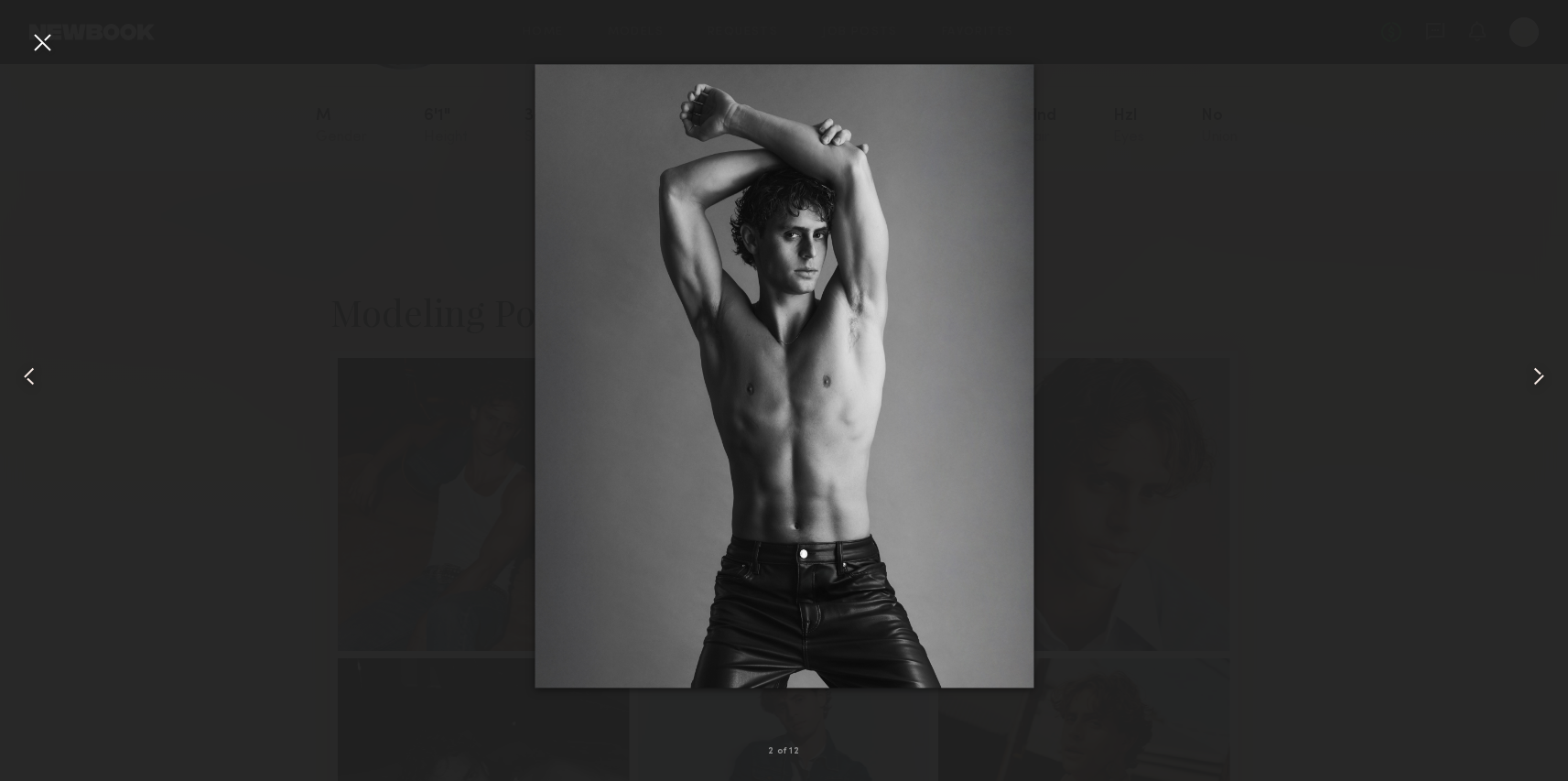
click at [32, 58] on div at bounding box center [31, 376] width 63 height 693
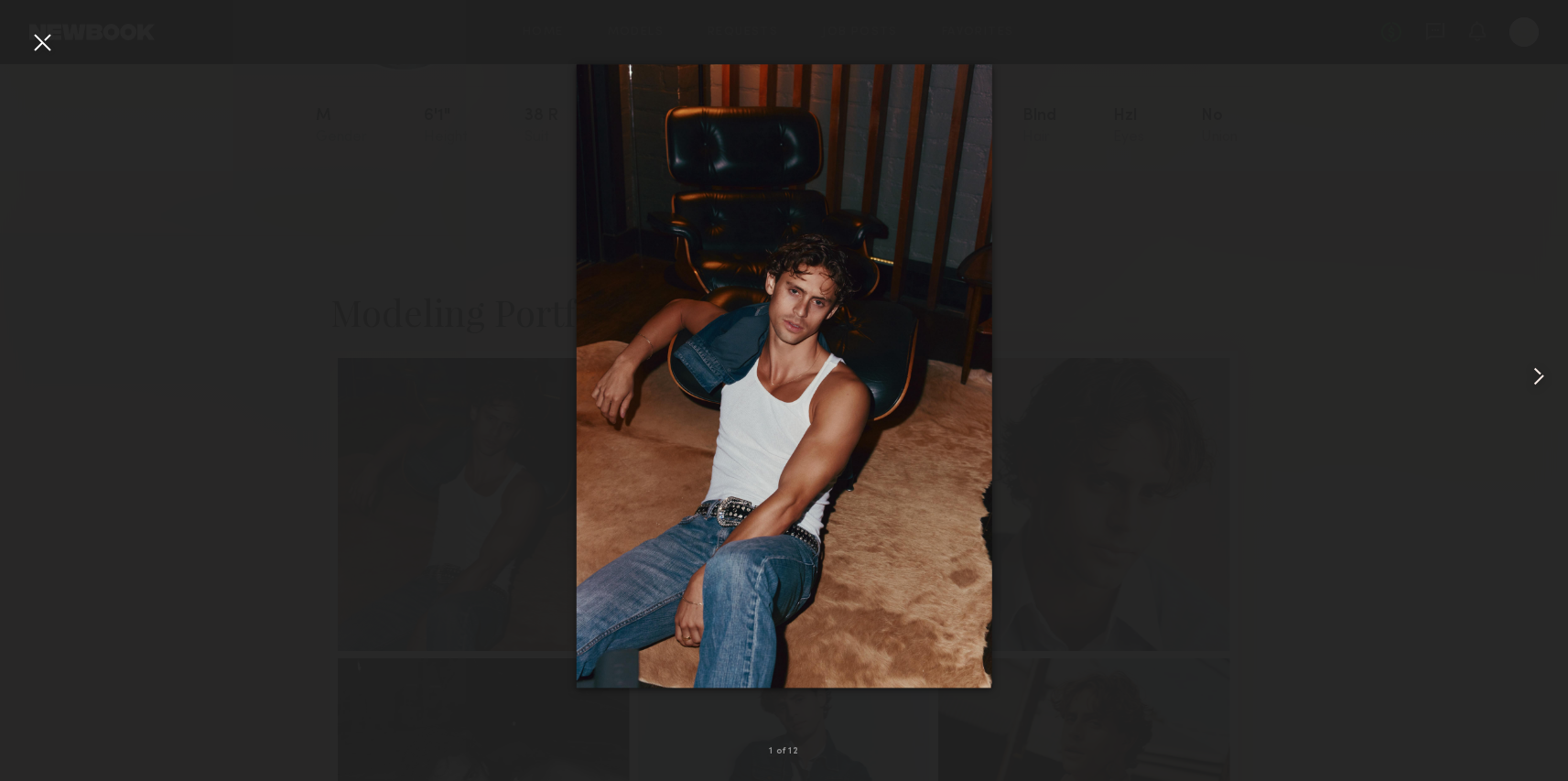
click at [39, 42] on div at bounding box center [41, 41] width 29 height 29
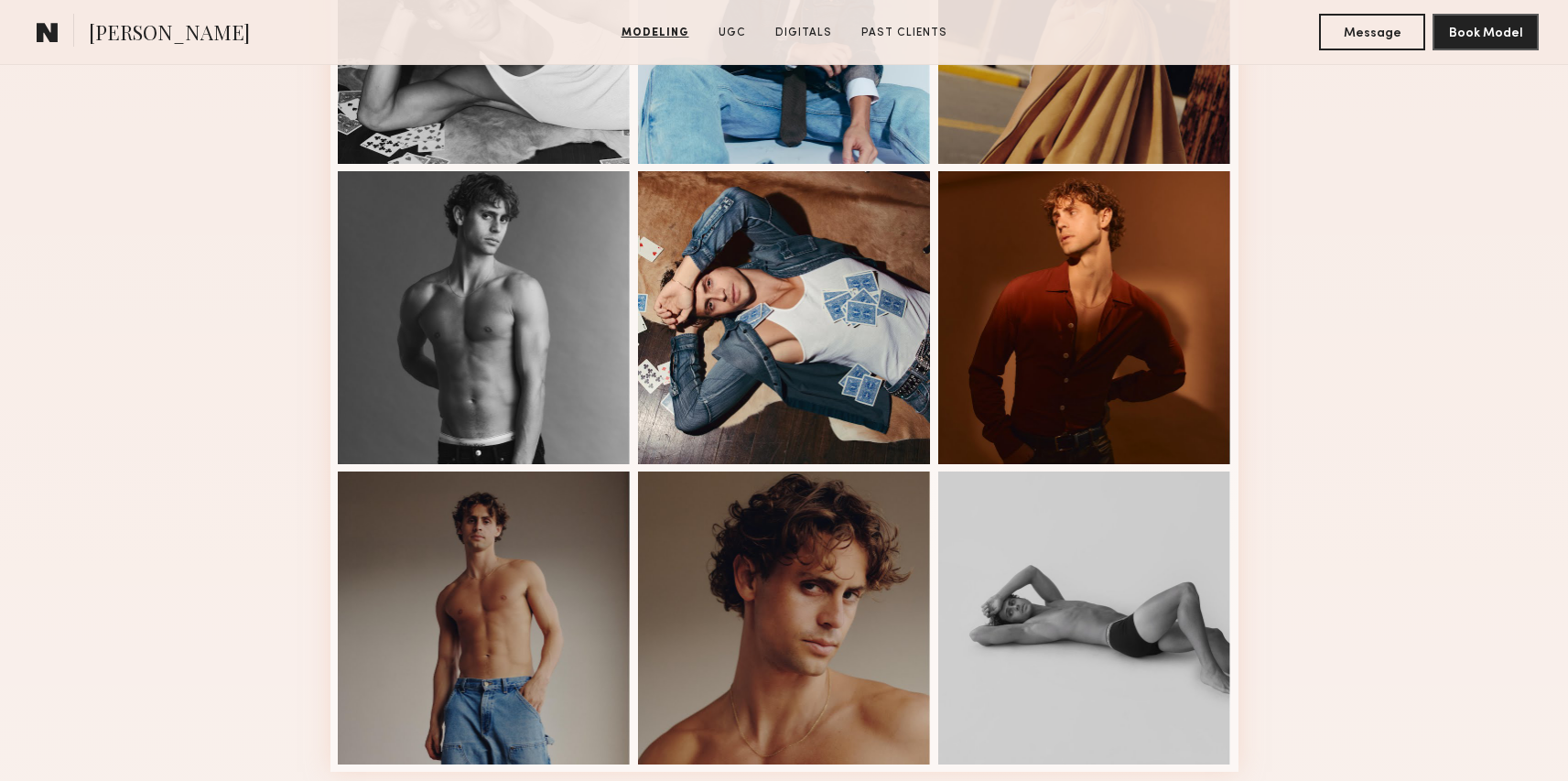
scroll to position [974, 0]
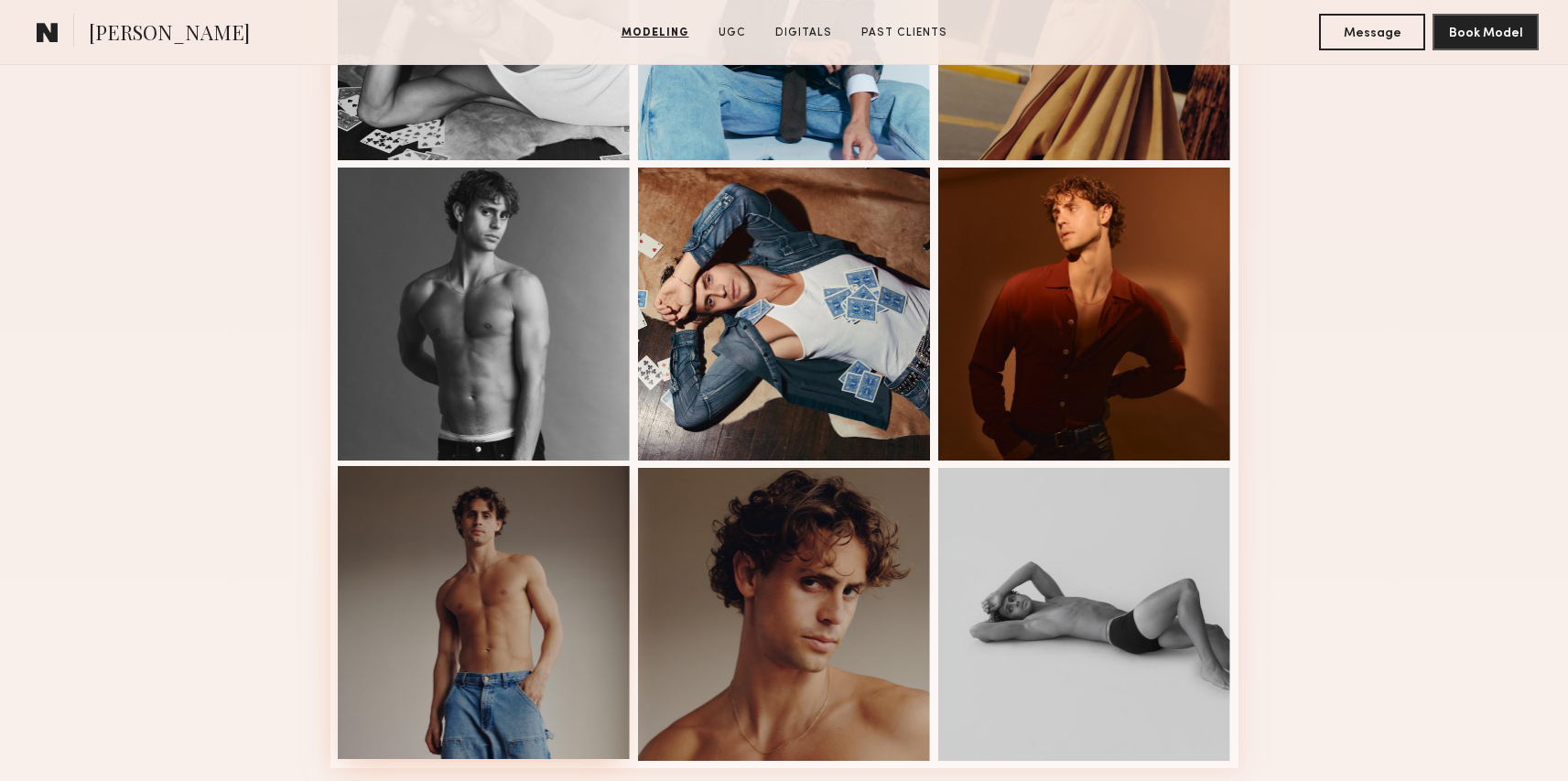
click at [512, 568] on div at bounding box center [484, 612] width 293 height 293
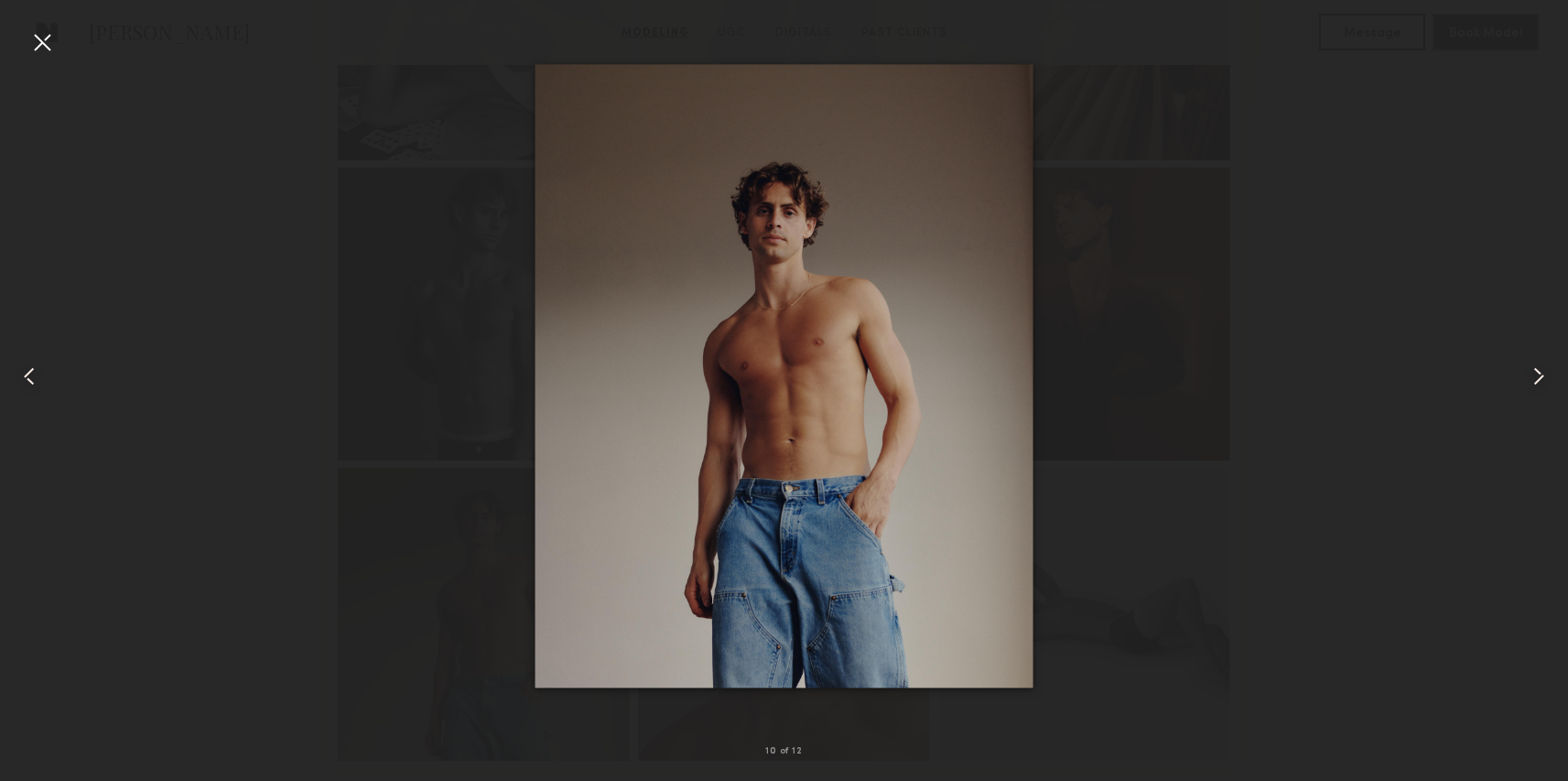
click at [51, 47] on div at bounding box center [41, 41] width 29 height 29
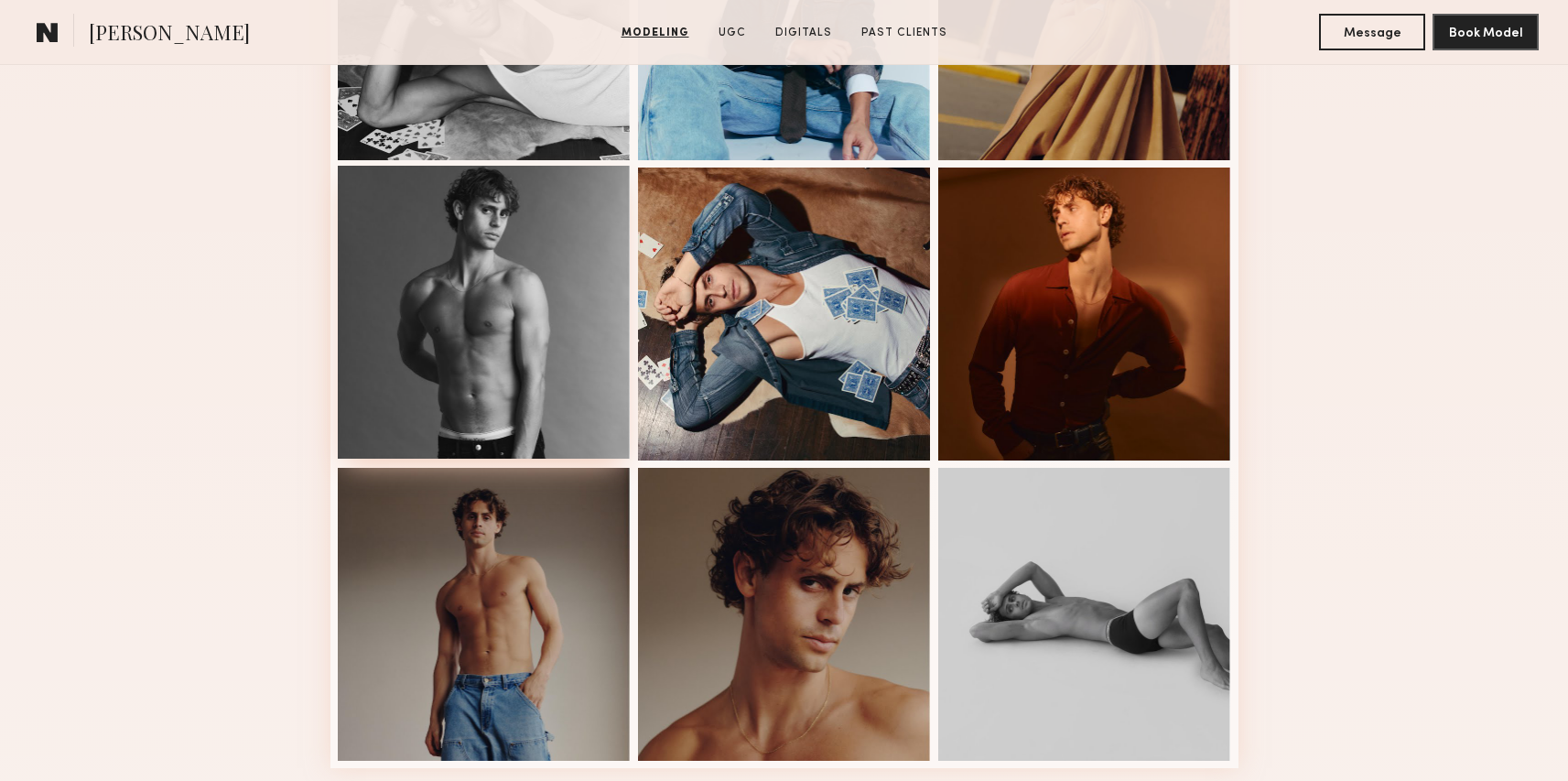
click at [410, 317] on div at bounding box center [484, 312] width 293 height 293
